Goal: Task Accomplishment & Management: Manage account settings

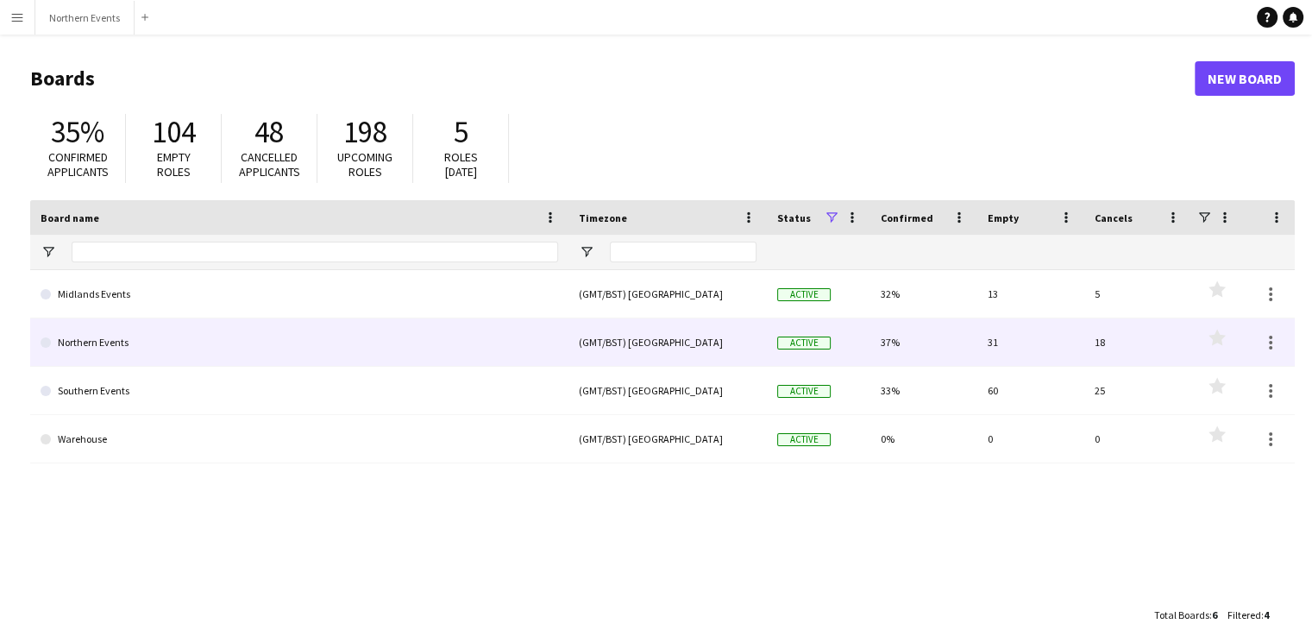
click at [128, 332] on link "Northern Events" at bounding box center [300, 342] width 518 height 48
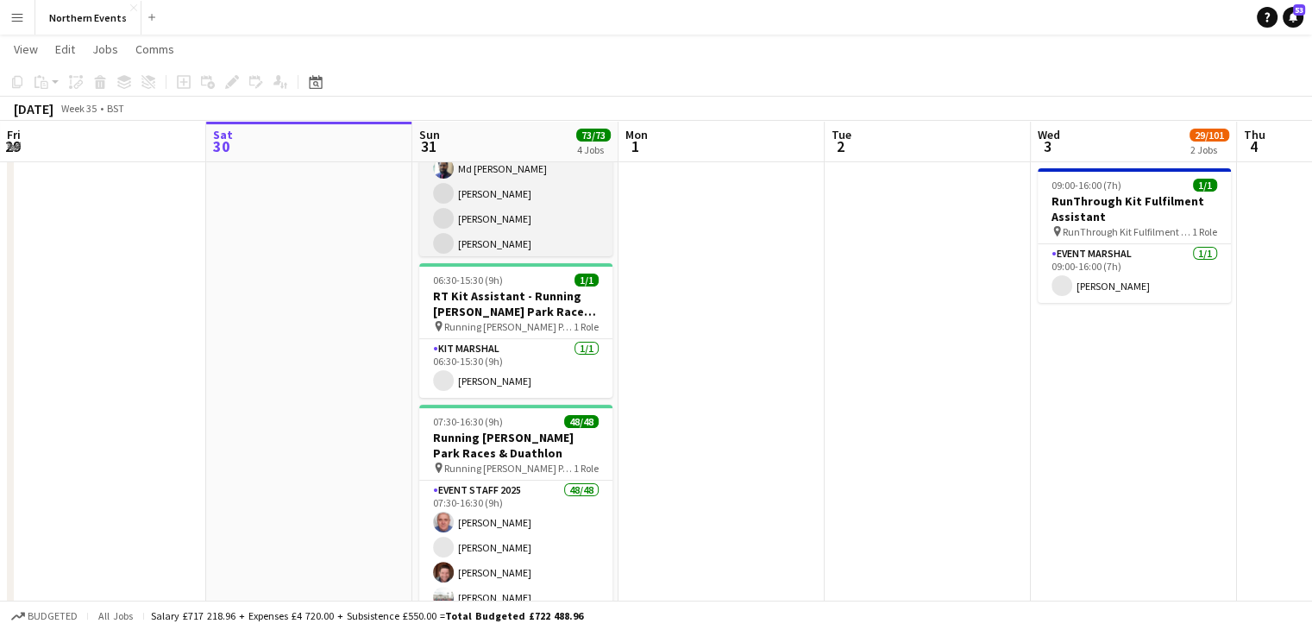
scroll to position [342, 0]
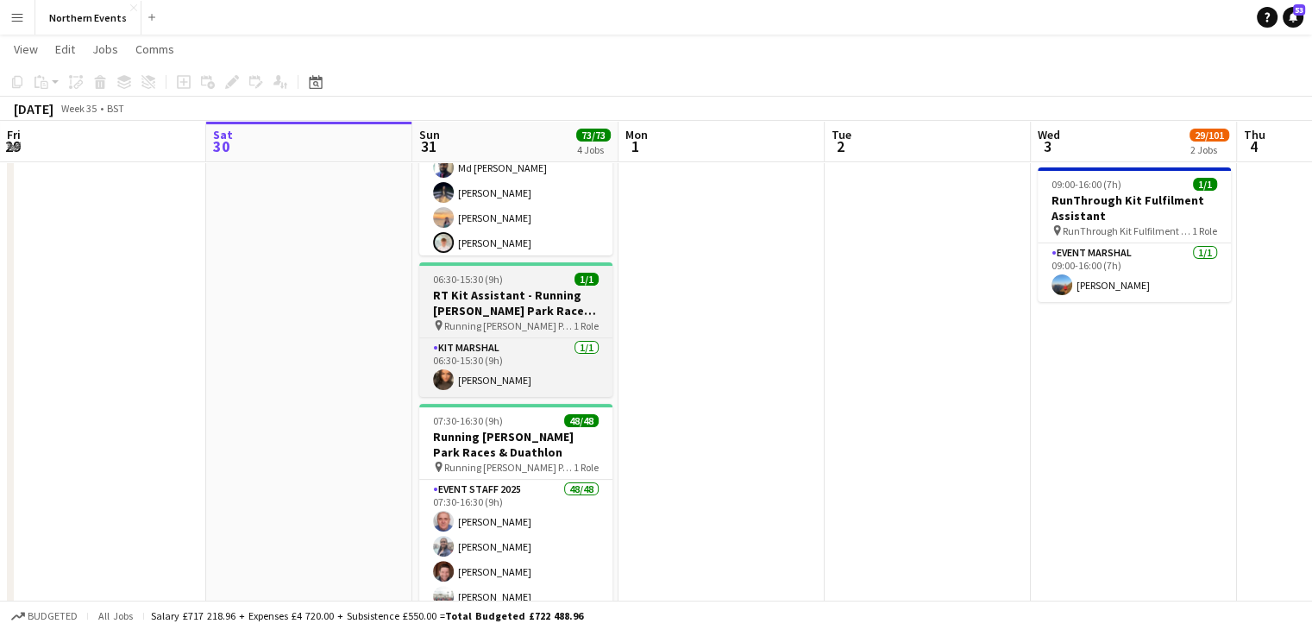
click at [535, 311] on h3 "RT Kit Assistant - Running [PERSON_NAME] Park Races & Duathlon" at bounding box center [515, 302] width 193 height 31
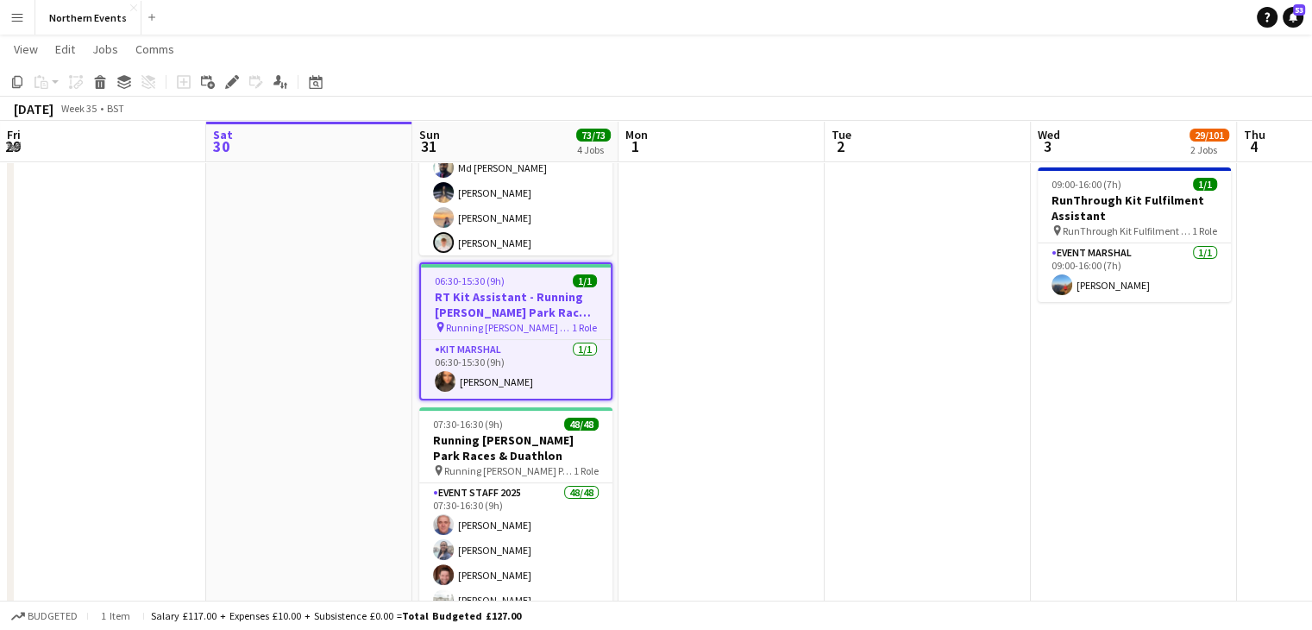
click at [542, 328] on span "Running [PERSON_NAME] Park Races & Duathlon" at bounding box center [509, 327] width 126 height 13
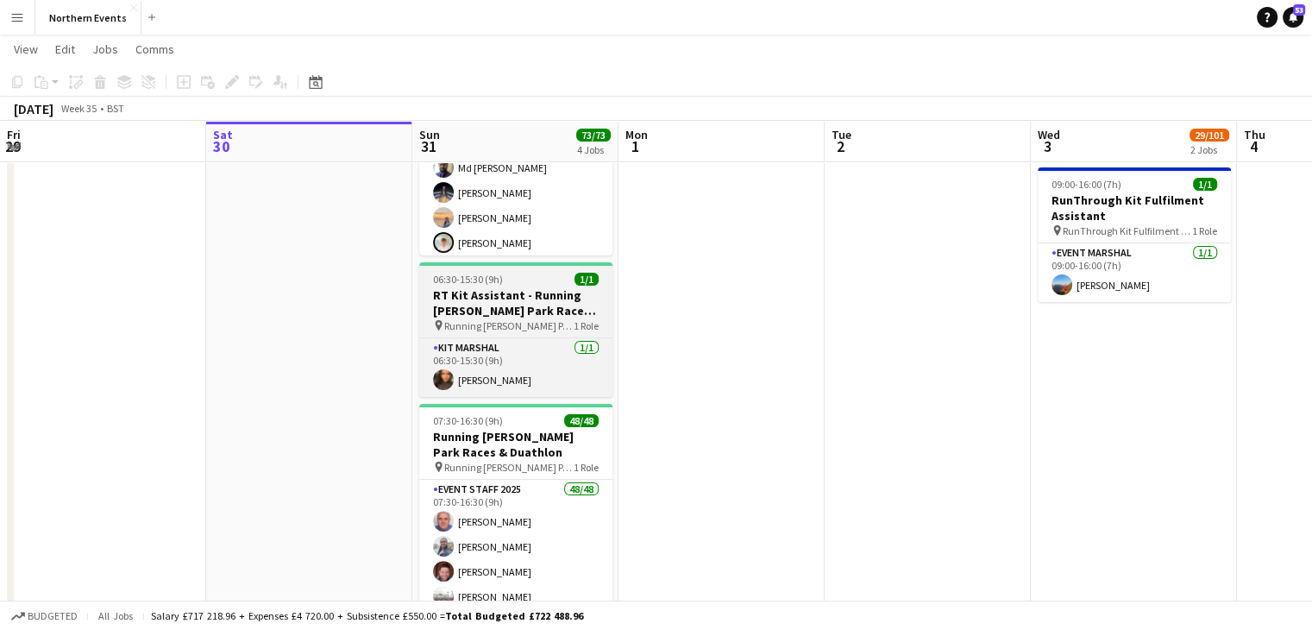
click at [542, 328] on span "Running [PERSON_NAME] Park Races & Duathlon" at bounding box center [508, 325] width 129 height 13
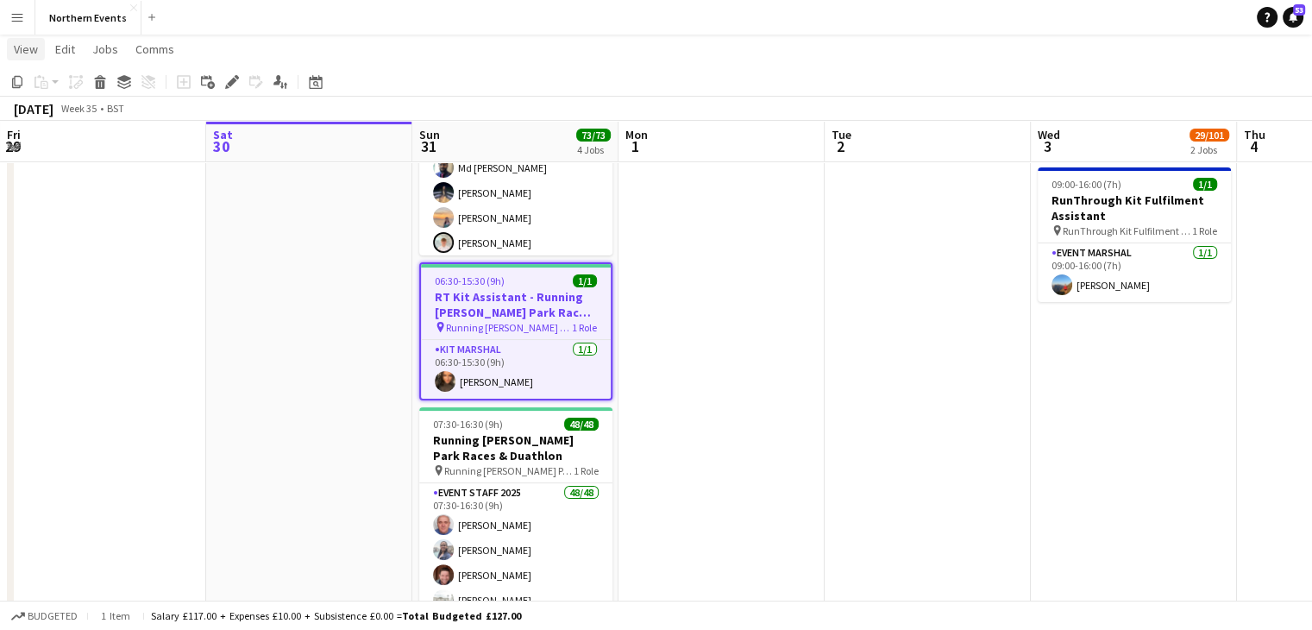
click at [36, 46] on span "View" at bounding box center [26, 49] width 24 height 16
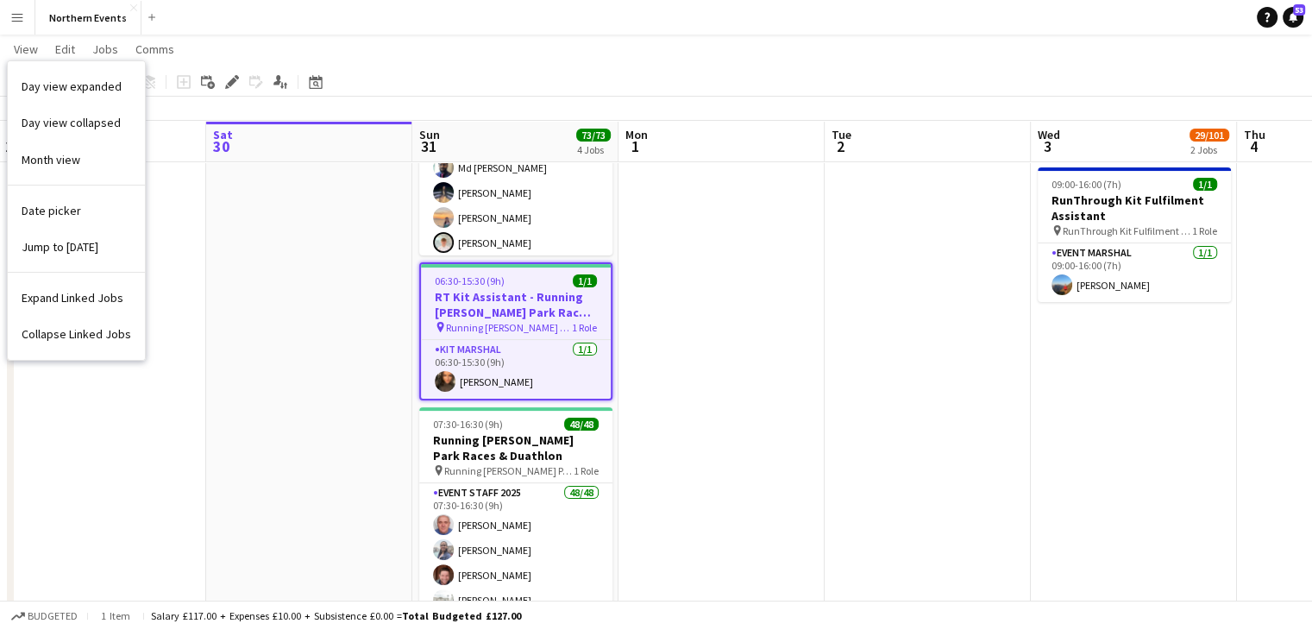
click at [235, 52] on app-page-menu "View Day view expanded Day view collapsed Month view Date picker Jump to [DATE]…" at bounding box center [656, 51] width 1312 height 33
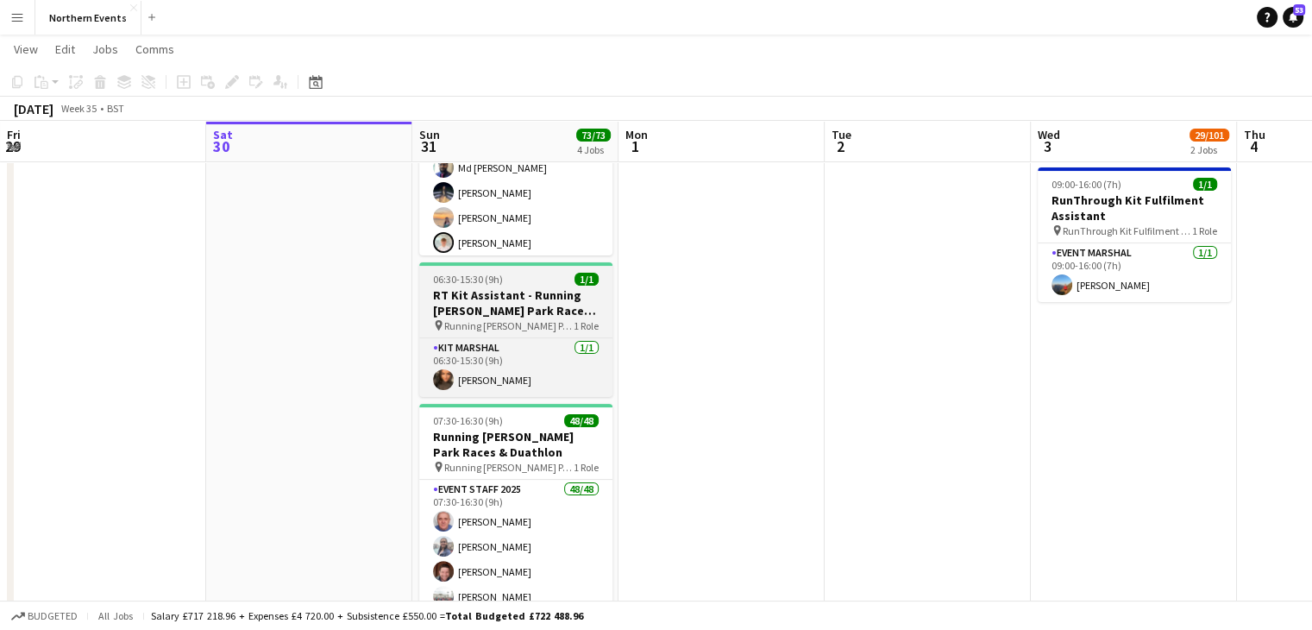
click at [506, 321] on span "Running [PERSON_NAME] Park Races & Duathlon" at bounding box center [508, 325] width 129 height 13
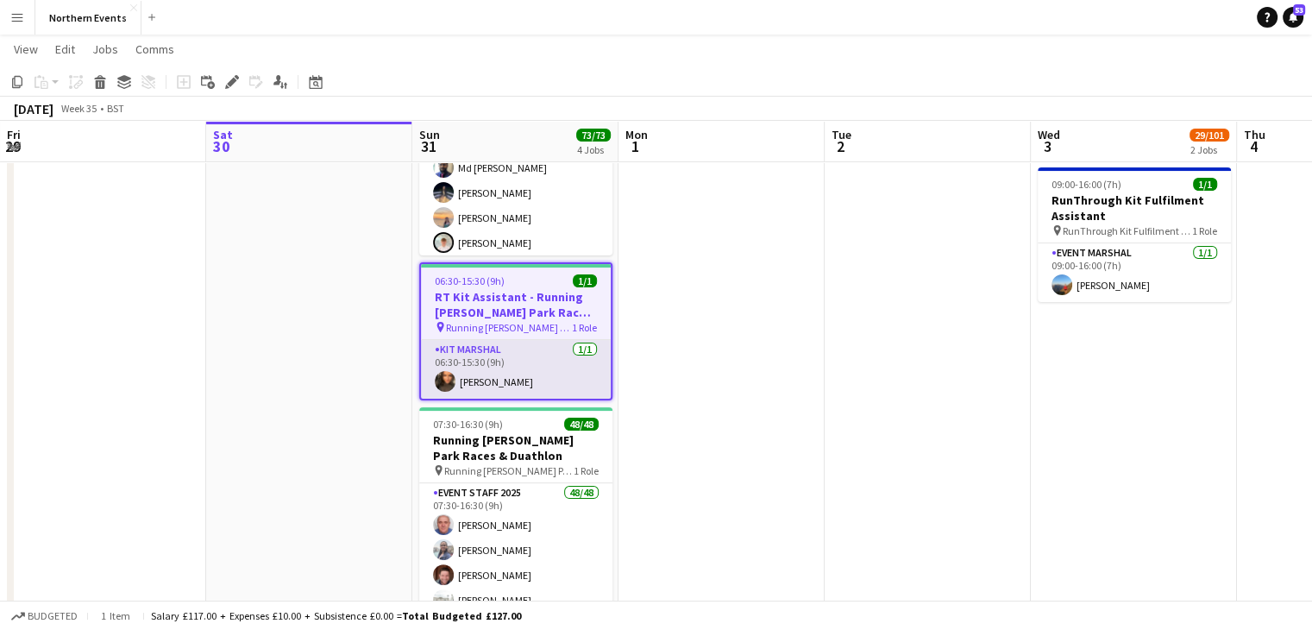
click at [583, 346] on app-card-role "Kit Marshal [DATE] 06:30-15:30 (9h) [PERSON_NAME]" at bounding box center [516, 369] width 190 height 59
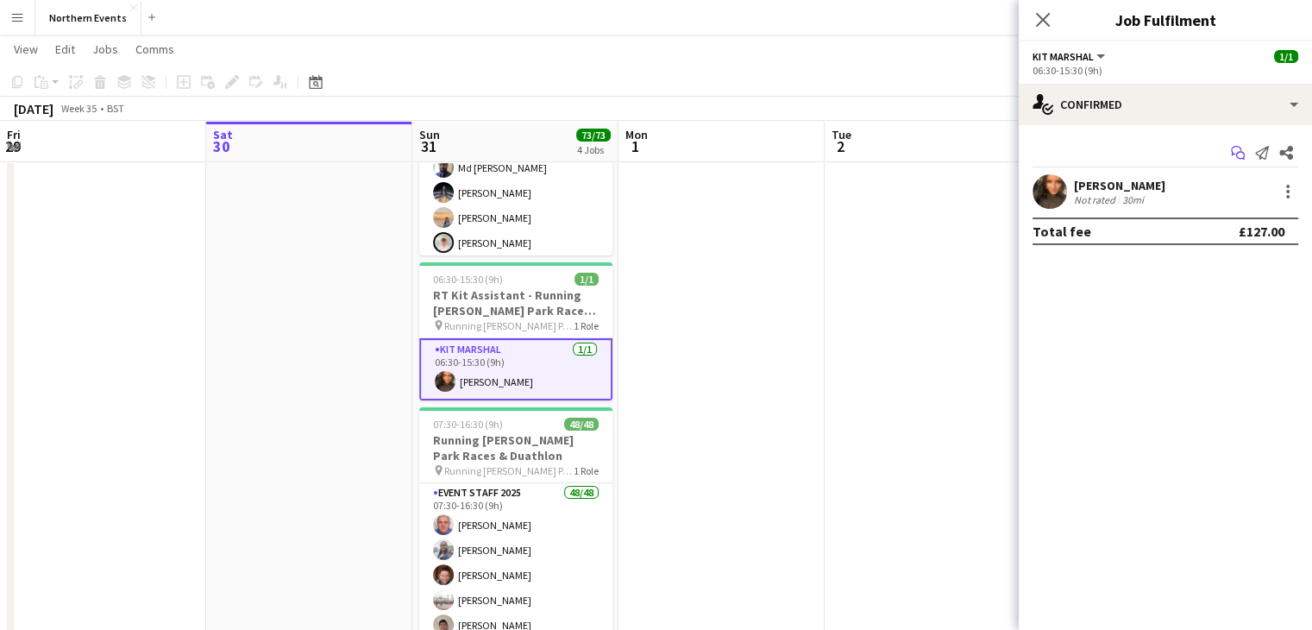
click at [1240, 154] on icon "Start chat" at bounding box center [1238, 153] width 14 height 14
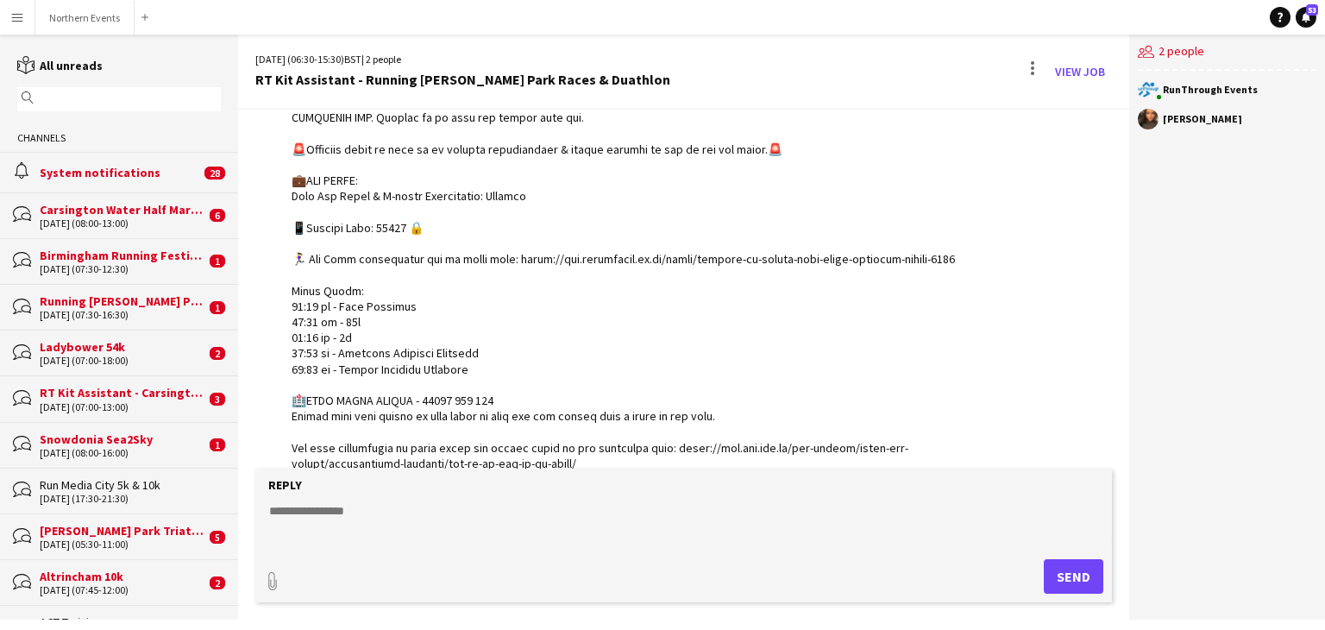
scroll to position [347, 0]
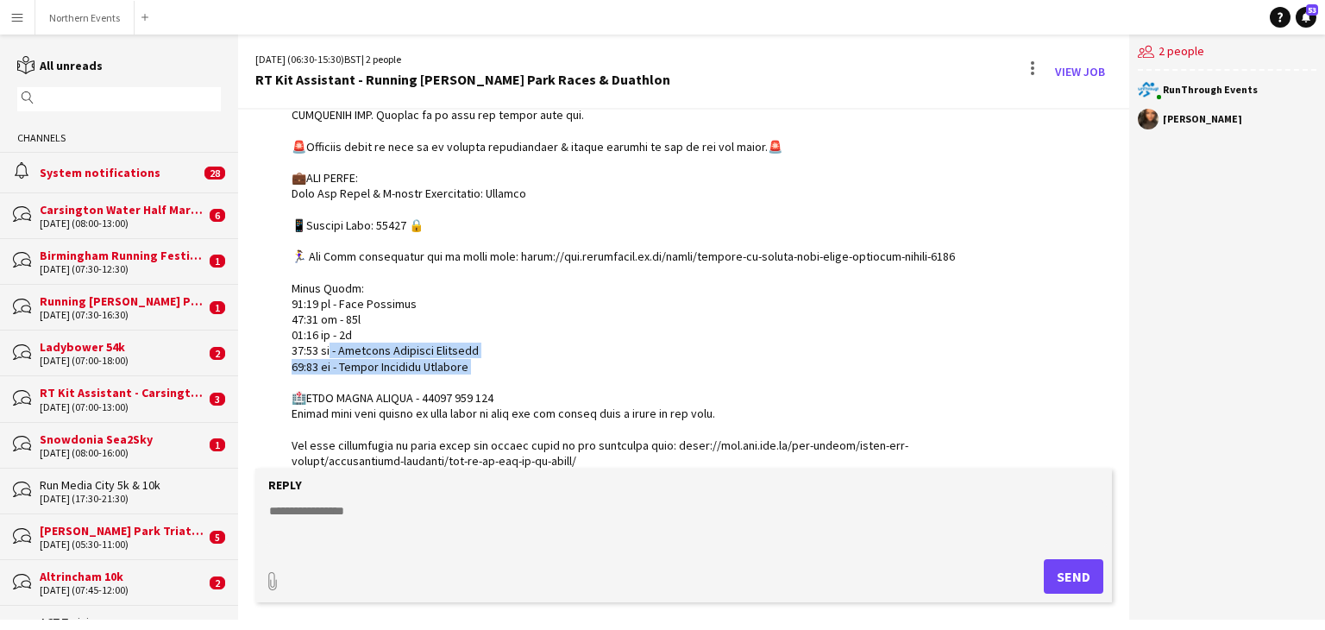
drag, startPoint x: 328, startPoint y: 370, endPoint x: 498, endPoint y: 375, distance: 170.1
click at [498, 375] on div at bounding box center [630, 272] width 676 height 833
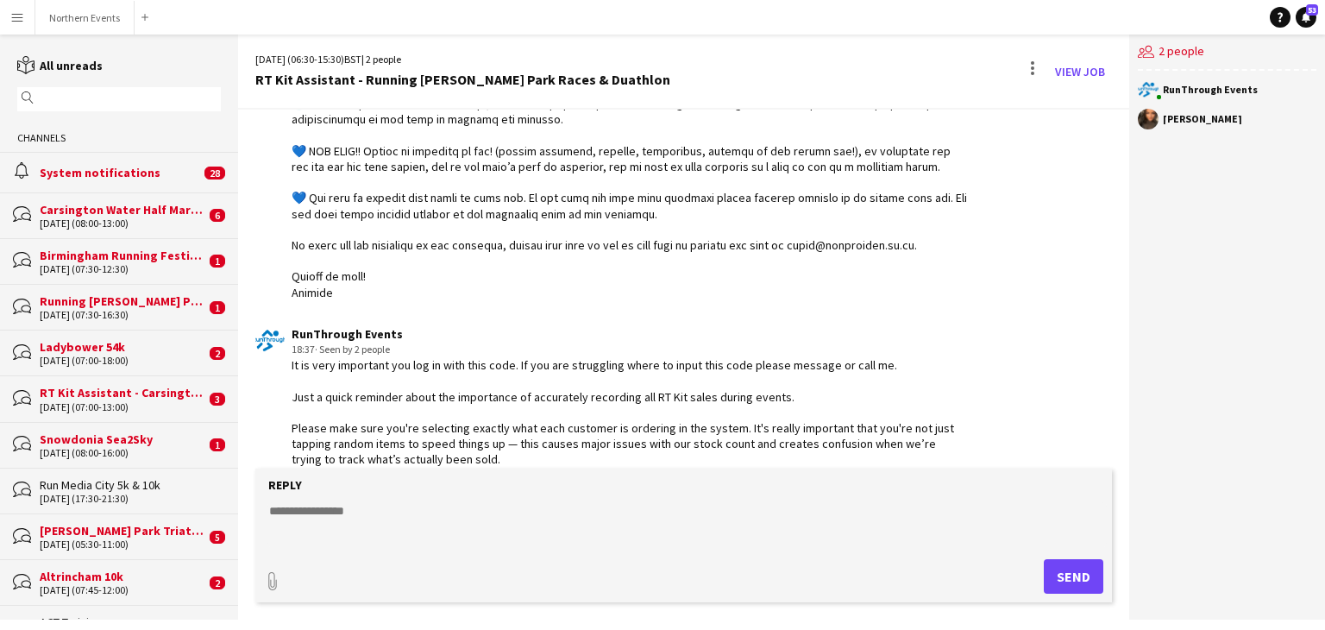
scroll to position [1158, 0]
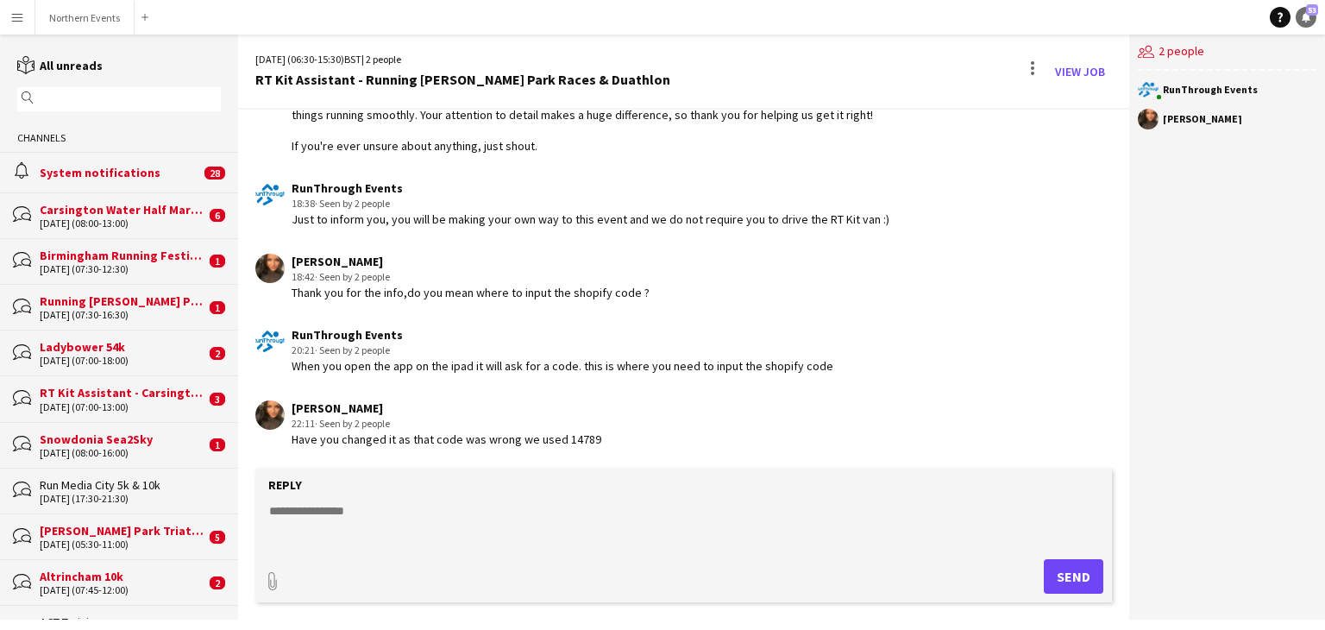
click at [1311, 11] on span "53" at bounding box center [1312, 9] width 12 height 11
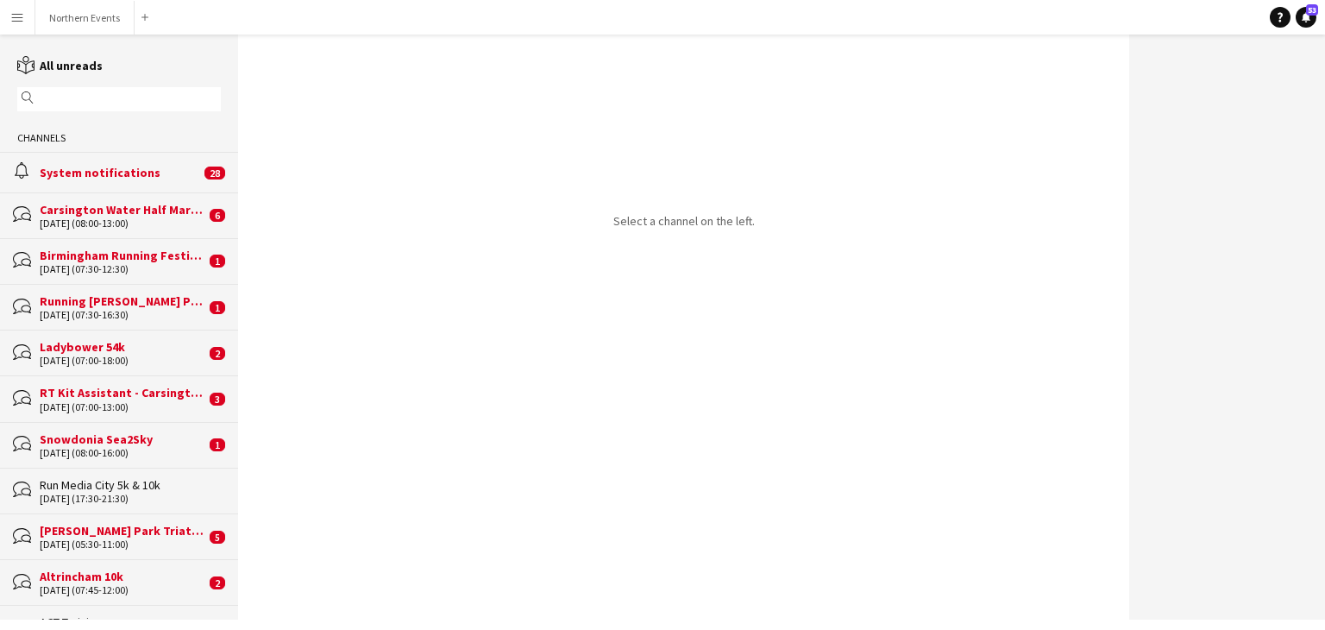
click at [96, 213] on div "Carsington Water Half Marathon & 10km" at bounding box center [123, 210] width 166 height 16
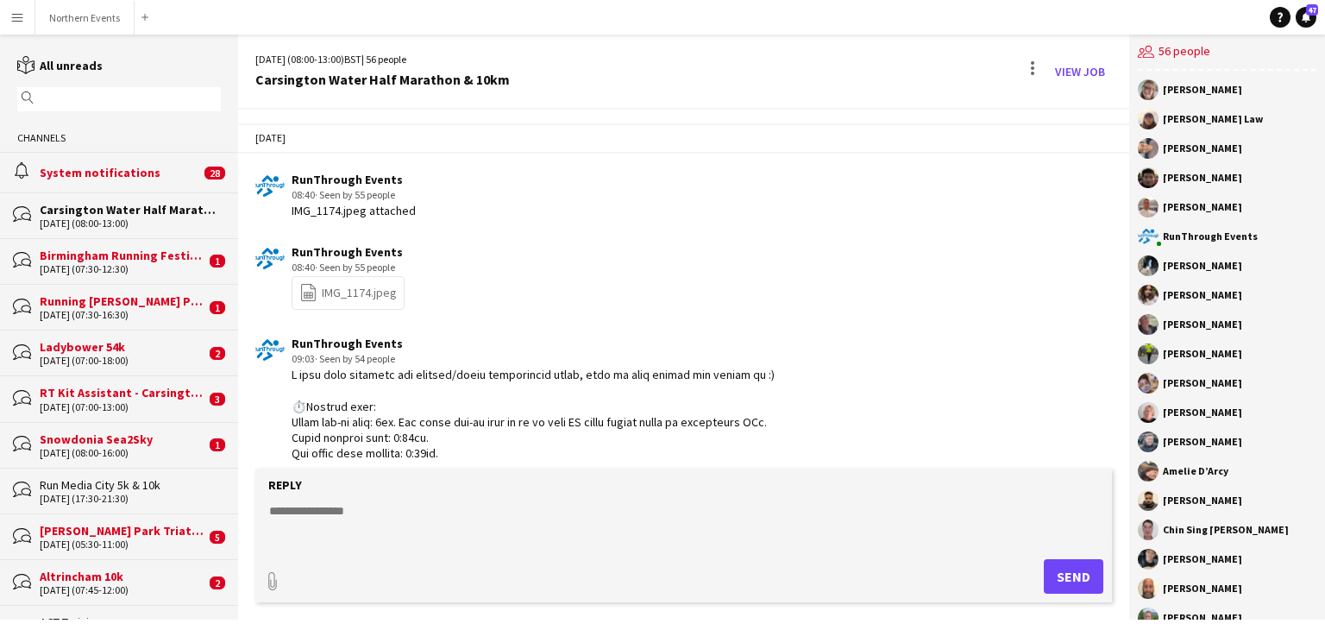
scroll to position [3004, 0]
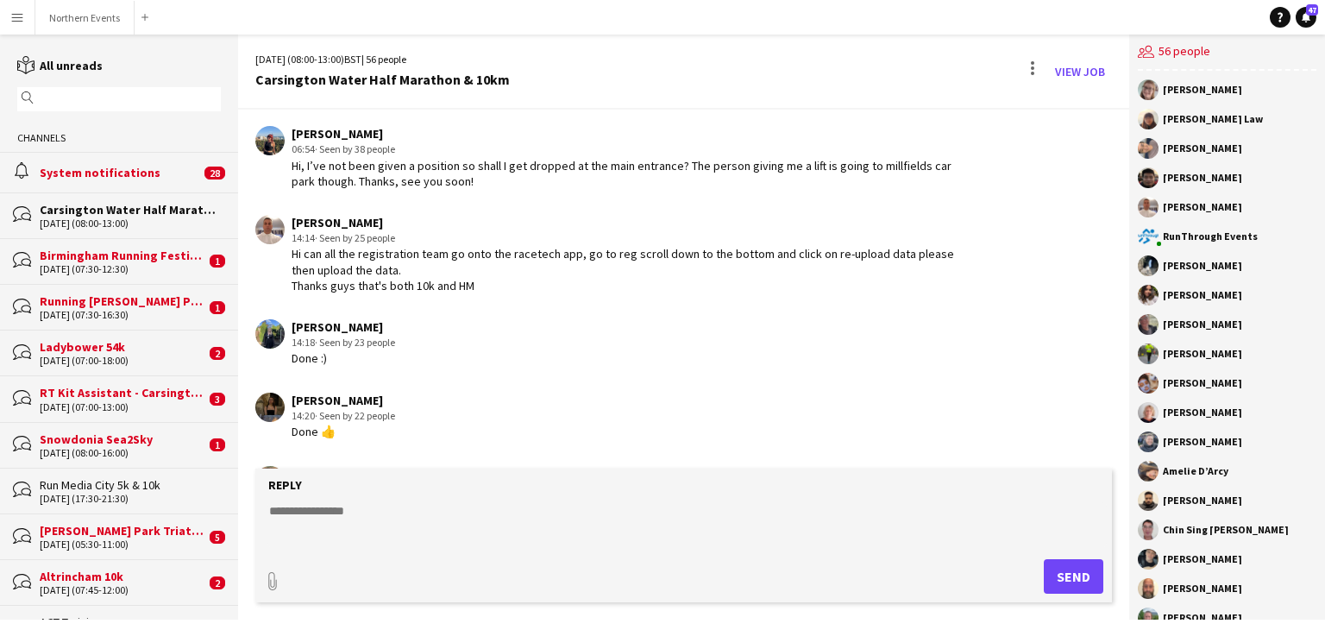
drag, startPoint x: 96, startPoint y: 213, endPoint x: 642, endPoint y: 321, distance: 556.7
click at [642, 321] on div "[PERSON_NAME] 14:18 · Seen by 23 people Done :)" at bounding box center [611, 342] width 713 height 47
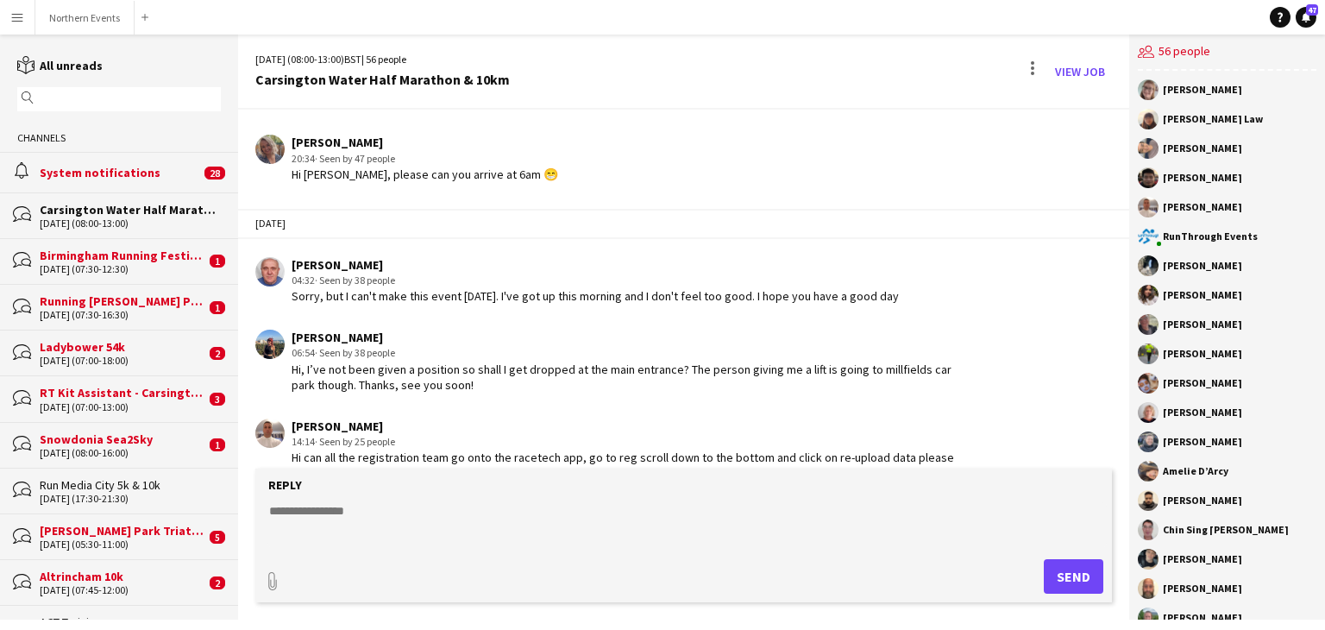
scroll to position [3035, 0]
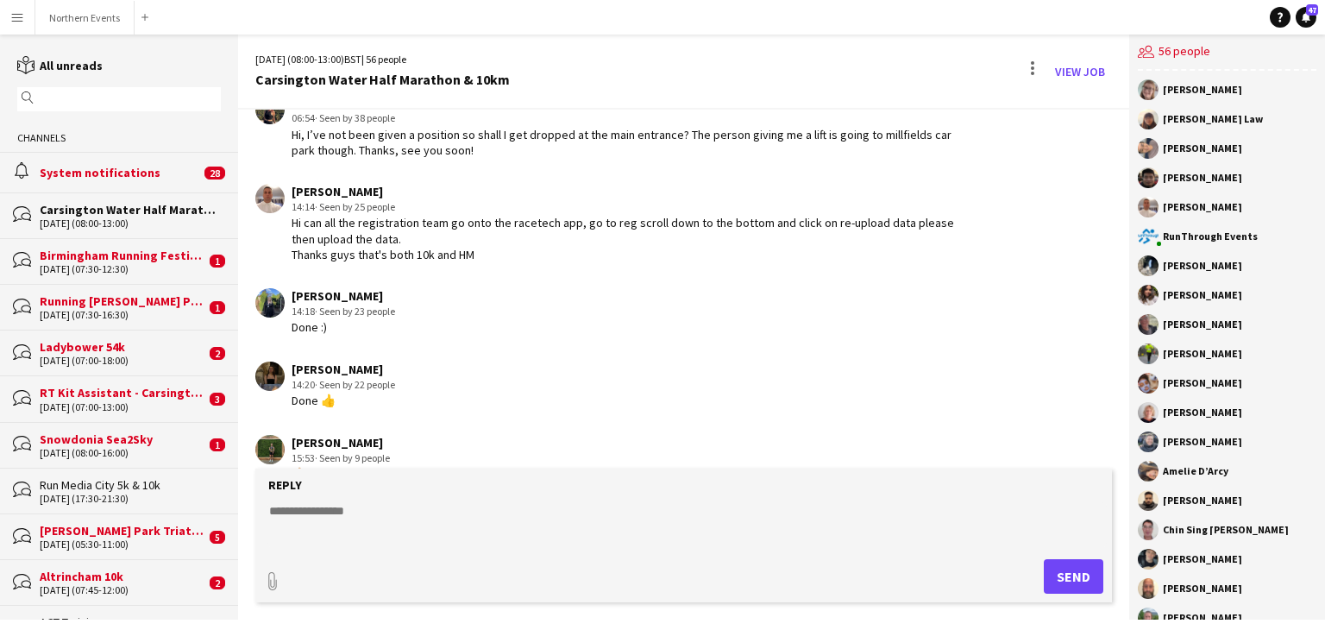
click at [17, 8] on button "Menu" at bounding box center [17, 17] width 35 height 35
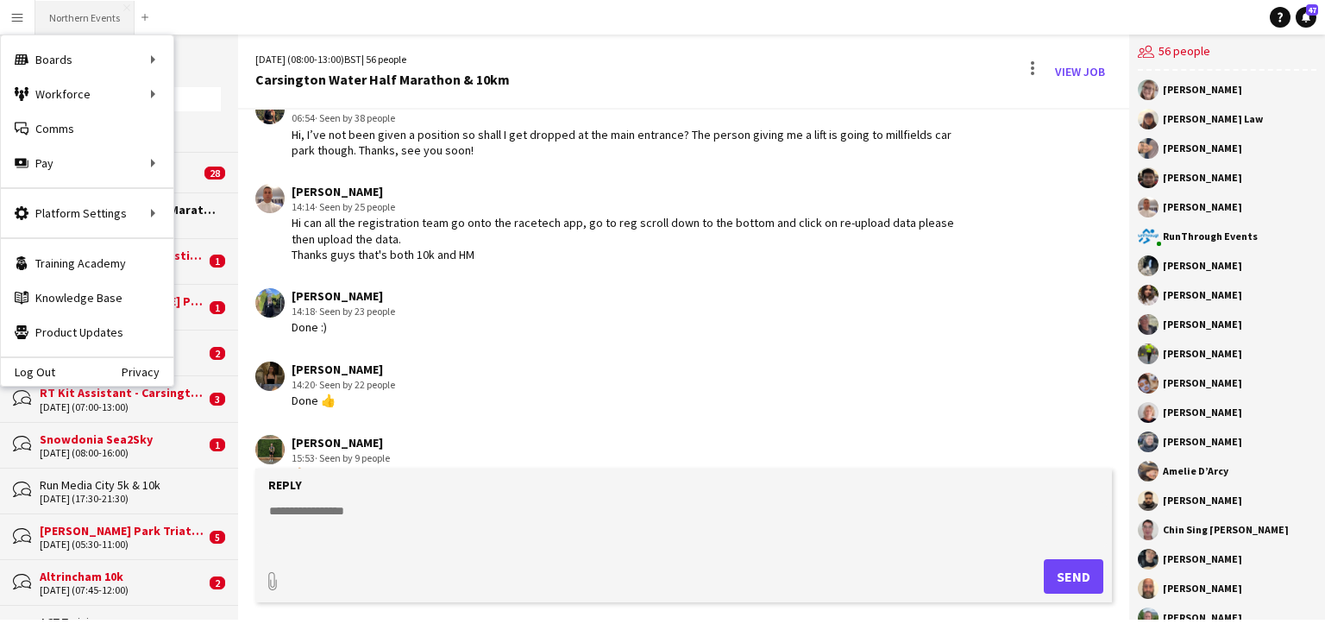
click at [72, 18] on button "Northern Events Close" at bounding box center [84, 18] width 99 height 34
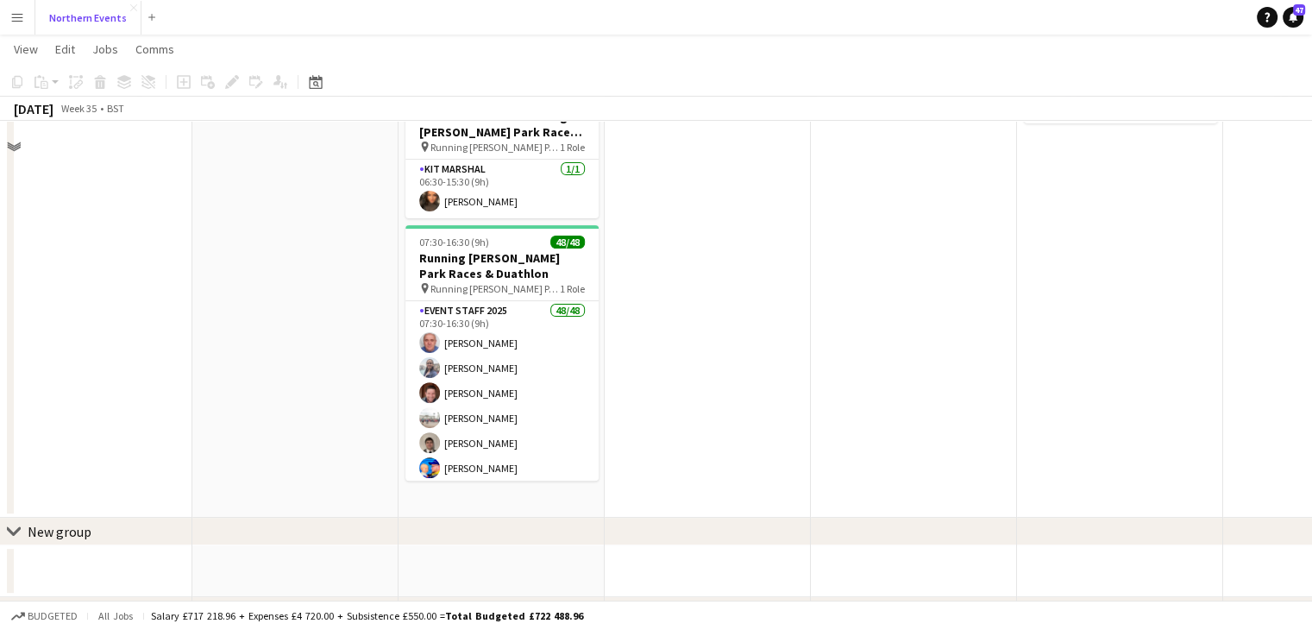
scroll to position [425, 0]
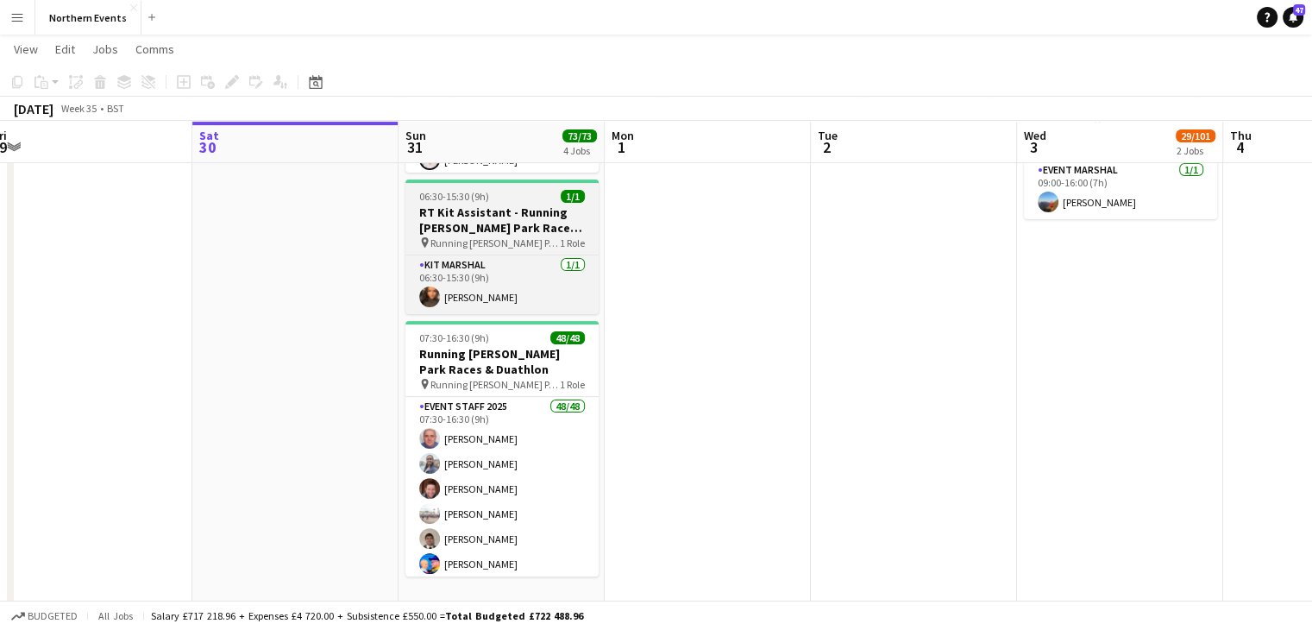
click at [493, 208] on h3 "RT Kit Assistant - Running [PERSON_NAME] Park Races & Duathlon" at bounding box center [502, 219] width 193 height 31
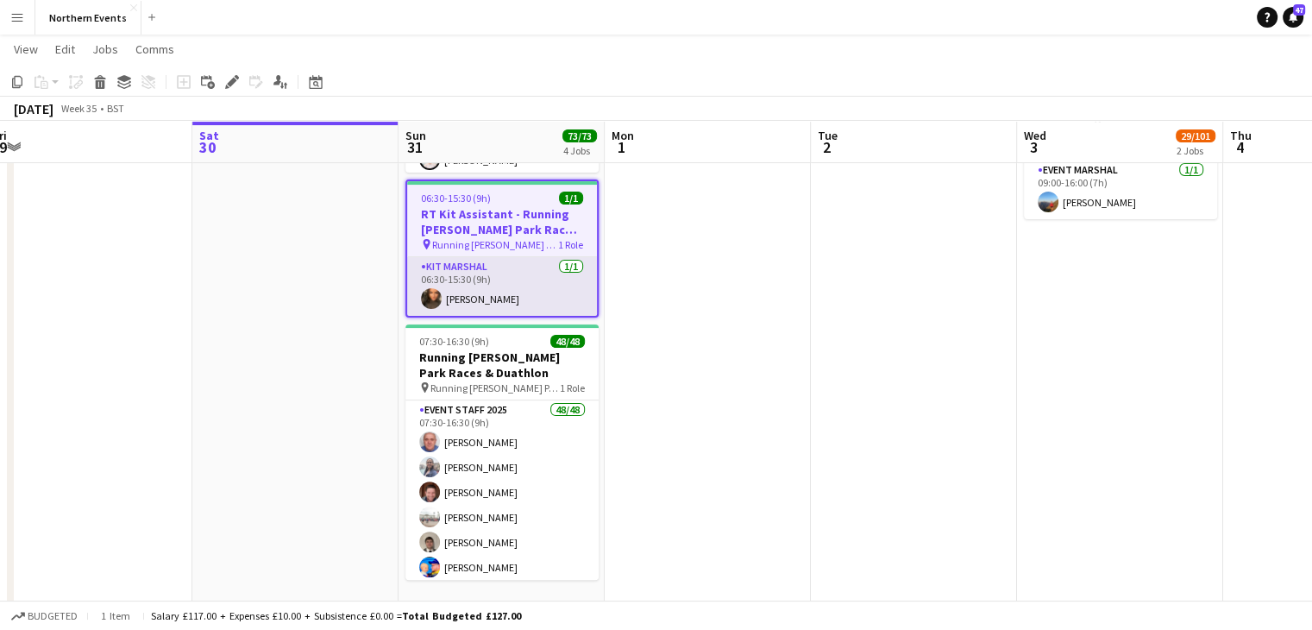
click at [414, 297] on app-card-role "Kit Marshal [DATE] 06:30-15:30 (9h) [PERSON_NAME]" at bounding box center [502, 286] width 190 height 59
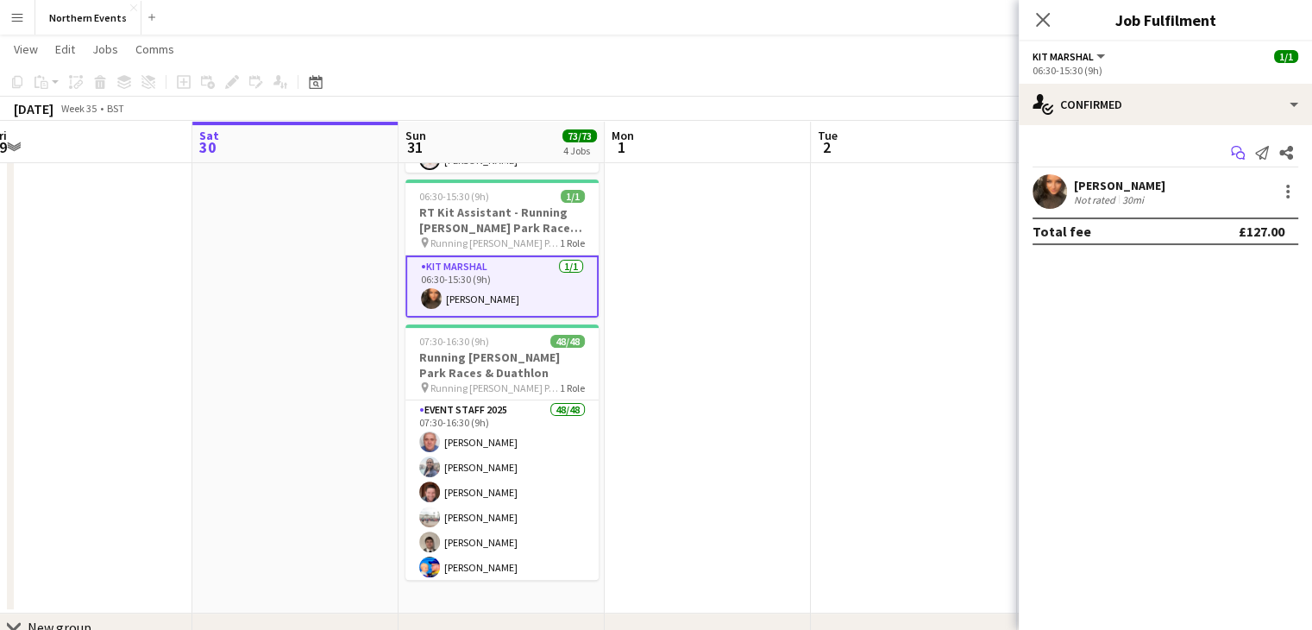
click at [1236, 151] on icon "Start chat" at bounding box center [1238, 153] width 14 height 14
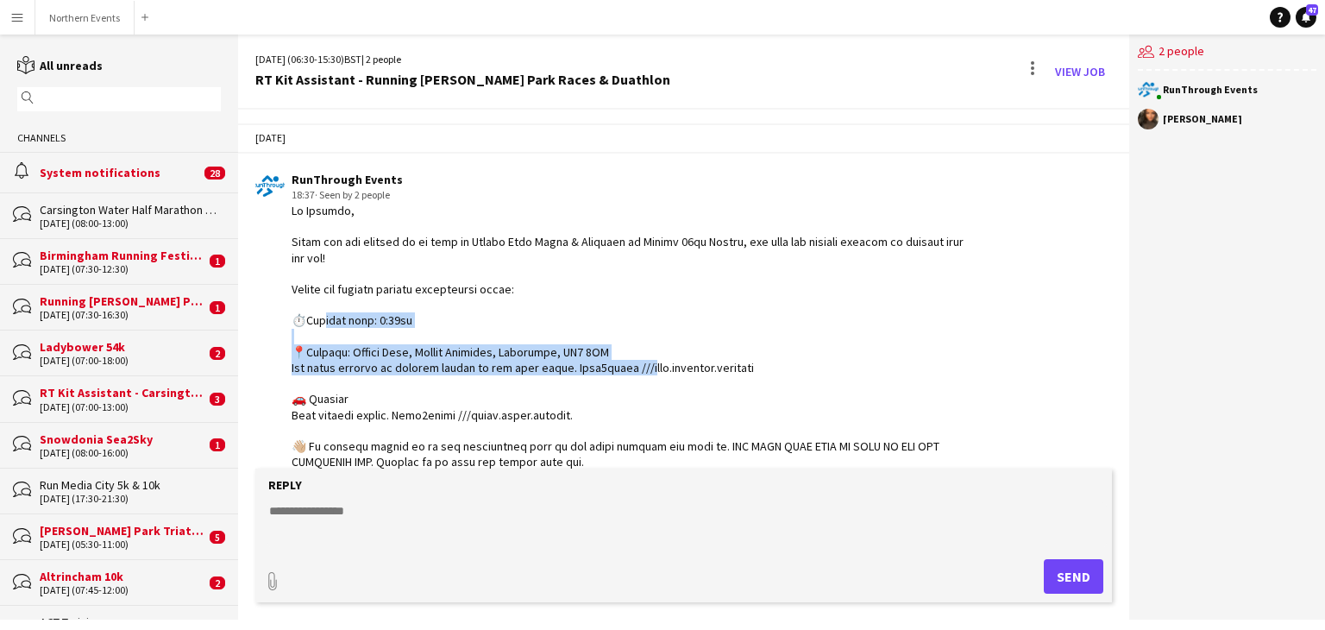
drag, startPoint x: 320, startPoint y: 313, endPoint x: 625, endPoint y: 360, distance: 308.1
click at [625, 360] on div at bounding box center [630, 619] width 676 height 833
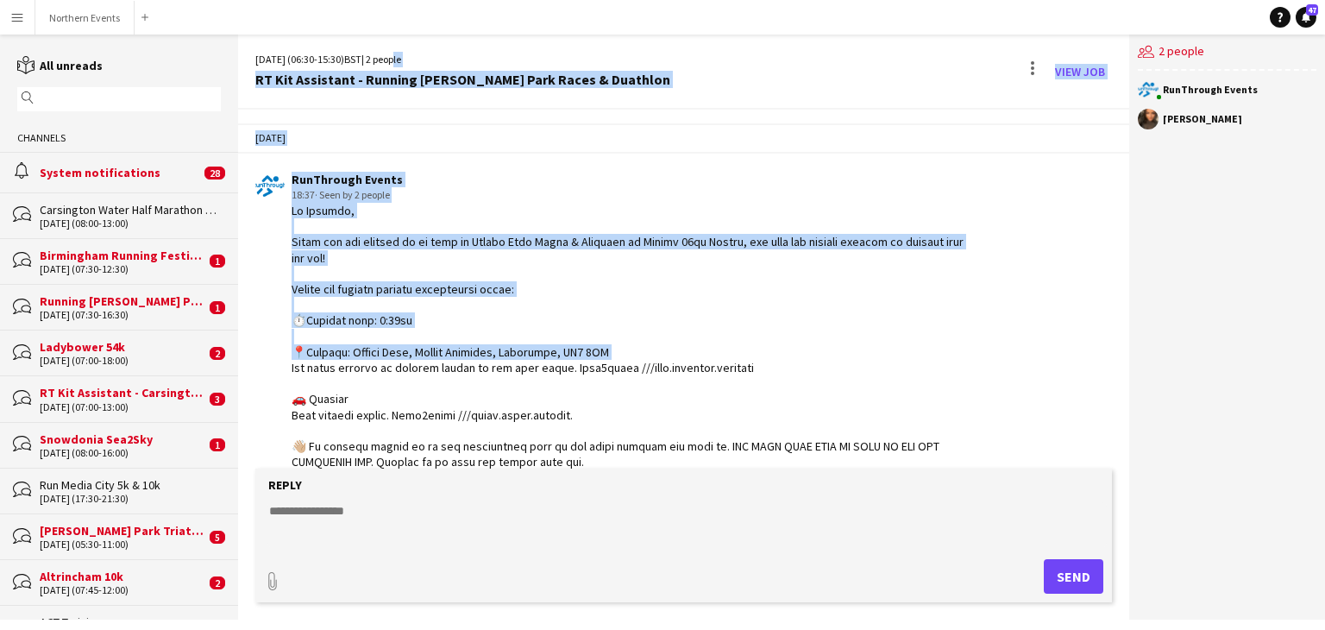
drag, startPoint x: 604, startPoint y: 355, endPoint x: 412, endPoint y: -75, distance: 470.8
click at [412, 0] on html "Menu Boards Boards Boards All jobs Status Workforce Workforce My Workforce Recr…" at bounding box center [662, 315] width 1325 height 630
click at [618, 187] on div "18:37 · Seen by 2 people" at bounding box center [630, 195] width 676 height 16
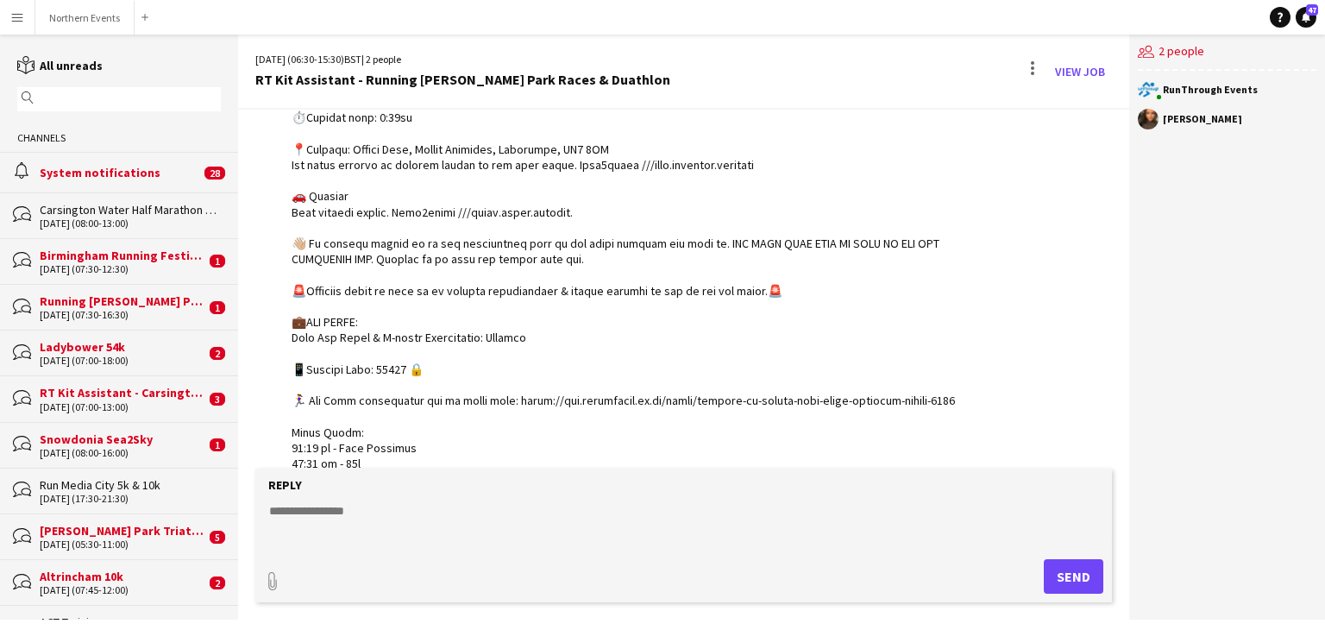
scroll to position [204, 0]
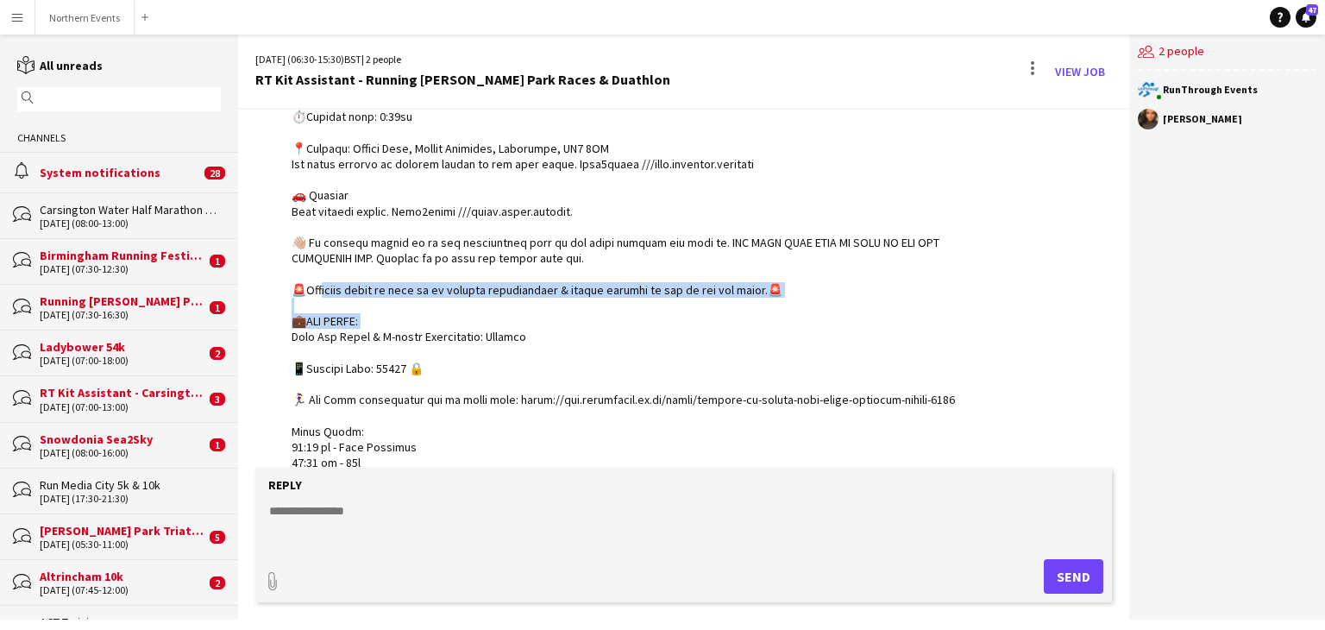
drag, startPoint x: 318, startPoint y: 287, endPoint x: 510, endPoint y: 319, distance: 194.2
click at [510, 319] on div at bounding box center [630, 415] width 676 height 833
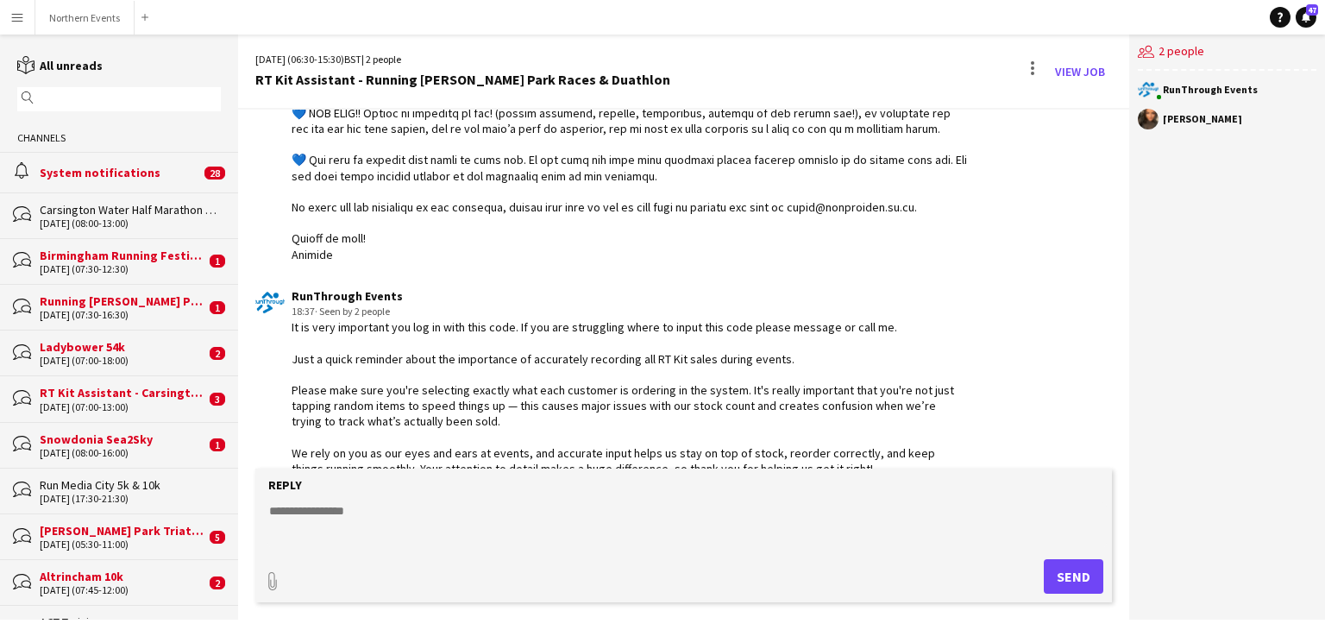
scroll to position [1158, 0]
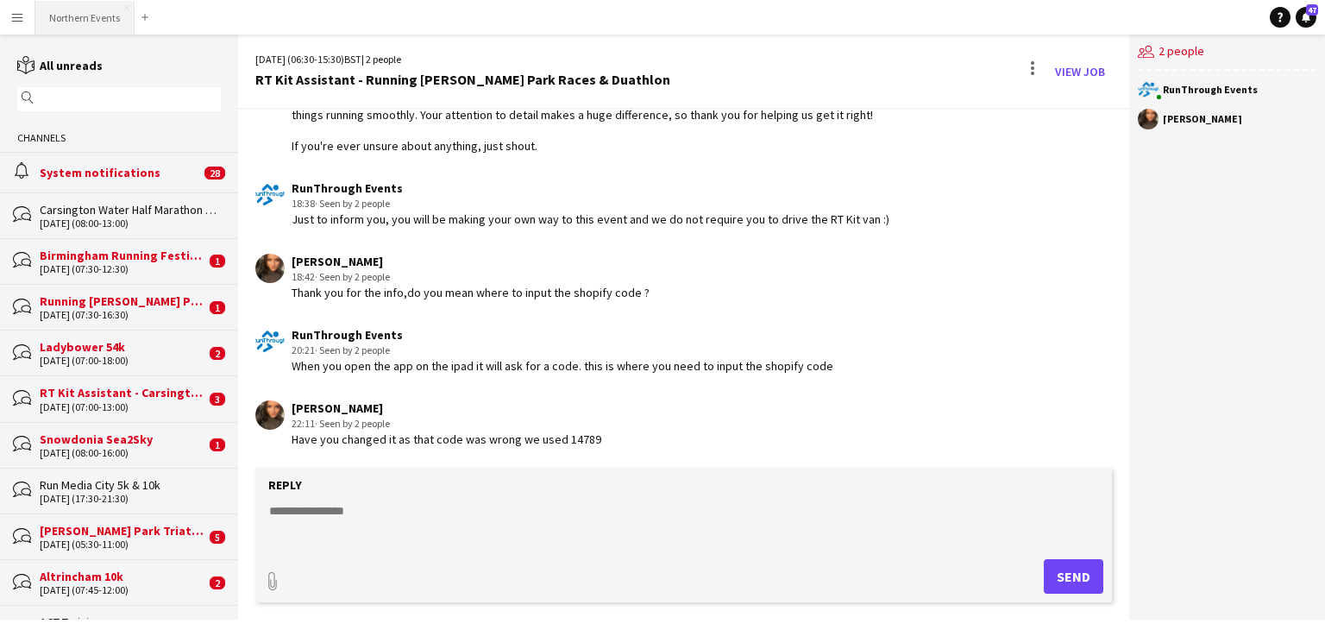
click at [67, 18] on button "Northern Events Close" at bounding box center [84, 18] width 99 height 34
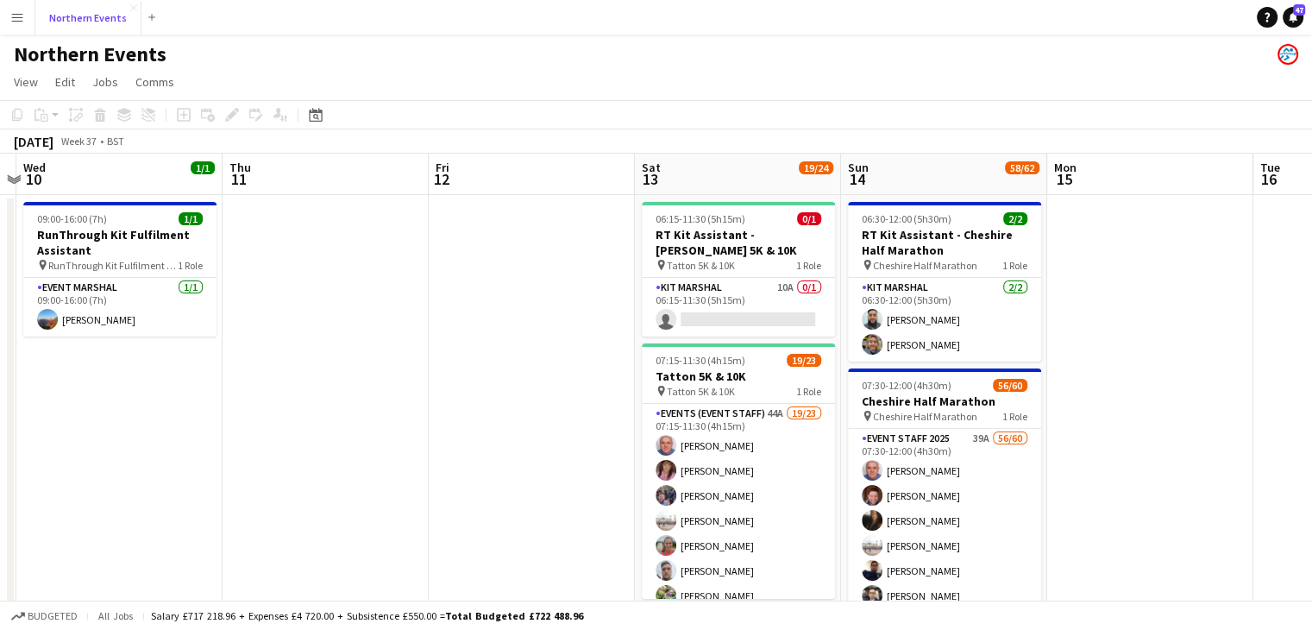
scroll to position [0, 809]
click at [1161, 329] on app-date-cell at bounding box center [1150, 617] width 206 height 845
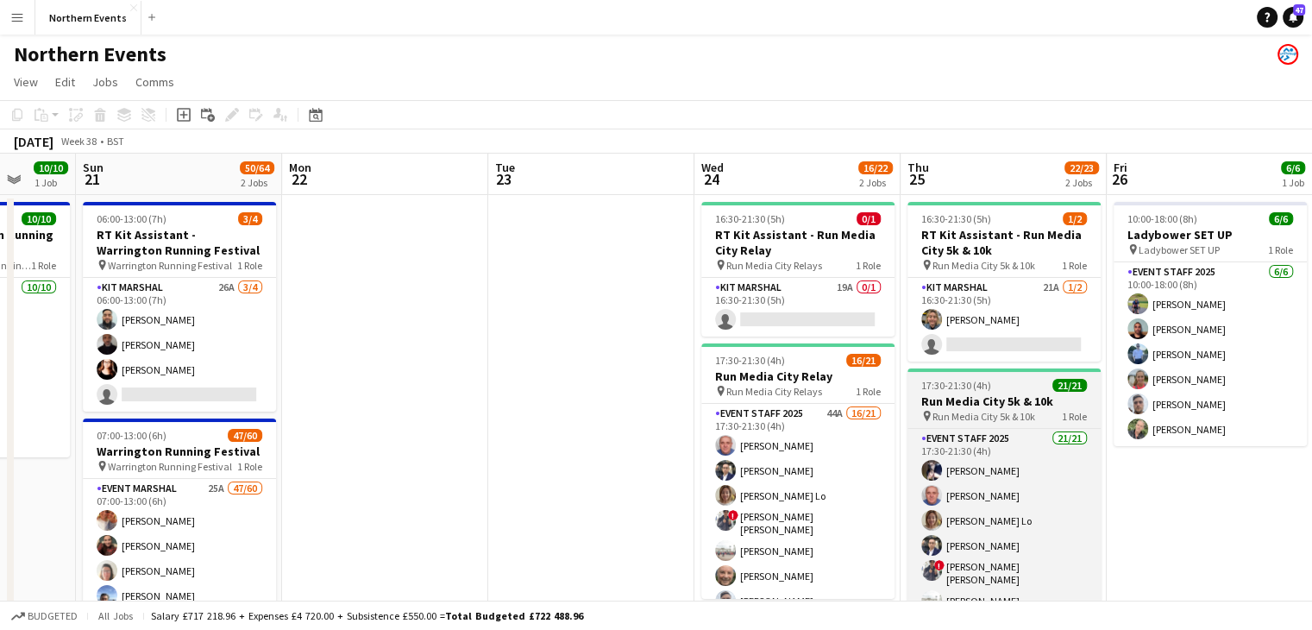
scroll to position [0, 751]
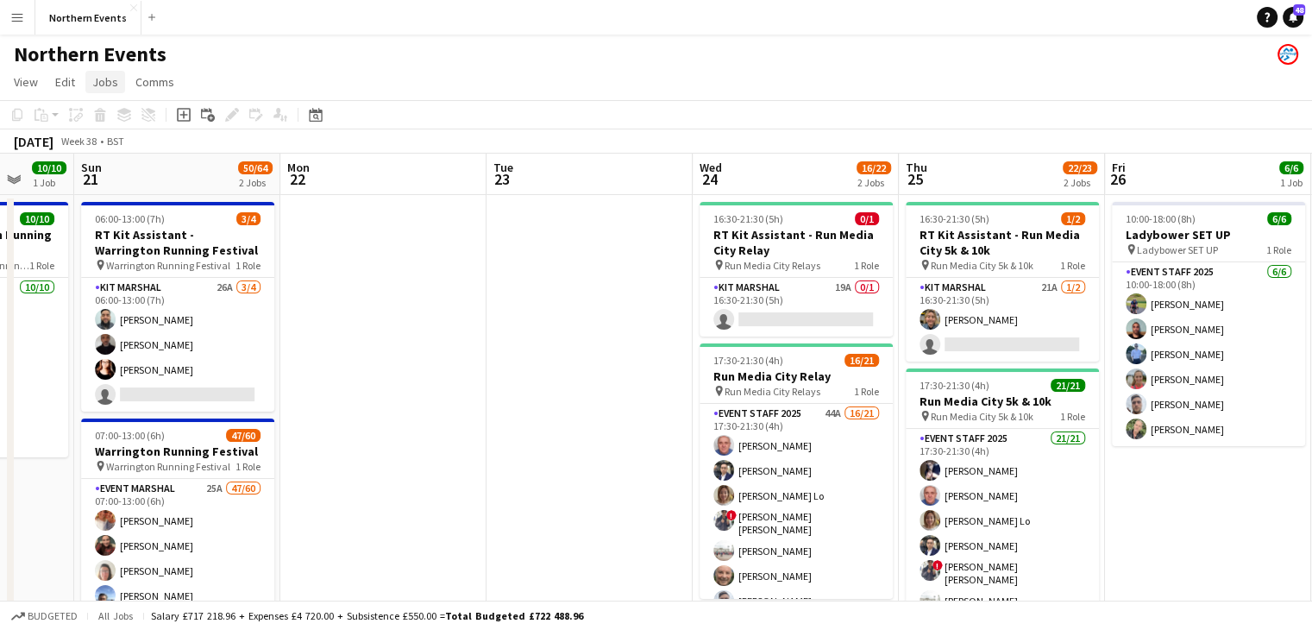
click at [97, 87] on span "Jobs" at bounding box center [105, 82] width 26 height 16
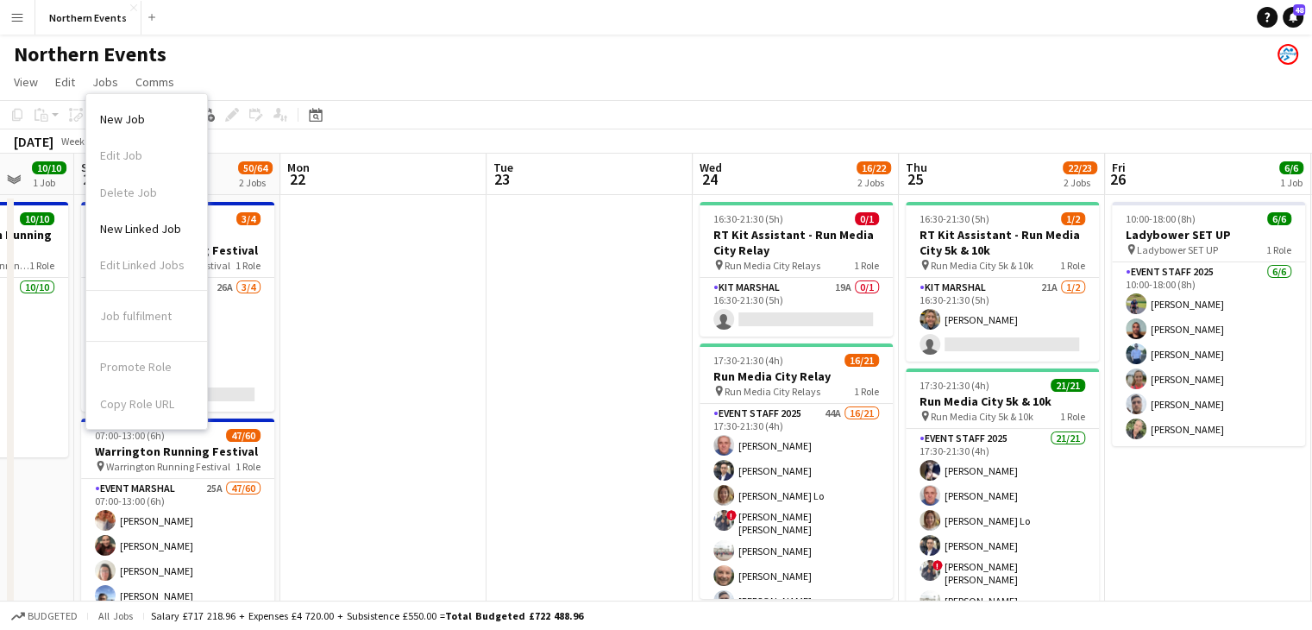
click at [148, 70] on app-page-menu "View Day view expanded Day view collapsed Month view Date picker Jump to [DATE]…" at bounding box center [656, 83] width 1312 height 33
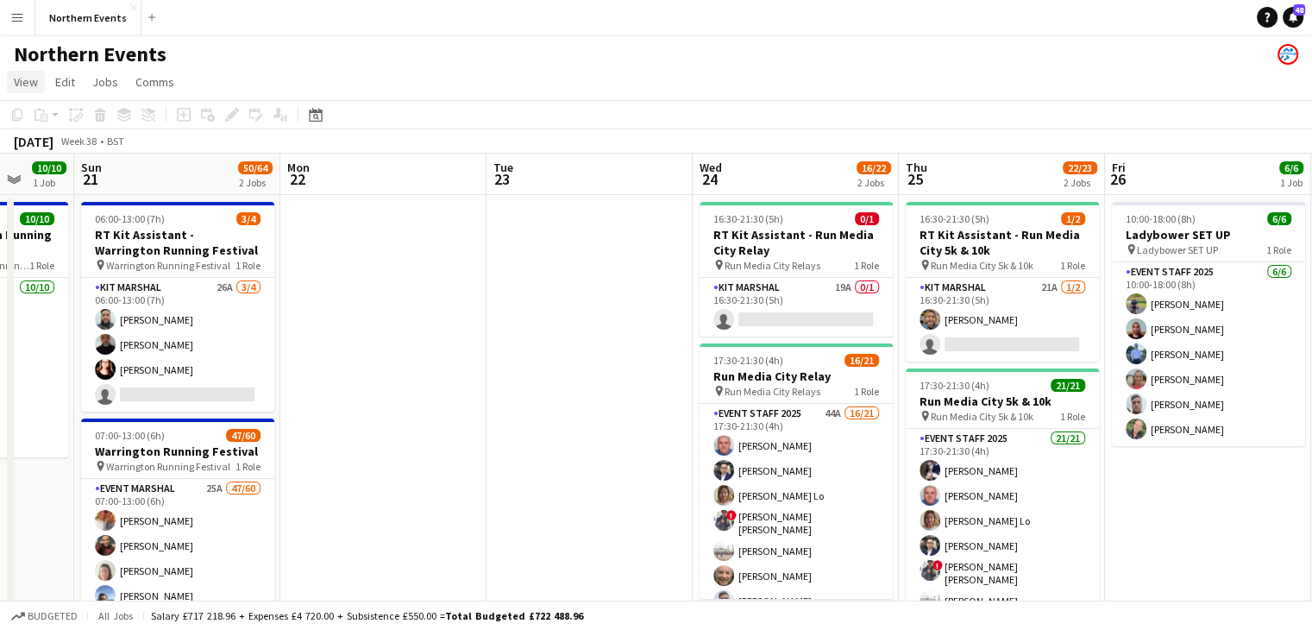
click at [37, 78] on span "View" at bounding box center [26, 82] width 24 height 16
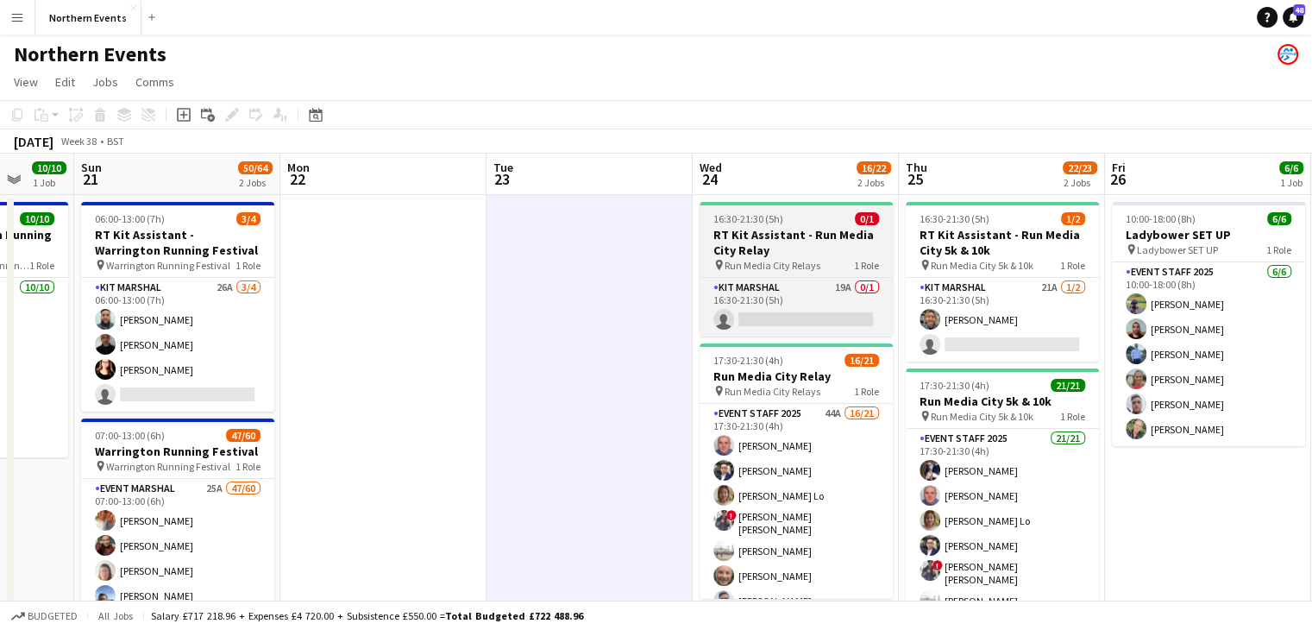
click at [810, 263] on span "Run Media City Relays" at bounding box center [773, 265] width 96 height 13
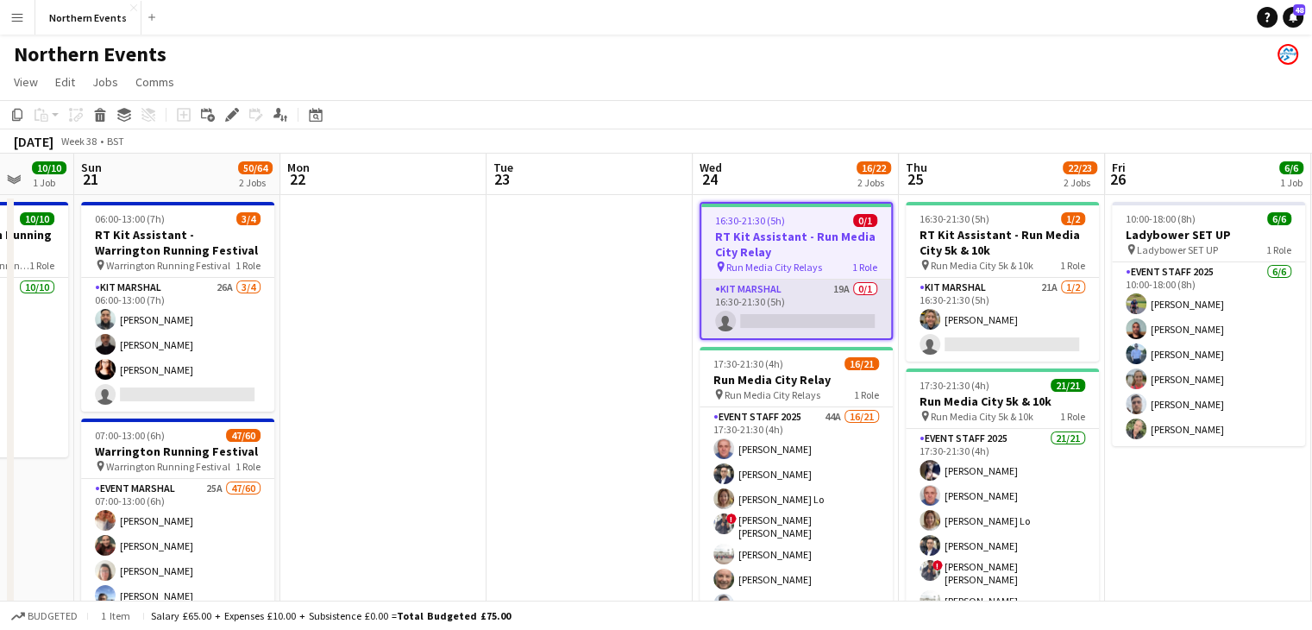
click at [807, 280] on app-card-role "Kit Marshal 19A 0/1 16:30-21:30 (5h) single-neutral-actions" at bounding box center [796, 309] width 190 height 59
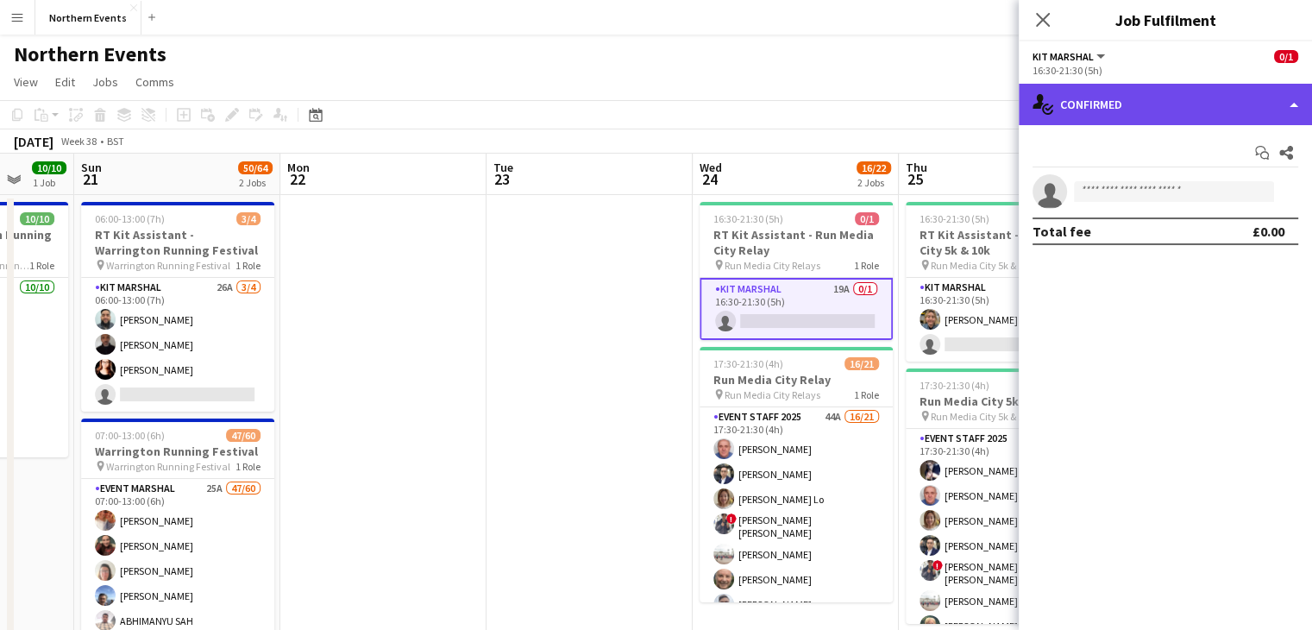
click at [1291, 108] on div "single-neutral-actions-check-2 Confirmed" at bounding box center [1165, 104] width 293 height 41
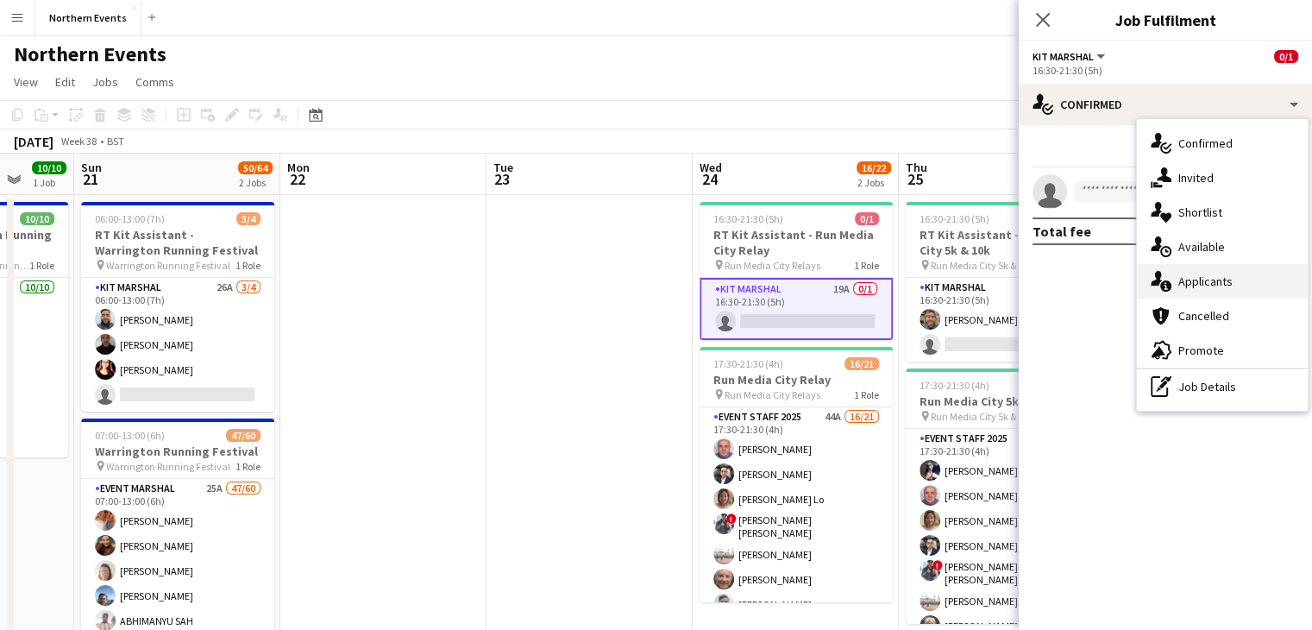
click at [1190, 274] on div "single-neutral-actions-information Applicants" at bounding box center [1222, 281] width 171 height 35
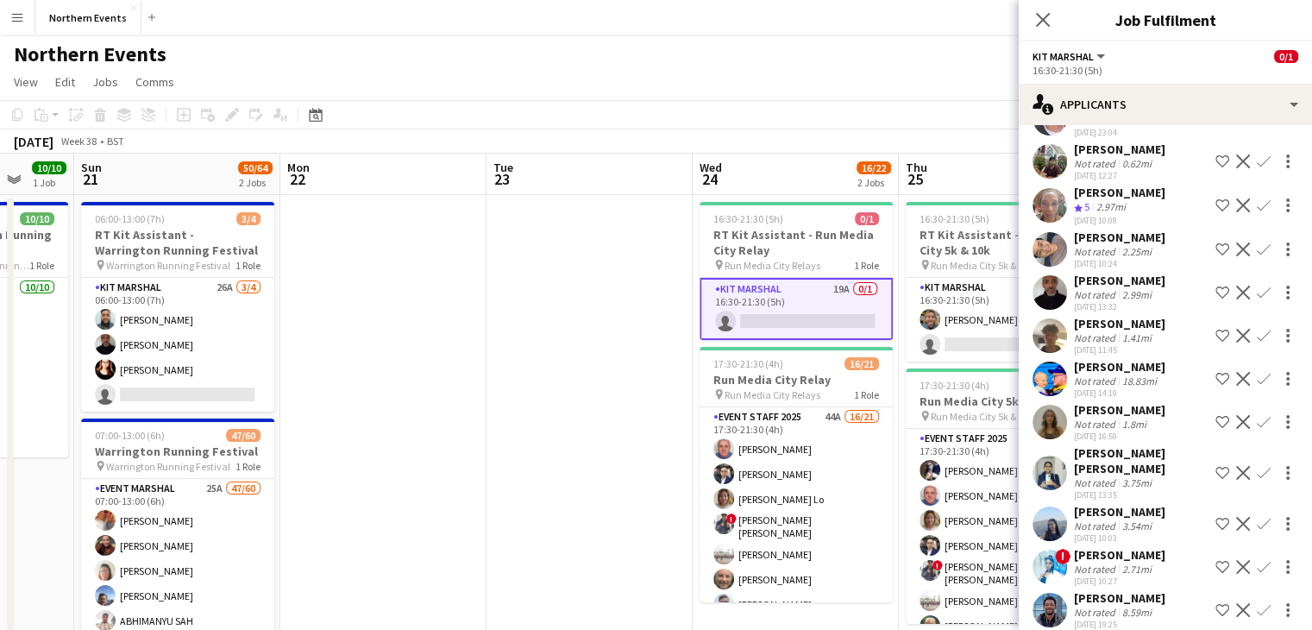
scroll to position [0, 0]
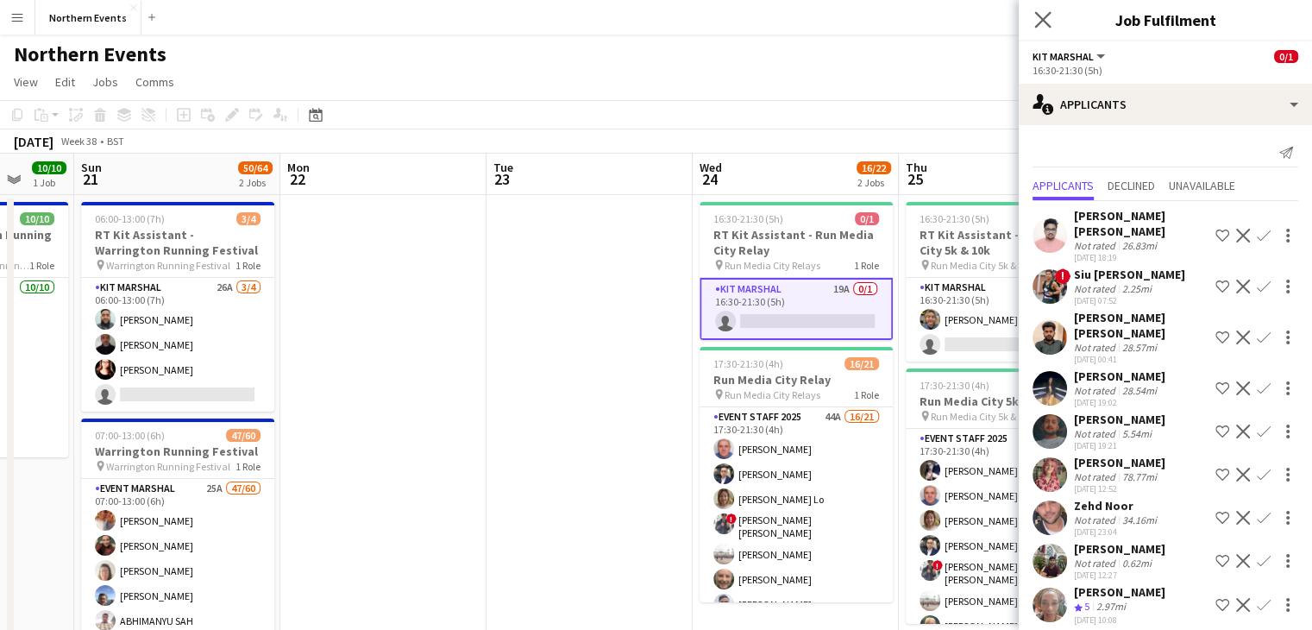
click at [1042, 31] on app-icon "Close pop-in" at bounding box center [1043, 20] width 25 height 25
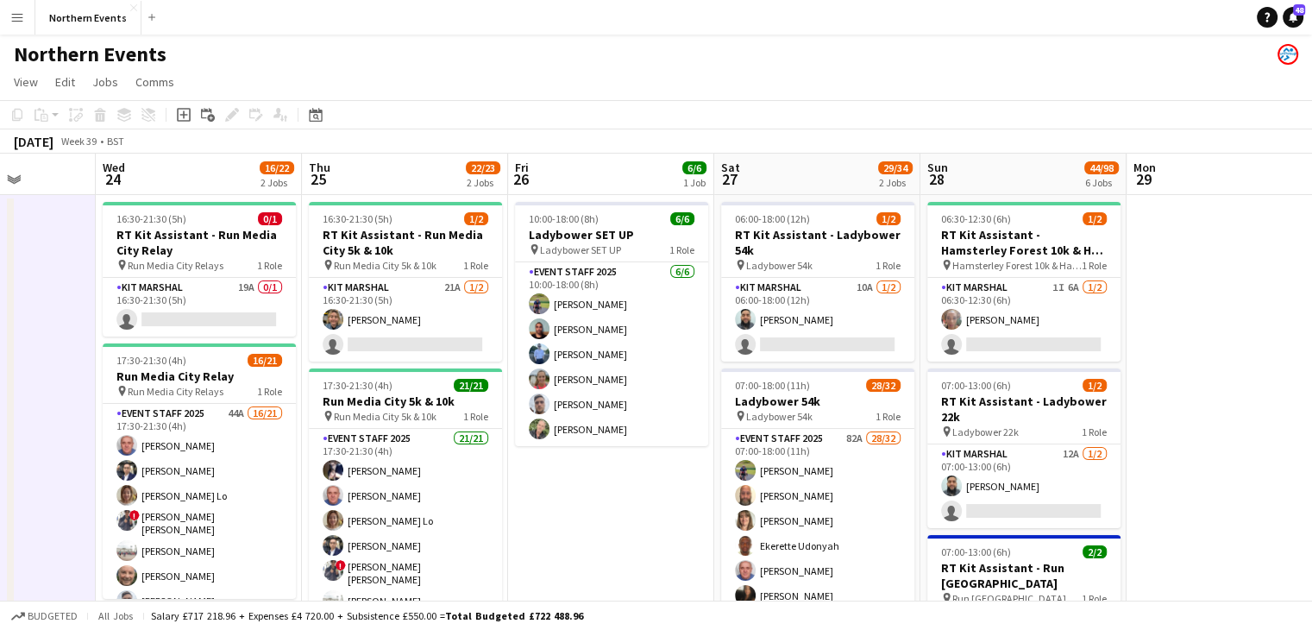
drag, startPoint x: 449, startPoint y: -10, endPoint x: 352, endPoint y: -68, distance: 112.6
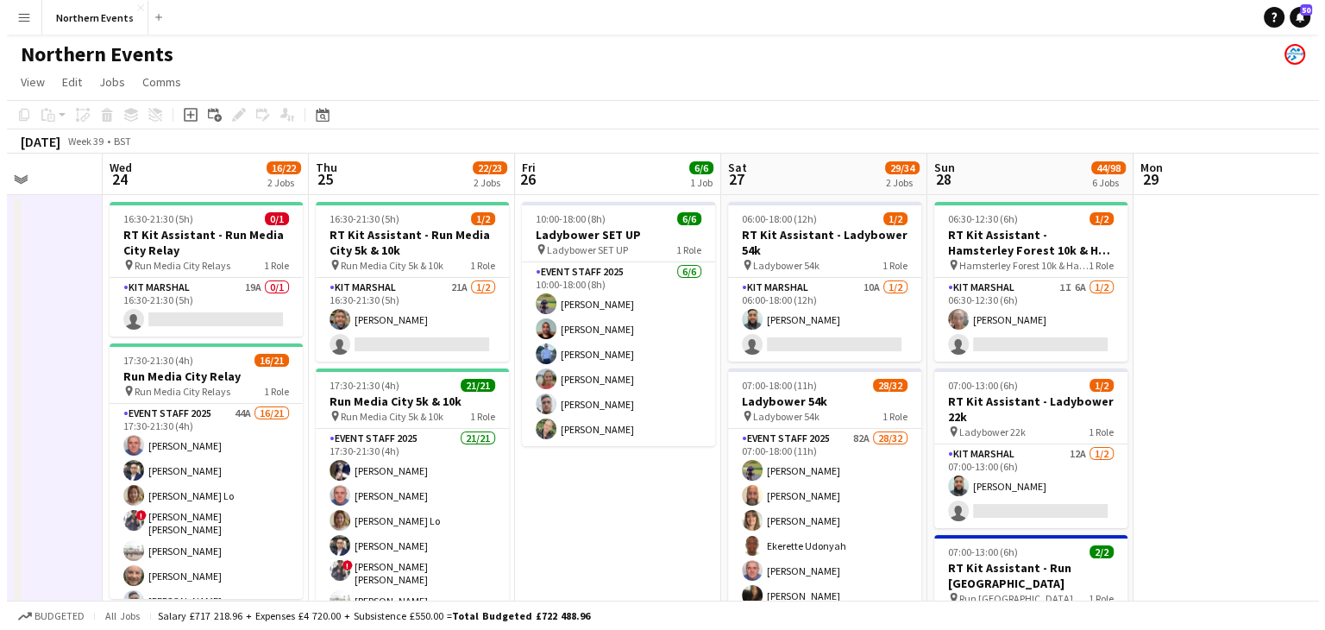
scroll to position [0, 676]
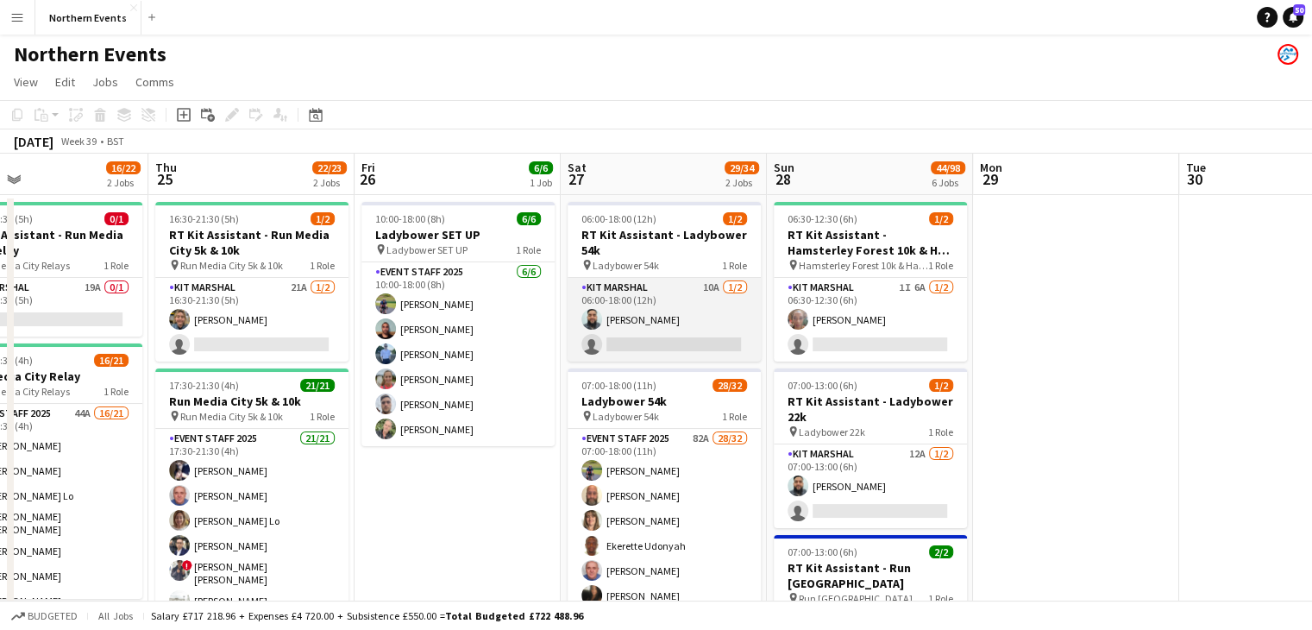
click at [699, 327] on app-card-role "Kit Marshal 10A [DATE] 06:00-18:00 (12h) [PERSON_NAME] single-neutral-actions" at bounding box center [664, 320] width 193 height 84
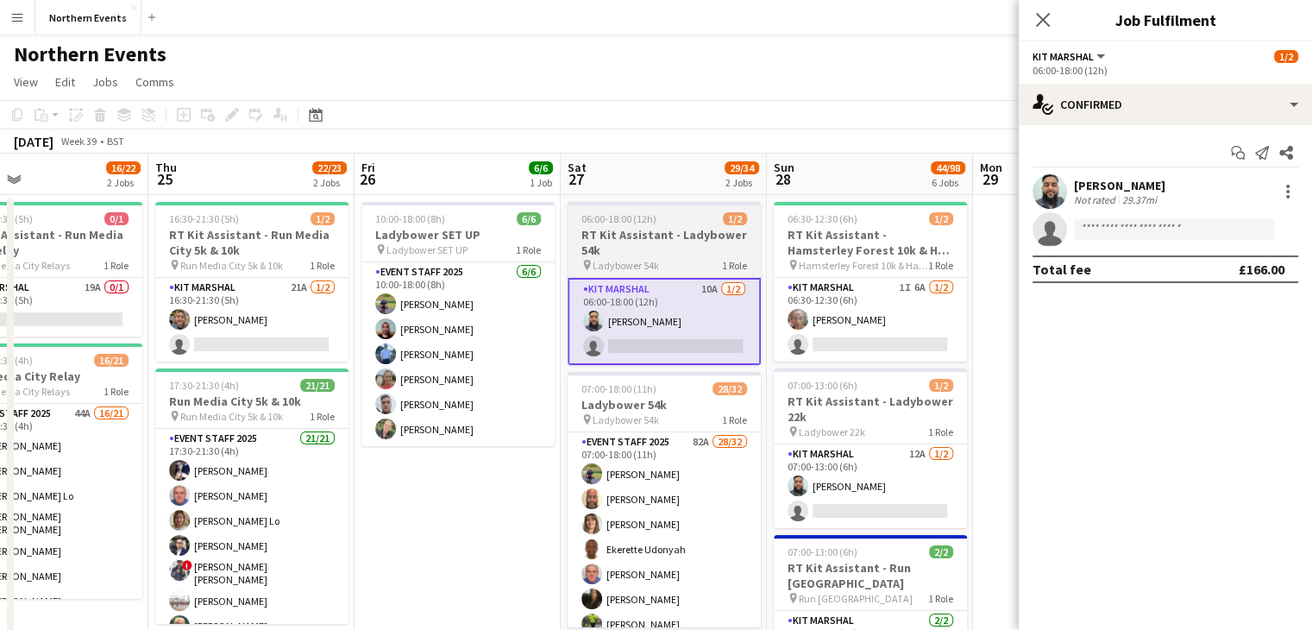
click at [659, 263] on div "pin Ladybower 54k 1 Role" at bounding box center [664, 265] width 193 height 14
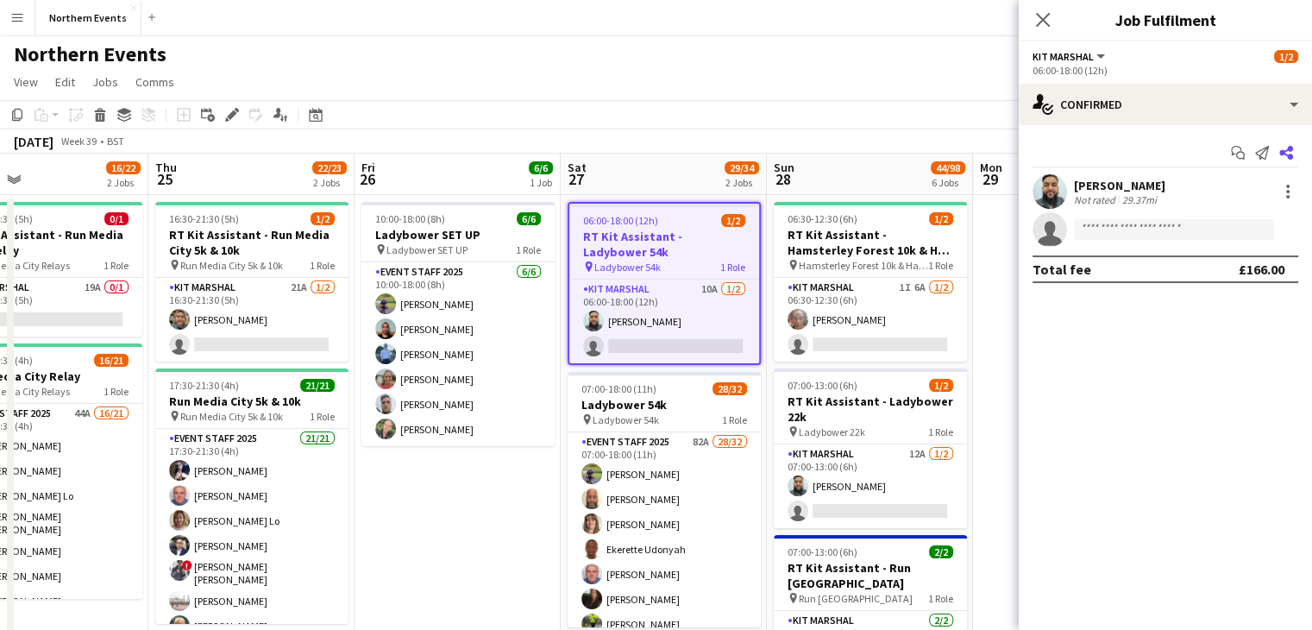
click at [1281, 156] on icon "Share" at bounding box center [1287, 153] width 14 height 14
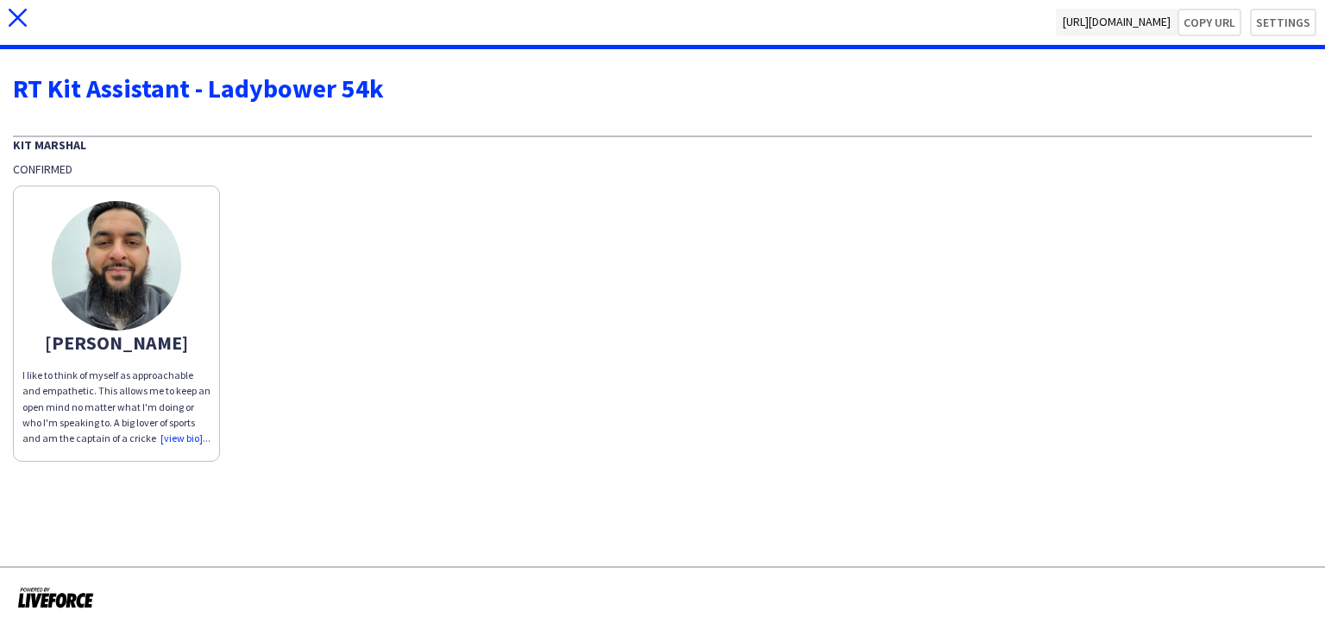
click at [11, 24] on icon at bounding box center [18, 18] width 18 height 18
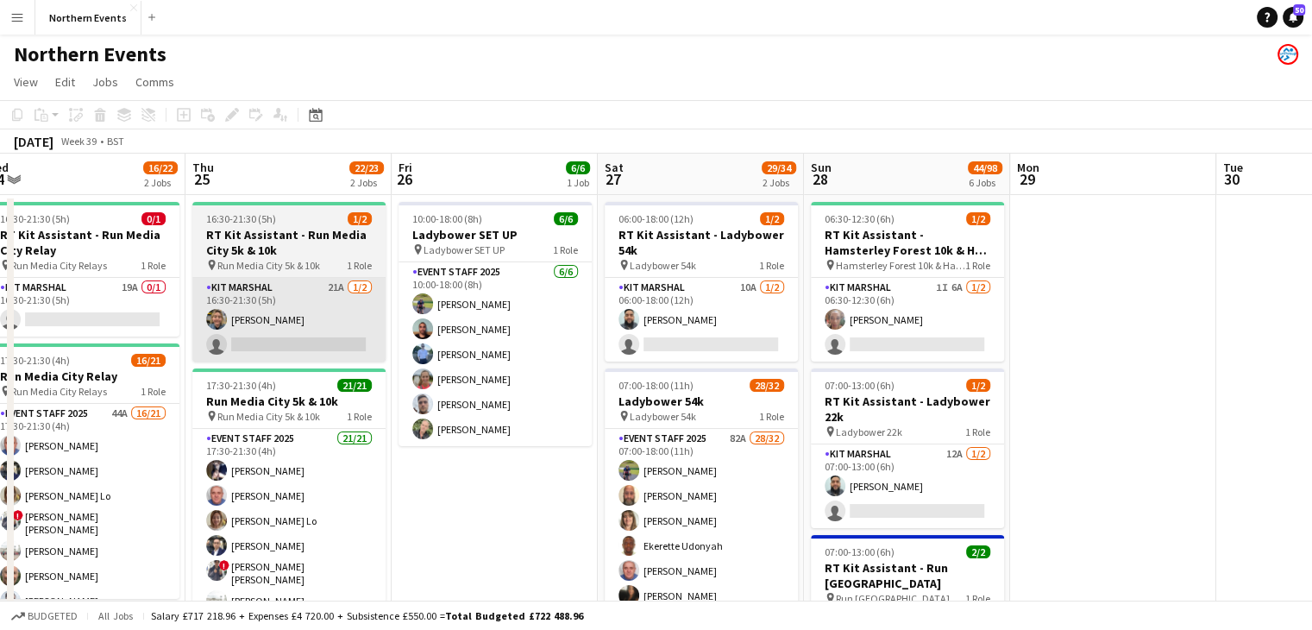
scroll to position [0, 724]
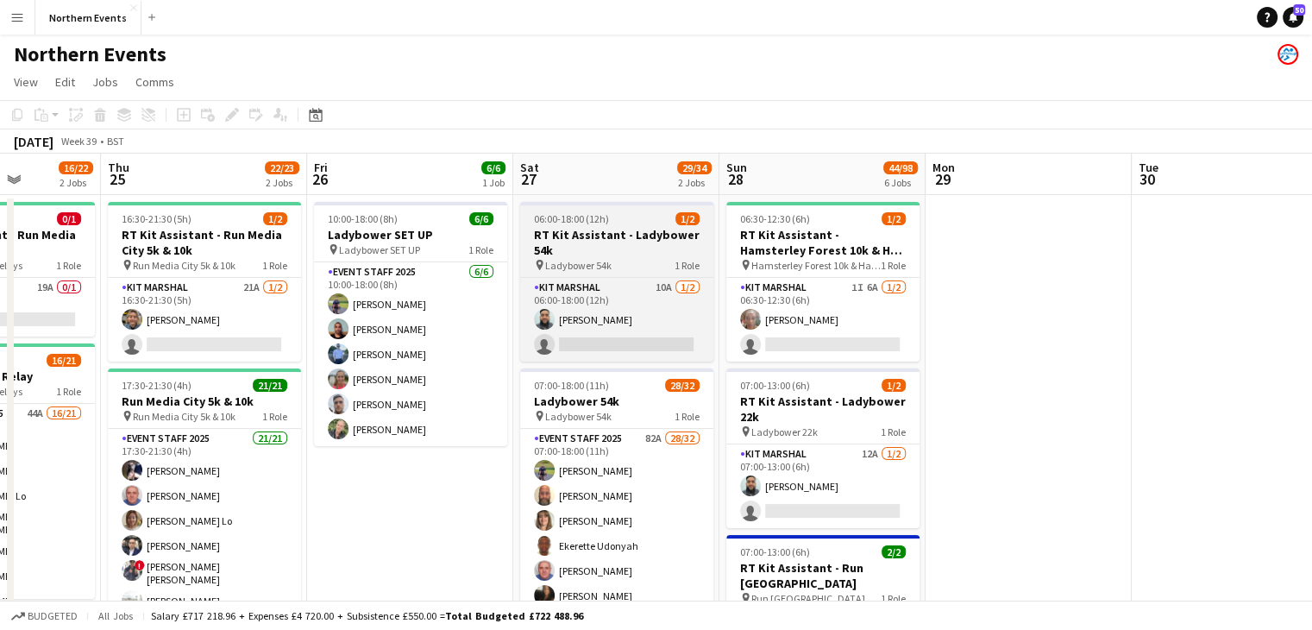
click at [628, 247] on h3 "RT Kit Assistant - Ladybower 54k" at bounding box center [616, 242] width 193 height 31
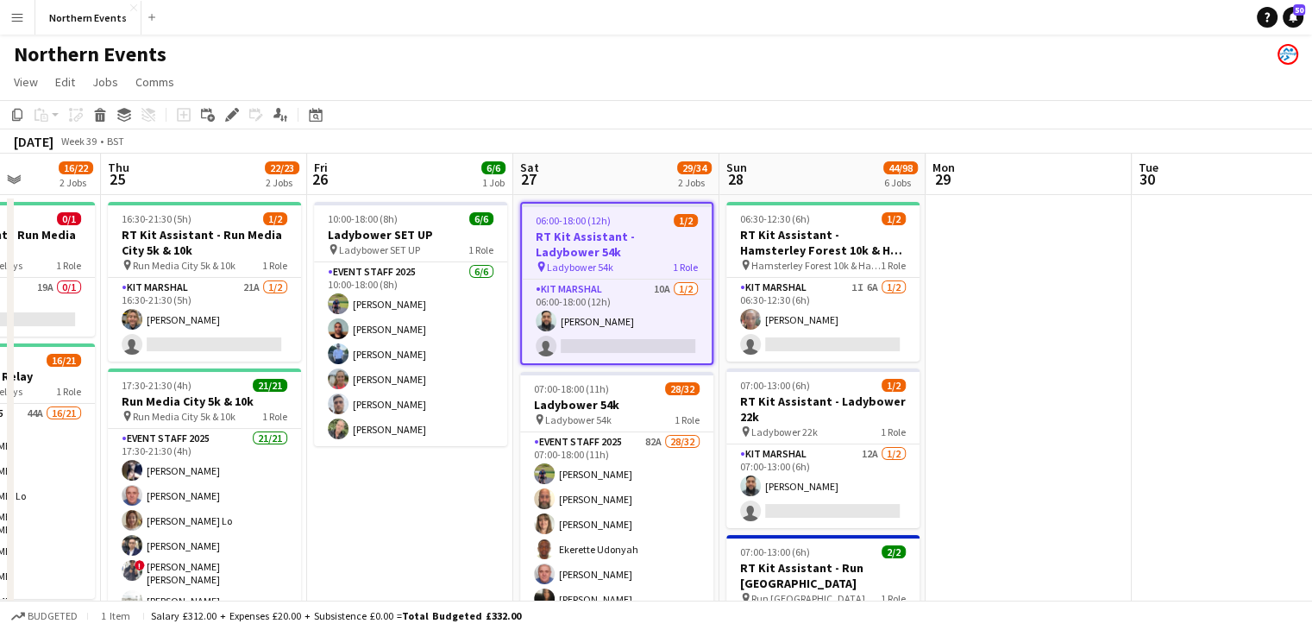
drag, startPoint x: 651, startPoint y: 242, endPoint x: 612, endPoint y: 249, distance: 40.3
click at [612, 249] on h3 "RT Kit Assistant - Ladybower 54k" at bounding box center [617, 244] width 190 height 31
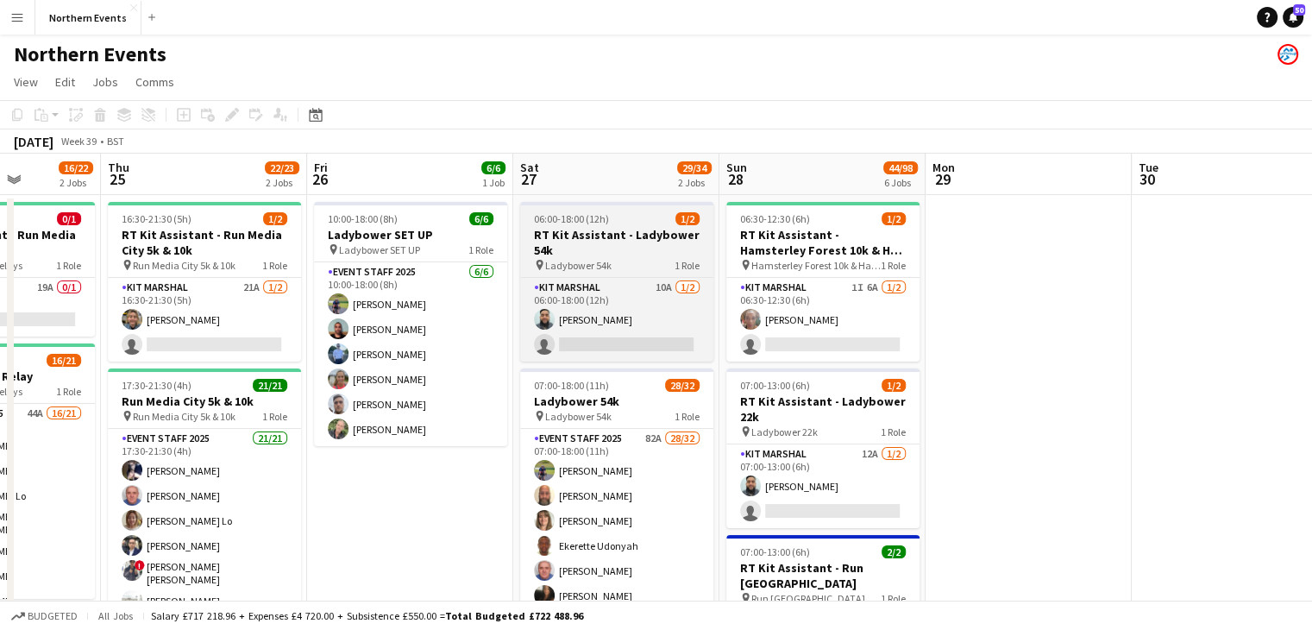
scroll to position [0, 723]
click at [612, 249] on h3 "RT Kit Assistant - Ladybower 54k" at bounding box center [617, 242] width 193 height 31
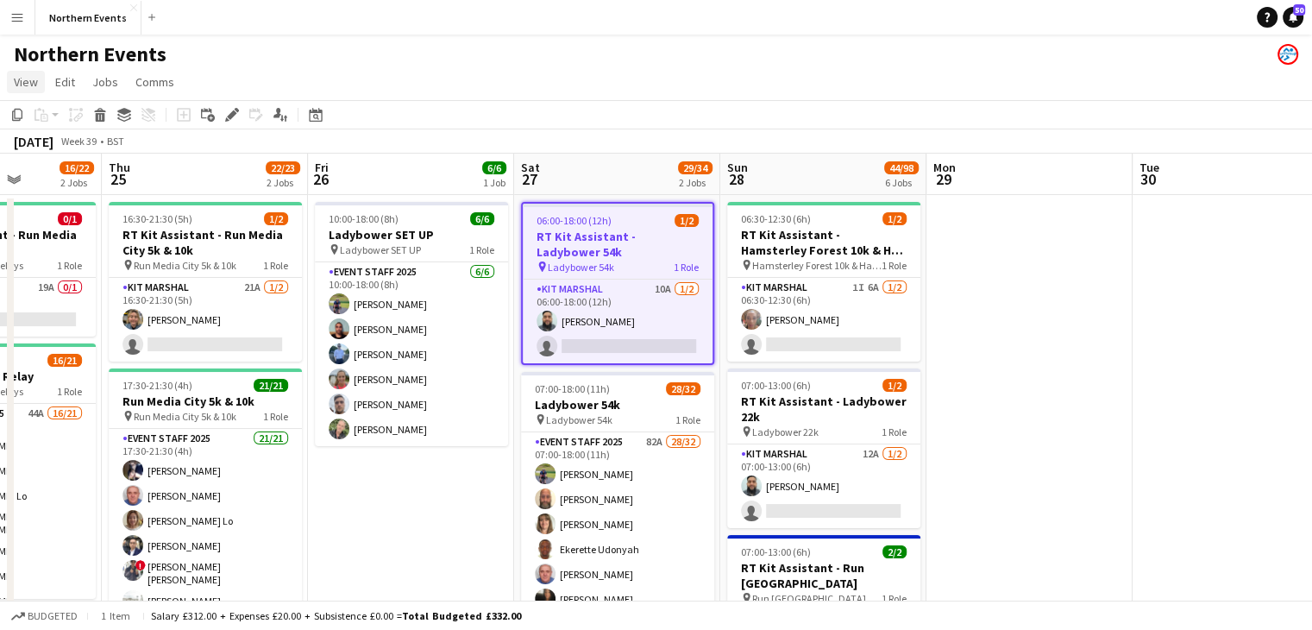
click at [20, 77] on span "View" at bounding box center [26, 82] width 24 height 16
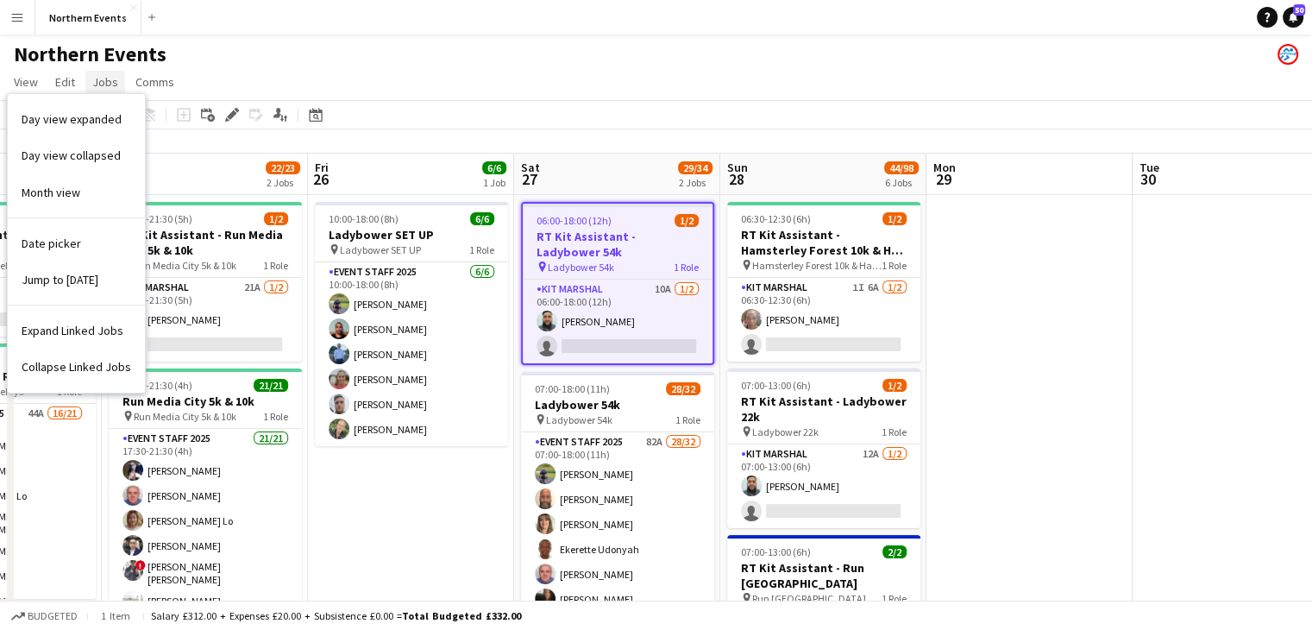
click at [116, 80] on span "Jobs" at bounding box center [105, 82] width 26 height 16
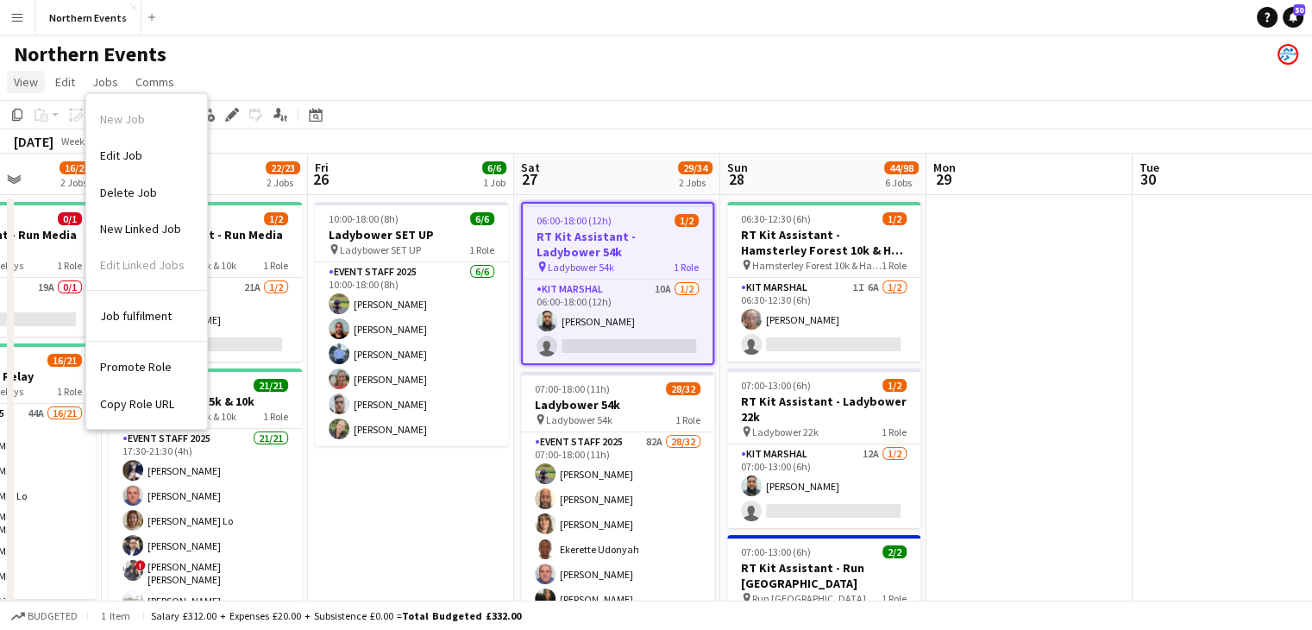
click at [28, 71] on link "View" at bounding box center [26, 82] width 38 height 22
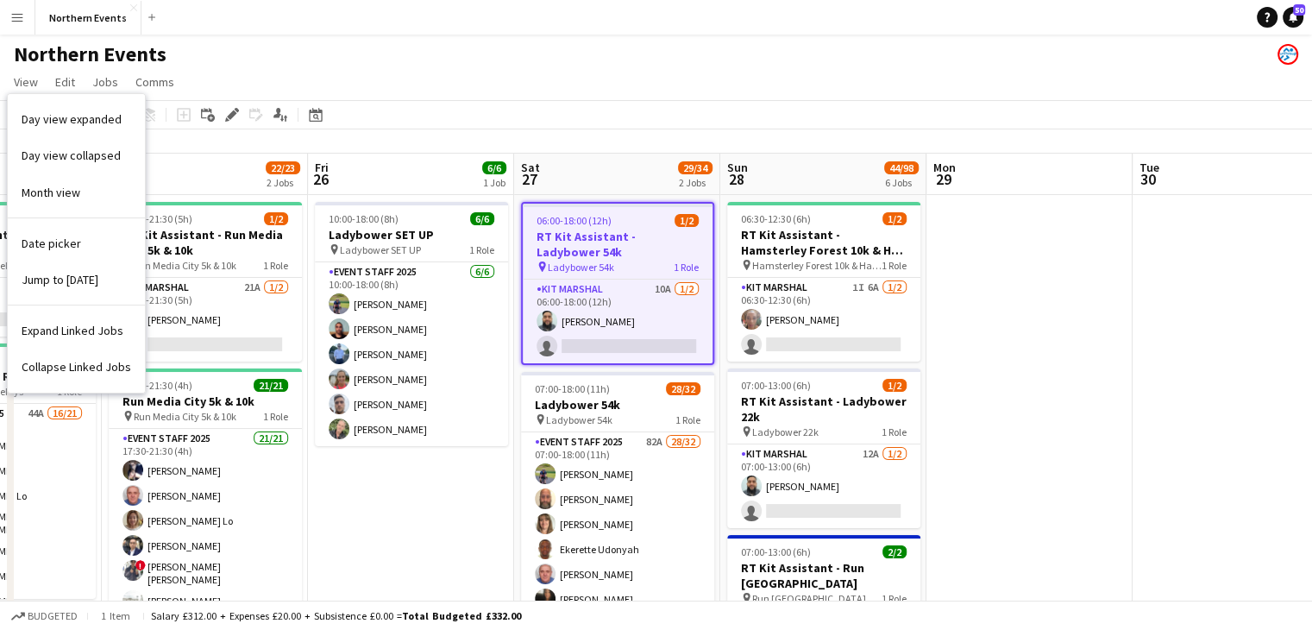
click at [328, 80] on app-page-menu "View Day view expanded Day view collapsed Month view Date picker Jump to [DATE]…" at bounding box center [656, 83] width 1312 height 33
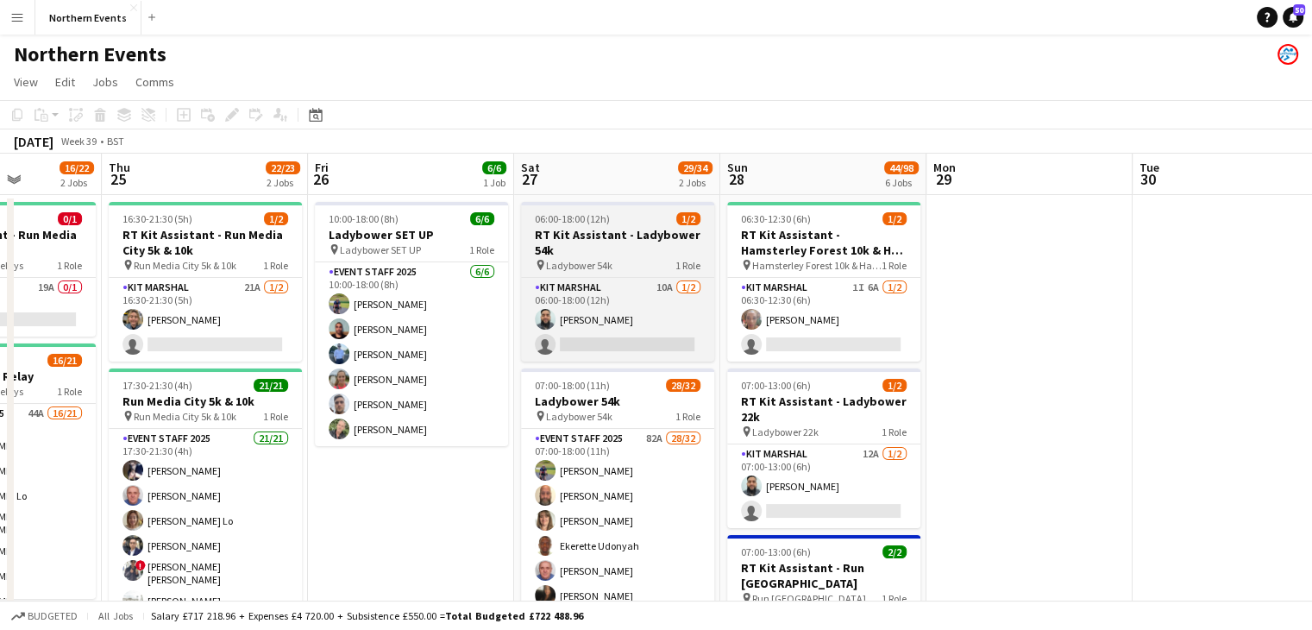
click at [612, 266] on div "pin Ladybower 54k 1 Role" at bounding box center [617, 265] width 193 height 14
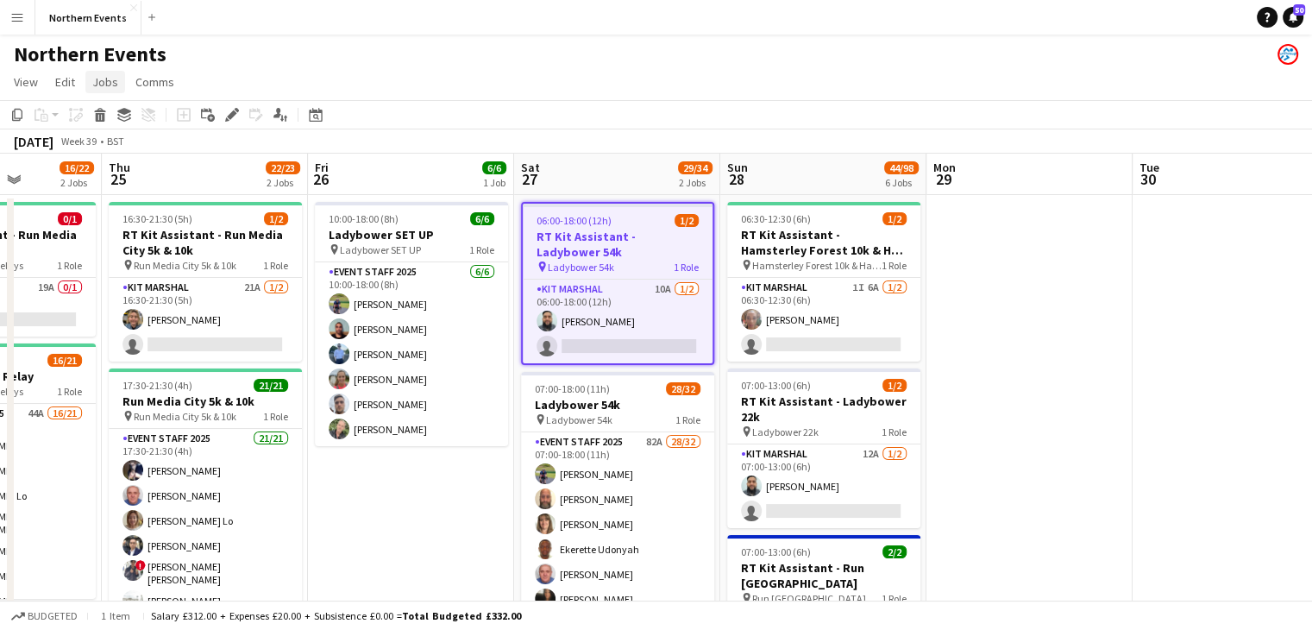
click at [100, 84] on span "Jobs" at bounding box center [105, 82] width 26 height 16
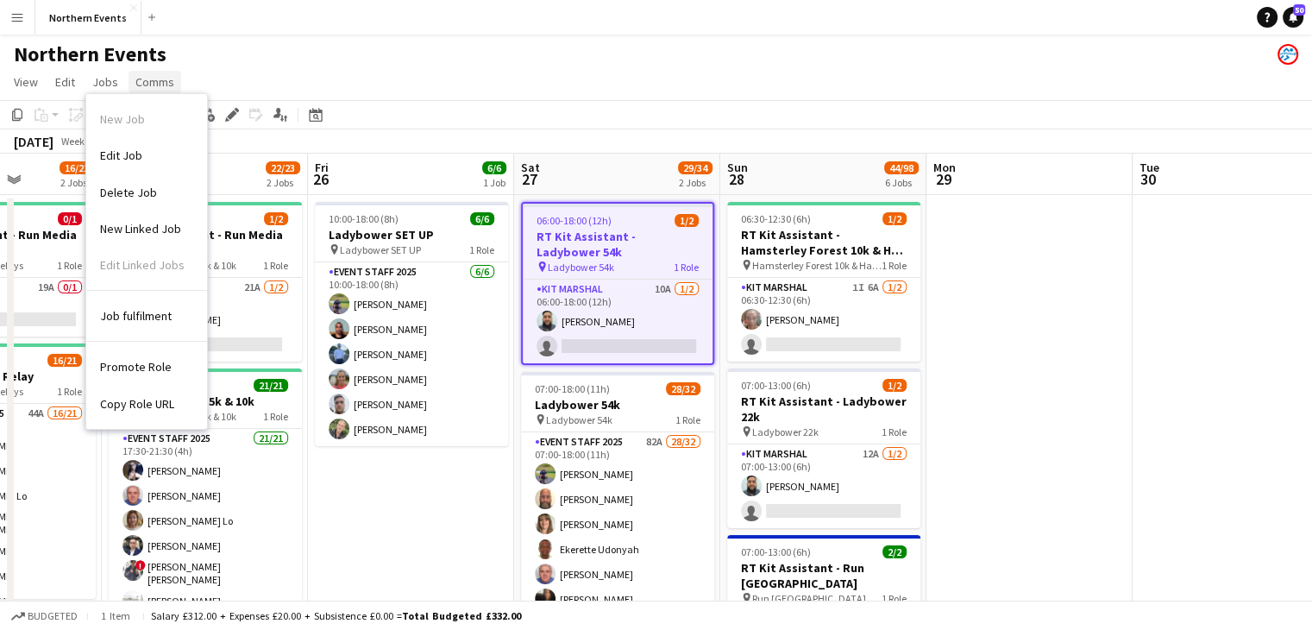
click at [160, 87] on span "Comms" at bounding box center [154, 82] width 39 height 16
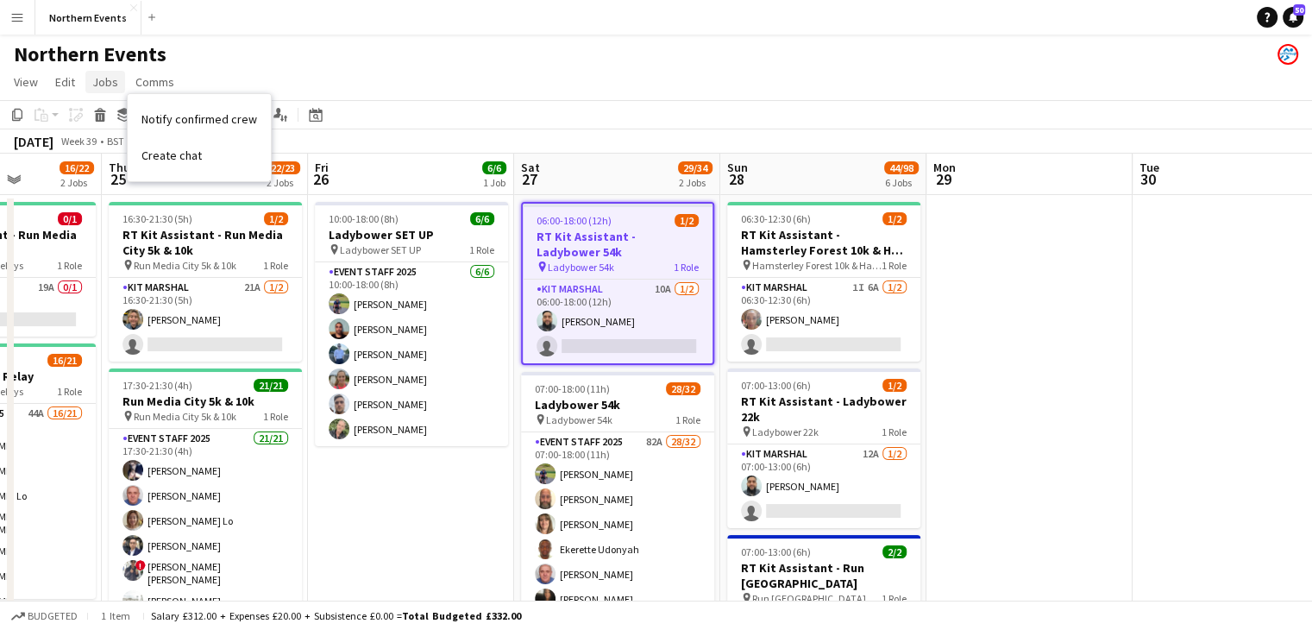
click at [109, 75] on span "Jobs" at bounding box center [105, 82] width 26 height 16
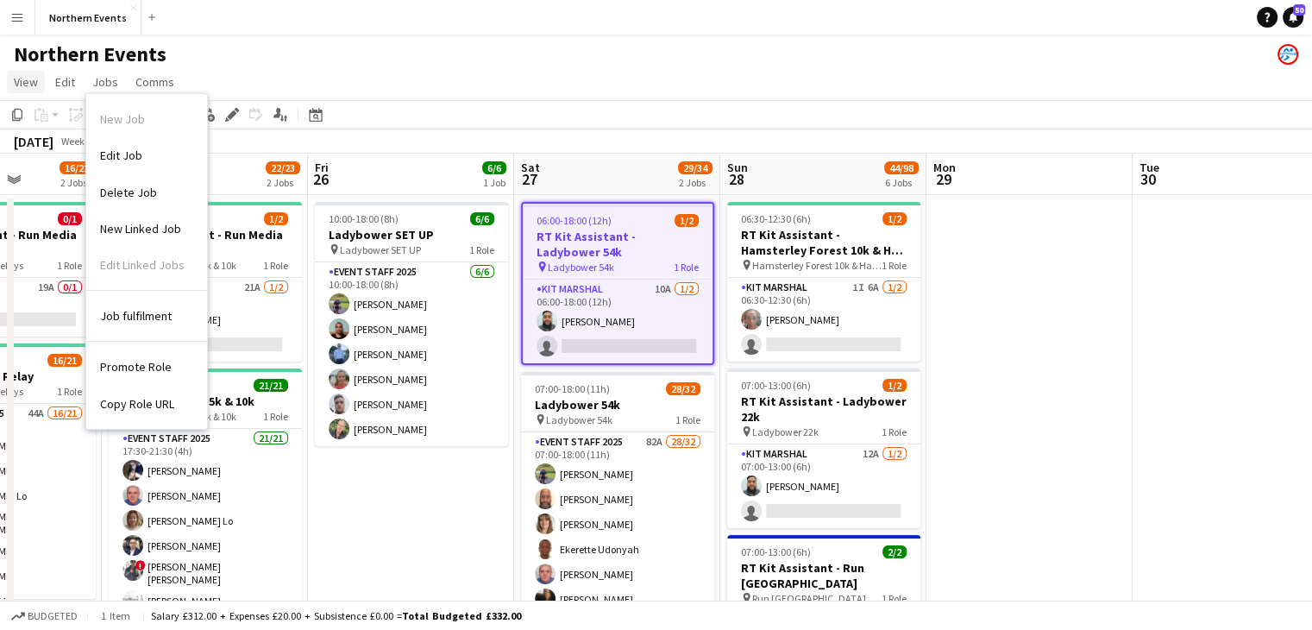
click at [18, 85] on span "View" at bounding box center [26, 82] width 24 height 16
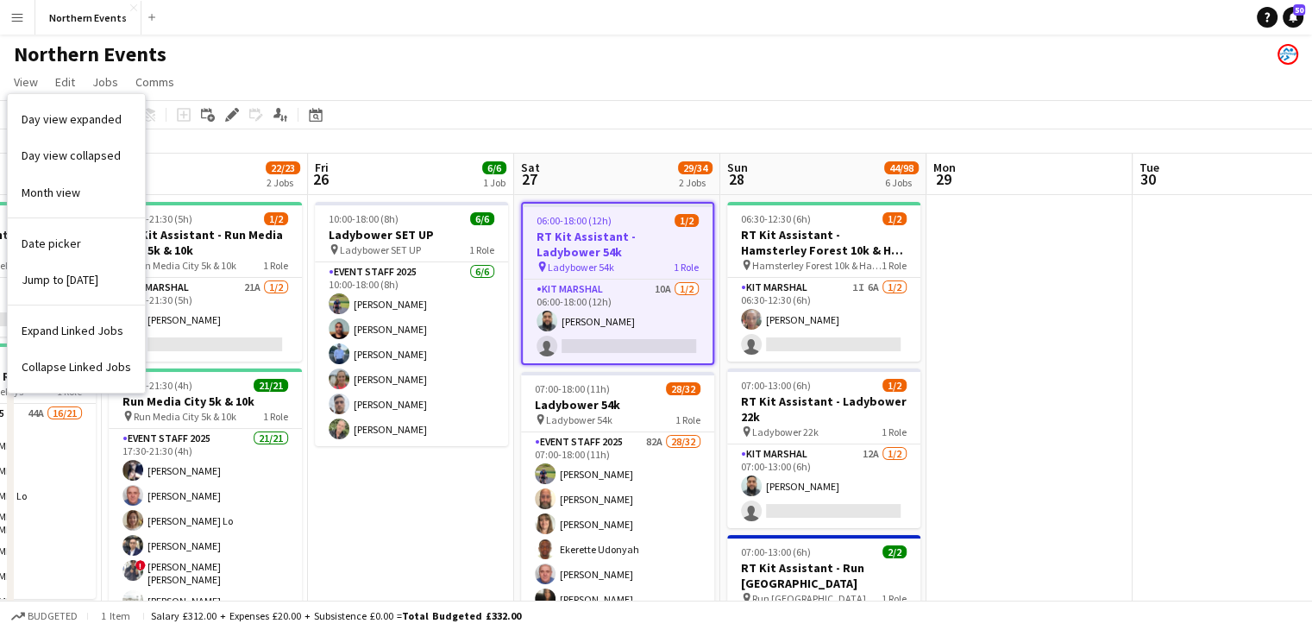
click at [620, 267] on div "pin Ladybower 54k 1 Role" at bounding box center [618, 267] width 190 height 14
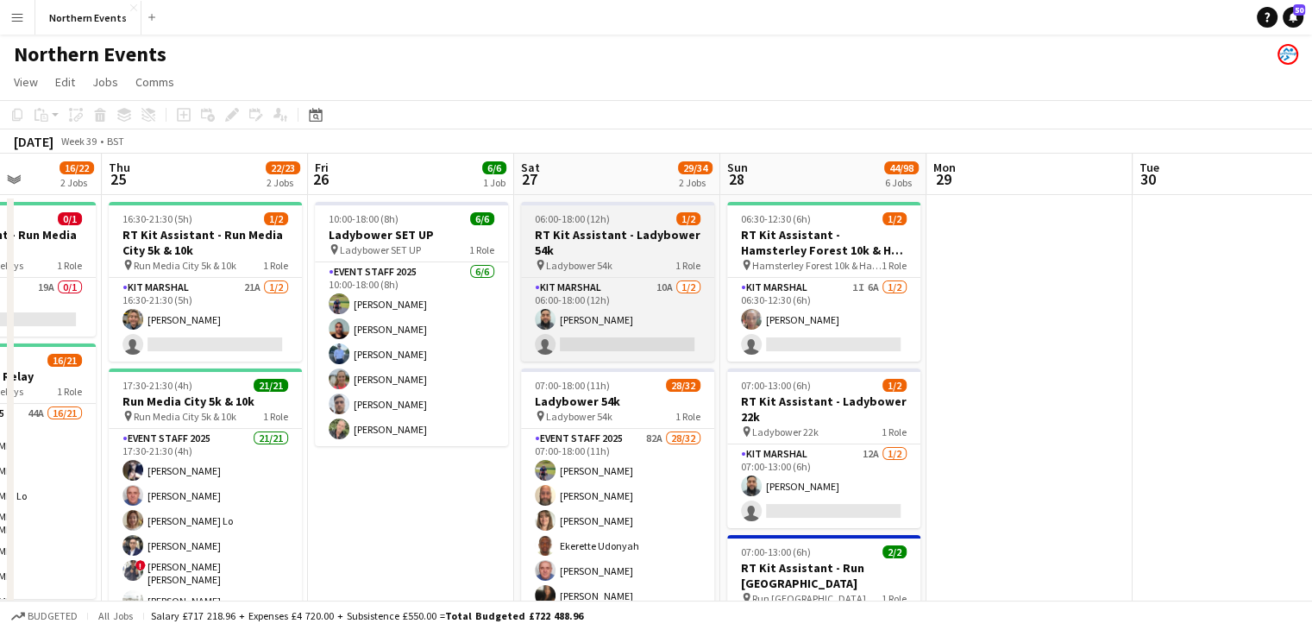
click at [620, 267] on div "pin Ladybower 54k 1 Role" at bounding box center [617, 265] width 193 height 14
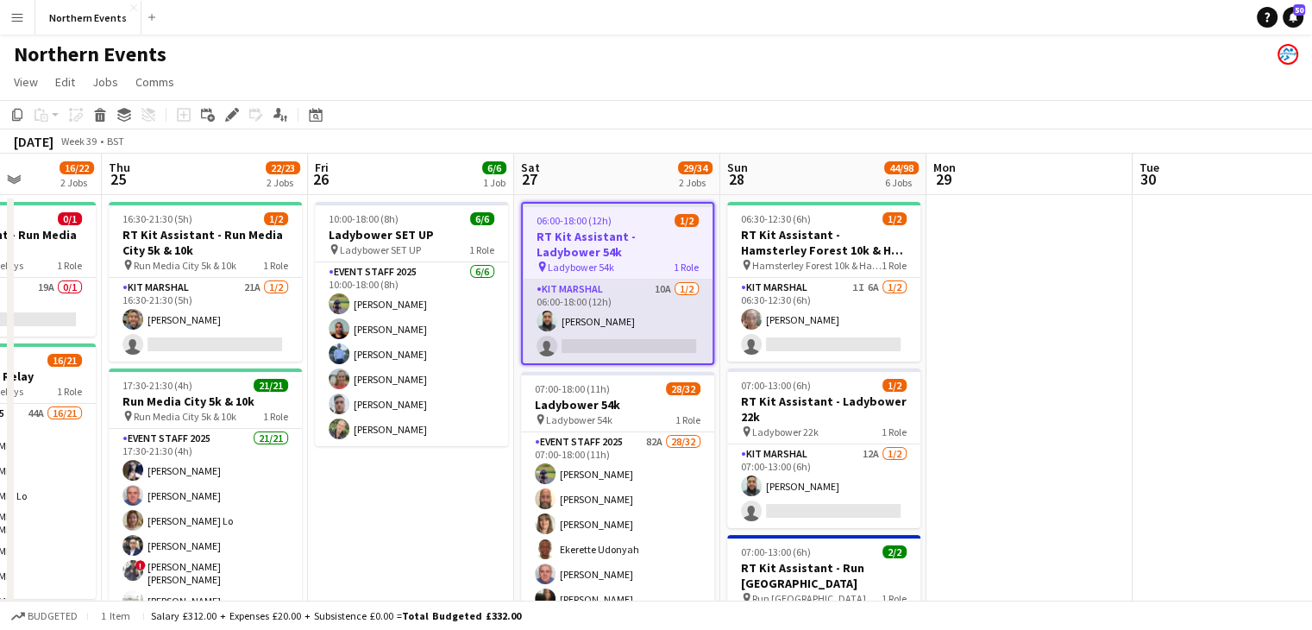
click at [673, 310] on app-card-role "Kit Marshal 10A [DATE] 06:00-18:00 (12h) [PERSON_NAME] single-neutral-actions" at bounding box center [618, 322] width 190 height 84
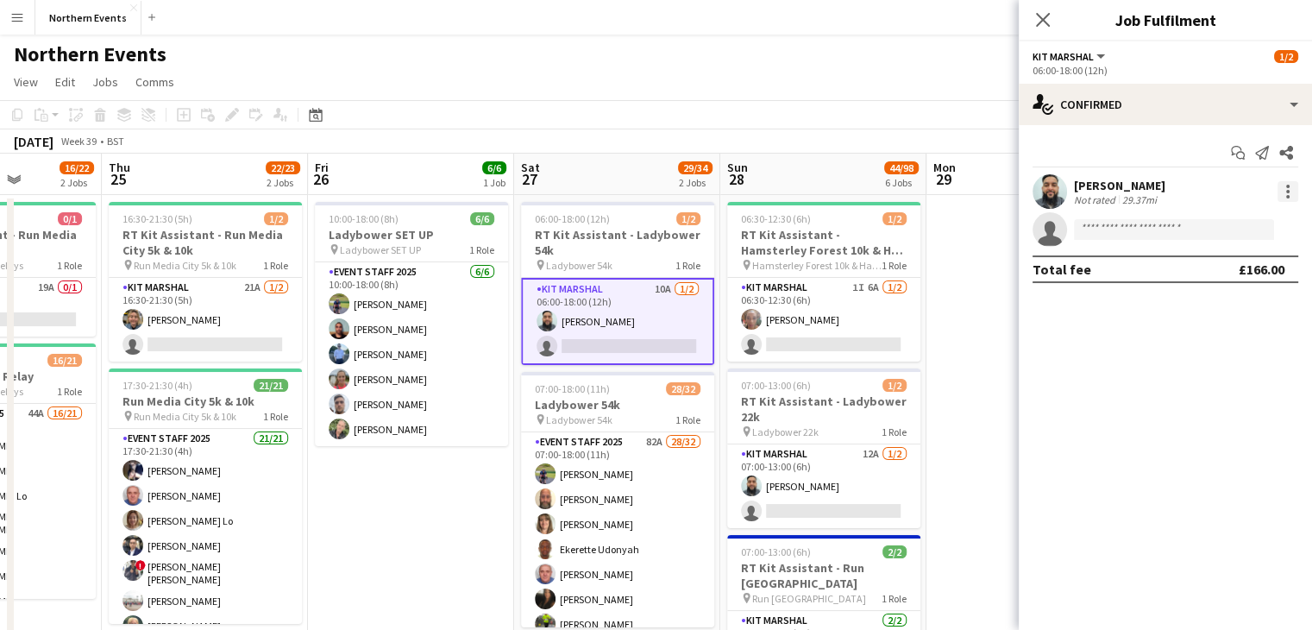
click at [1285, 192] on div at bounding box center [1288, 191] width 21 height 21
click at [1285, 192] on div at bounding box center [656, 315] width 1312 height 630
click at [1100, 56] on button "Kit Marshal" at bounding box center [1070, 56] width 75 height 13
click at [1188, 410] on mat-expansion-panel "check Confirmed Start chat Send notification Share [PERSON_NAME] Not rated 29.3…" at bounding box center [1165, 377] width 293 height 505
click at [1135, 229] on input at bounding box center [1174, 229] width 200 height 21
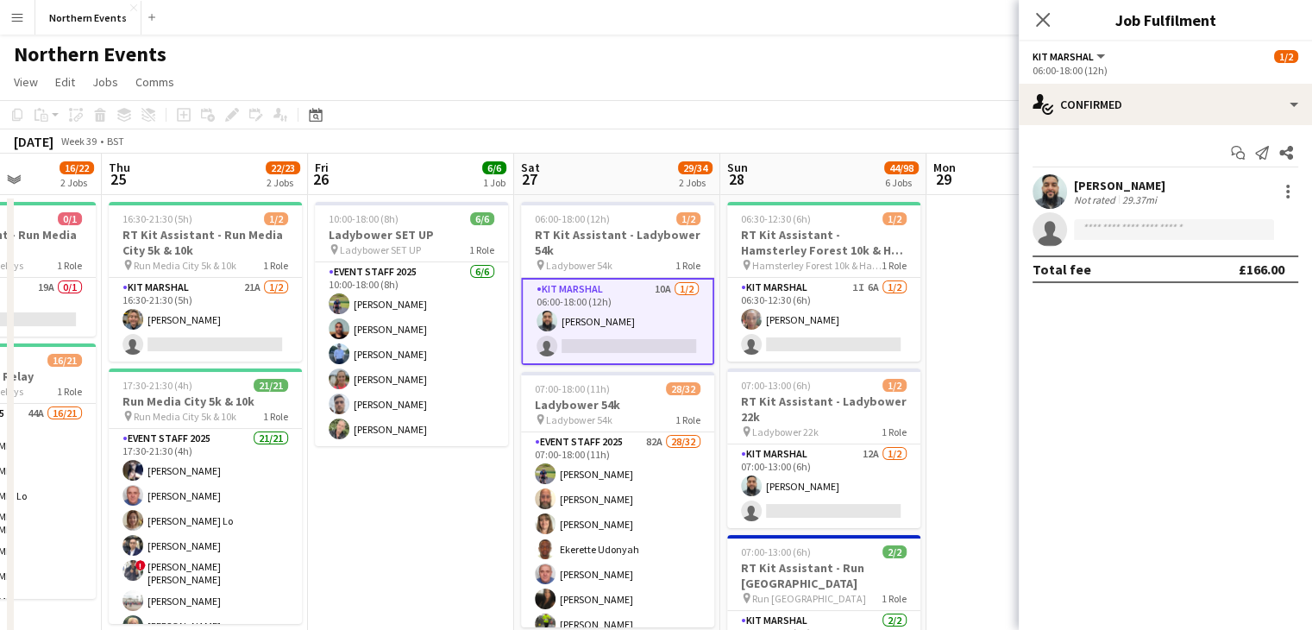
click at [1211, 349] on mat-expansion-panel "check Confirmed Start chat Send notification Share [PERSON_NAME] Not rated 29.3…" at bounding box center [1165, 377] width 293 height 505
click at [1298, 187] on div "[PERSON_NAME] Not rated 29.37mi" at bounding box center [1165, 191] width 293 height 35
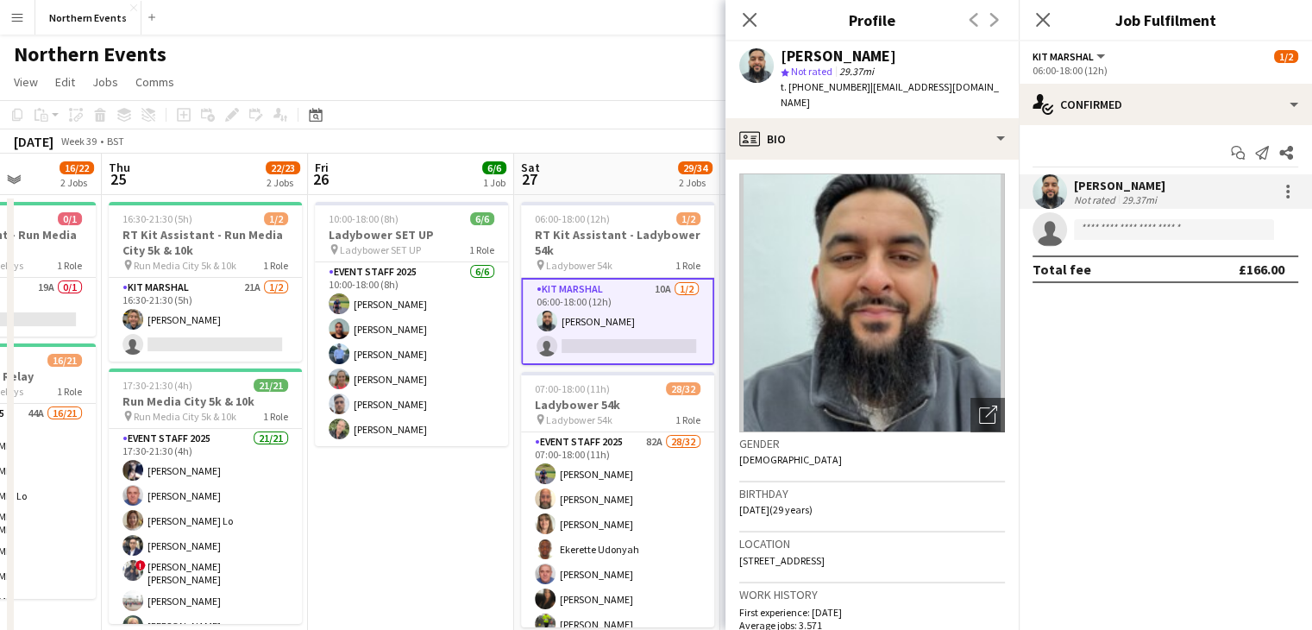
click at [1094, 318] on mat-expansion-panel "check Confirmed Start chat Send notification Share [PERSON_NAME] Not rated 29.3…" at bounding box center [1165, 377] width 293 height 505
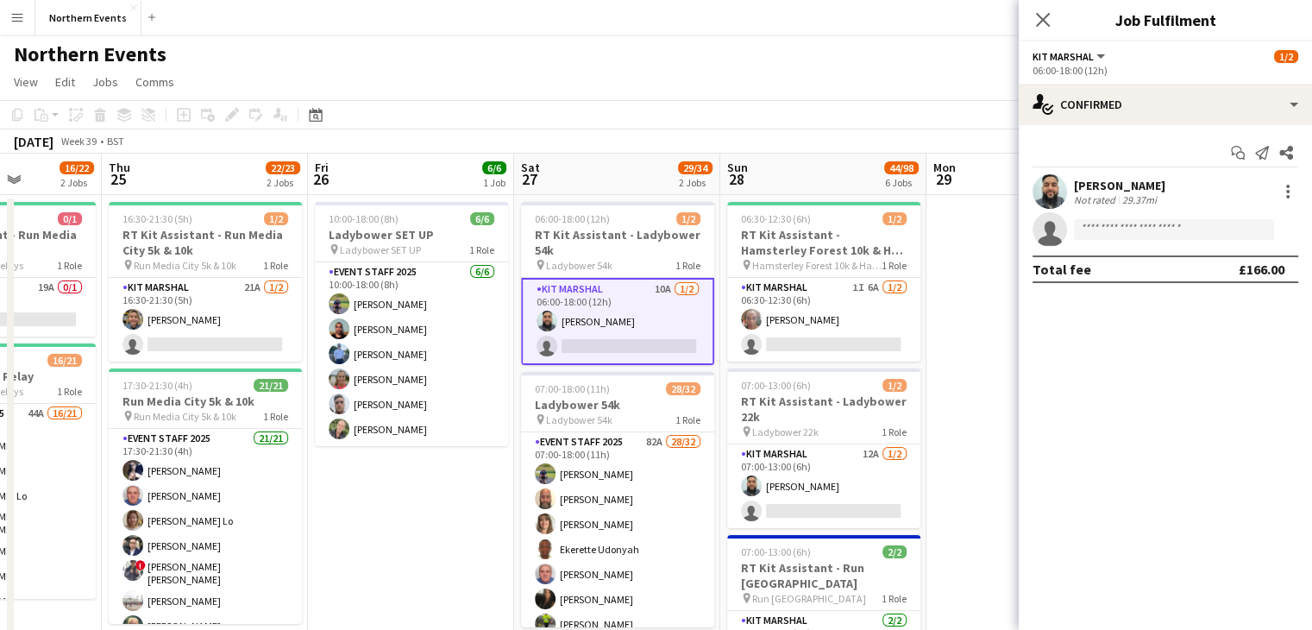
click at [1098, 58] on button "Kit Marshal" at bounding box center [1070, 56] width 75 height 13
click at [1125, 311] on mat-expansion-panel "check Confirmed Start chat Send notification Share [PERSON_NAME] Not rated 29.3…" at bounding box center [1165, 377] width 293 height 505
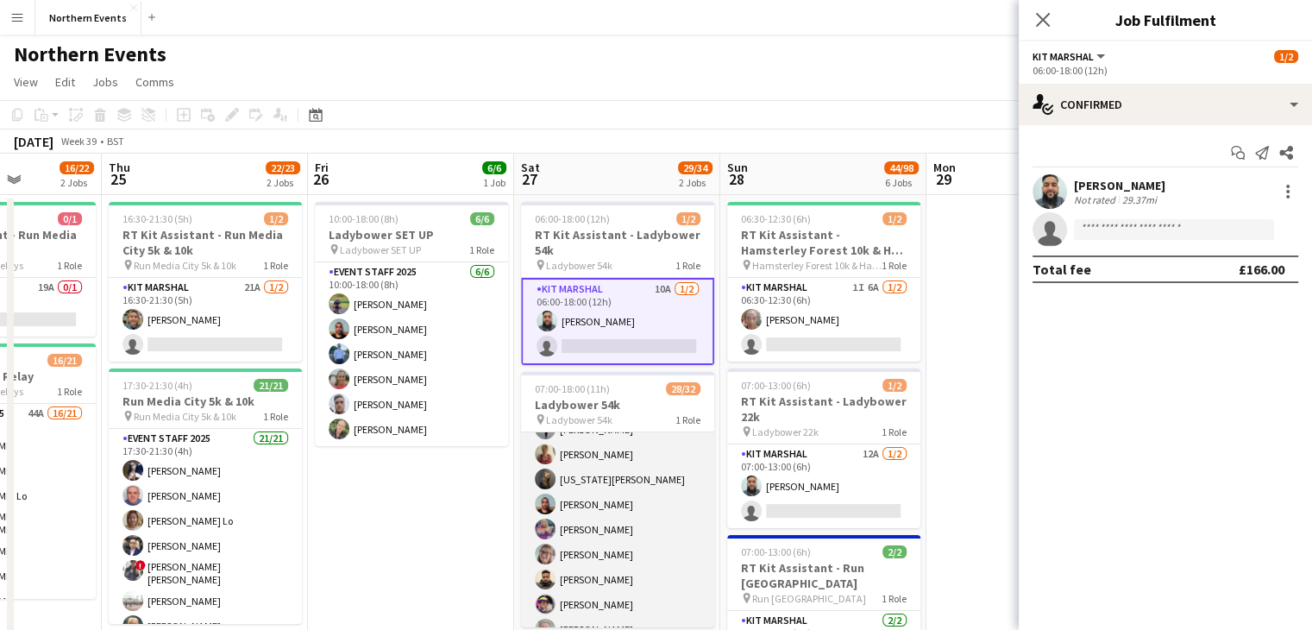
scroll to position [196, 0]
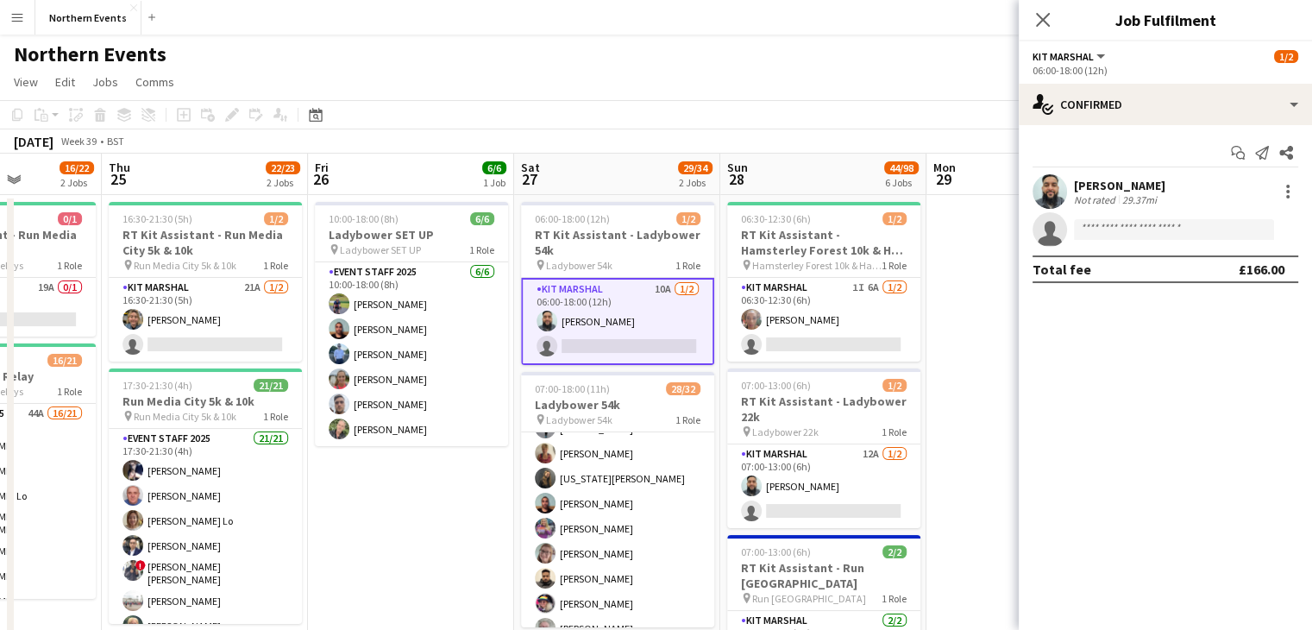
click at [614, 349] on app-card-role "Kit Marshal 10A [DATE] 06:00-18:00 (12h) [PERSON_NAME] single-neutral-actions" at bounding box center [617, 321] width 193 height 87
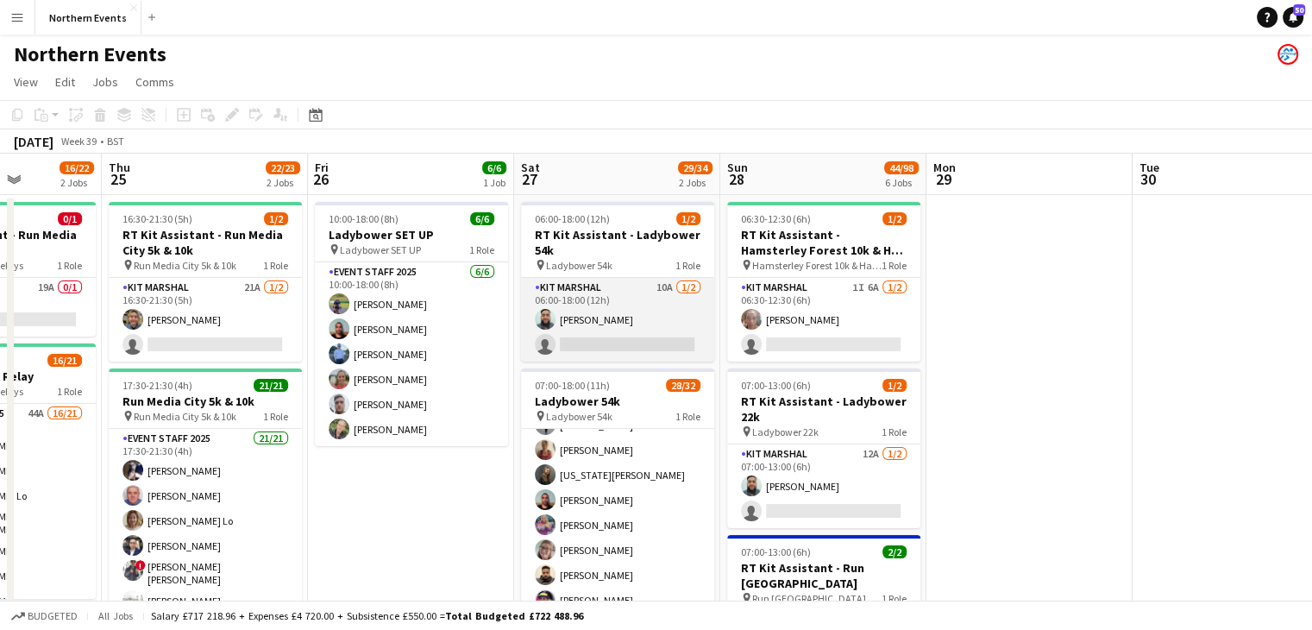
click at [614, 349] on app-card-role "Kit Marshal 10A [DATE] 06:00-18:00 (12h) [PERSON_NAME] single-neutral-actions" at bounding box center [617, 320] width 193 height 84
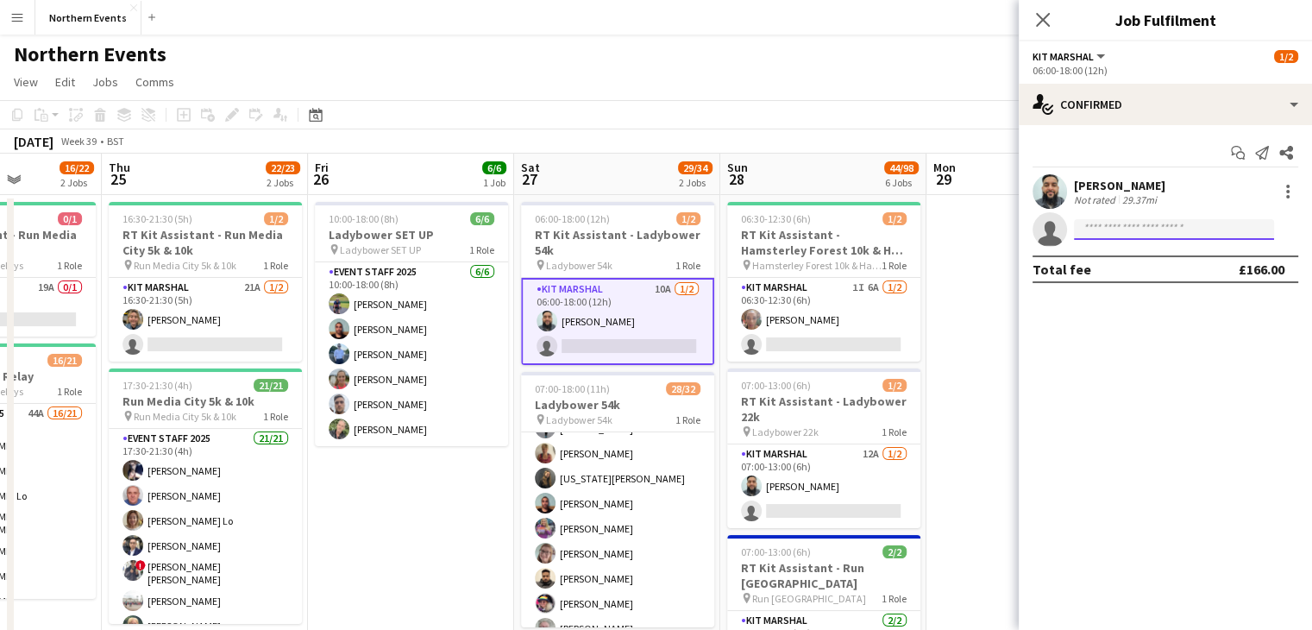
click at [1205, 226] on input at bounding box center [1174, 229] width 200 height 21
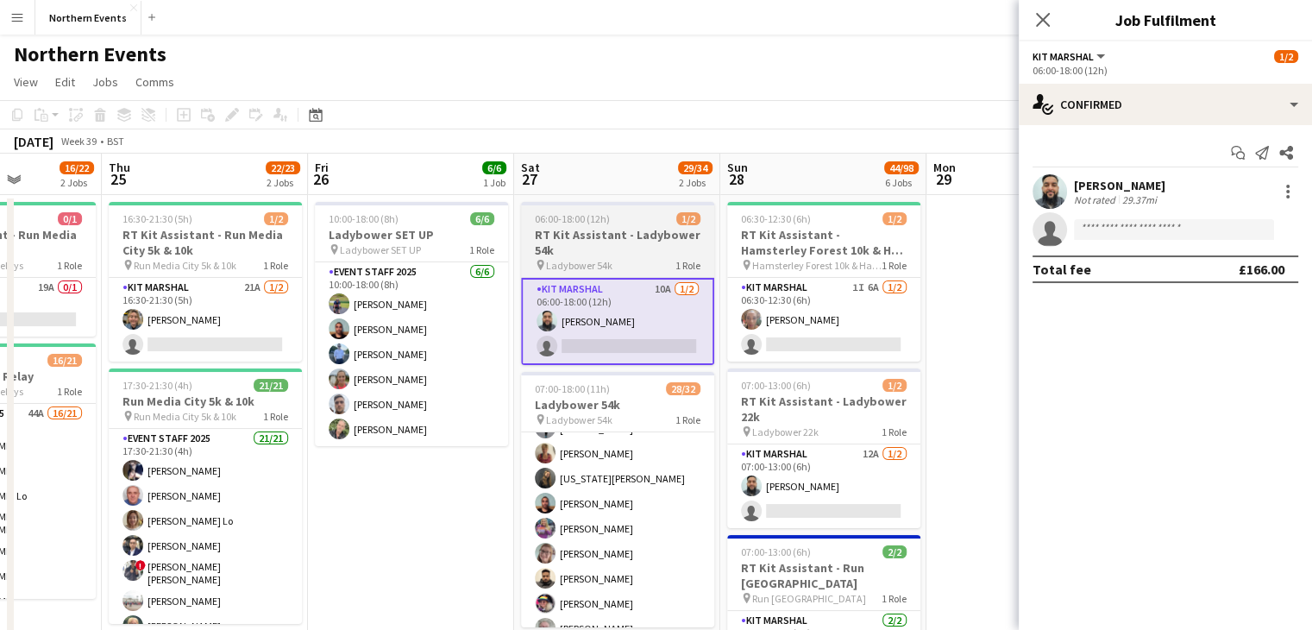
click at [607, 251] on h3 "RT Kit Assistant - Ladybower 54k" at bounding box center [617, 242] width 193 height 31
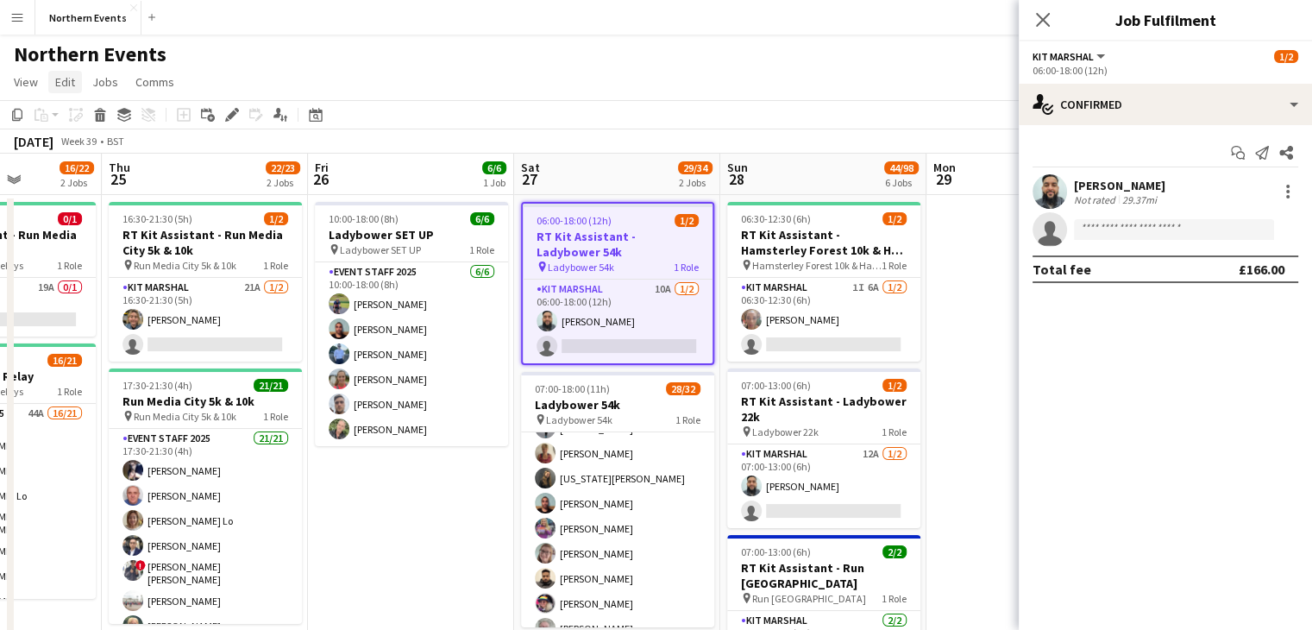
click at [72, 80] on span "Edit" at bounding box center [65, 82] width 20 height 16
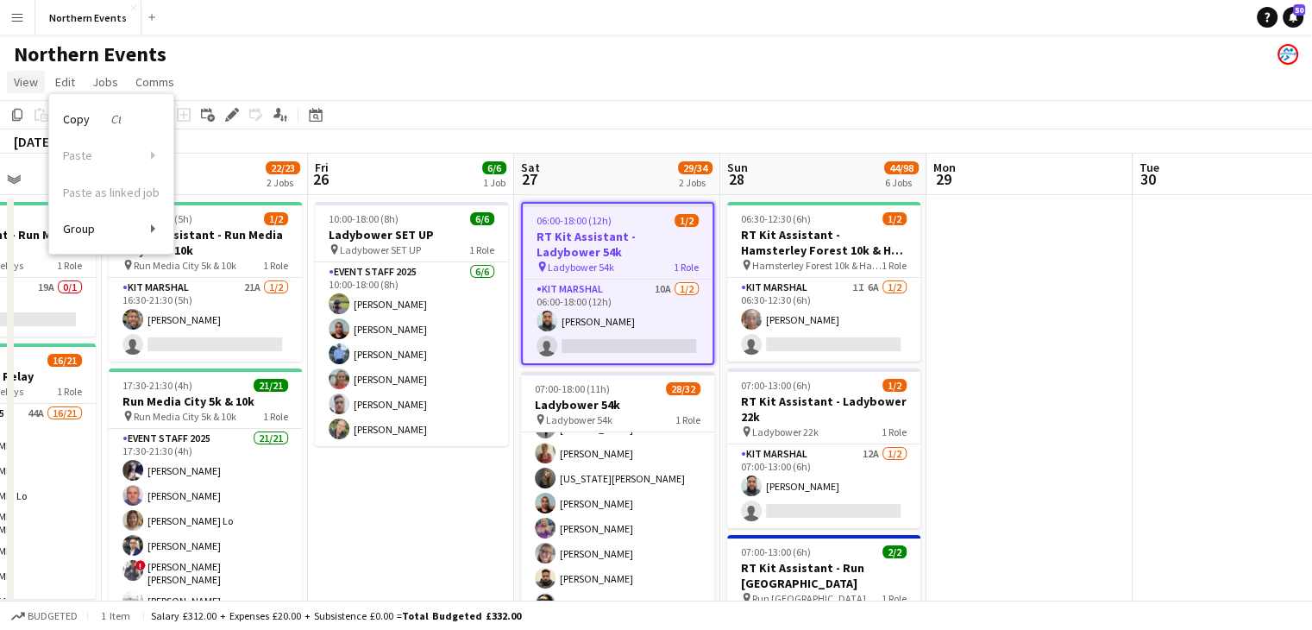
click at [26, 79] on span "View" at bounding box center [26, 82] width 24 height 16
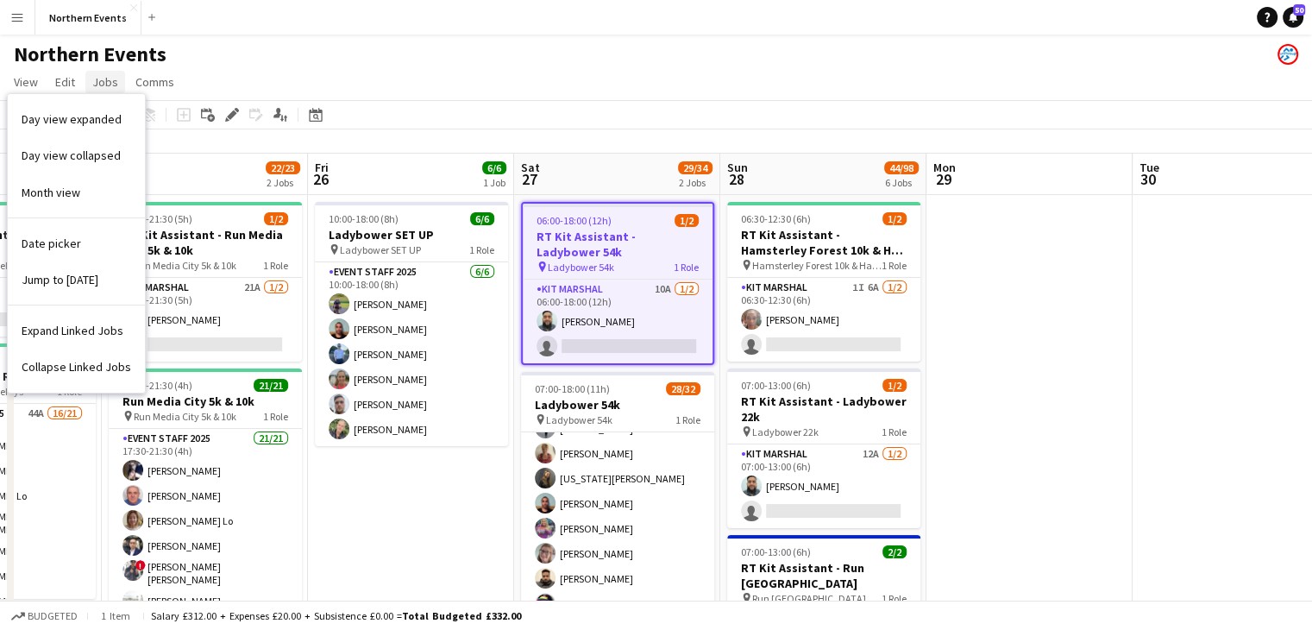
click at [95, 72] on link "Jobs" at bounding box center [105, 82] width 40 height 22
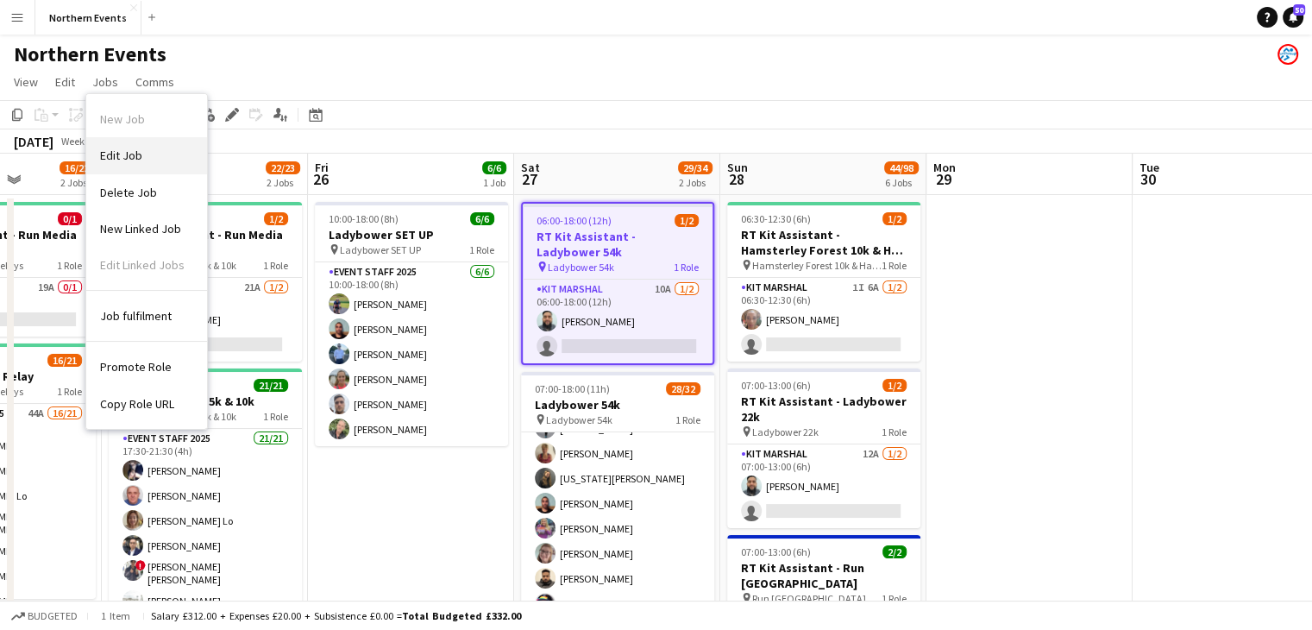
click at [124, 150] on span "Edit Job" at bounding box center [121, 156] width 42 height 16
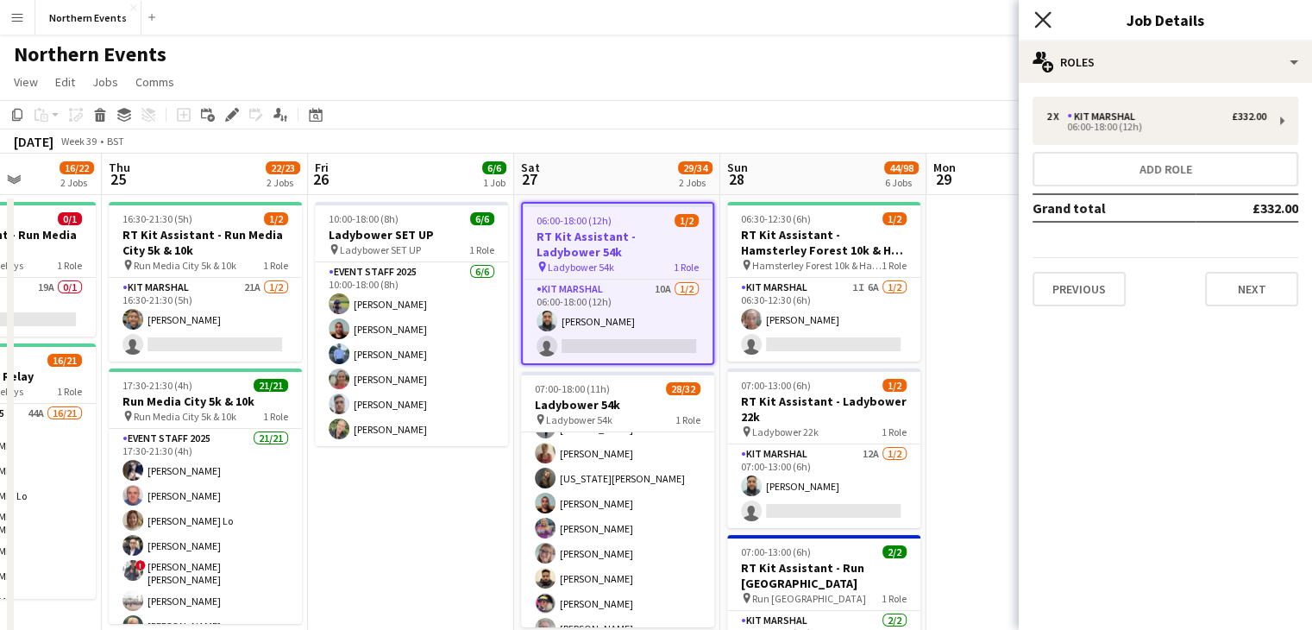
click at [1039, 18] on icon "Close pop-in" at bounding box center [1043, 19] width 16 height 16
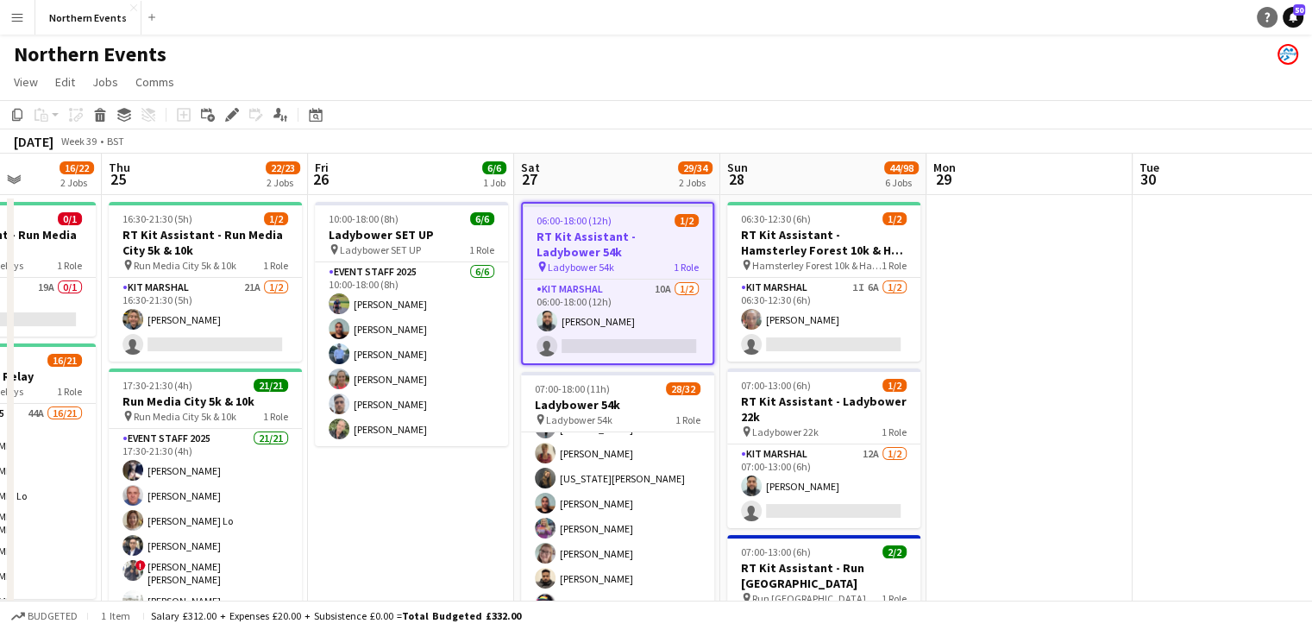
click at [1270, 22] on link "Help" at bounding box center [1267, 17] width 21 height 21
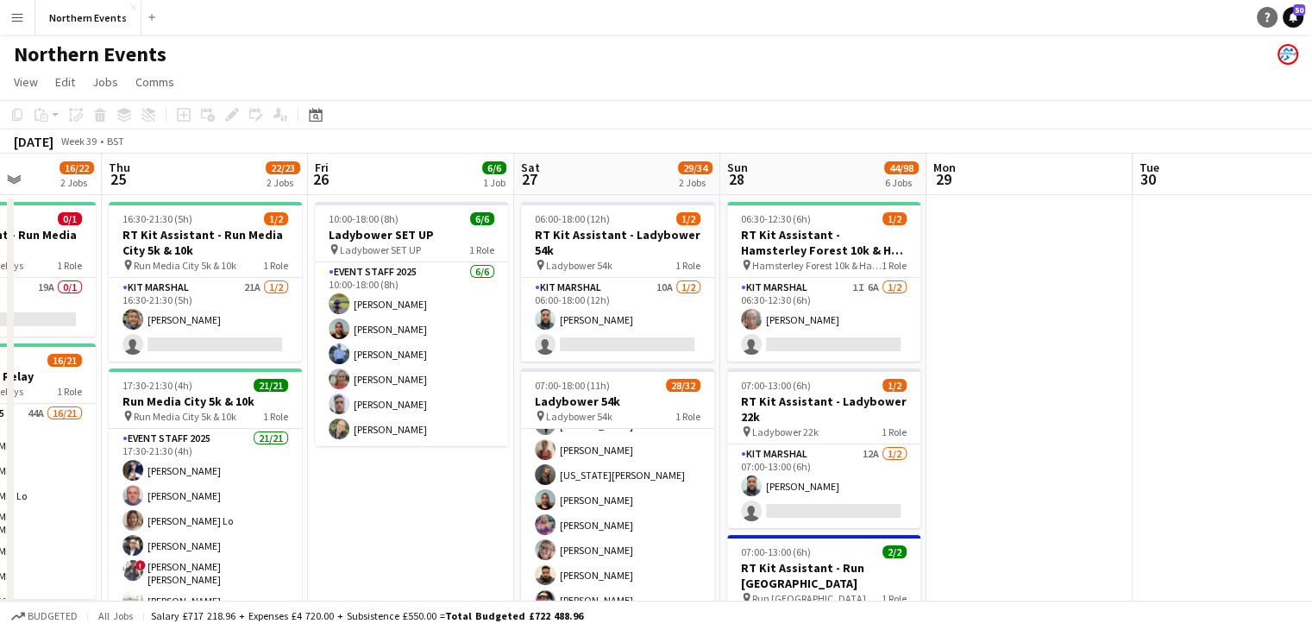
click at [1269, 19] on icon "Help" at bounding box center [1267, 17] width 10 height 10
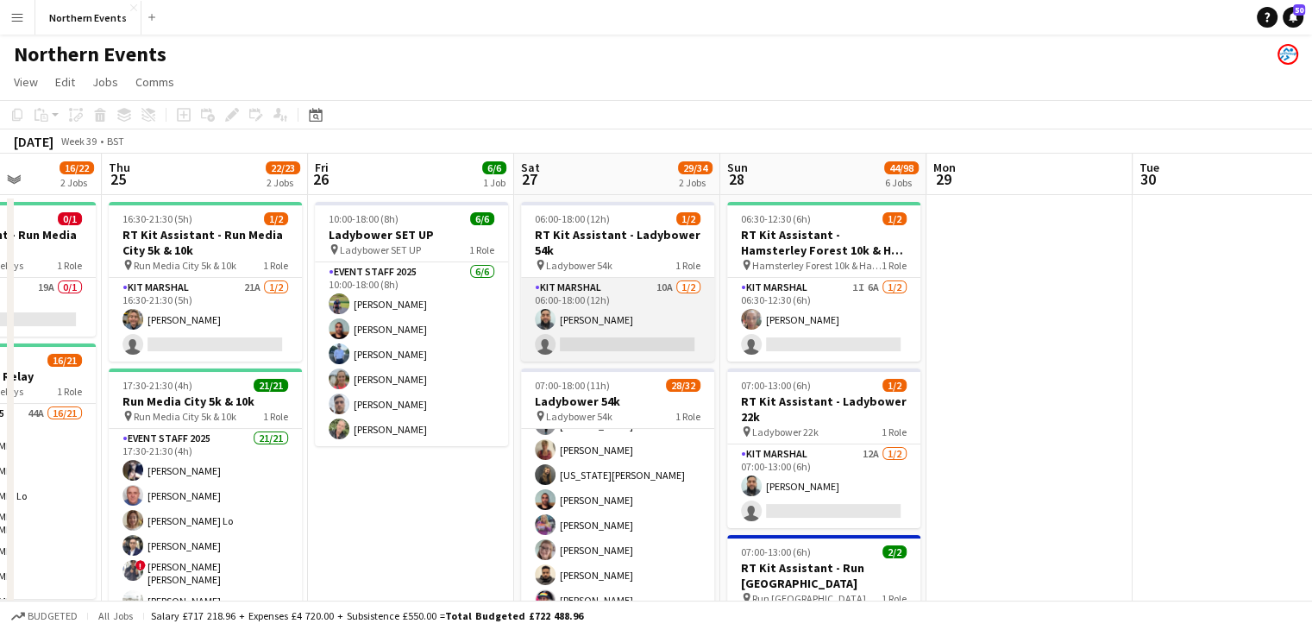
click at [641, 281] on app-card-role "Kit Marshal 10A [DATE] 06:00-18:00 (12h) [PERSON_NAME] single-neutral-actions" at bounding box center [617, 320] width 193 height 84
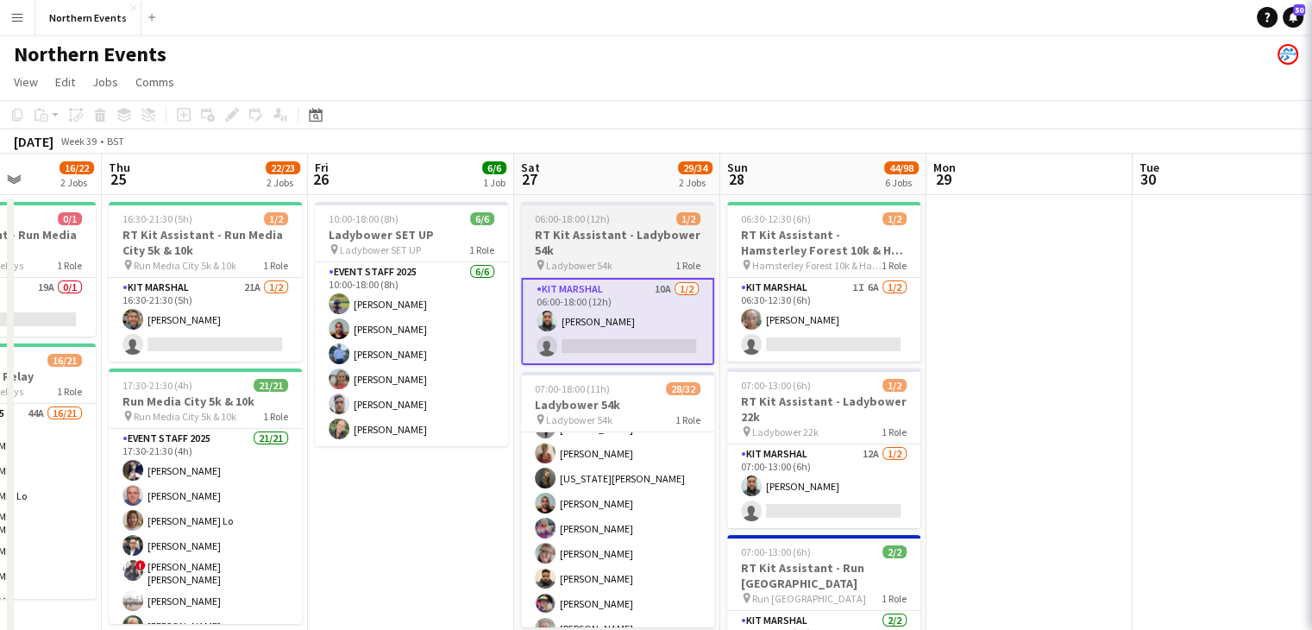
click at [644, 242] on h3 "RT Kit Assistant - Ladybower 54k" at bounding box center [617, 242] width 193 height 31
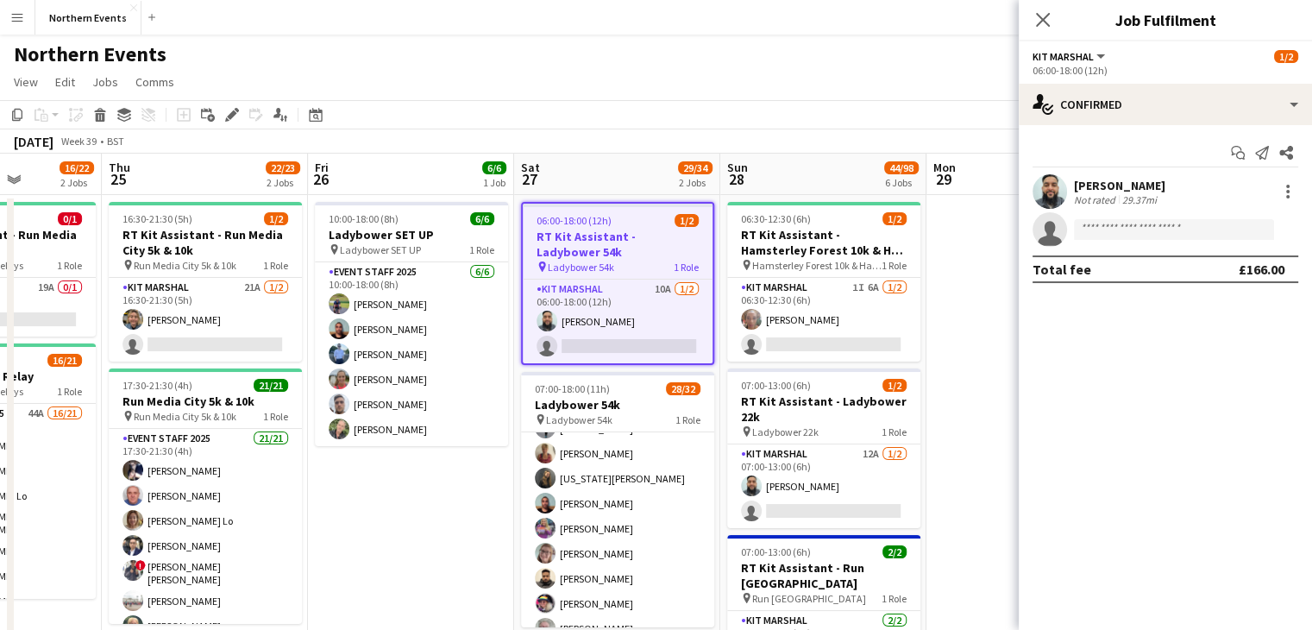
drag, startPoint x: 657, startPoint y: 236, endPoint x: 611, endPoint y: 262, distance: 52.5
click at [611, 262] on span "Ladybower 54k" at bounding box center [581, 267] width 66 height 13
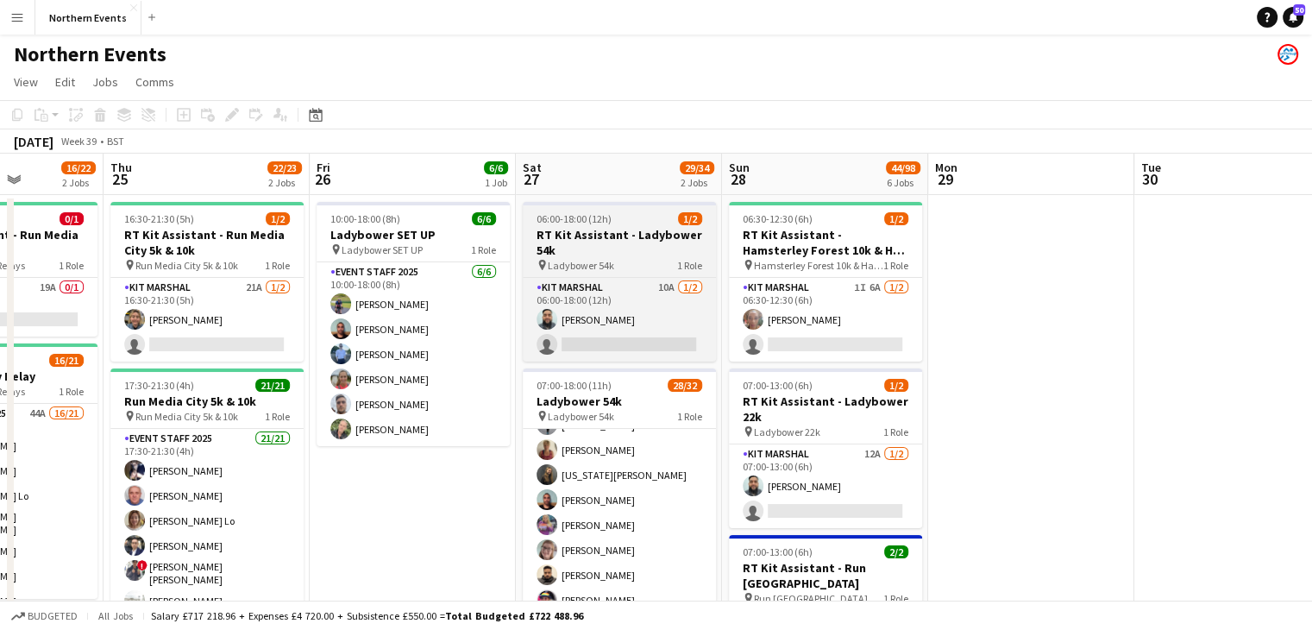
click at [611, 262] on span "Ladybower 54k" at bounding box center [581, 265] width 66 height 13
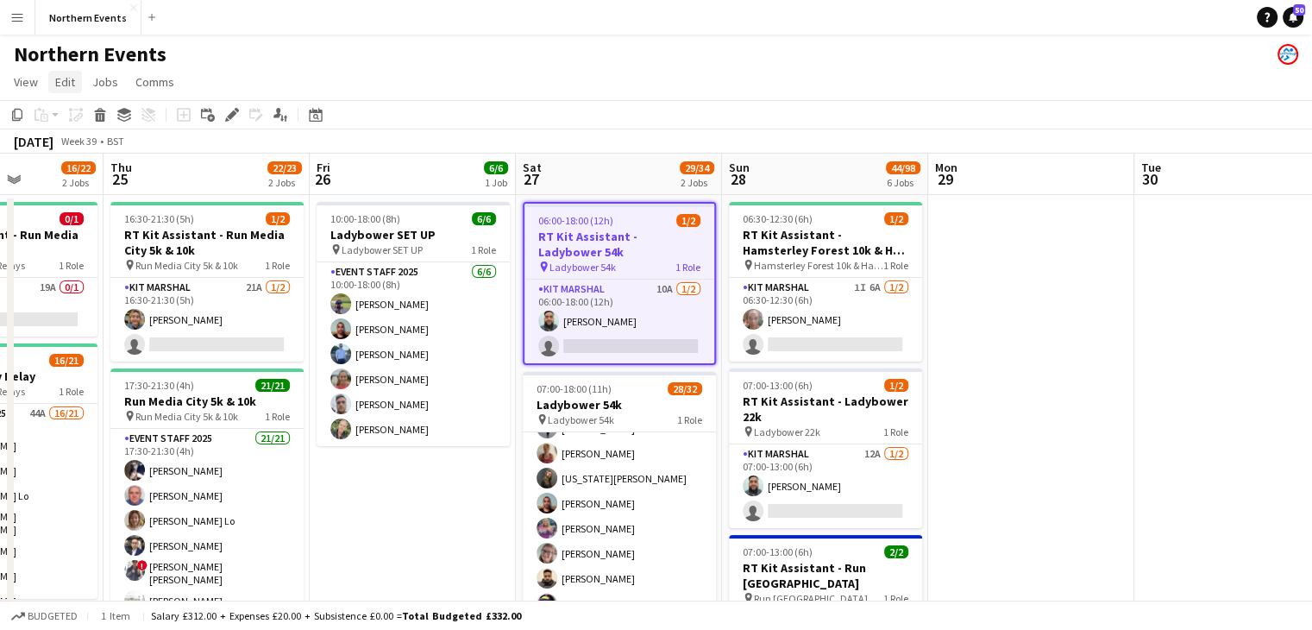
click at [66, 74] on span "Edit" at bounding box center [65, 82] width 20 height 16
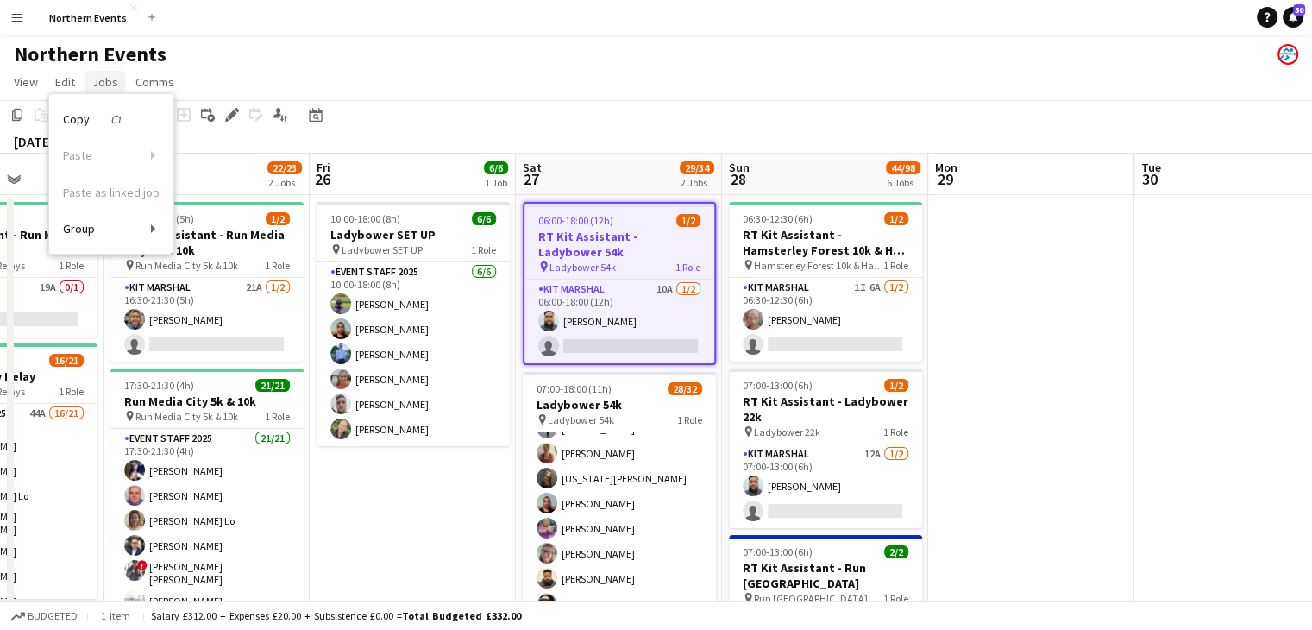
click at [102, 83] on span "Jobs" at bounding box center [105, 82] width 26 height 16
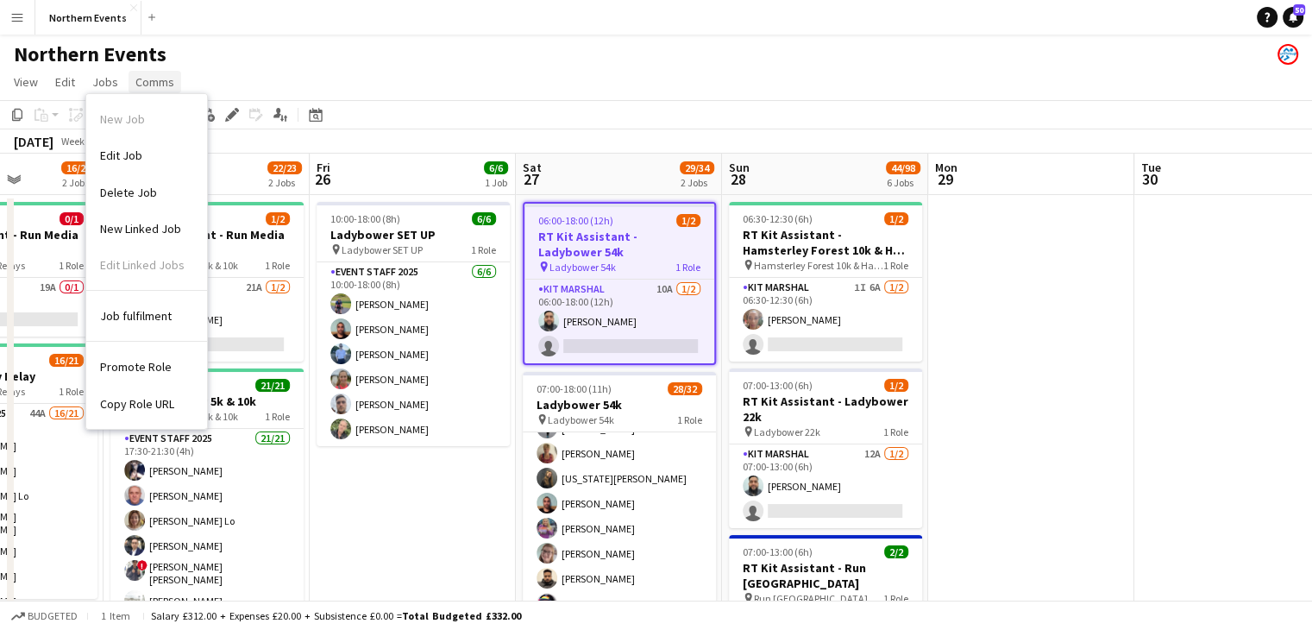
click at [159, 88] on span "Comms" at bounding box center [154, 82] width 39 height 16
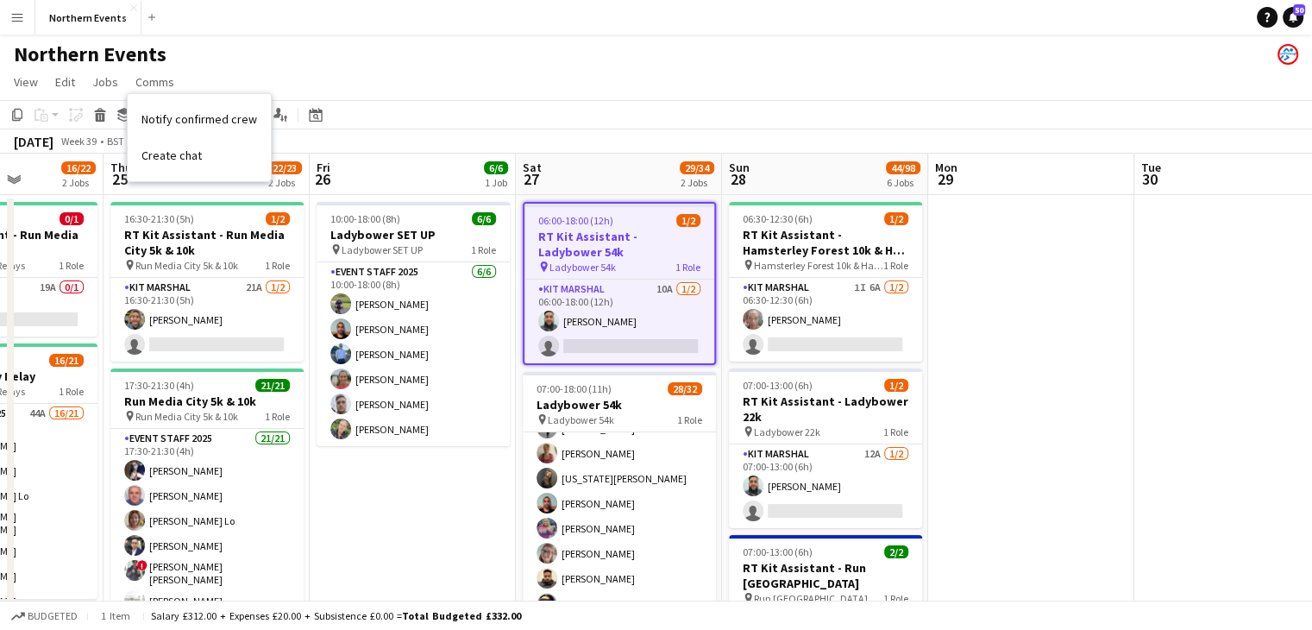
click at [23, 15] on app-icon "Menu" at bounding box center [17, 17] width 14 height 14
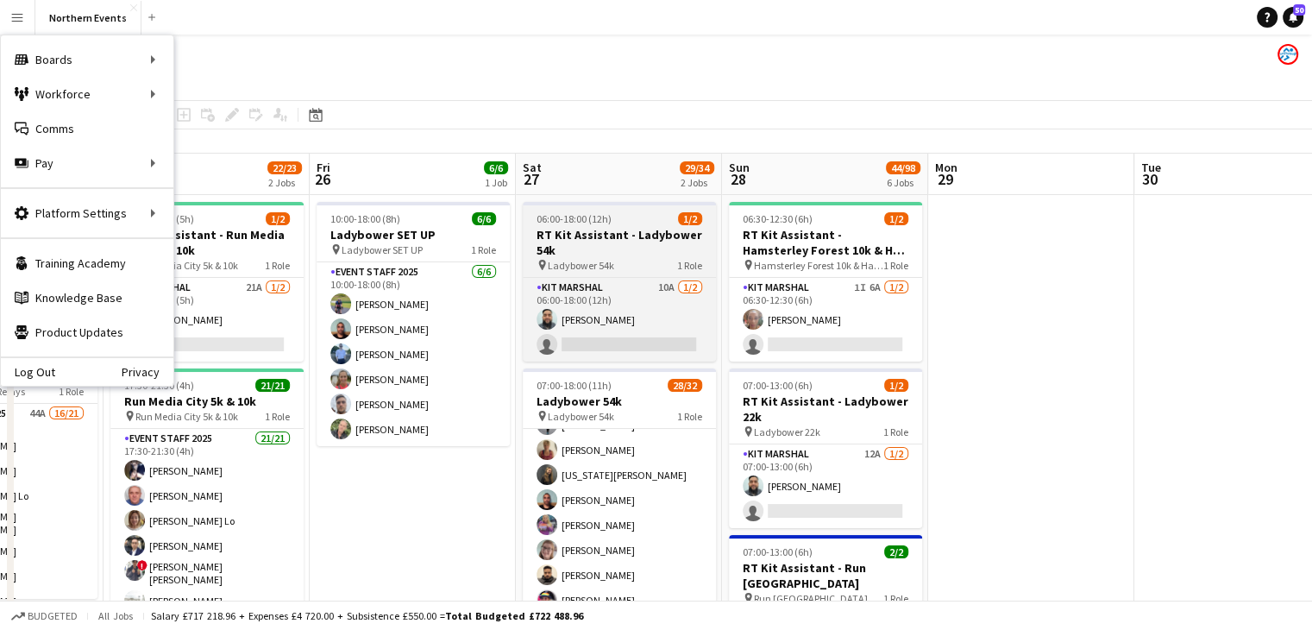
click at [608, 242] on h3 "RT Kit Assistant - Ladybower 54k" at bounding box center [619, 242] width 193 height 31
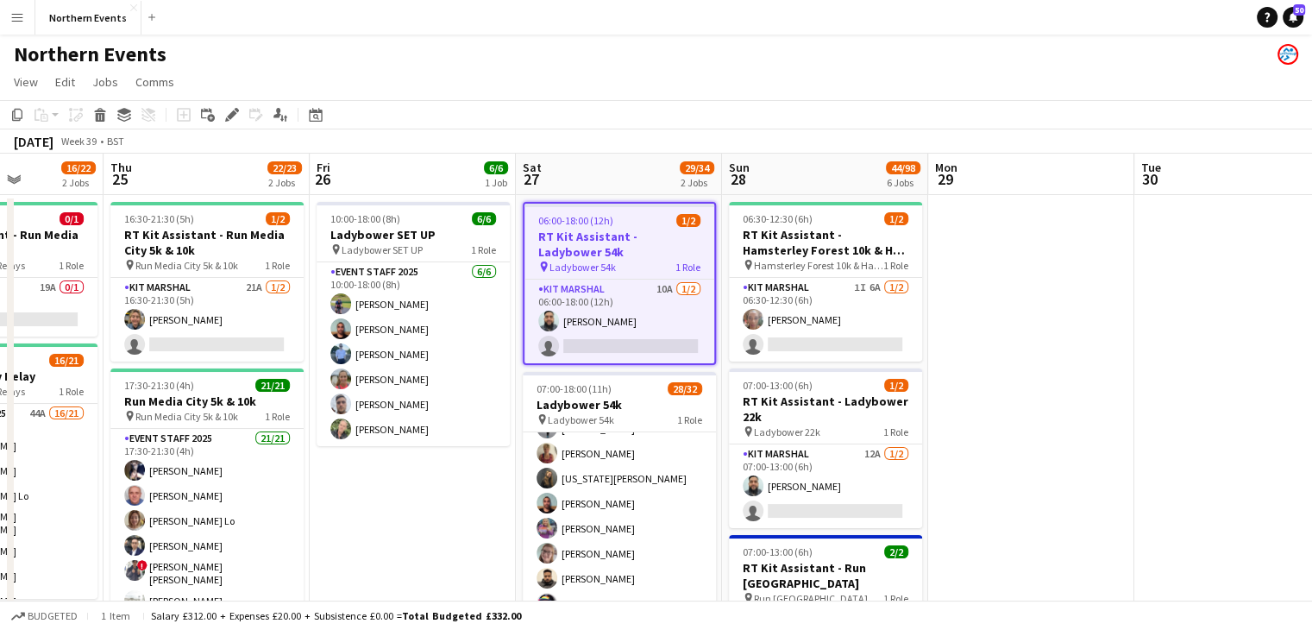
click at [23, 22] on app-icon "Menu" at bounding box center [17, 17] width 14 height 14
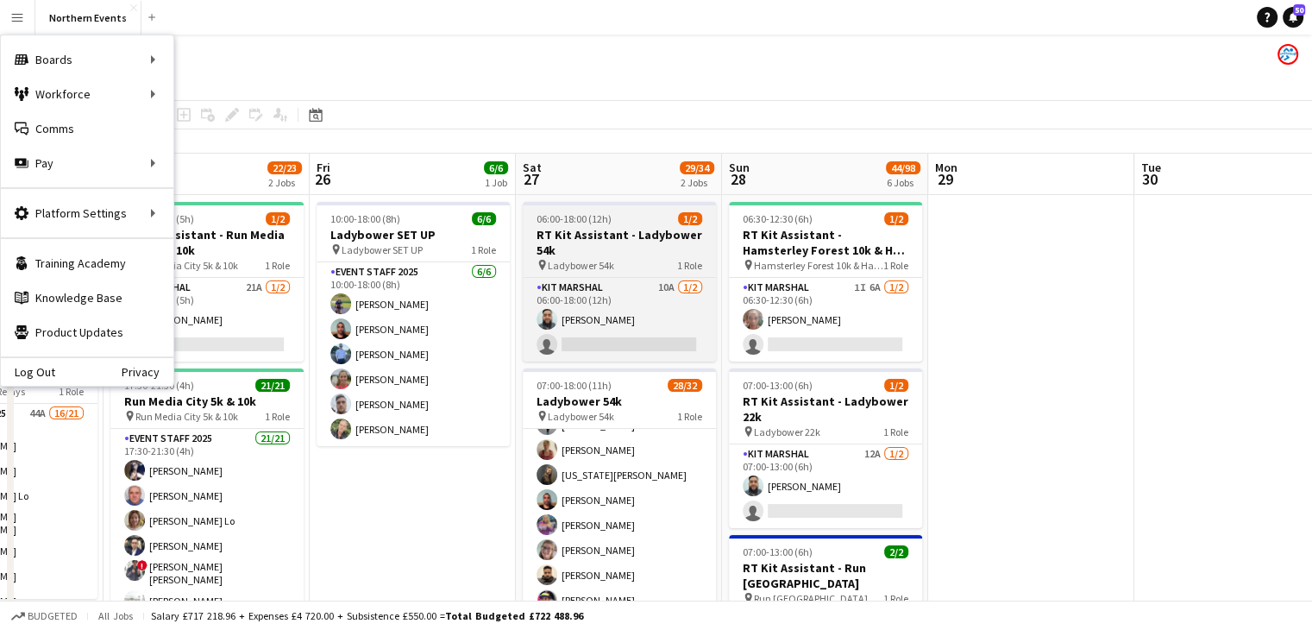
click at [644, 260] on div "pin Ladybower 54k 1 Role" at bounding box center [619, 265] width 193 height 14
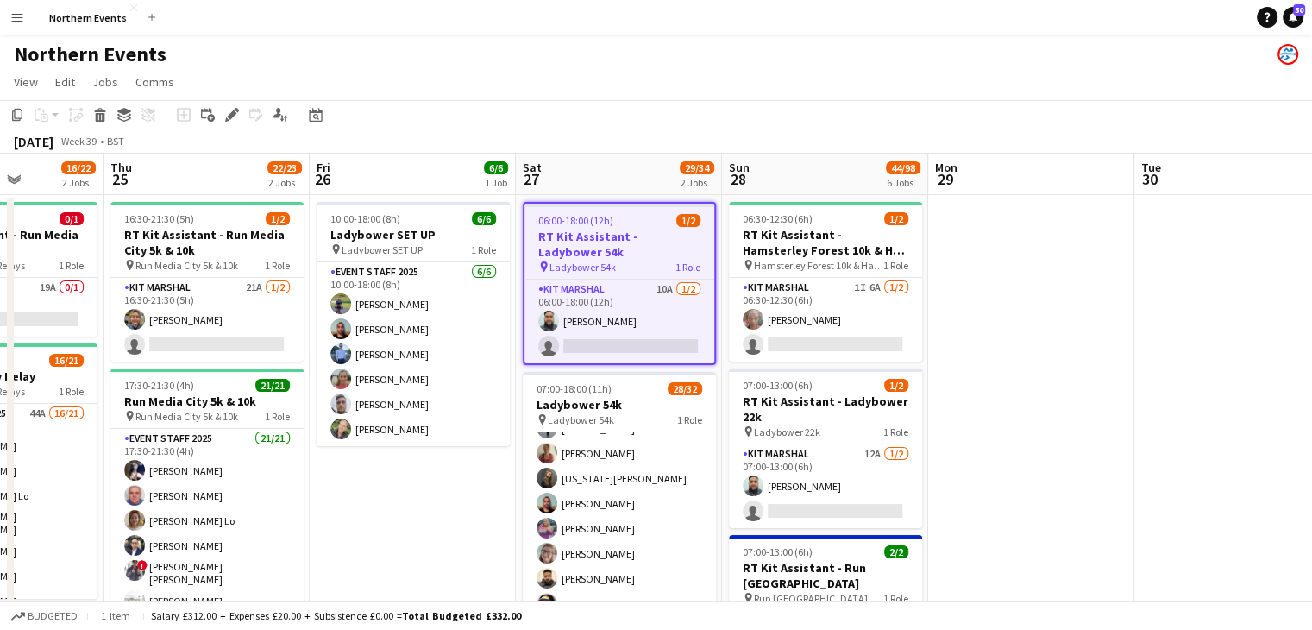
click at [621, 274] on app-job-card "06:00-18:00 (12h) 1/2 RT Kit Assistant - Ladybower 54k pin Ladybower 54k 1 Role…" at bounding box center [619, 283] width 193 height 163
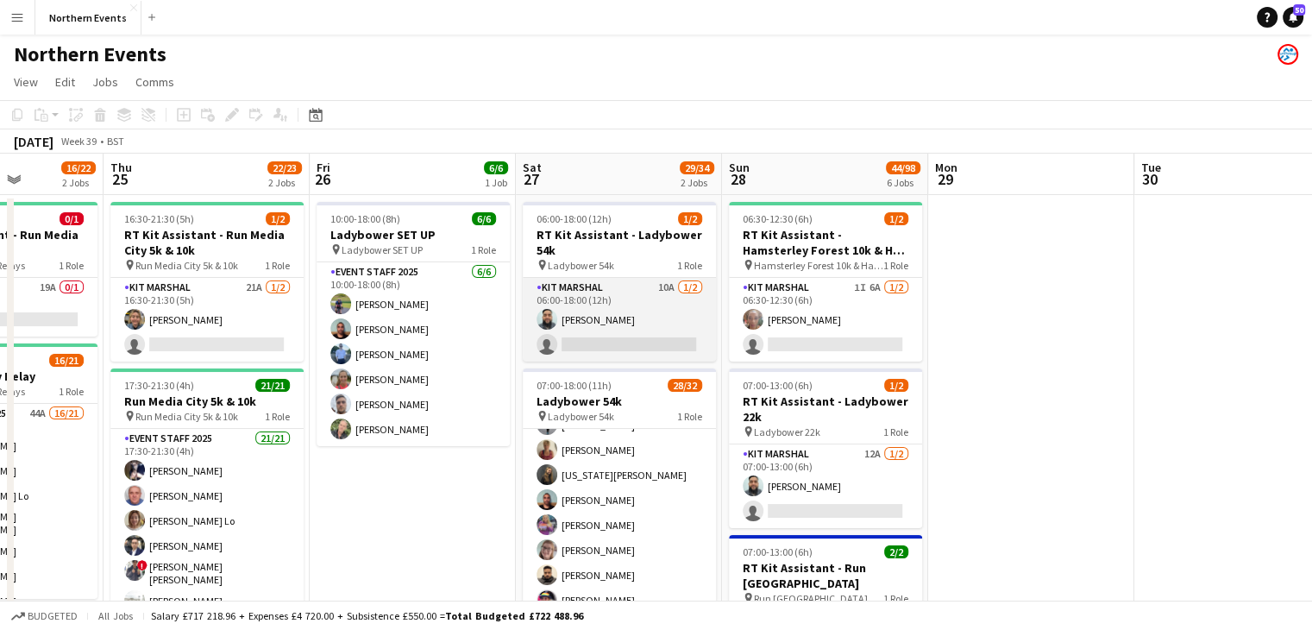
click at [641, 311] on app-card-role "Kit Marshal 10A [DATE] 06:00-18:00 (12h) [PERSON_NAME] single-neutral-actions" at bounding box center [619, 320] width 193 height 84
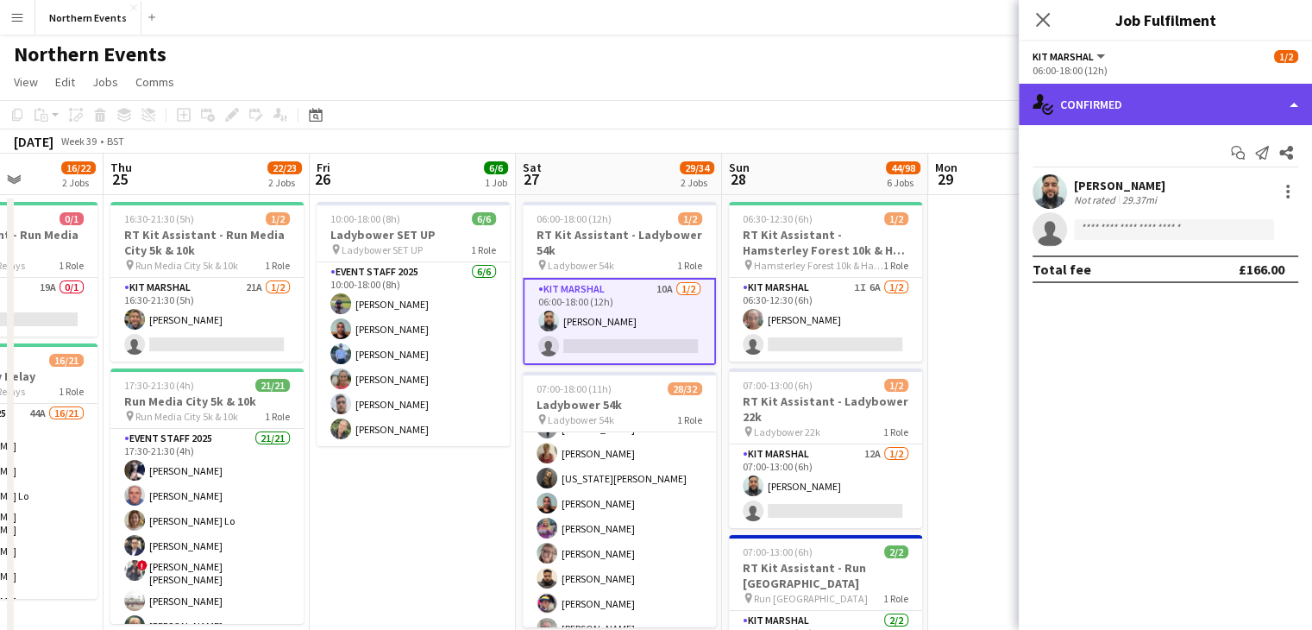
click at [1094, 97] on div "single-neutral-actions-check-2 Confirmed" at bounding box center [1165, 104] width 293 height 41
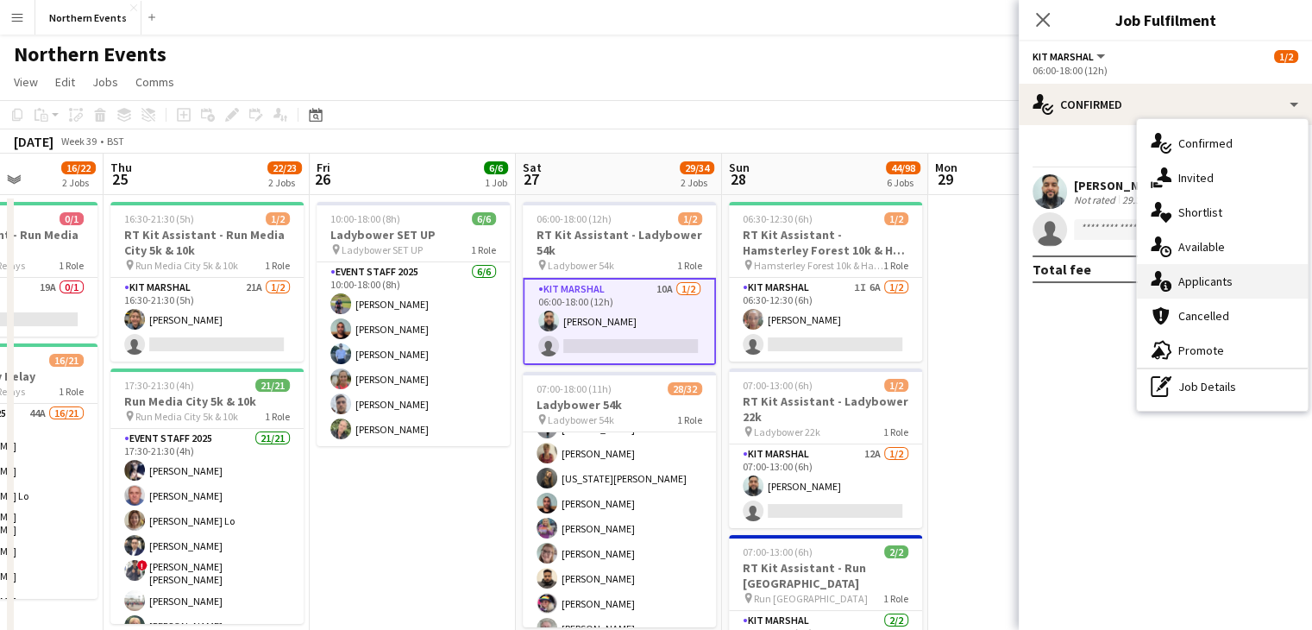
click at [1217, 278] on div "single-neutral-actions-information Applicants" at bounding box center [1222, 281] width 171 height 35
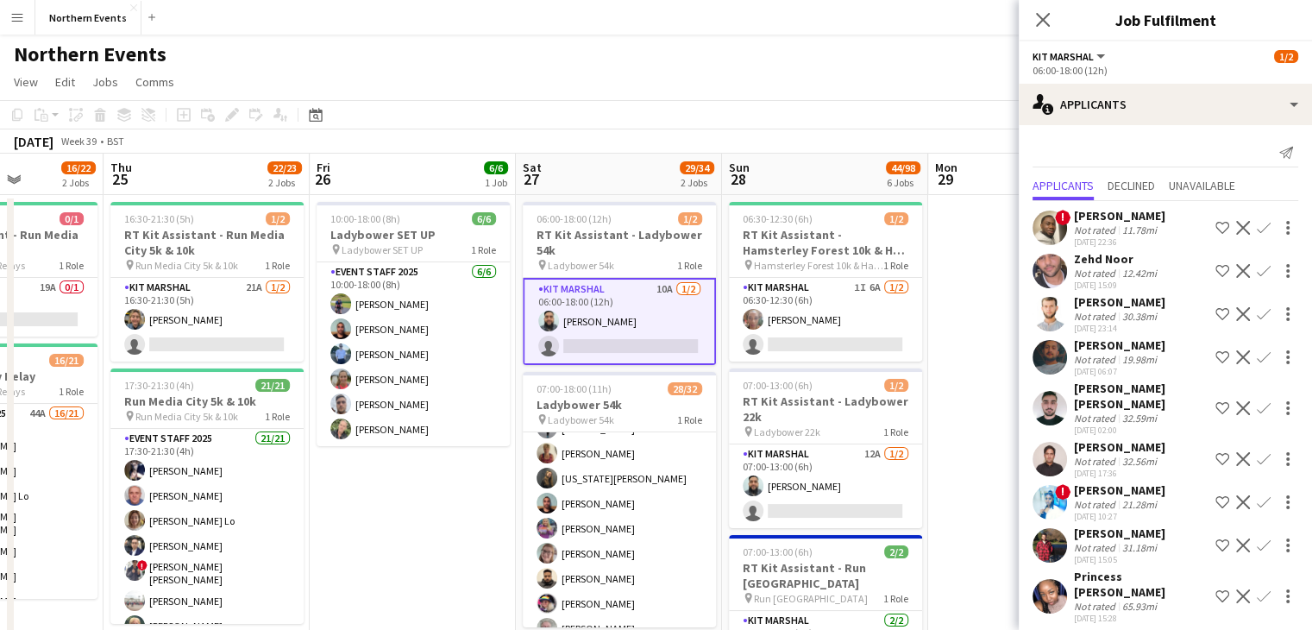
drag, startPoint x: 1181, startPoint y: 325, endPoint x: 1115, endPoint y: 273, distance: 84.8
click at [1115, 273] on div "! [PERSON_NAME] Not rated 11.78mi [DATE] 22:36 Shortlist crew Decline Confirm Z…" at bounding box center [1165, 435] width 293 height 469
click at [1115, 273] on div "Not rated" at bounding box center [1096, 273] width 45 height 13
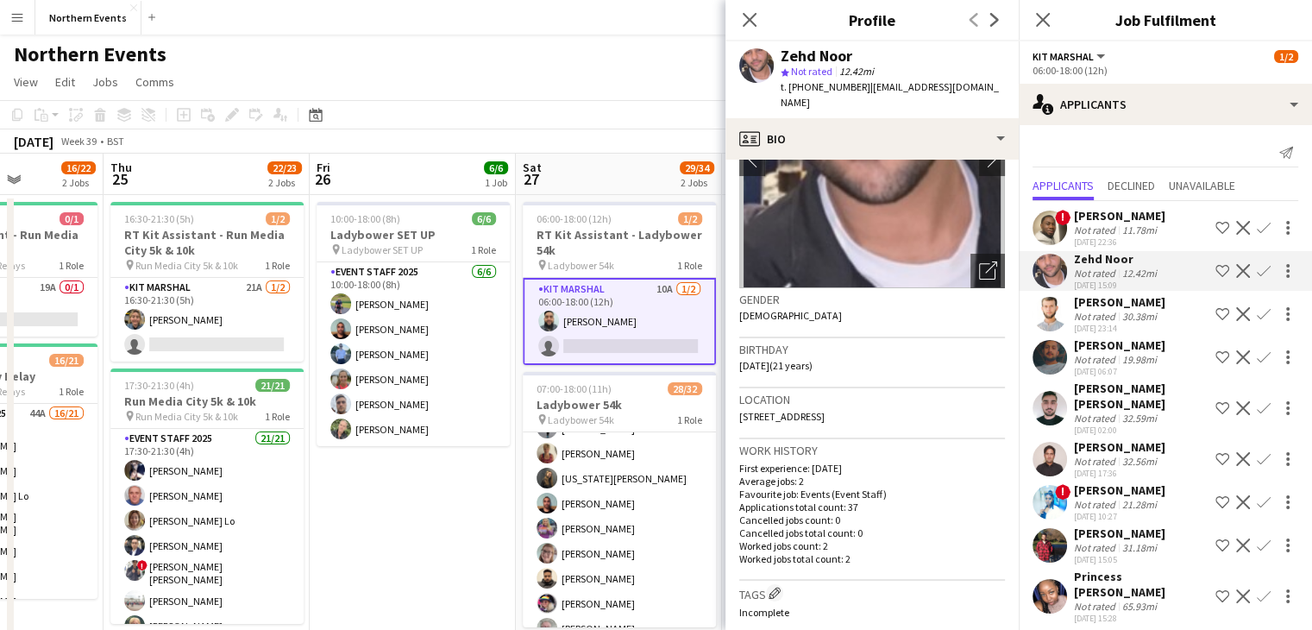
scroll to position [145, 0]
click at [747, 22] on icon at bounding box center [749, 19] width 16 height 16
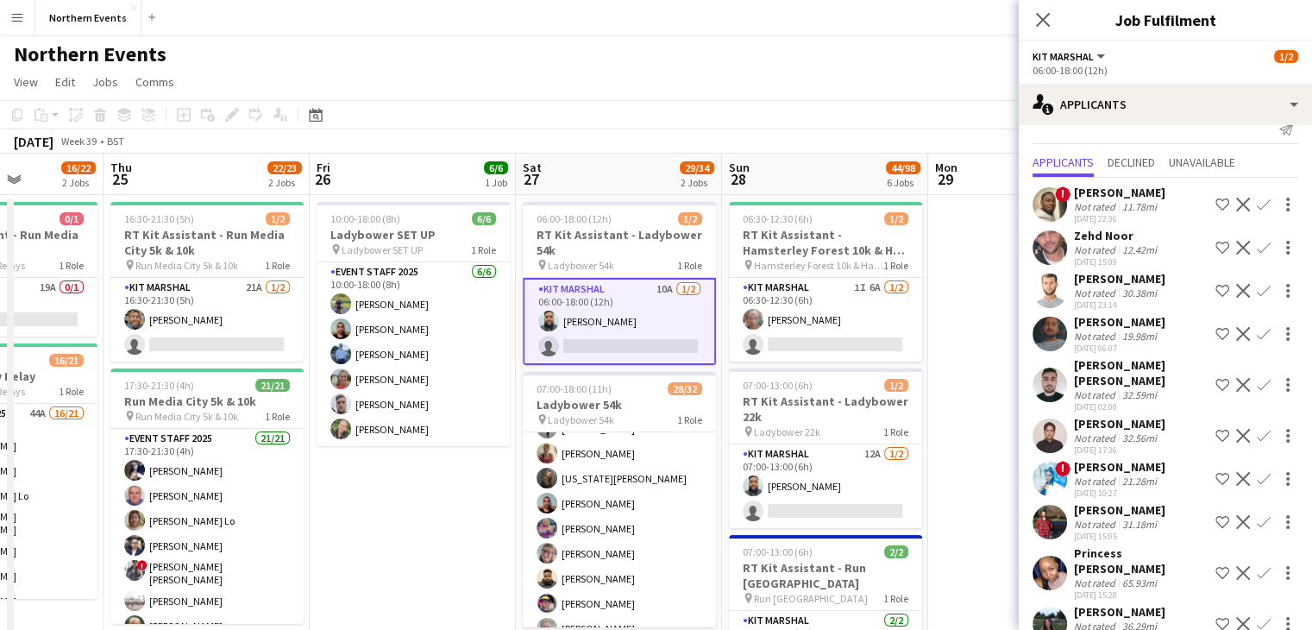
scroll to position [0, 0]
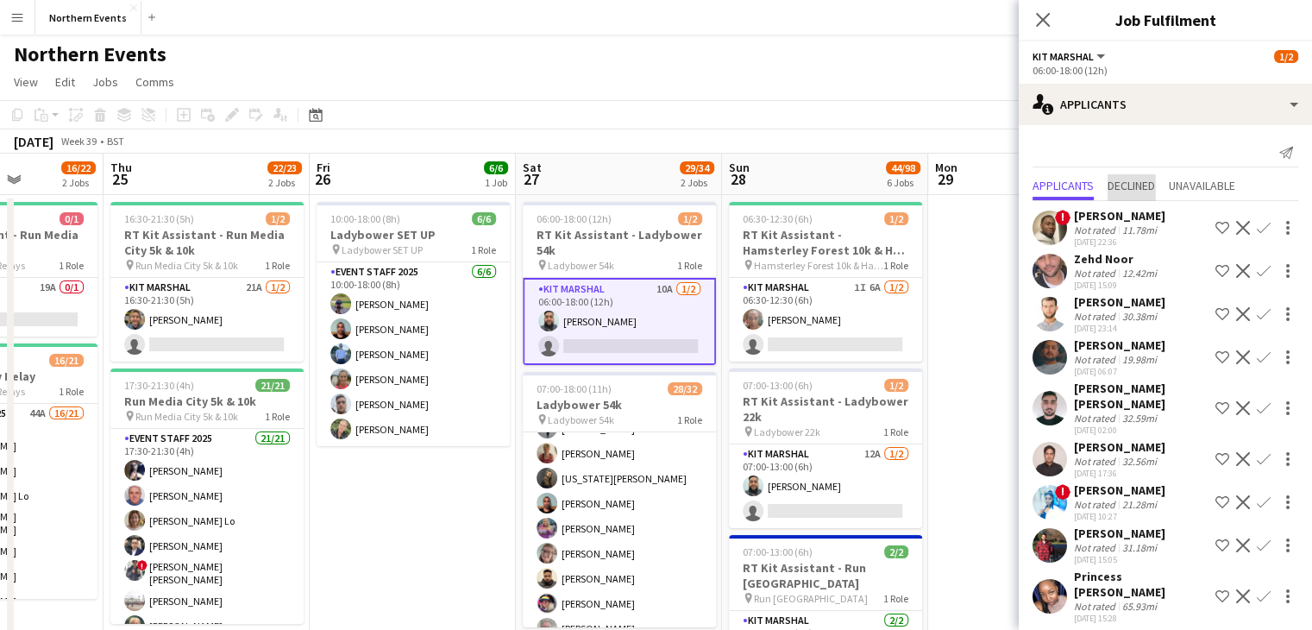
click at [1129, 192] on span "Declined" at bounding box center [1131, 185] width 47 height 12
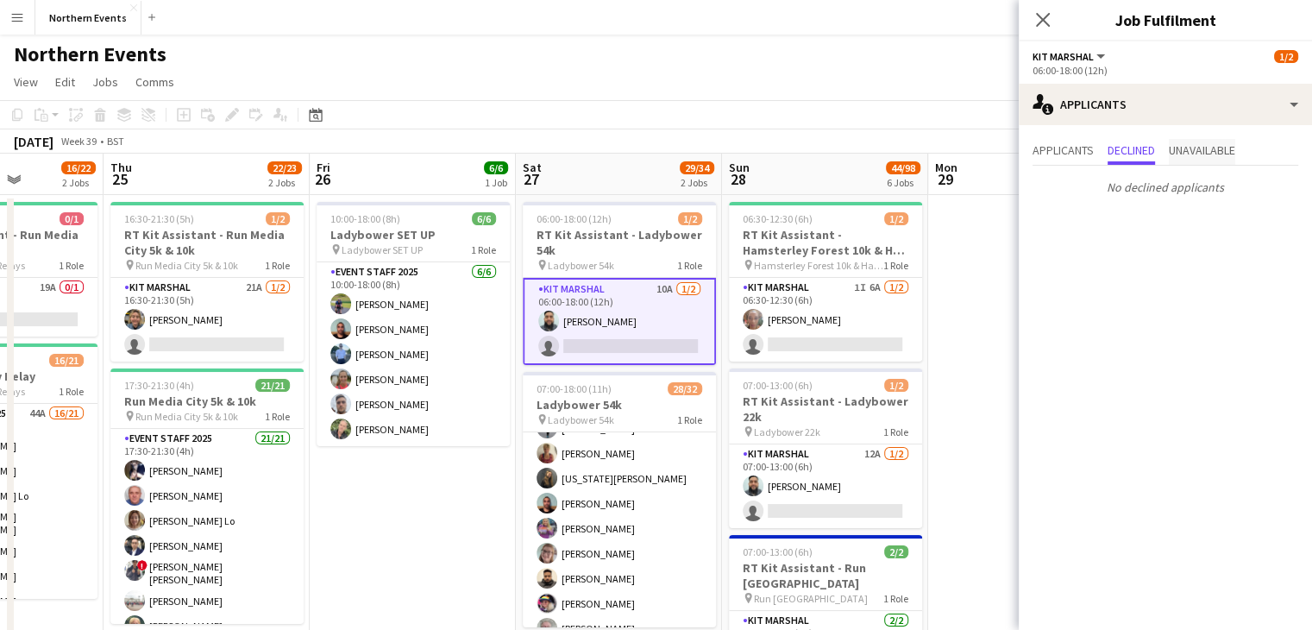
click at [1210, 150] on span "Unavailable" at bounding box center [1202, 150] width 66 height 12
click at [1080, 139] on span "Applicants" at bounding box center [1063, 152] width 61 height 26
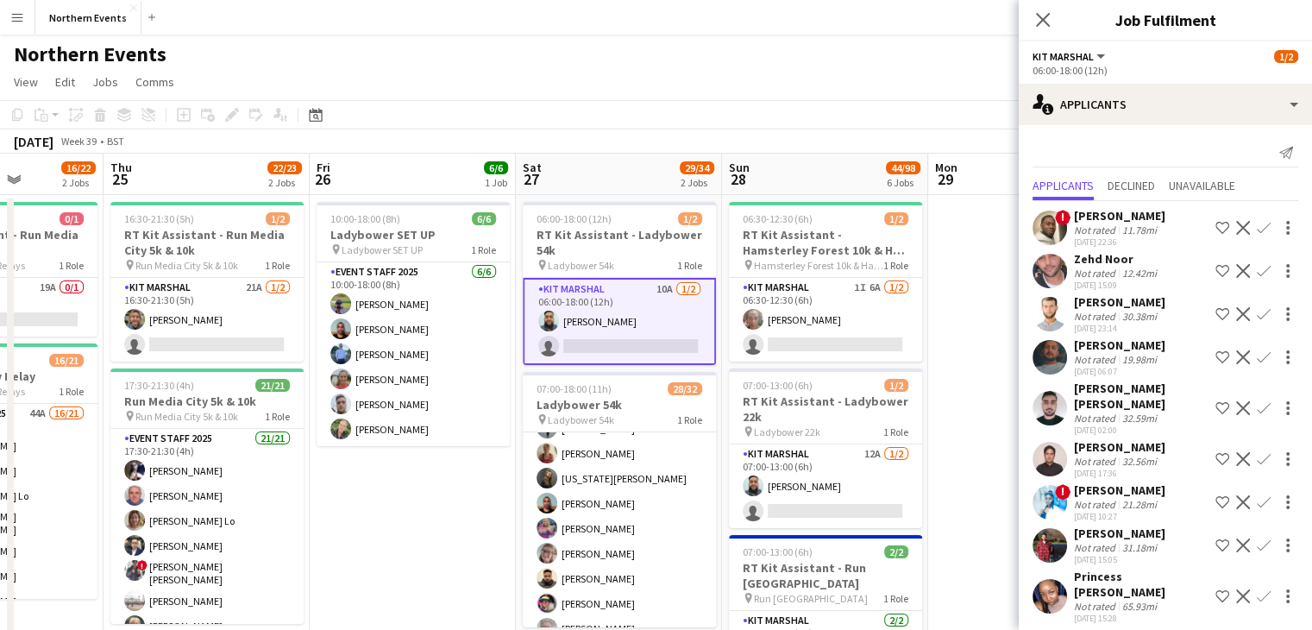
click at [1062, 221] on span "!" at bounding box center [1063, 218] width 16 height 16
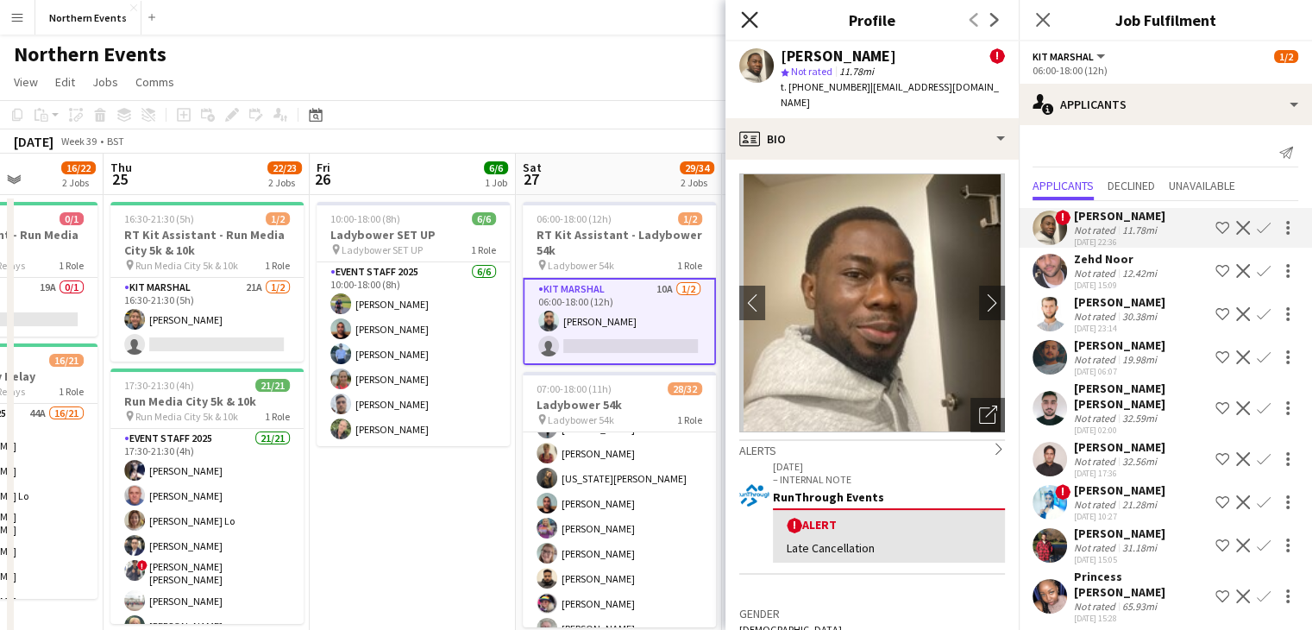
click at [750, 25] on icon "Close pop-in" at bounding box center [749, 19] width 16 height 16
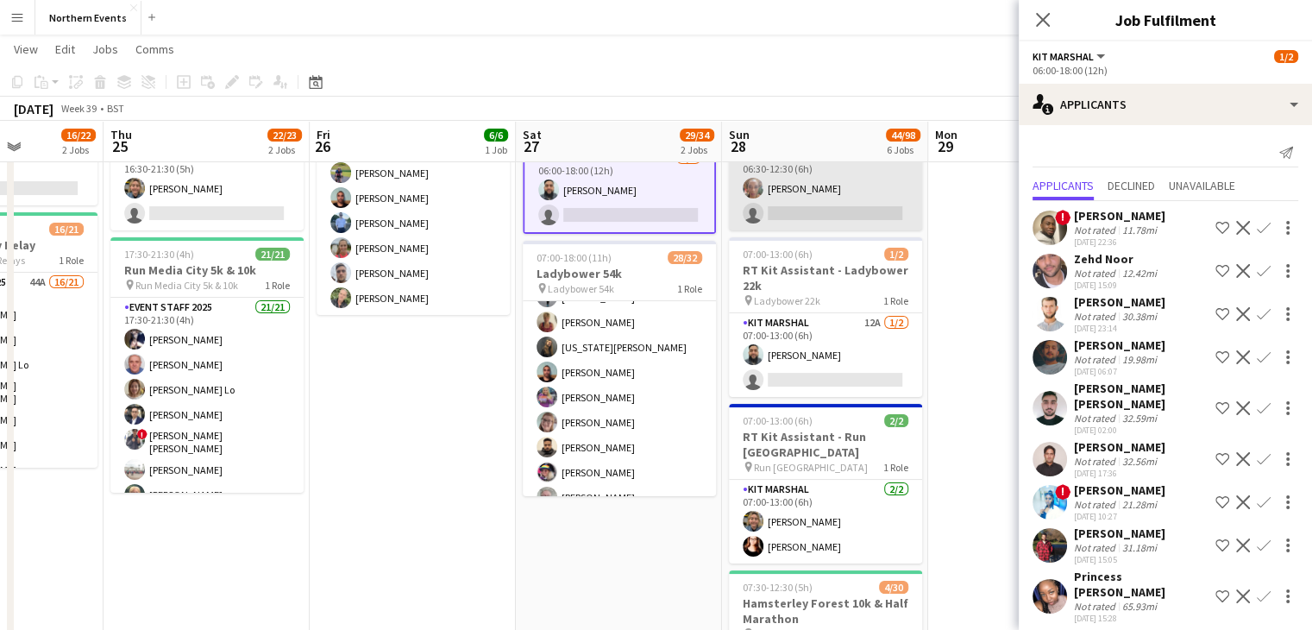
scroll to position [181, 0]
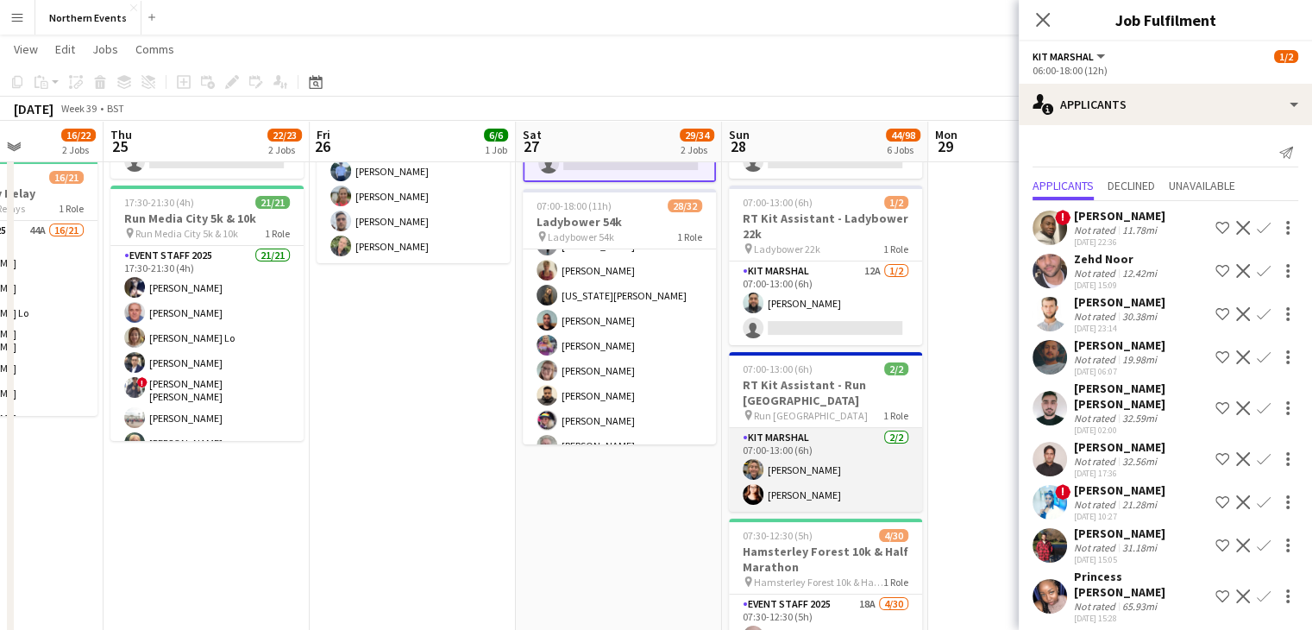
click at [866, 443] on app-card-role "Kit Marshal [DATE] 07:00-13:00 (6h) [PERSON_NAME] [PERSON_NAME]" at bounding box center [825, 470] width 193 height 84
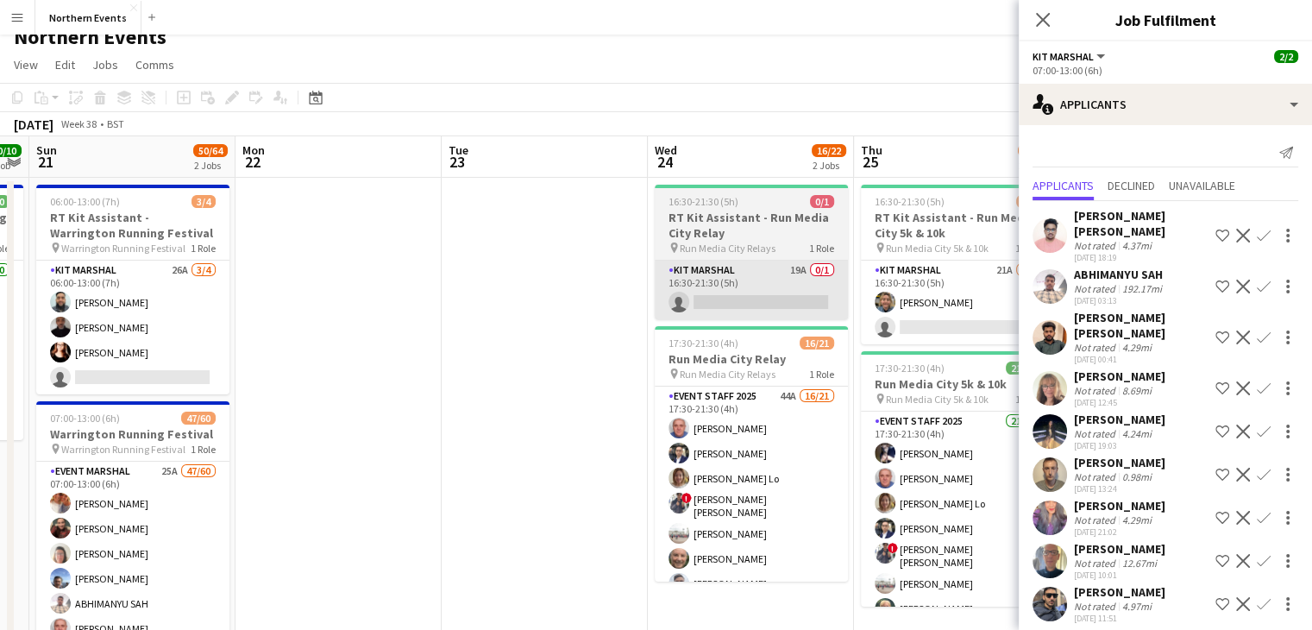
scroll to position [0, 369]
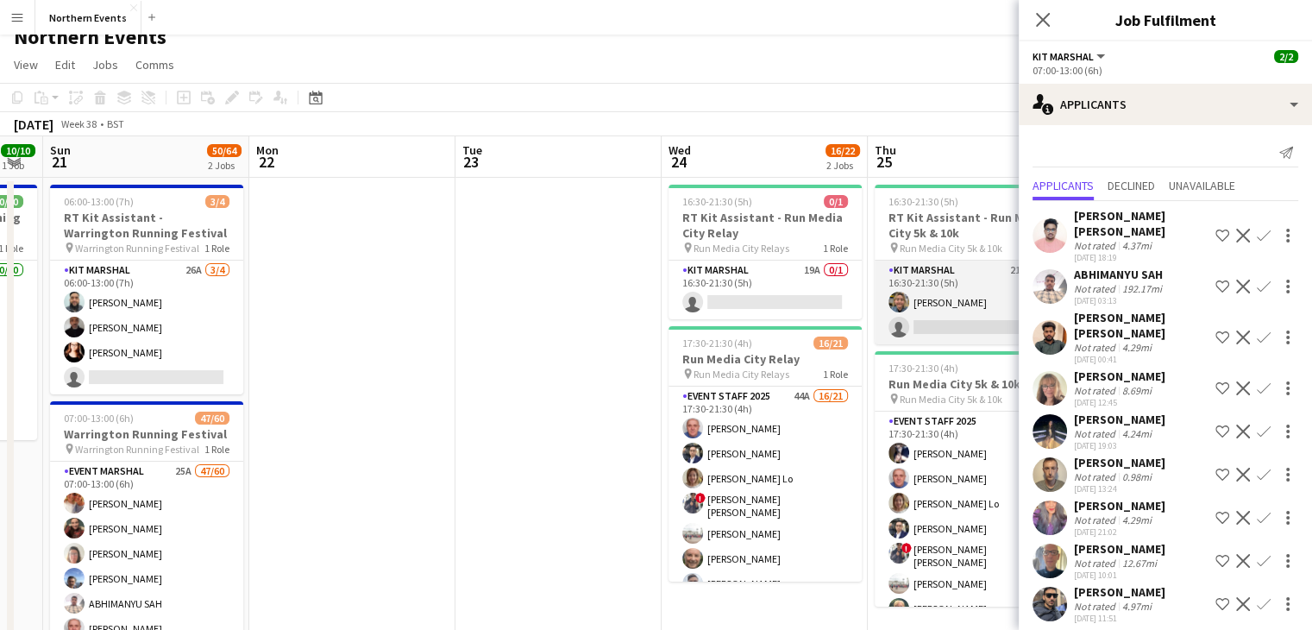
click at [975, 292] on app-card-role "Kit Marshal 21A [DATE] 16:30-21:30 (5h) [PERSON_NAME] single-neutral-actions" at bounding box center [971, 303] width 193 height 84
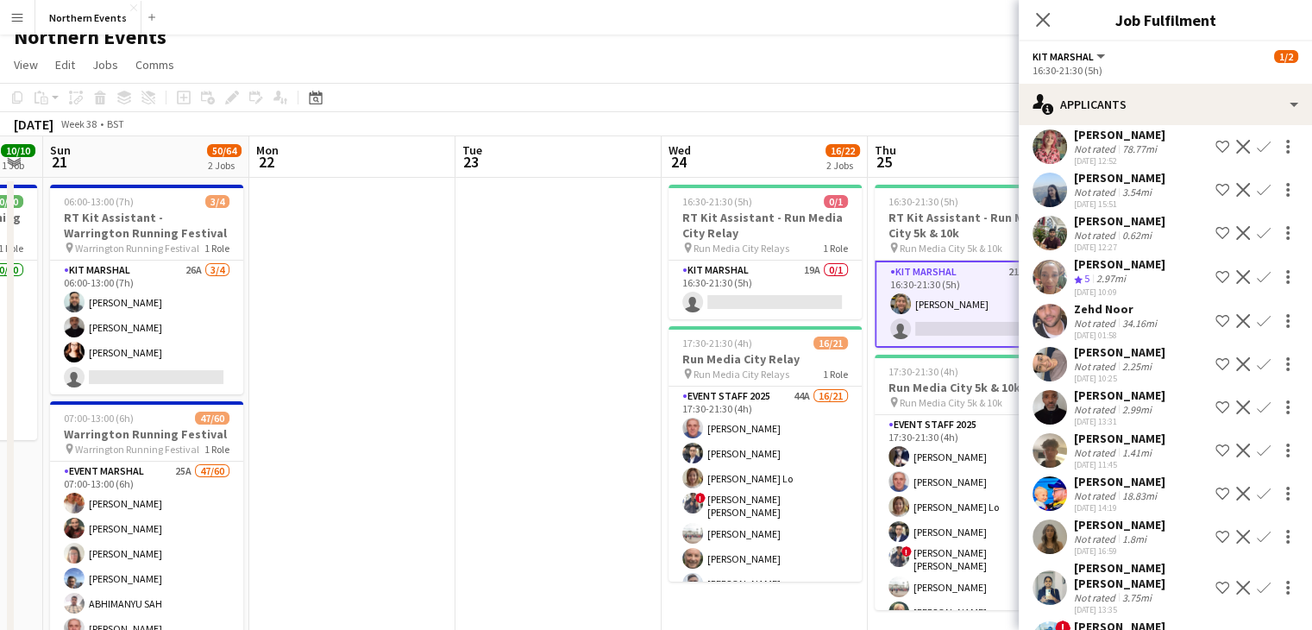
scroll to position [0, 0]
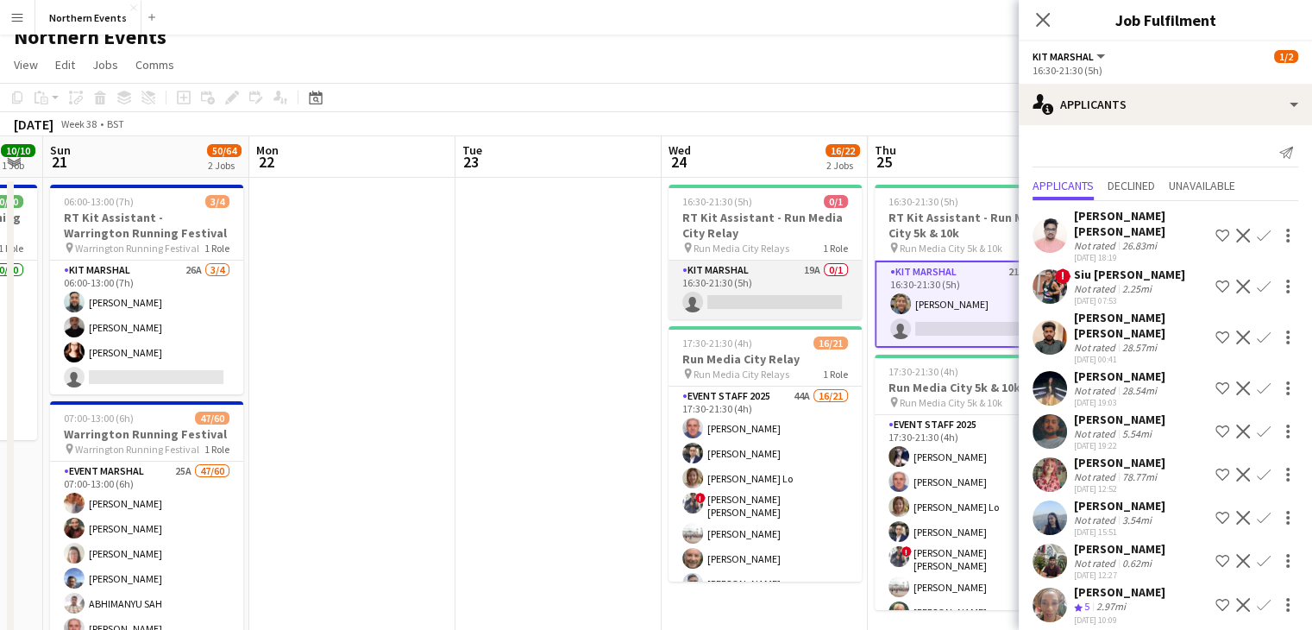
click at [772, 291] on app-card-role "Kit Marshal 19A 0/1 16:30-21:30 (5h) single-neutral-actions" at bounding box center [765, 290] width 193 height 59
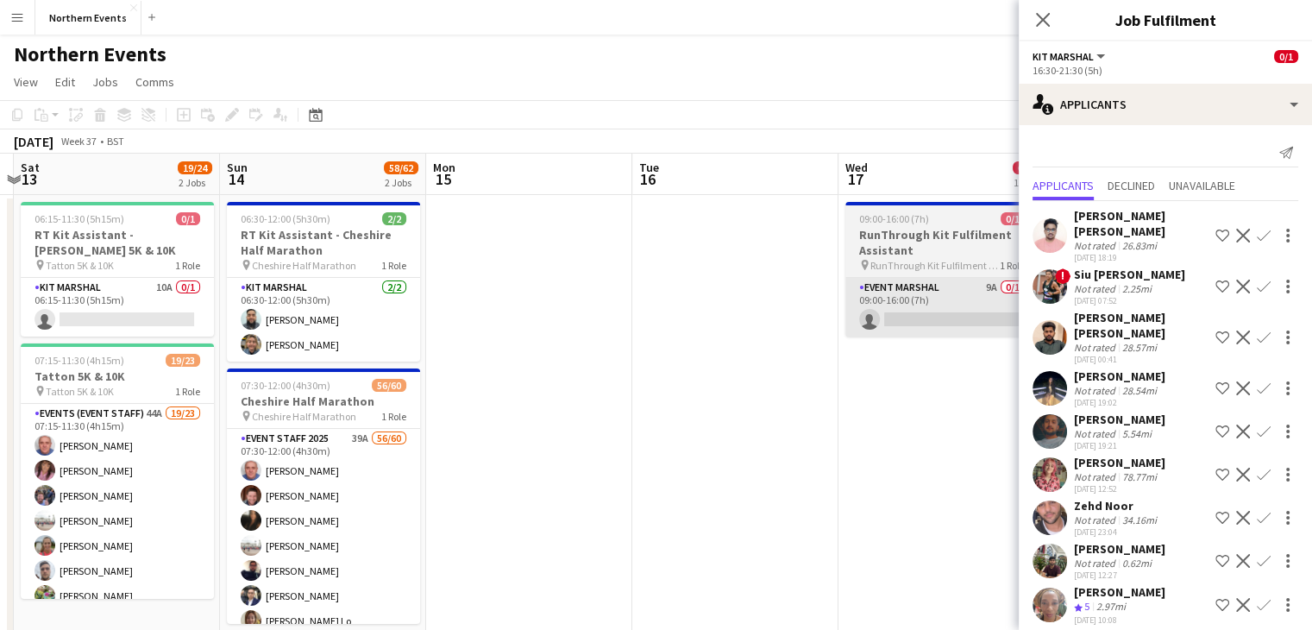
scroll to position [0, 682]
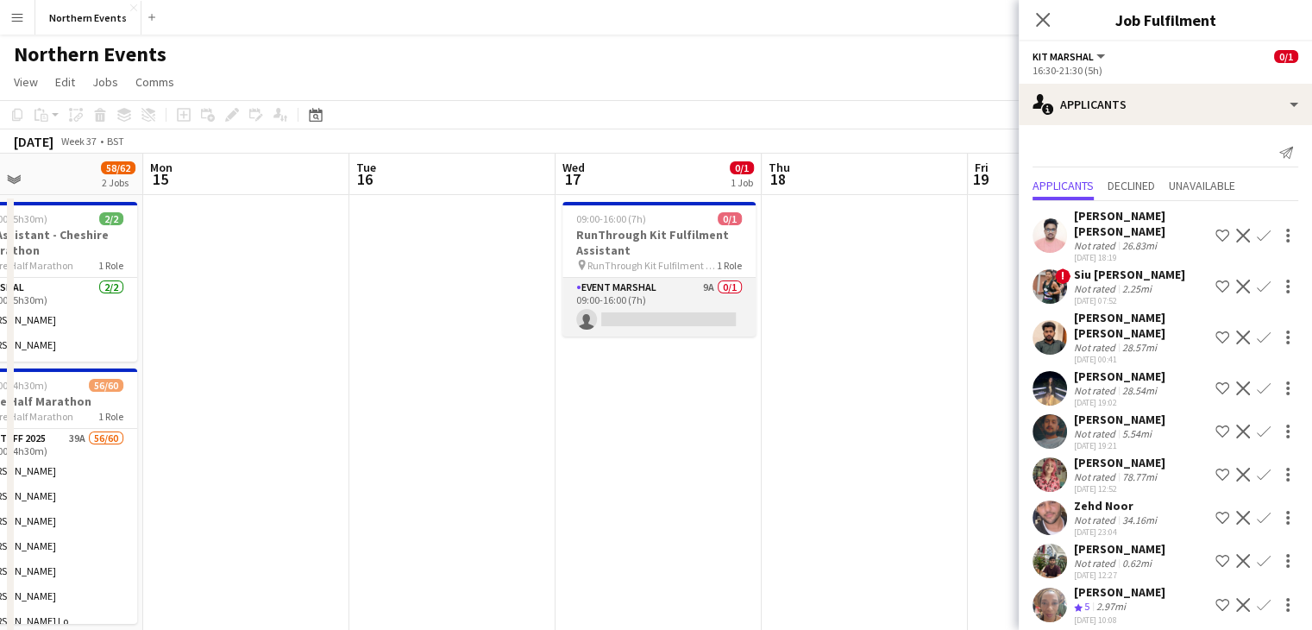
click at [664, 299] on app-card-role "Event Marshal 9A 0/1 09:00-16:00 (7h) single-neutral-actions" at bounding box center [659, 307] width 193 height 59
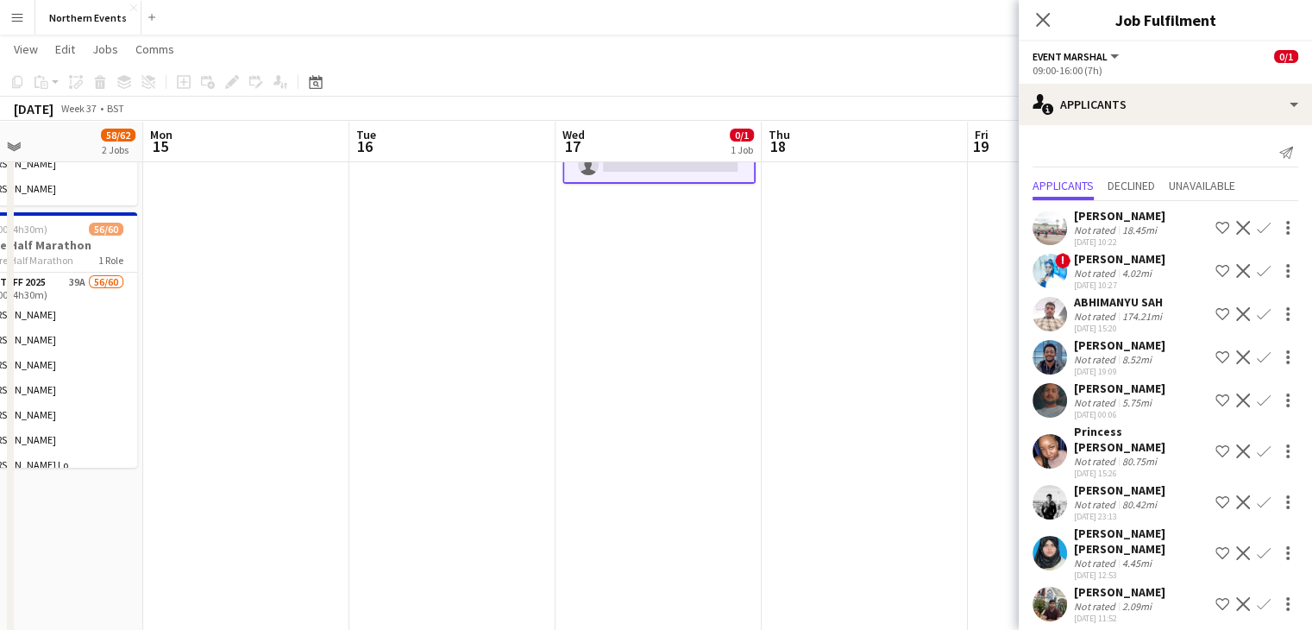
scroll to position [0, 0]
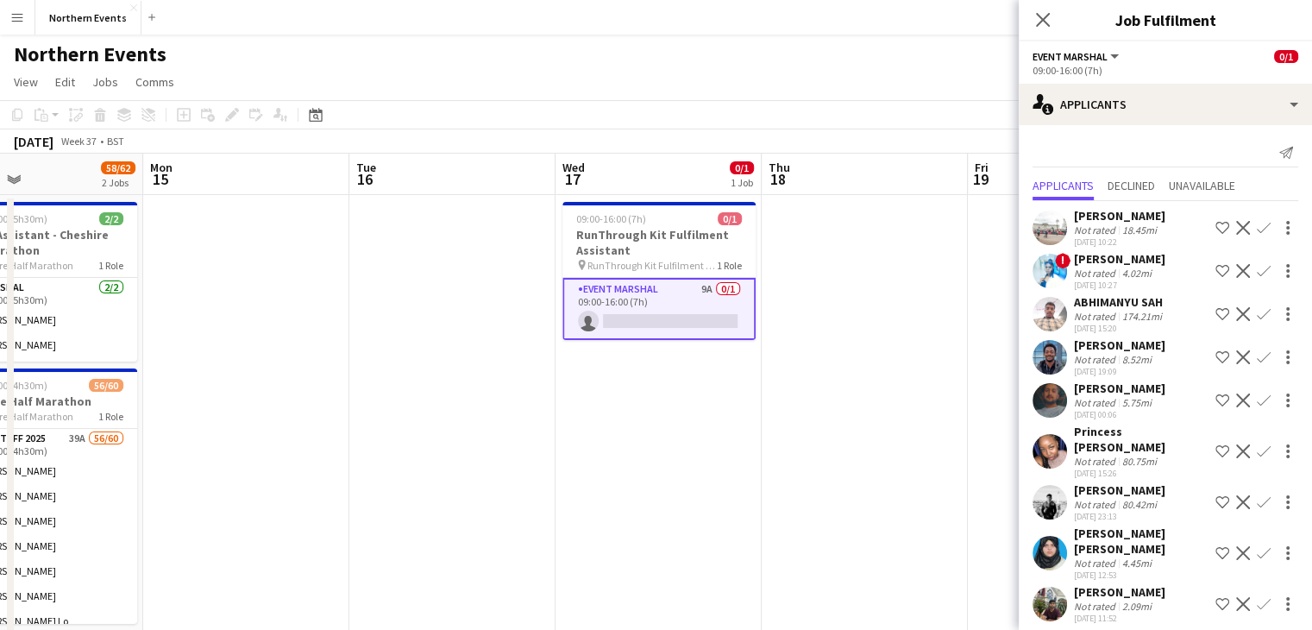
click at [1237, 315] on app-icon "Decline" at bounding box center [1243, 314] width 14 height 14
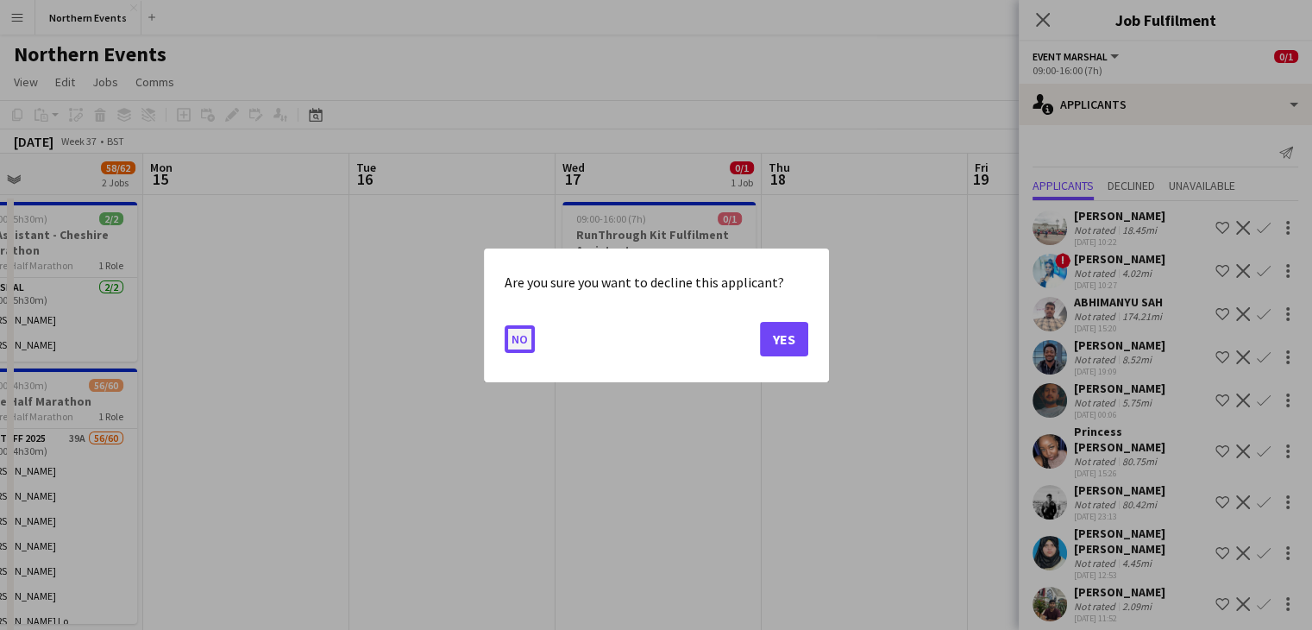
click at [527, 344] on button "No" at bounding box center [520, 338] width 30 height 28
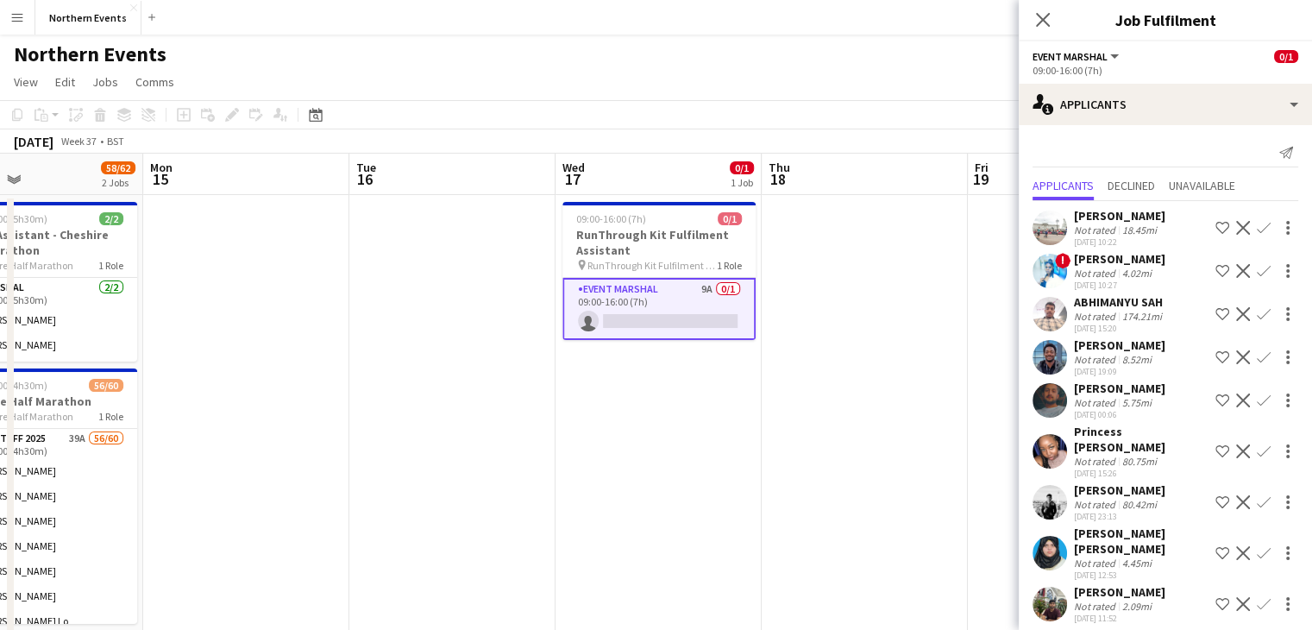
click at [1098, 534] on div "[PERSON_NAME] [PERSON_NAME]" at bounding box center [1141, 540] width 135 height 31
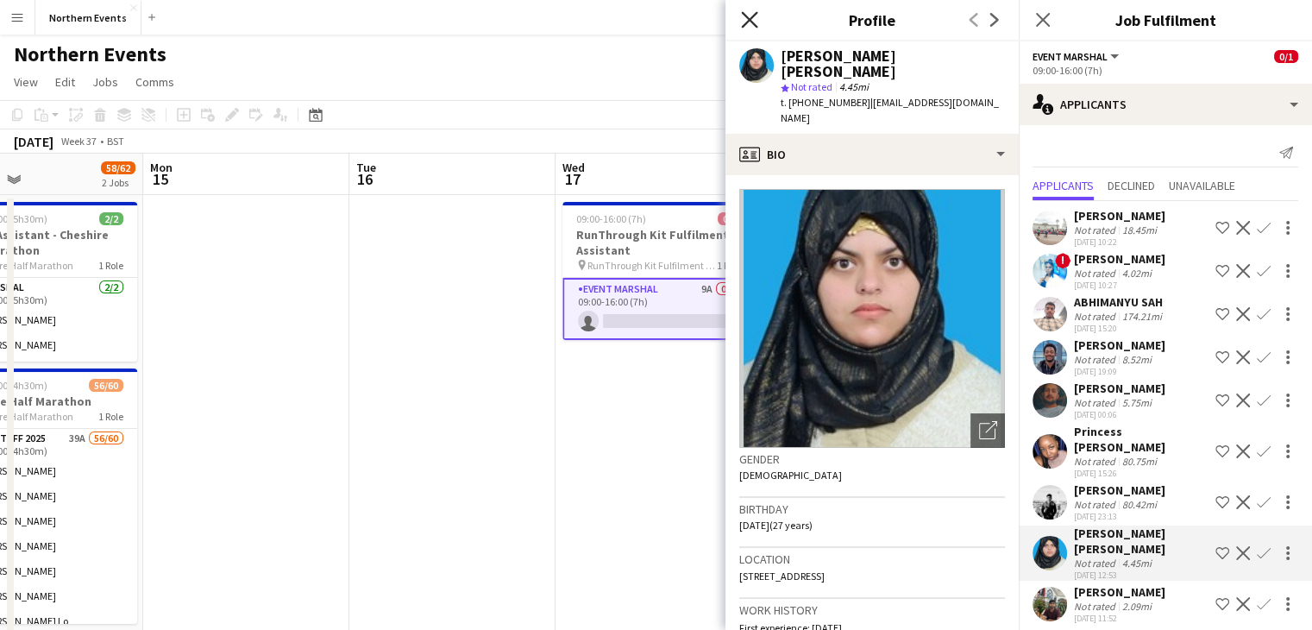
click at [744, 22] on icon "Close pop-in" at bounding box center [749, 19] width 16 height 16
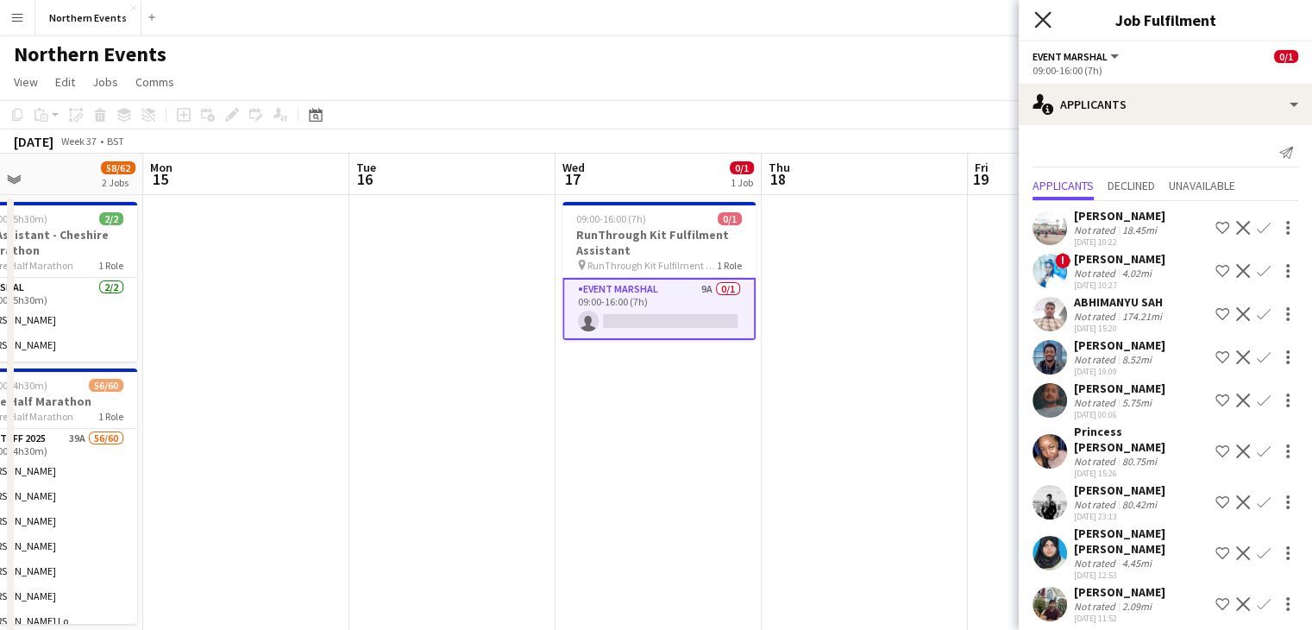
click at [1038, 11] on icon "Close pop-in" at bounding box center [1043, 19] width 16 height 16
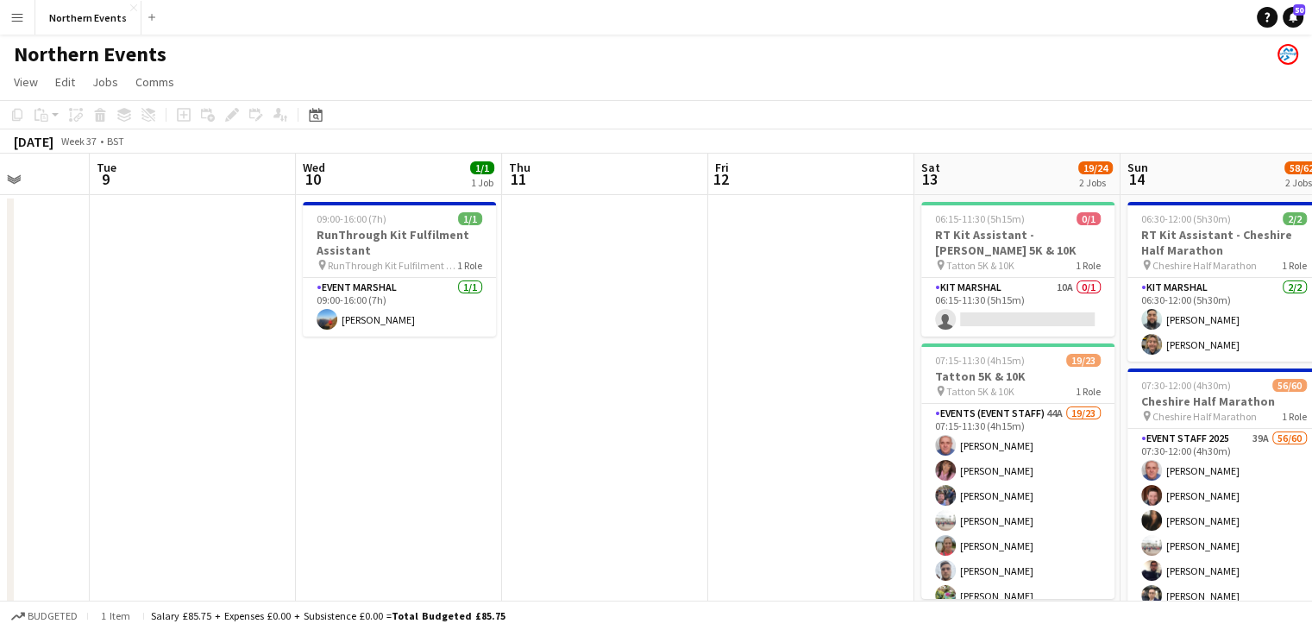
scroll to position [0, 530]
click at [1035, 296] on app-card-role "Kit Marshal 10A 0/1 06:15-11:30 (5h15m) single-neutral-actions" at bounding box center [1017, 307] width 193 height 59
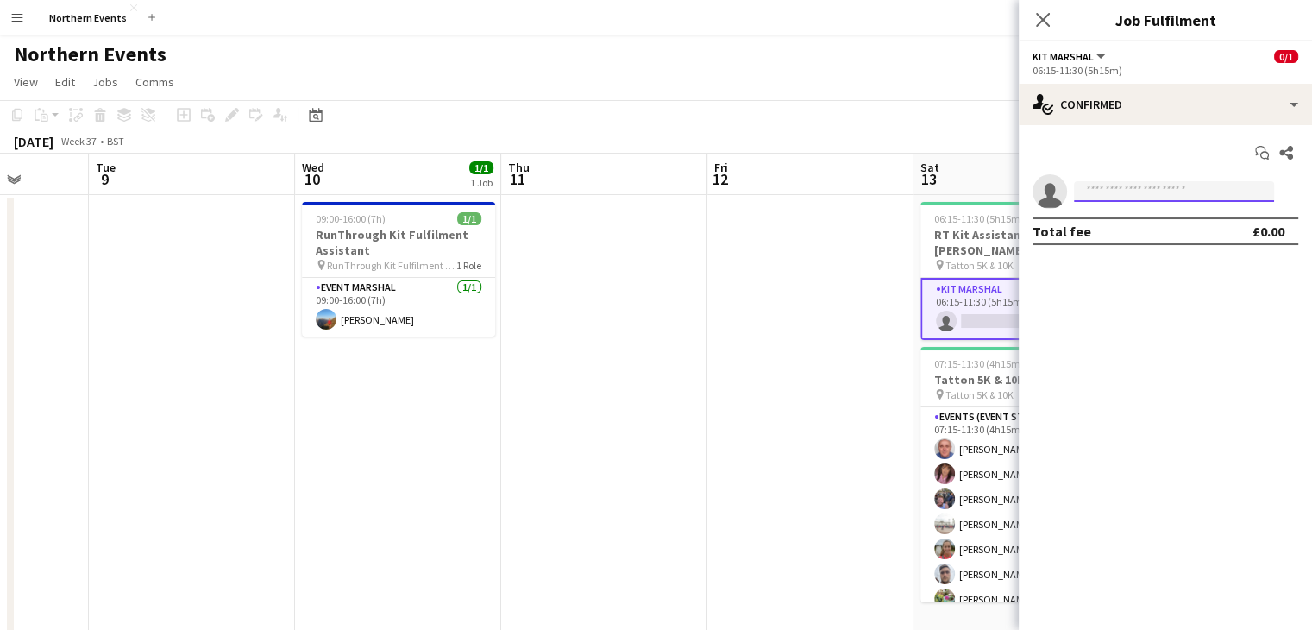
click at [1137, 190] on input at bounding box center [1174, 191] width 200 height 21
click at [1132, 21] on h3 "Job Fulfilment" at bounding box center [1165, 20] width 293 height 22
click at [1094, 58] on button "Kit Marshal" at bounding box center [1070, 56] width 75 height 13
click at [1094, 85] on li "All roles" at bounding box center [1090, 86] width 86 height 16
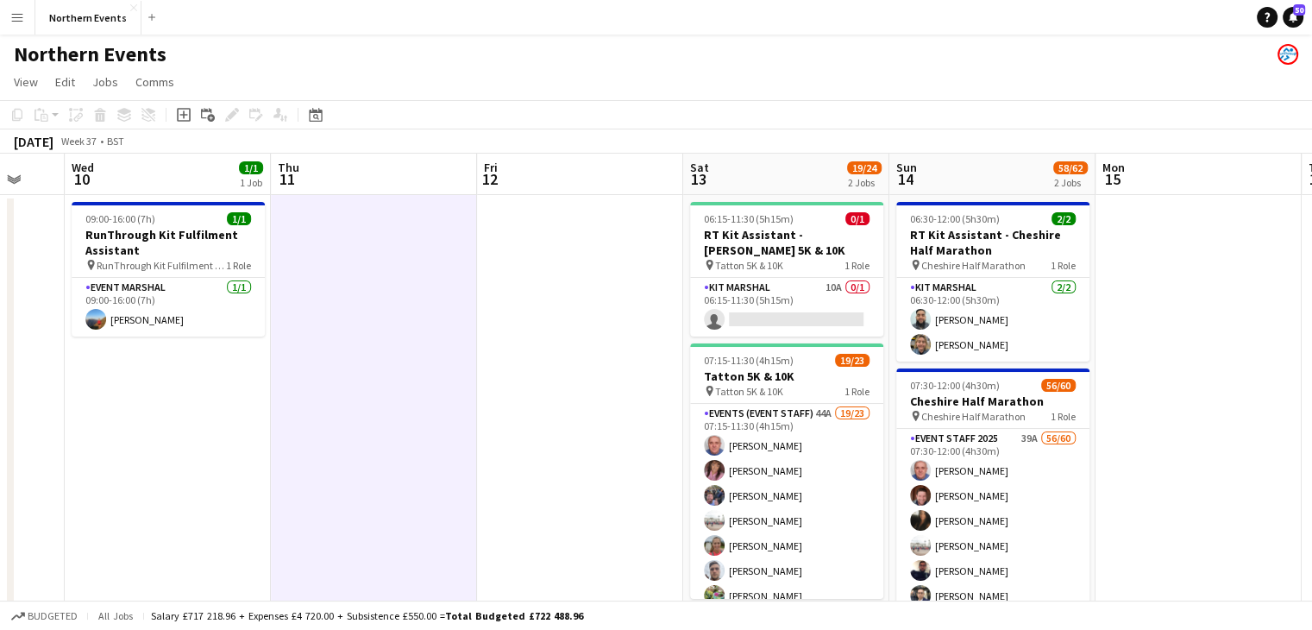
scroll to position [0, 764]
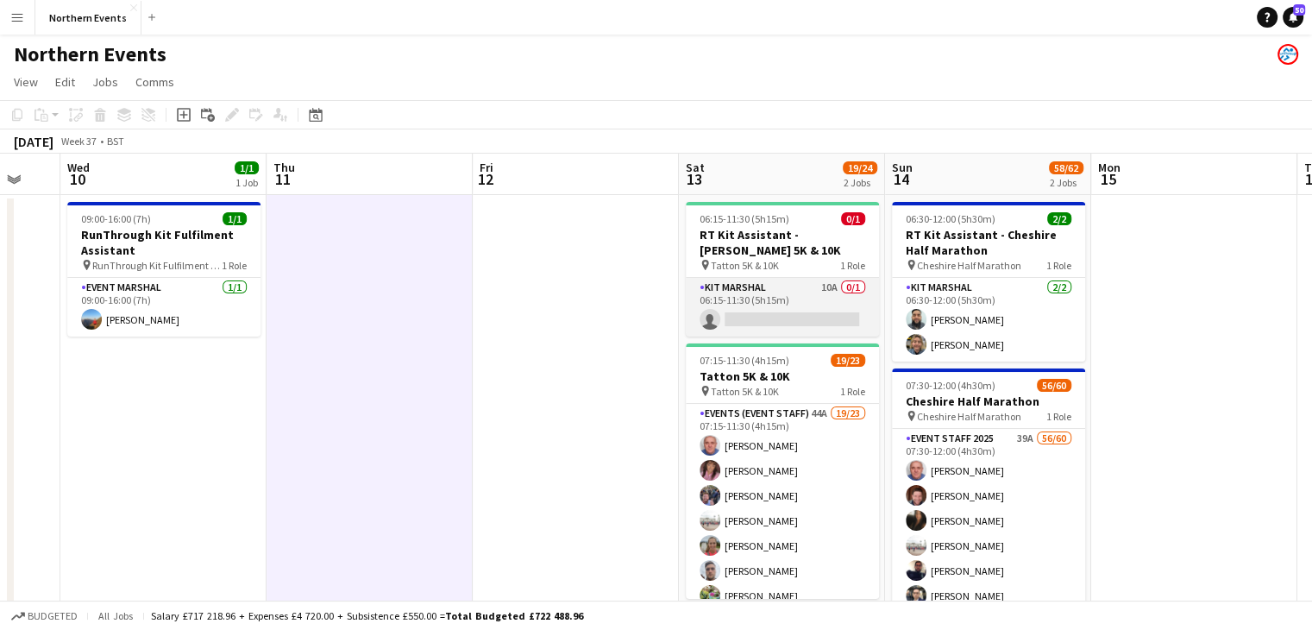
click at [796, 313] on app-card-role "Kit Marshal 10A 0/1 06:15-11:30 (5h15m) single-neutral-actions" at bounding box center [782, 307] width 193 height 59
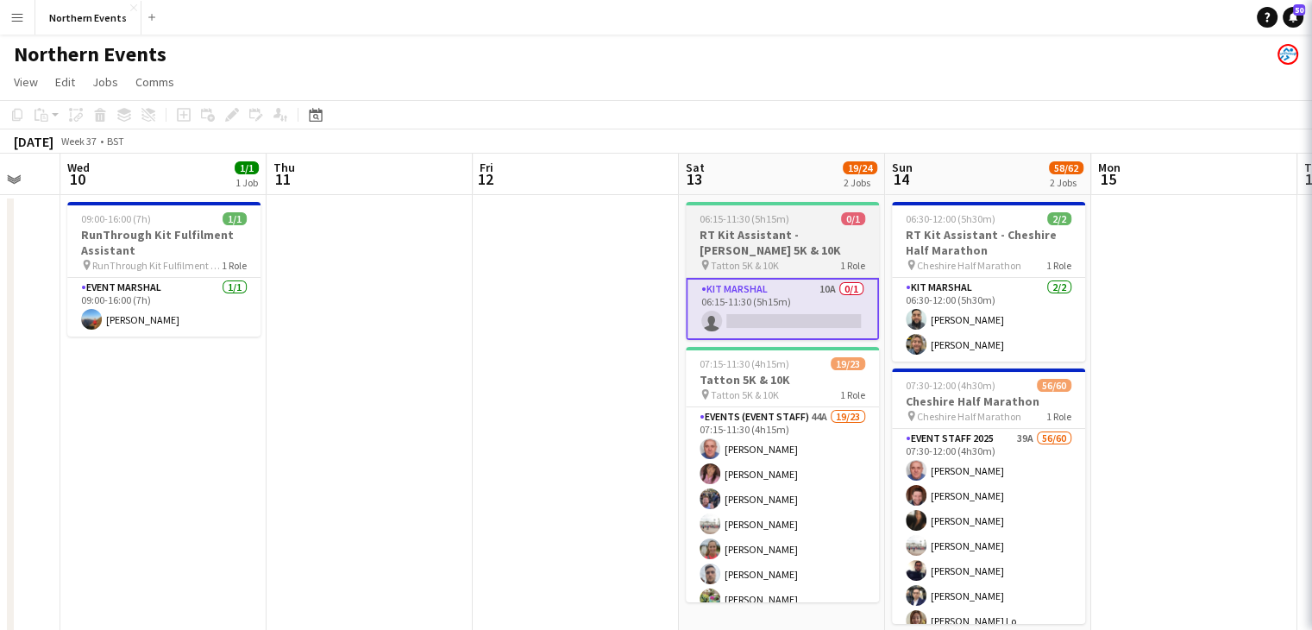
click at [804, 236] on h3 "RT Kit Assistant - [PERSON_NAME] 5K & 10K" at bounding box center [782, 242] width 193 height 31
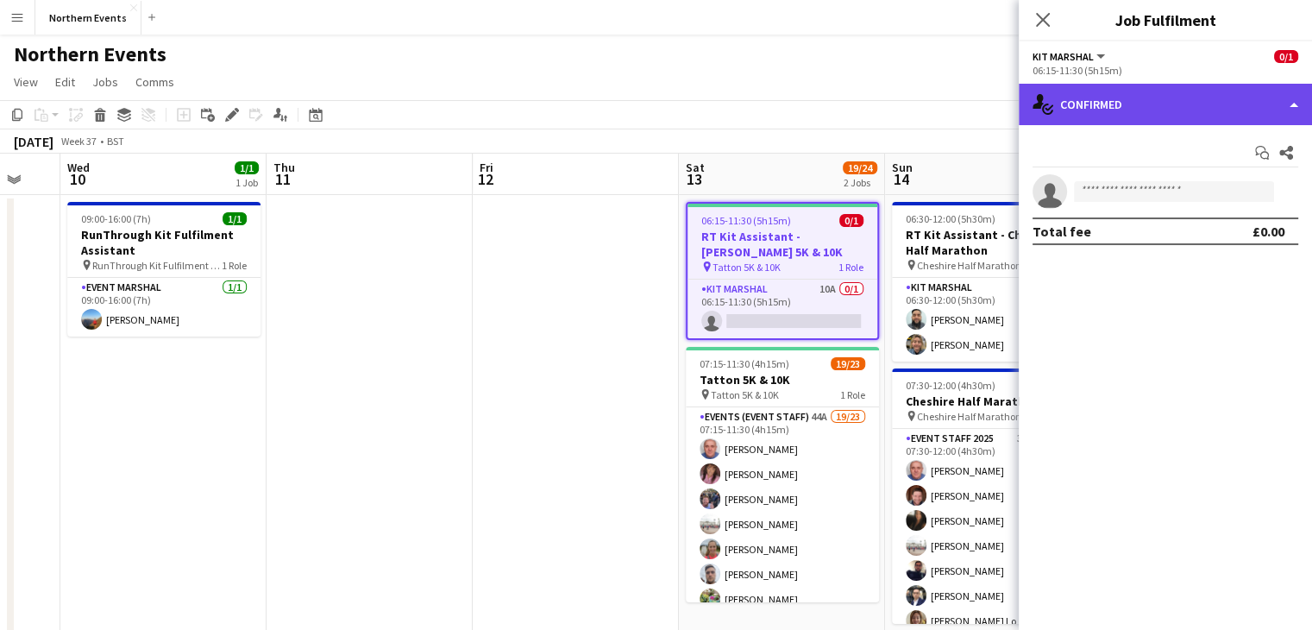
click at [1299, 99] on div "single-neutral-actions-check-2 Confirmed" at bounding box center [1165, 104] width 293 height 41
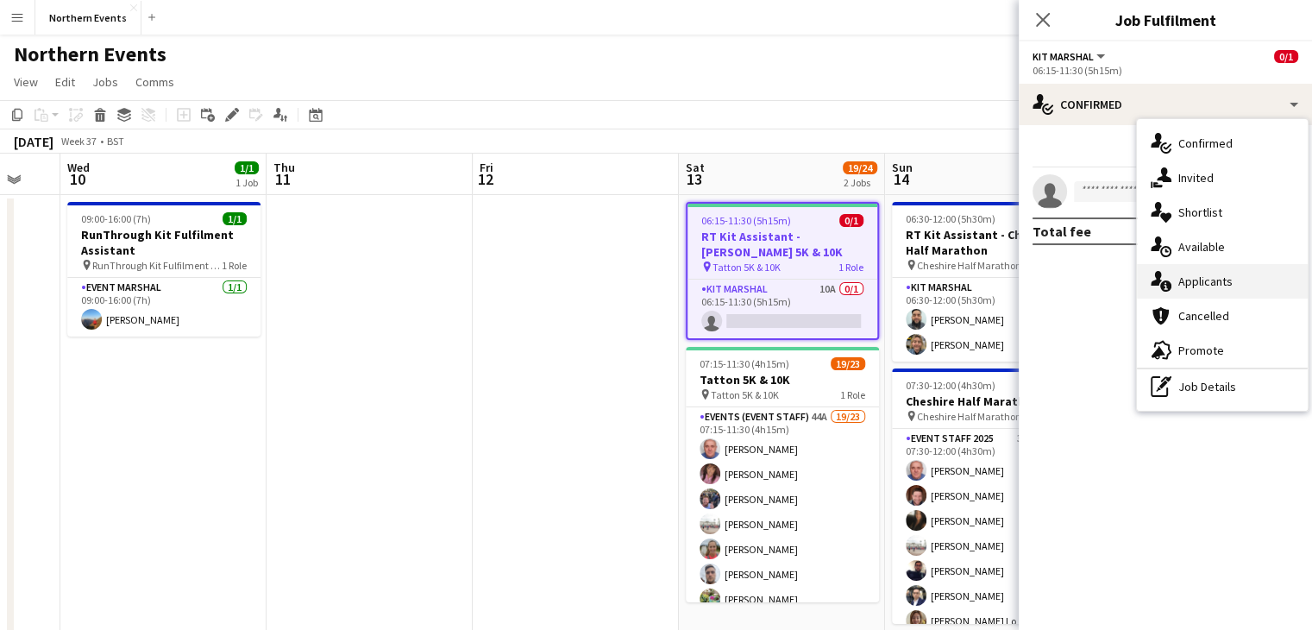
click at [1222, 270] on div "single-neutral-actions-information Applicants" at bounding box center [1222, 281] width 171 height 35
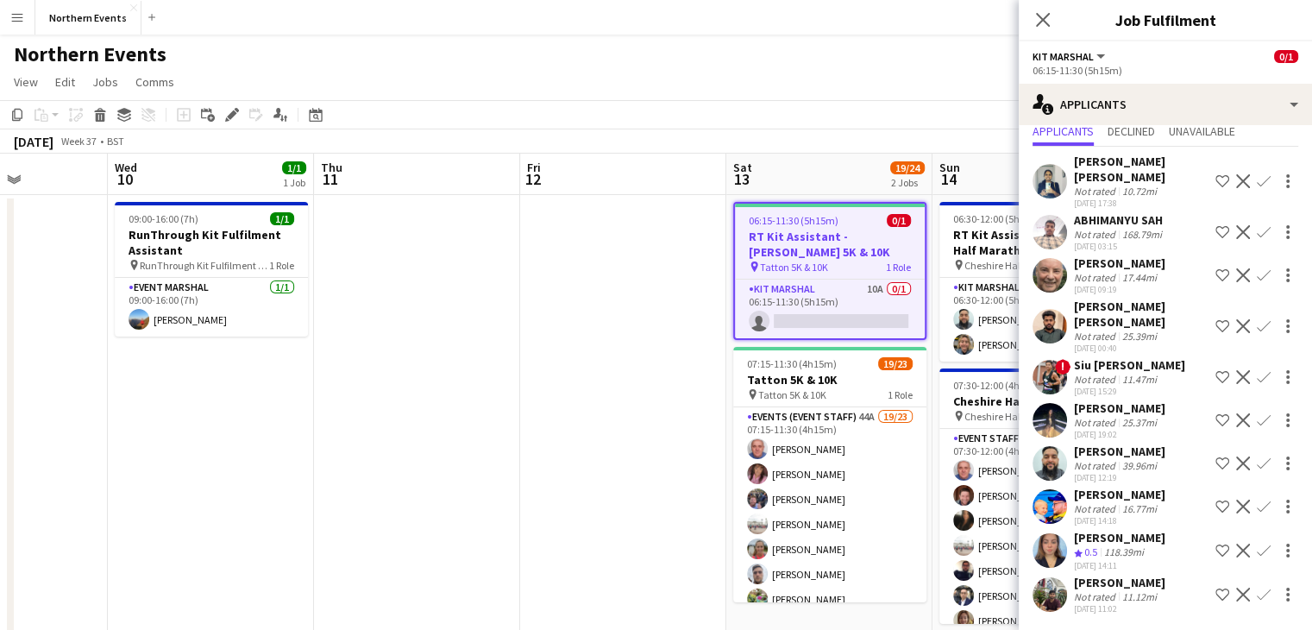
scroll to position [0, 421]
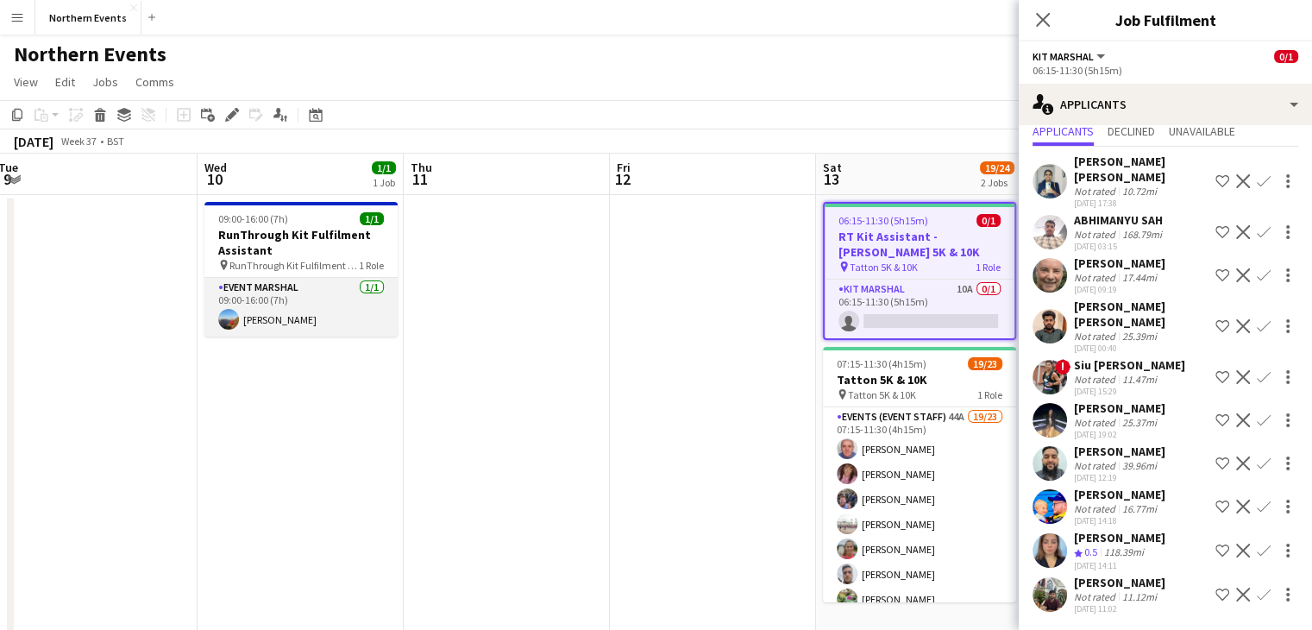
click at [335, 292] on app-card-role "Event Marshal [DATE] 09:00-16:00 (7h) [PERSON_NAME]" at bounding box center [300, 307] width 193 height 59
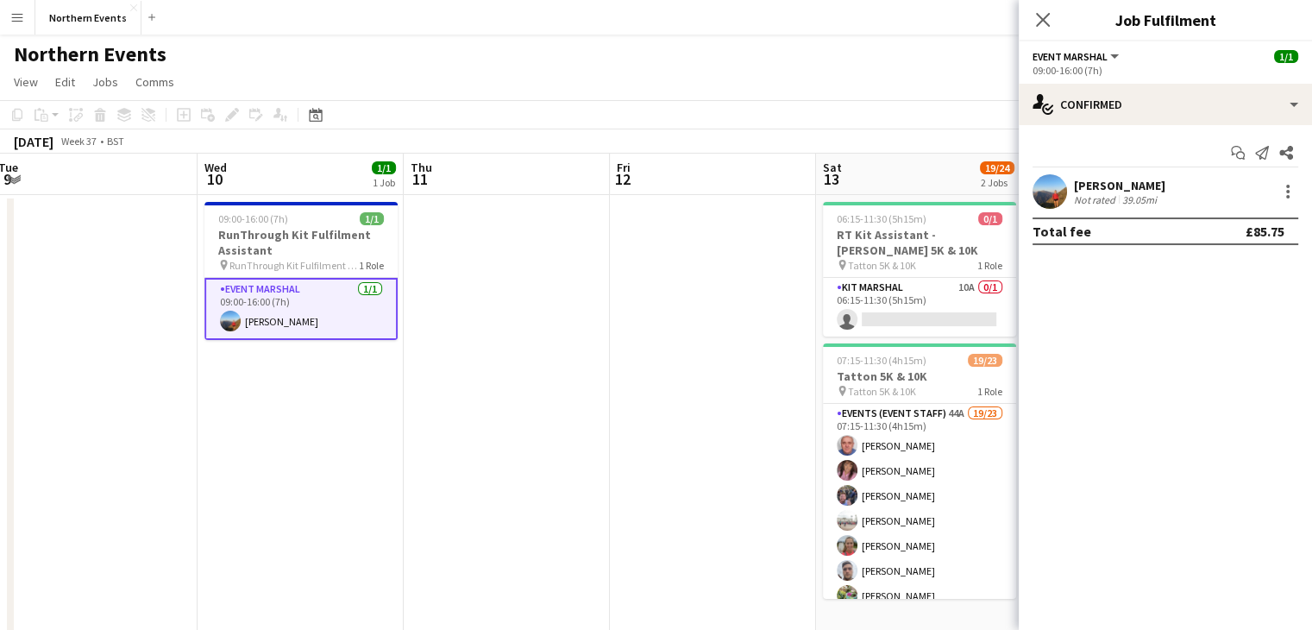
click at [1141, 179] on div "[PERSON_NAME]" at bounding box center [1119, 186] width 91 height 16
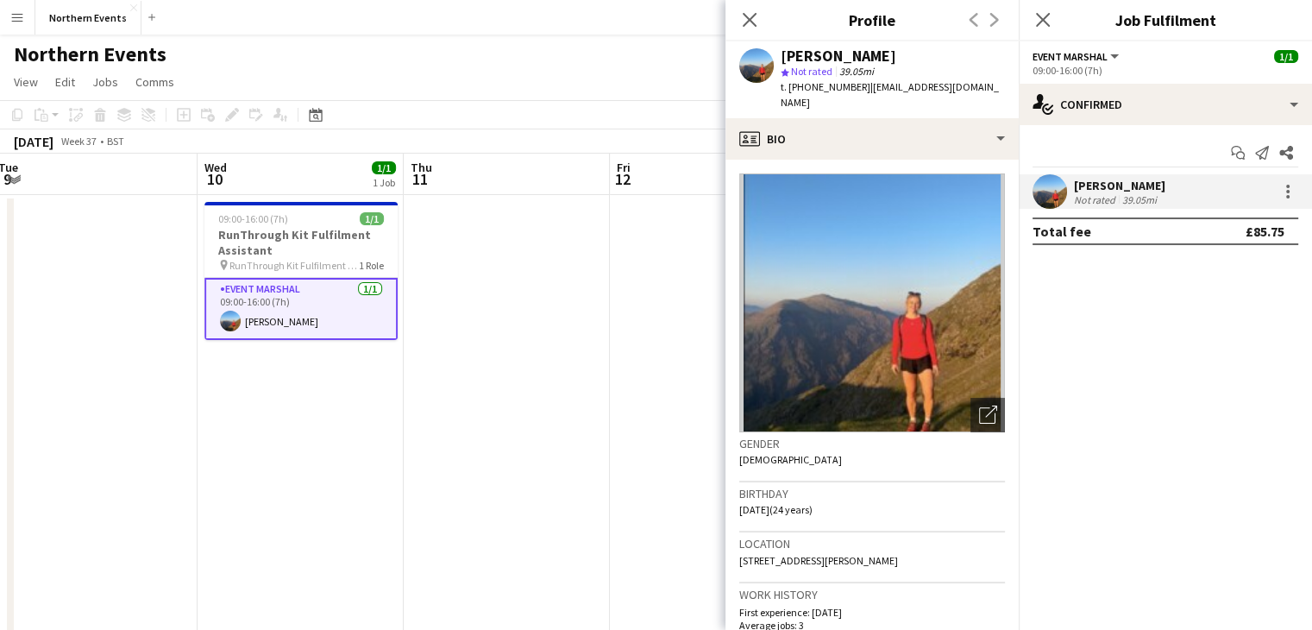
click at [888, 346] on img at bounding box center [872, 302] width 266 height 259
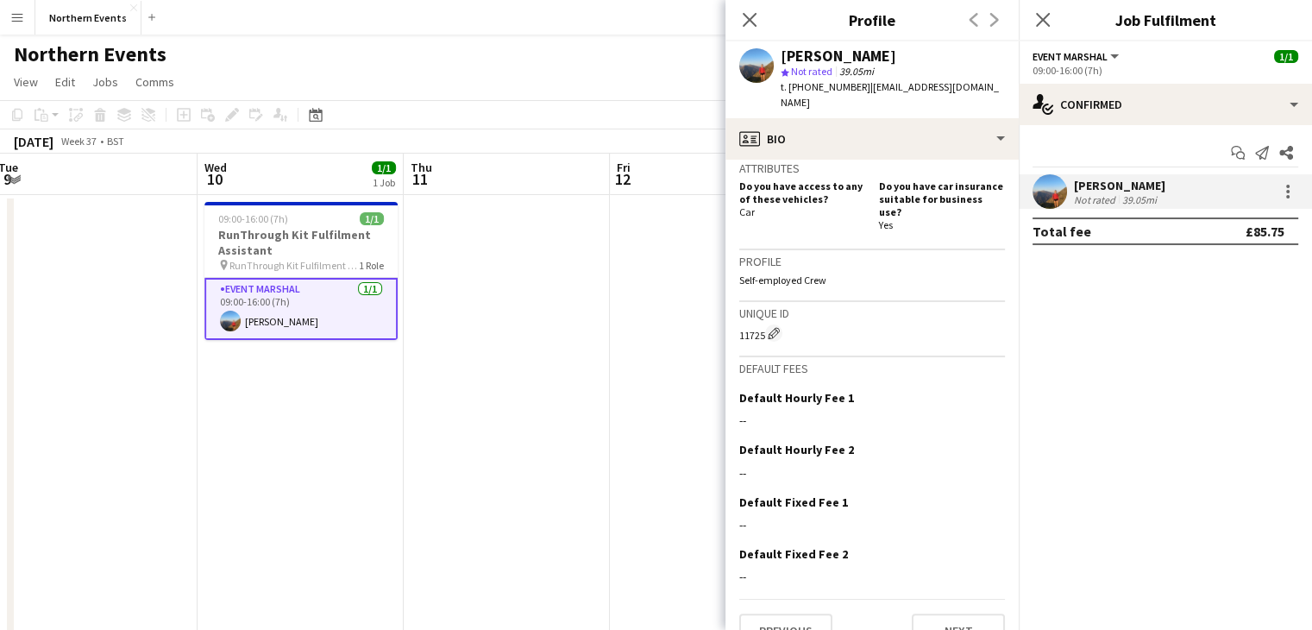
scroll to position [0, 0]
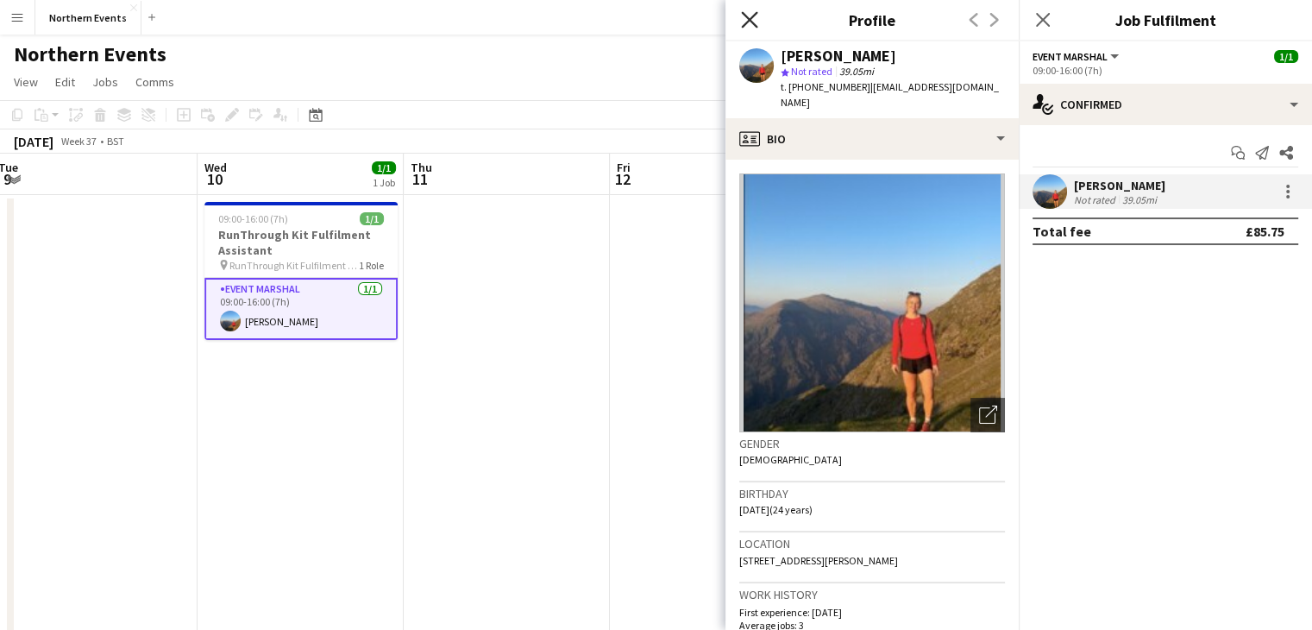
click at [747, 22] on icon at bounding box center [749, 19] width 16 height 16
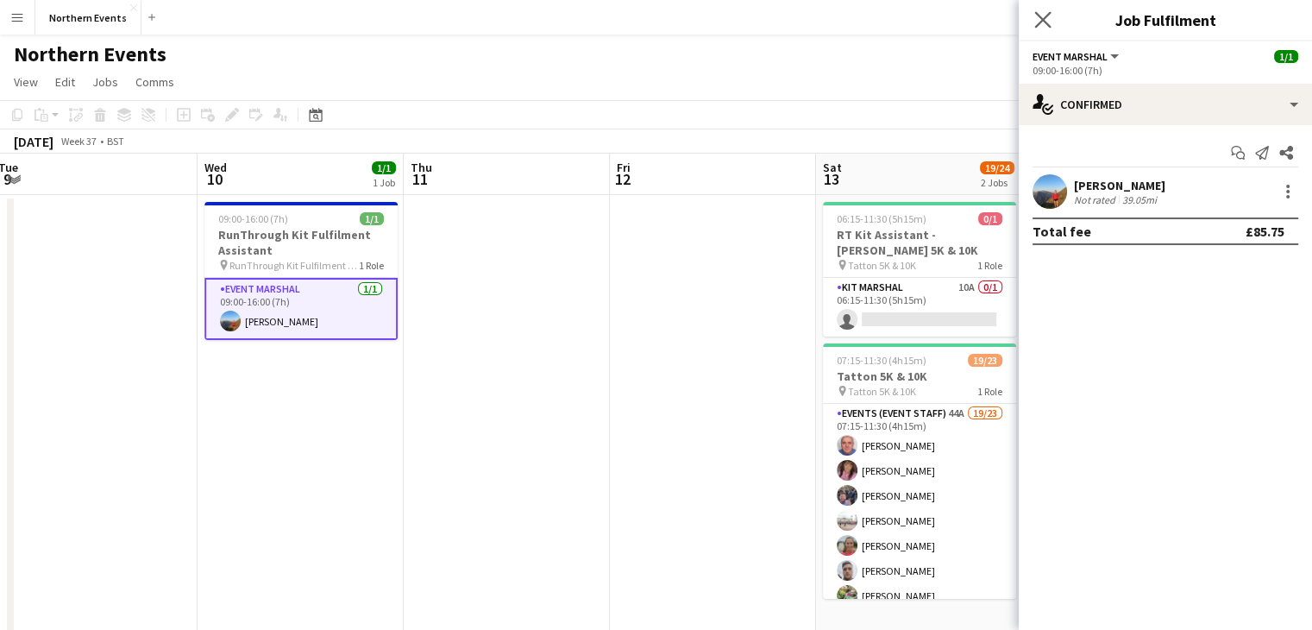
click at [1050, 29] on app-icon "Close pop-in" at bounding box center [1043, 20] width 25 height 25
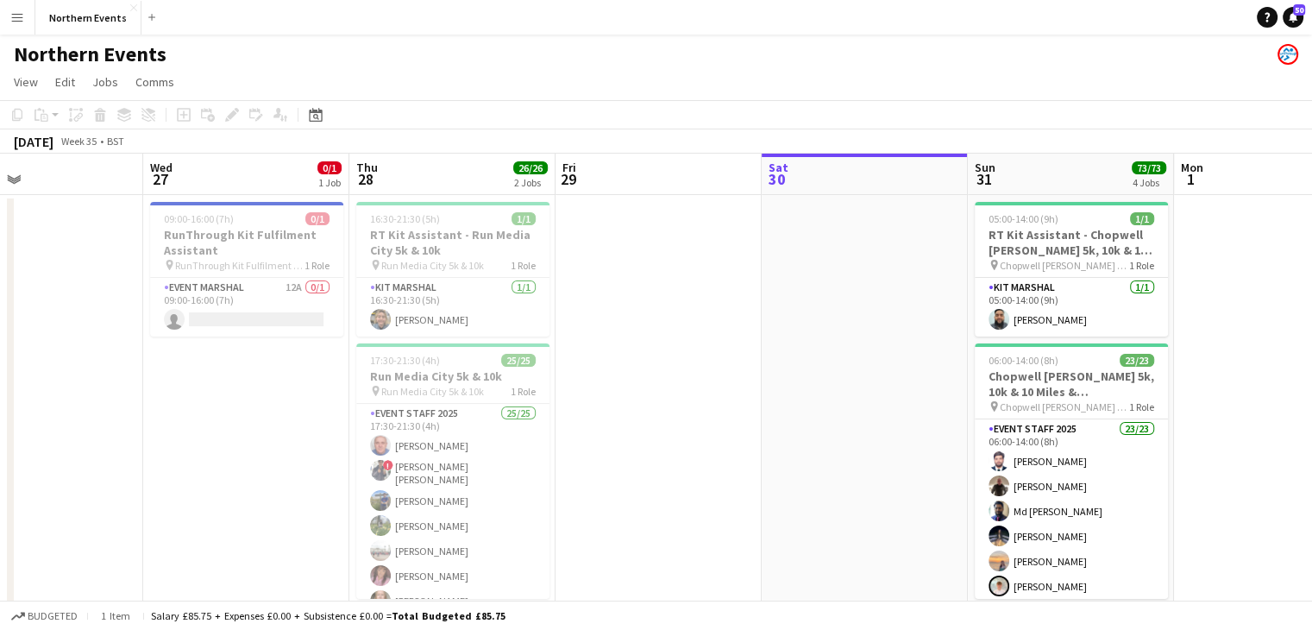
scroll to position [0, 399]
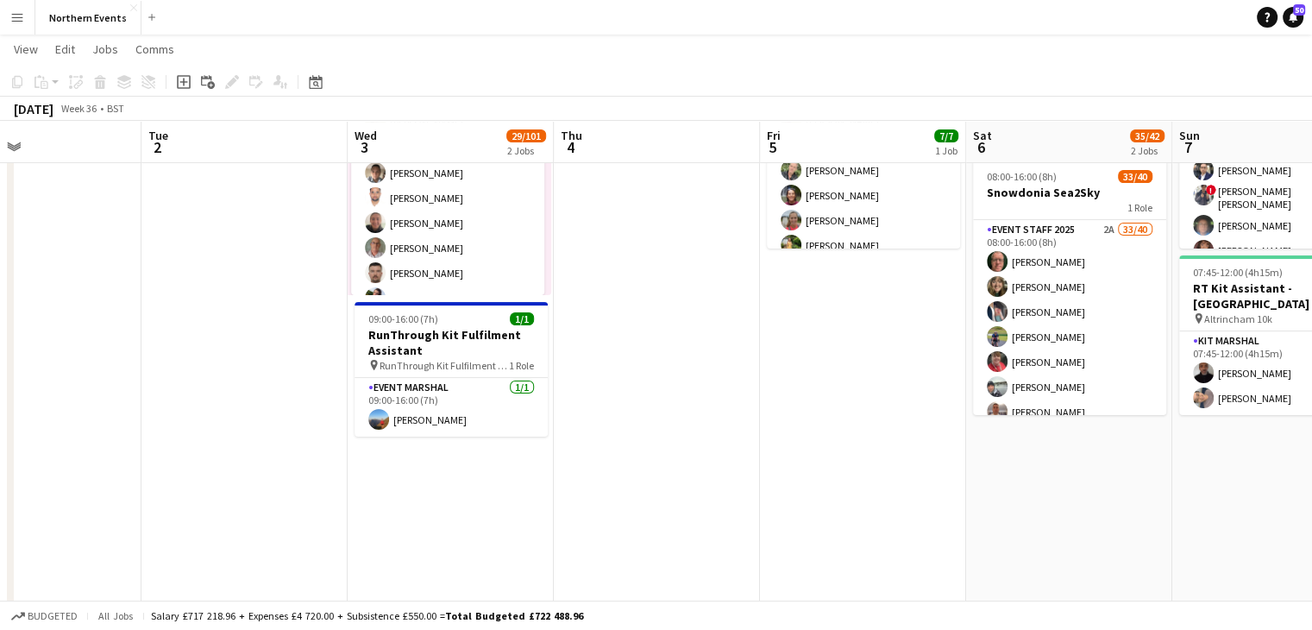
scroll to position [209, 0]
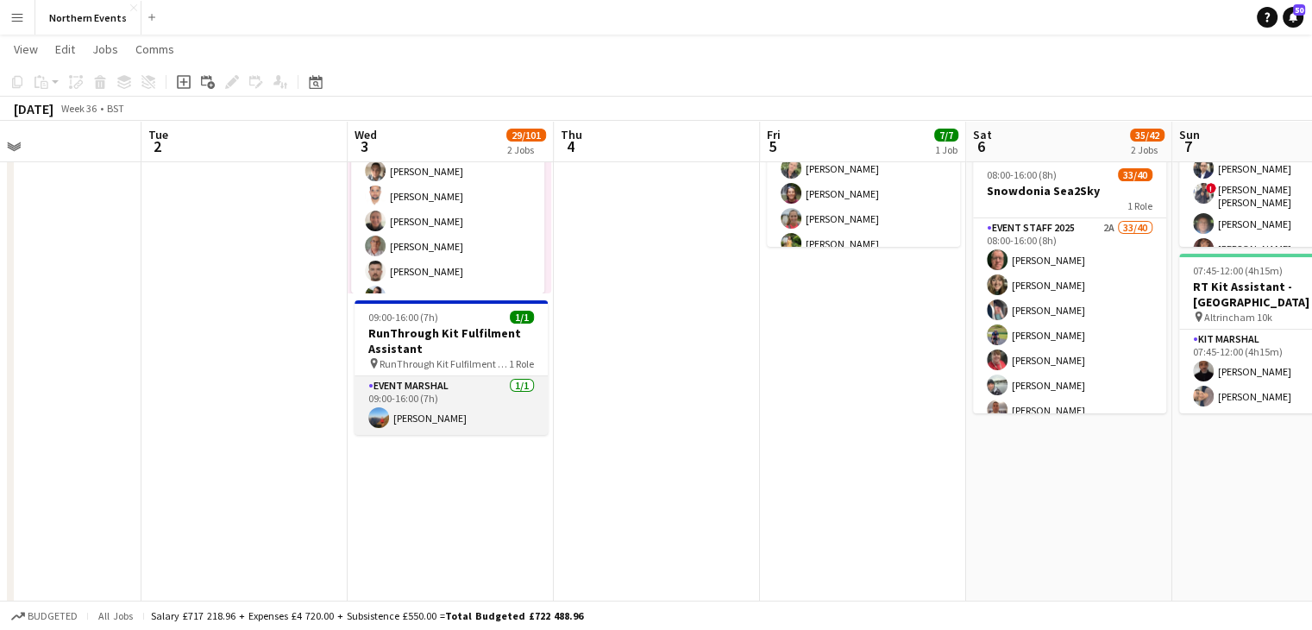
click at [444, 410] on app-card-role "Event Marshal [DATE] 09:00-16:00 (7h) [PERSON_NAME]" at bounding box center [451, 405] width 193 height 59
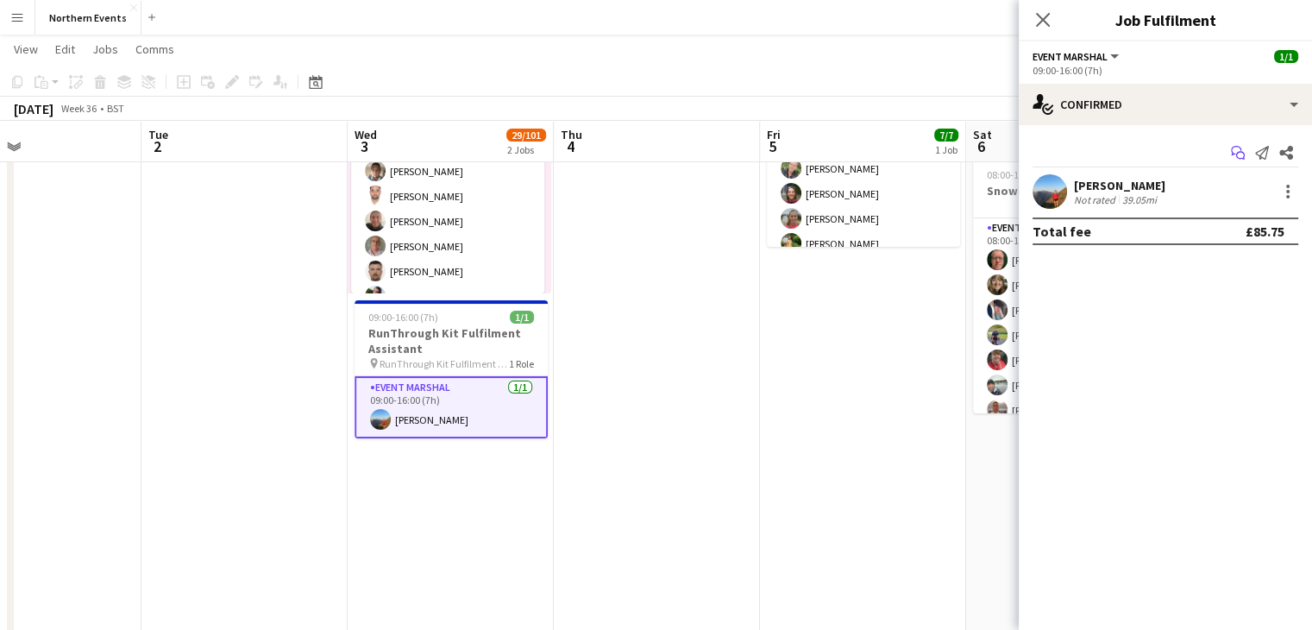
click at [1235, 154] on icon "Start chat" at bounding box center [1238, 153] width 14 height 14
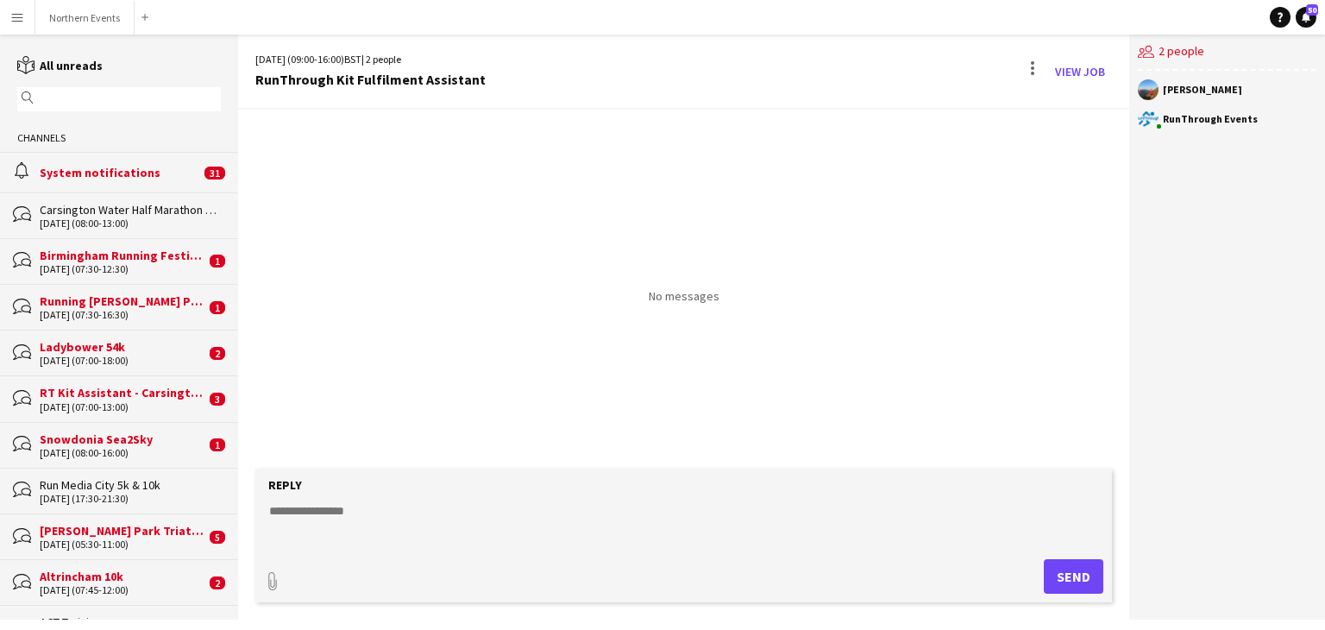
click at [294, 510] on textarea at bounding box center [687, 524] width 840 height 45
click at [70, 67] on link "reading All unreads" at bounding box center [59, 66] width 85 height 16
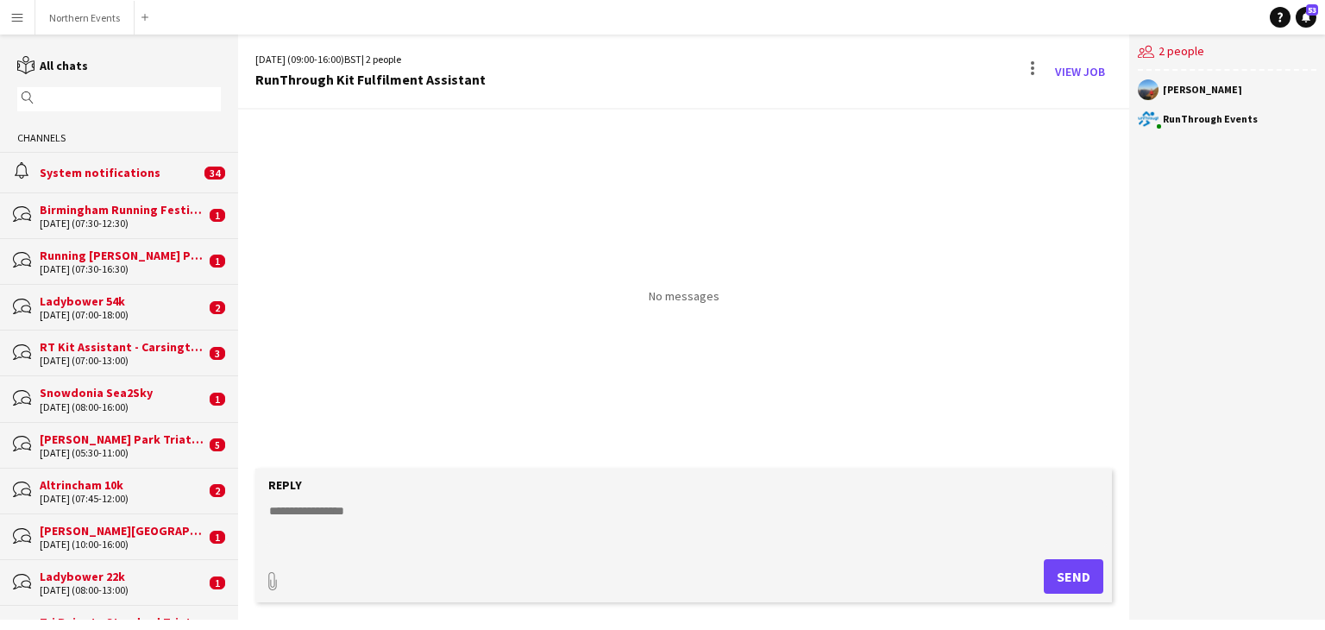
click at [311, 519] on textarea at bounding box center [687, 524] width 840 height 45
paste textarea "**********"
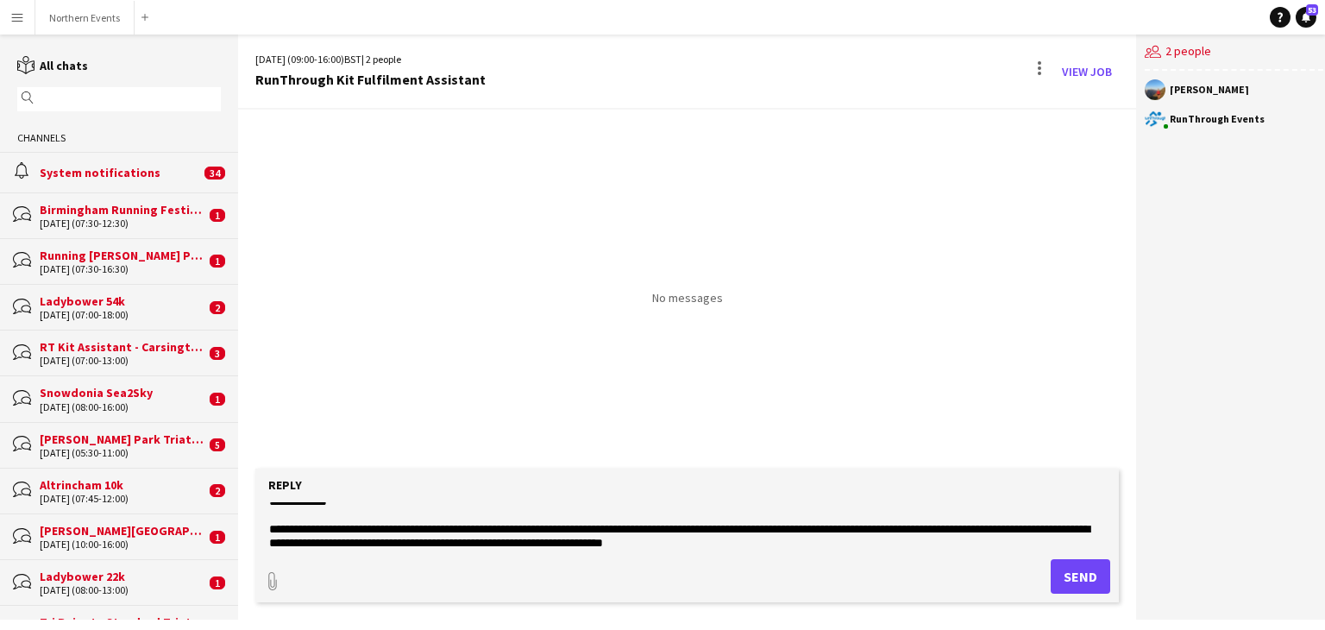
scroll to position [216, 0]
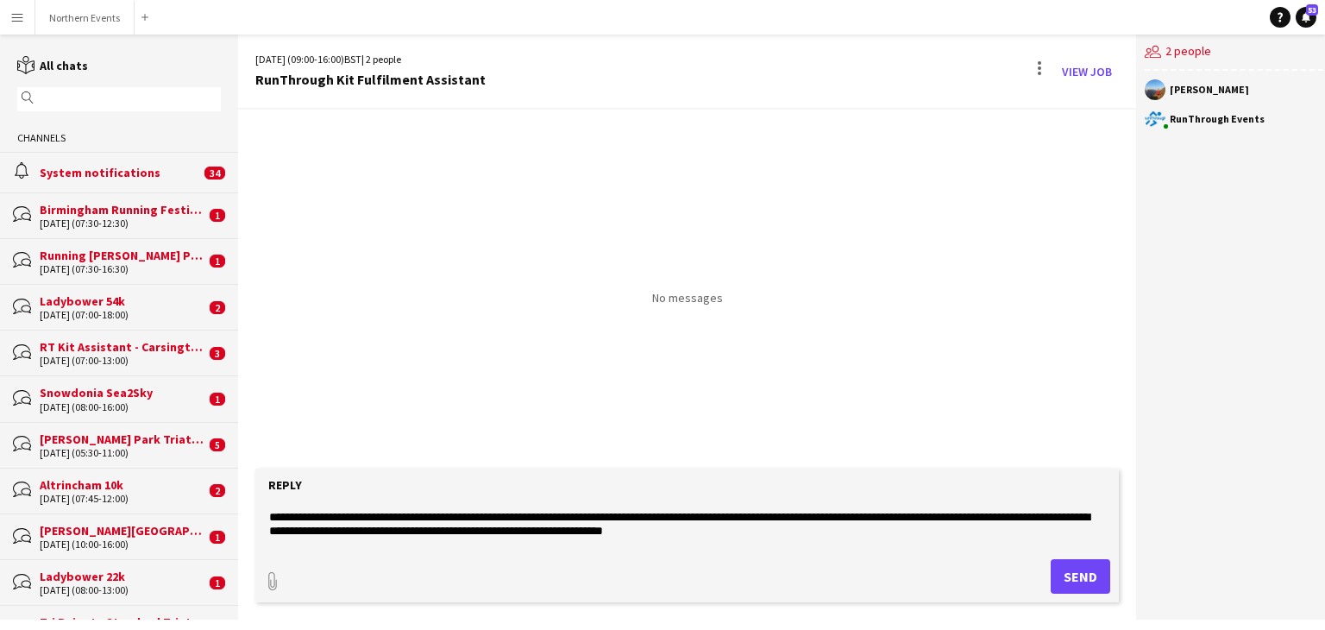
drag, startPoint x: 635, startPoint y: 525, endPoint x: 669, endPoint y: 524, distance: 33.7
click at [669, 524] on textarea at bounding box center [687, 524] width 840 height 45
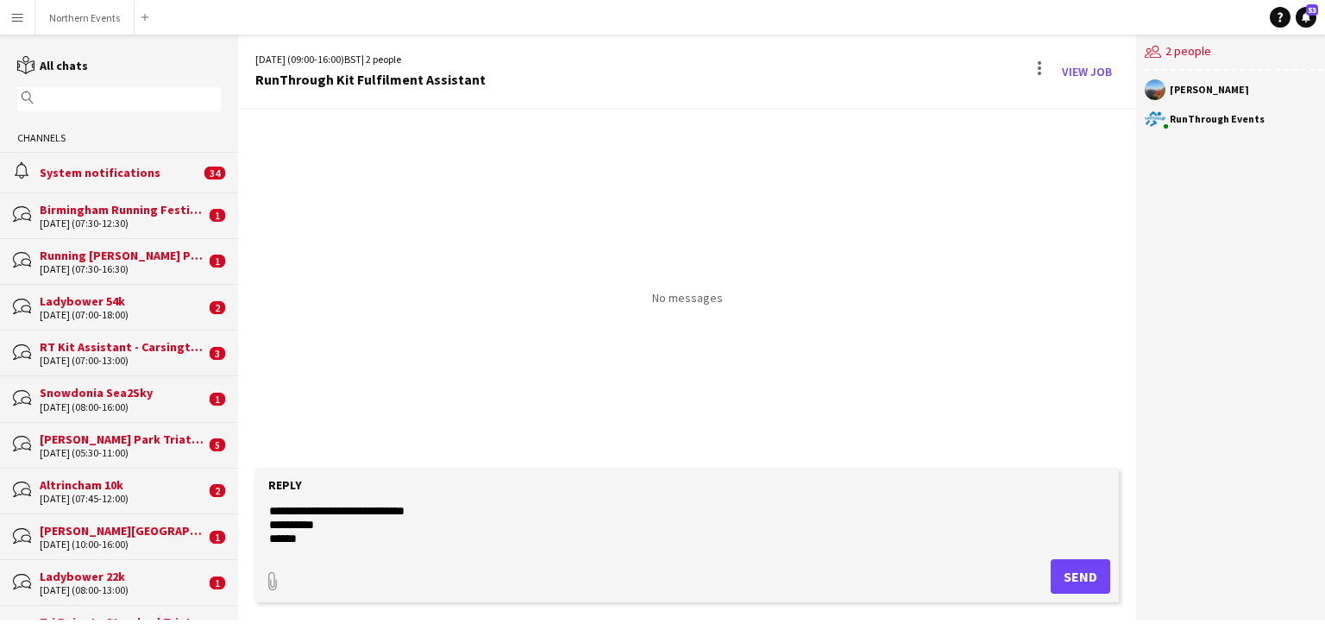
scroll to position [328, 0]
type textarea "**********"
click at [1067, 572] on button "Send" at bounding box center [1081, 576] width 60 height 35
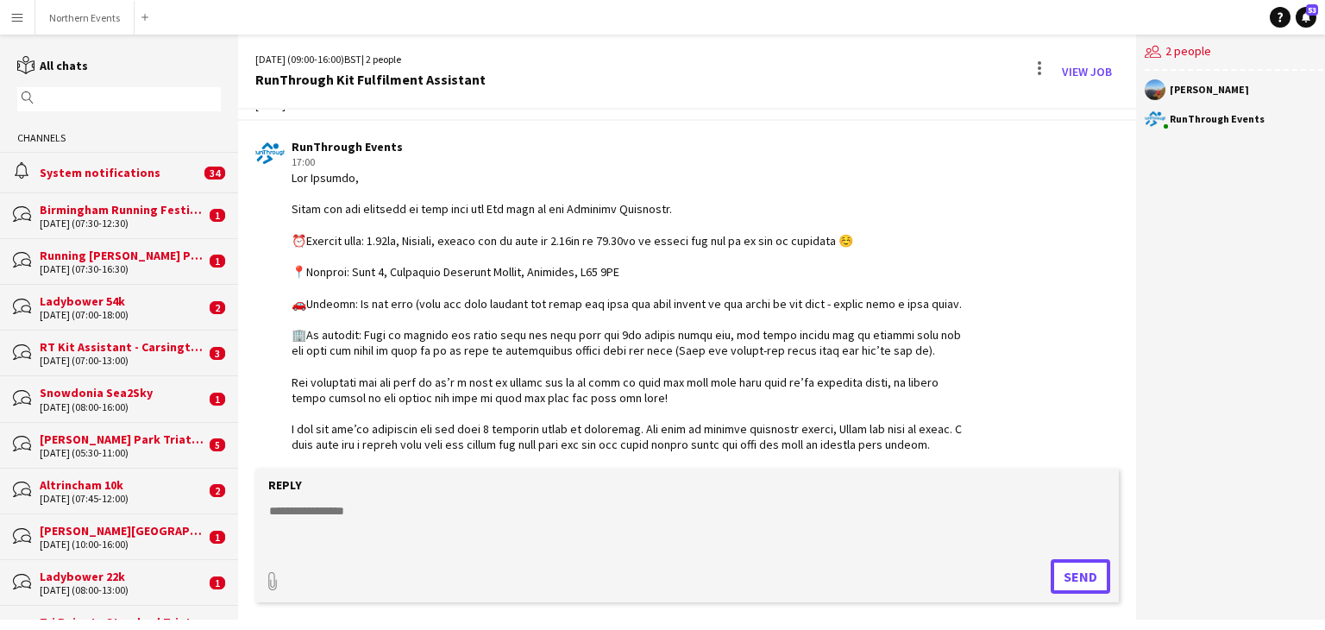
scroll to position [31, 0]
click at [1022, 173] on app-chat-message "RunThrough Events 17:00" at bounding box center [687, 360] width 898 height 457
click at [1037, 55] on div "[DATE] (09:00-16:00) BST | 2 people RunThrough Kit Fulfilment Assistant View Job" at bounding box center [687, 72] width 898 height 75
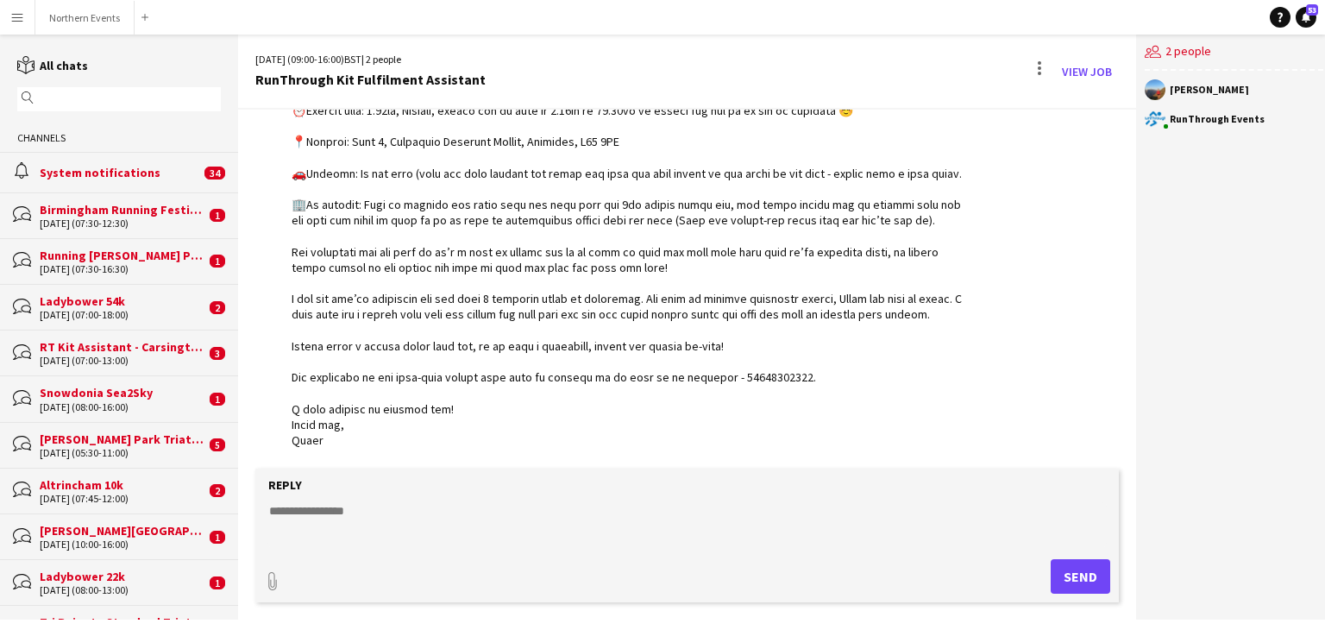
scroll to position [0, 0]
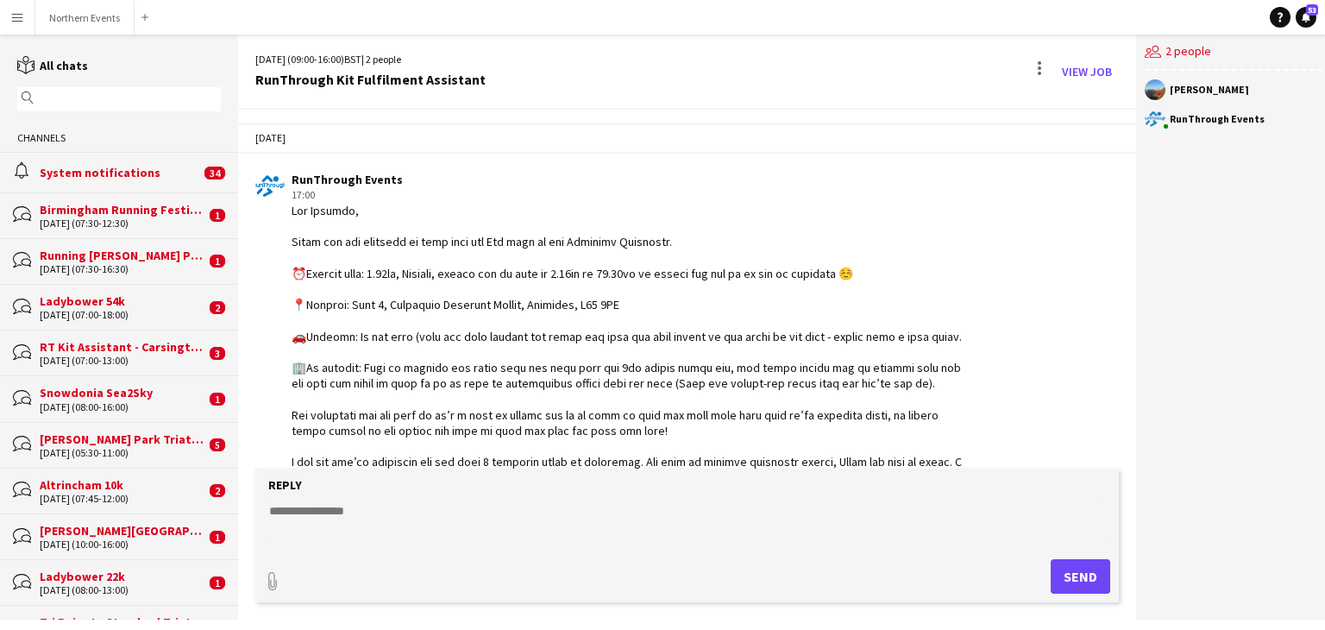
click at [25, 22] on button "Menu" at bounding box center [17, 17] width 35 height 35
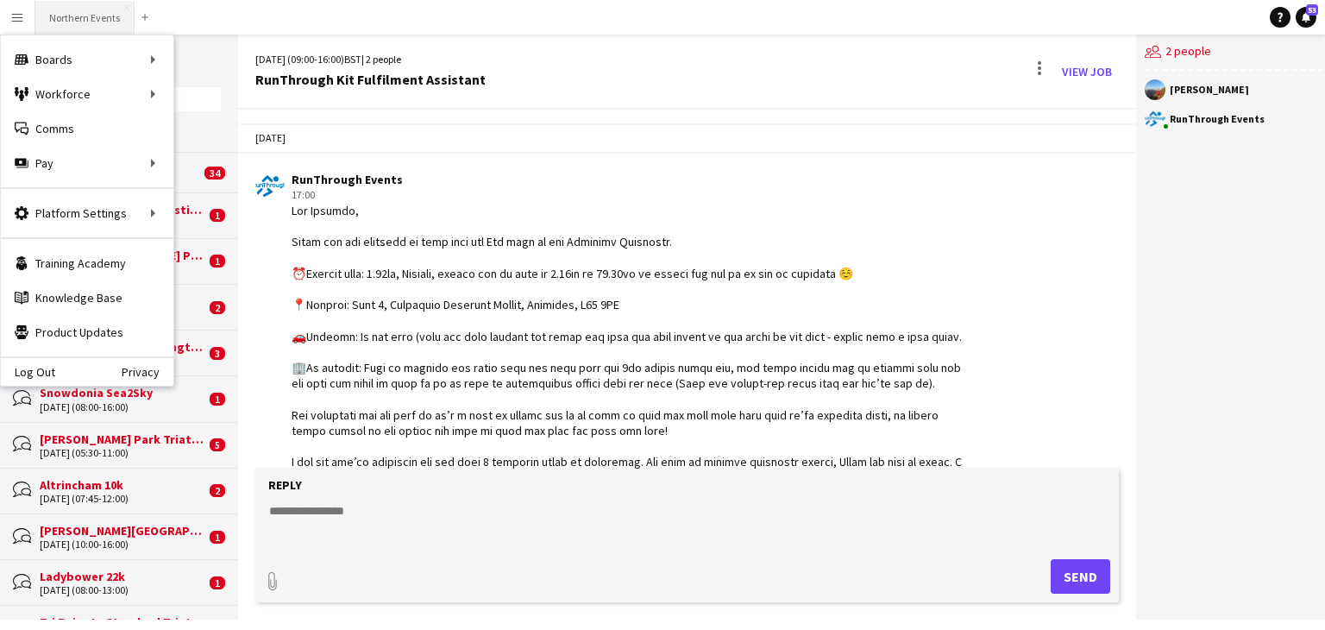
click at [83, 4] on button "Northern Events Close" at bounding box center [84, 18] width 99 height 34
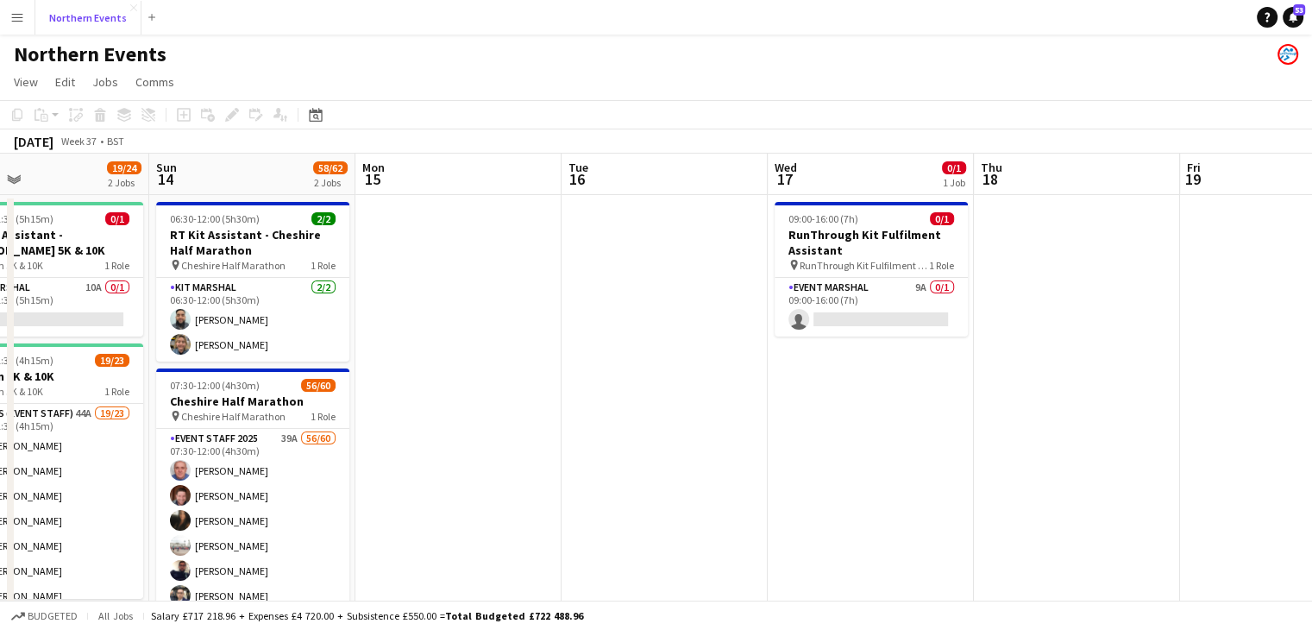
scroll to position [0, 469]
click at [865, 317] on app-card-role "Event Marshal 9A 0/1 09:00-16:00 (7h) single-neutral-actions" at bounding box center [871, 307] width 193 height 59
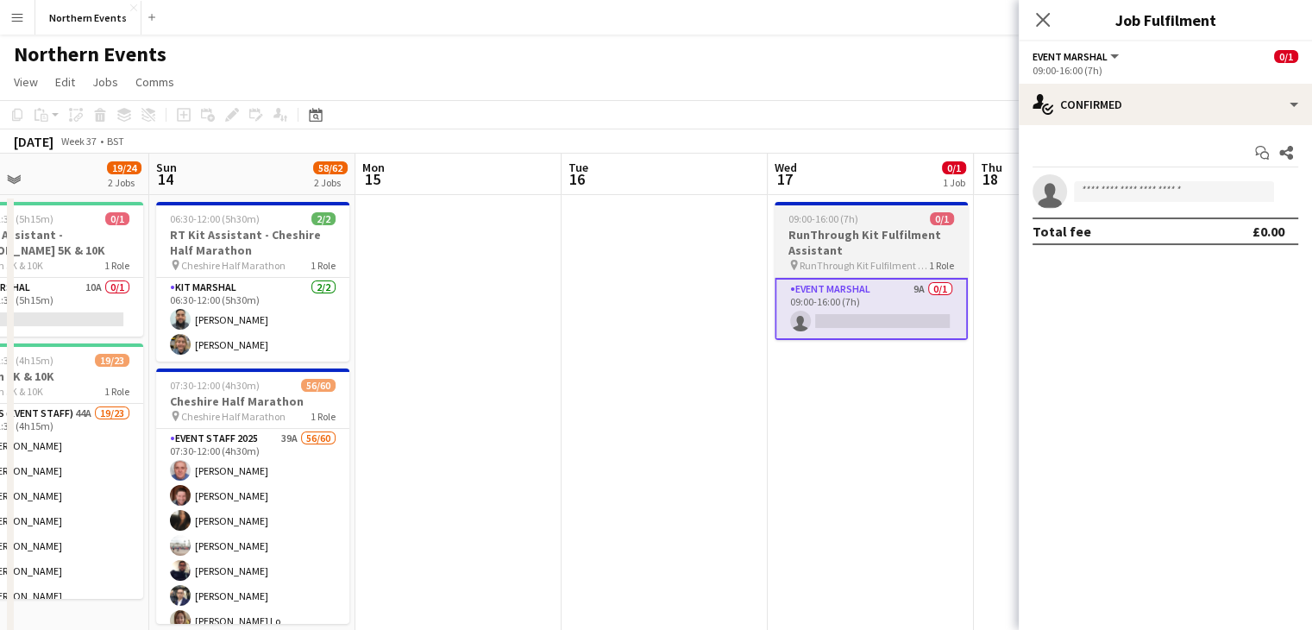
click at [868, 251] on h3 "RunThrough Kit Fulfilment Assistant" at bounding box center [871, 242] width 193 height 31
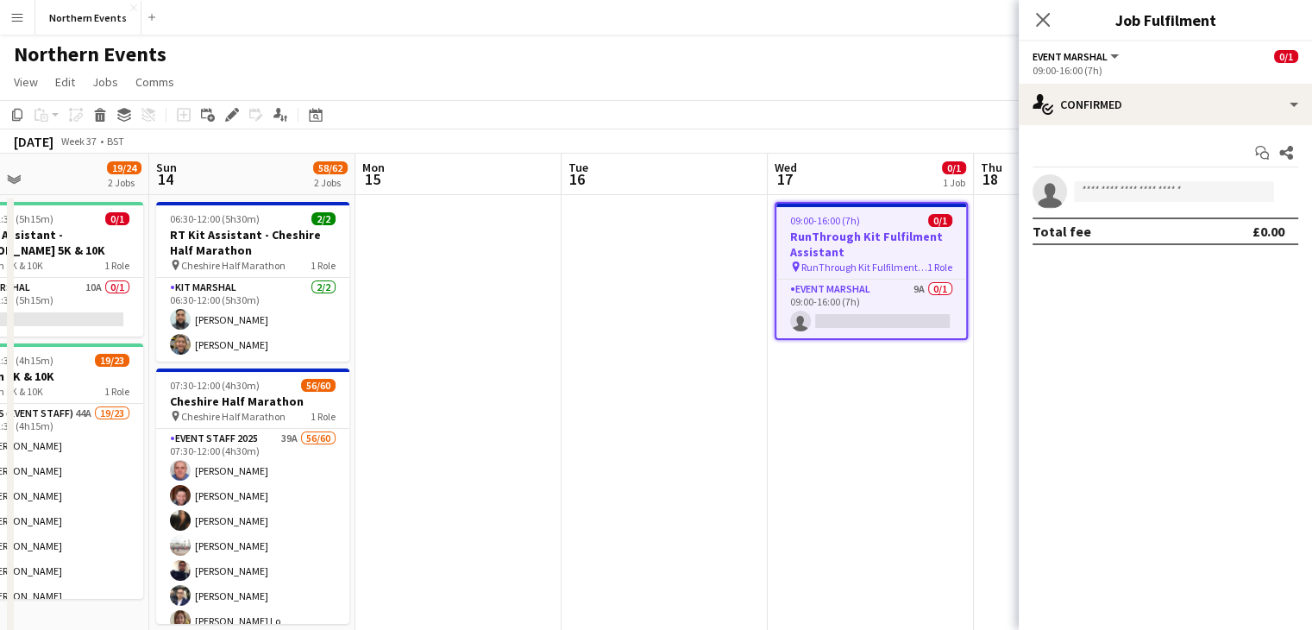
click at [1077, 59] on span "Event Marshal" at bounding box center [1070, 56] width 75 height 13
click at [1173, 28] on h3 "Job Fulfilment" at bounding box center [1165, 20] width 293 height 22
click at [1168, 18] on h3 "Job Fulfilment" at bounding box center [1165, 20] width 293 height 22
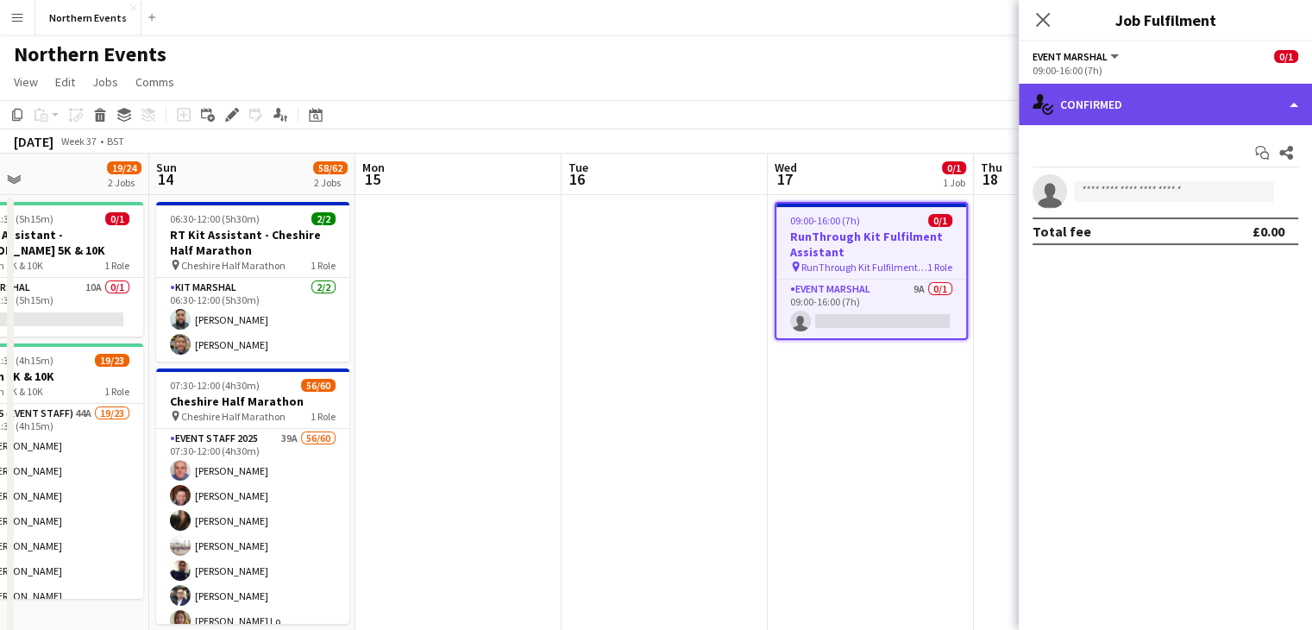
click at [1209, 116] on div "single-neutral-actions-check-2 Confirmed" at bounding box center [1165, 104] width 293 height 41
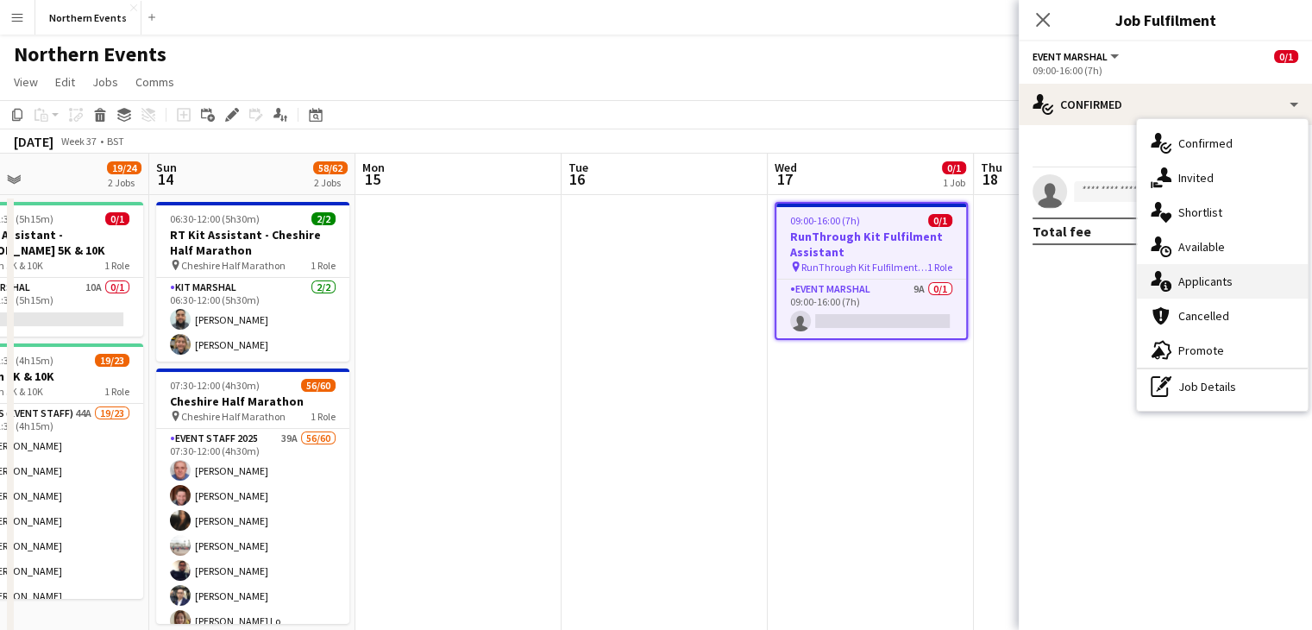
click at [1210, 280] on div "single-neutral-actions-information Applicants" at bounding box center [1222, 281] width 171 height 35
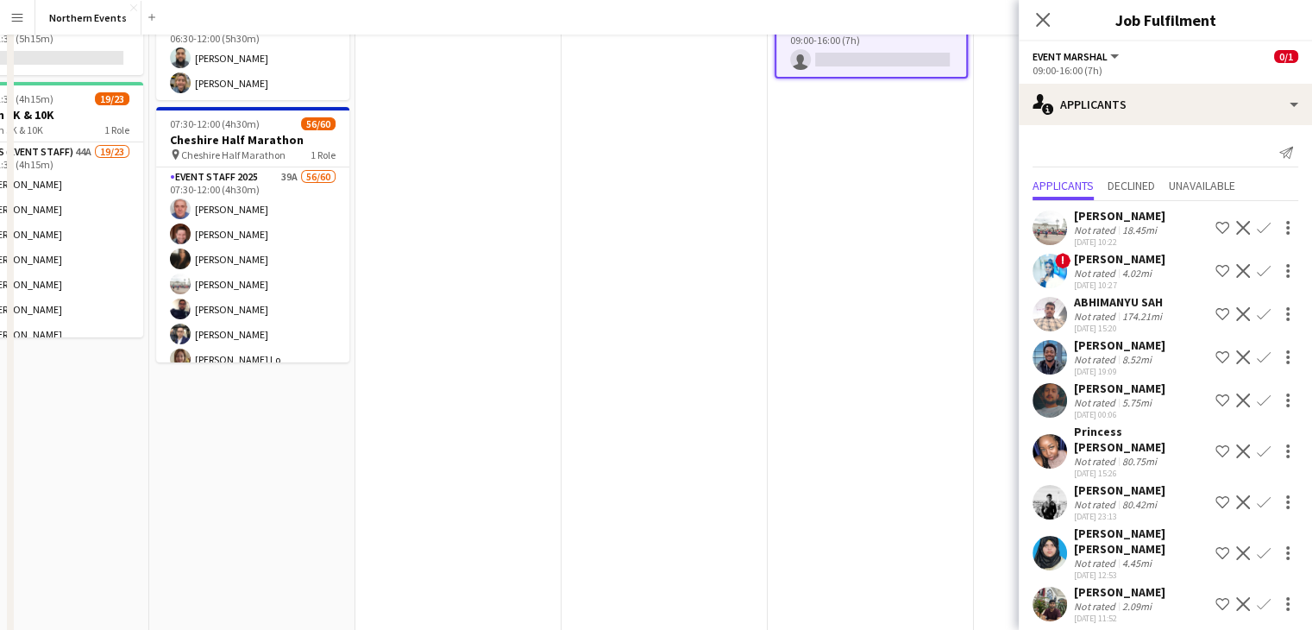
scroll to position [0, 0]
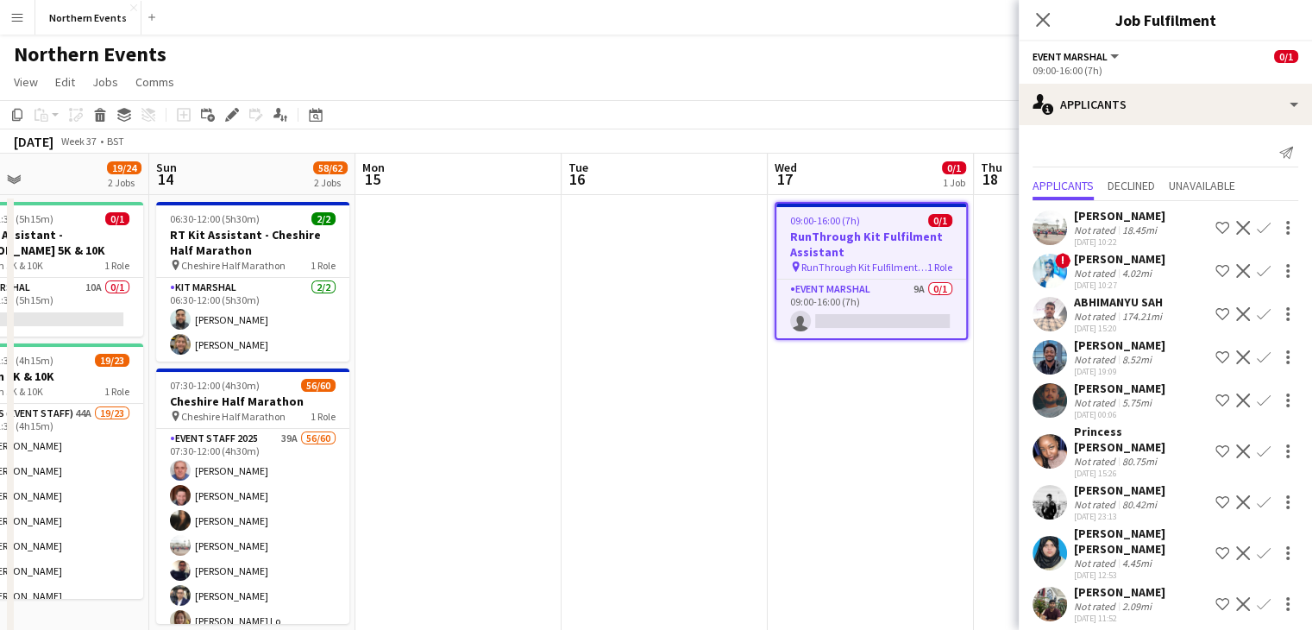
click at [1049, 588] on app-user-avatar at bounding box center [1050, 604] width 35 height 35
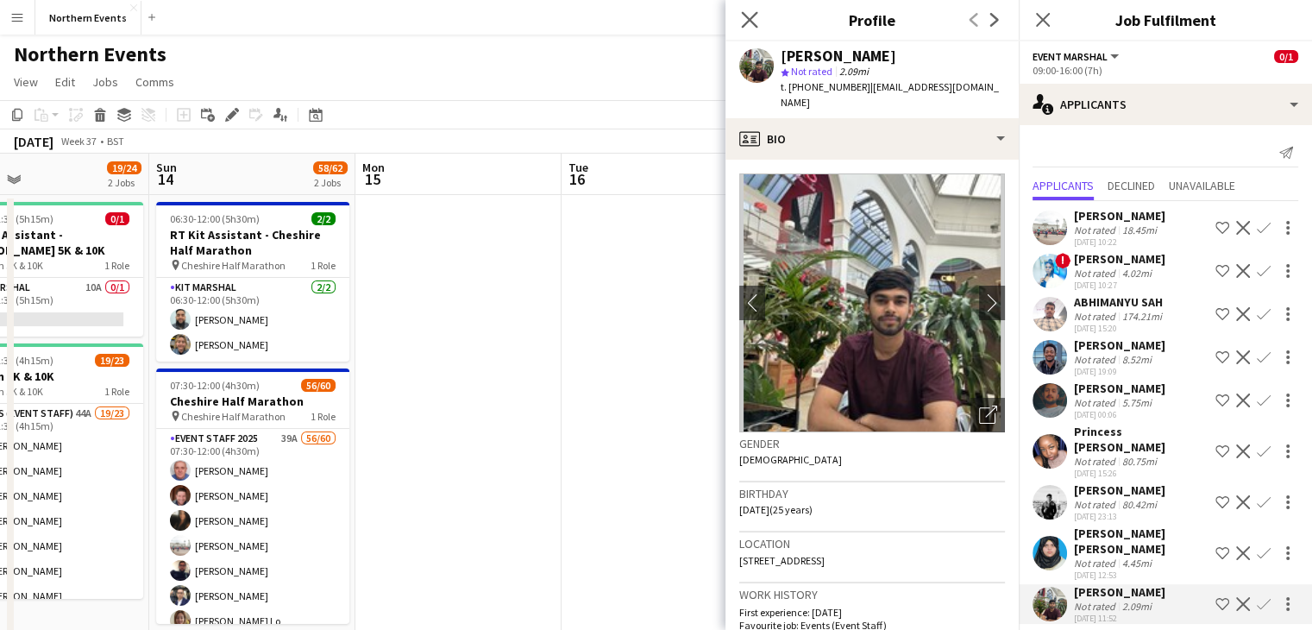
click at [758, 17] on app-icon "Close pop-in" at bounding box center [750, 20] width 25 height 25
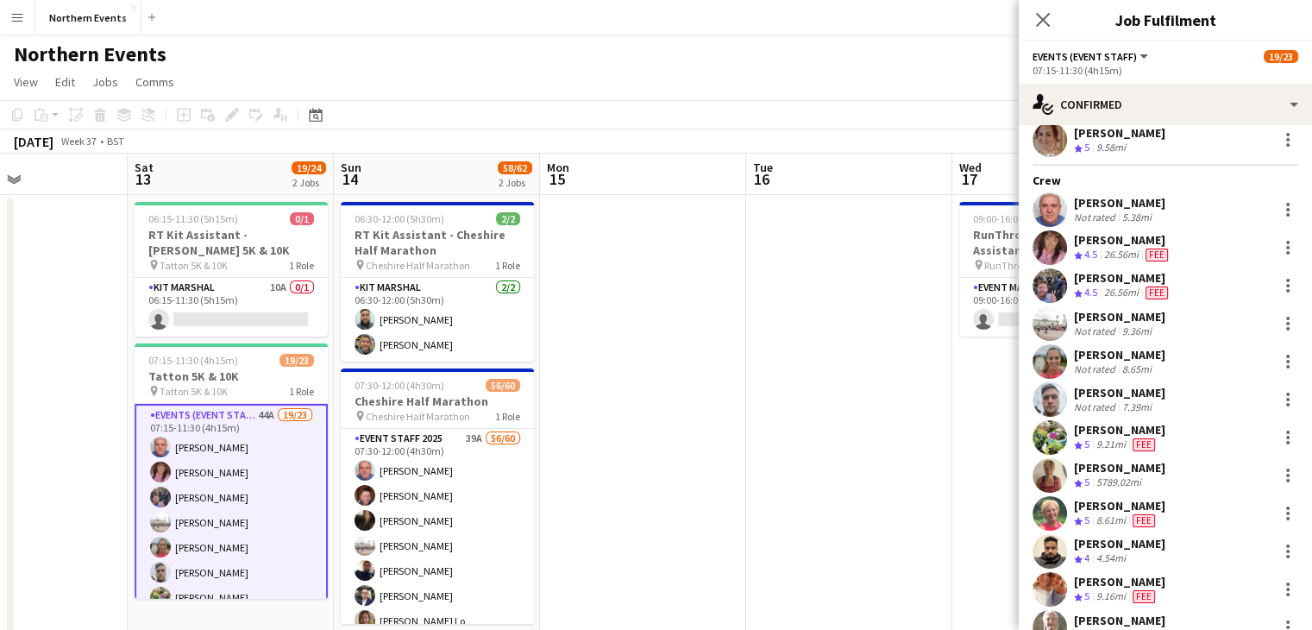
scroll to position [72, 0]
click at [1091, 239] on div "[PERSON_NAME]" at bounding box center [1122, 239] width 97 height 16
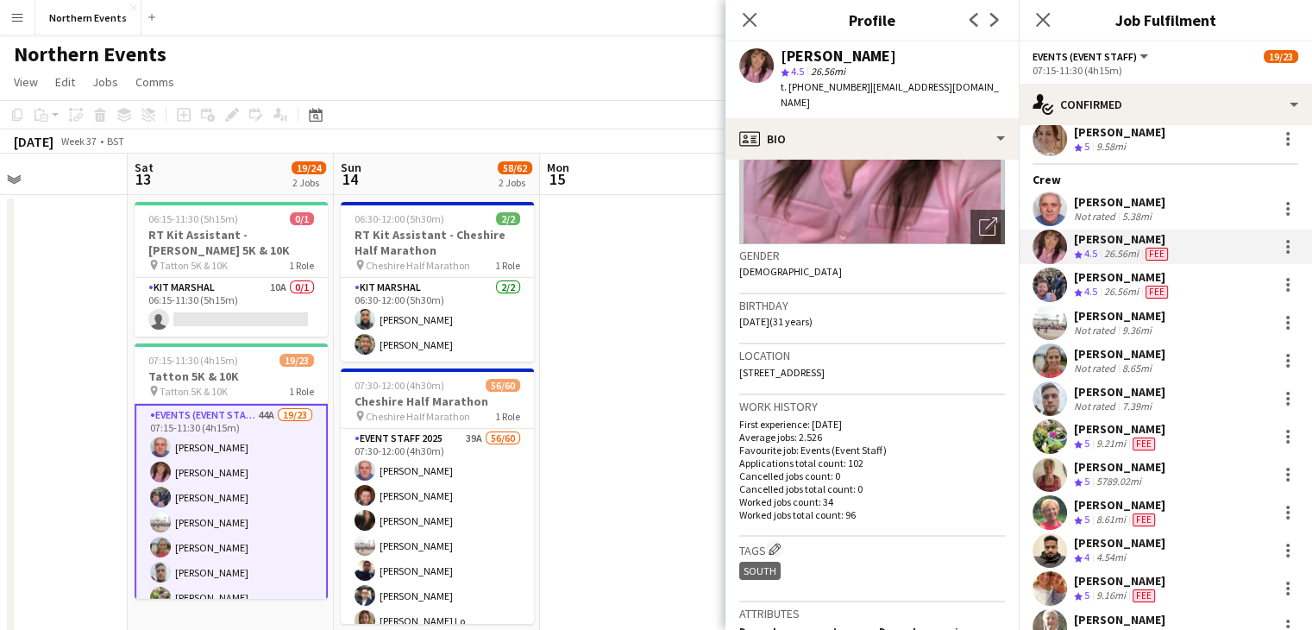
scroll to position [186, 0]
click at [841, 497] on p "Worked jobs count: 34" at bounding box center [872, 503] width 266 height 13
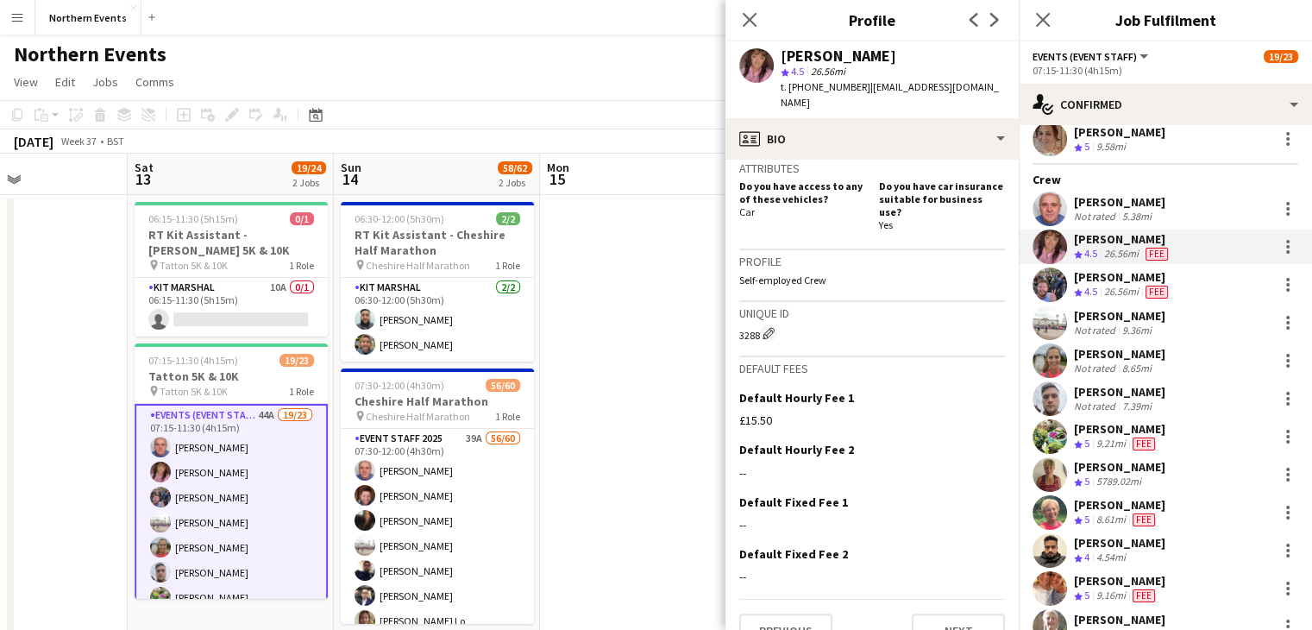
scroll to position [0, 0]
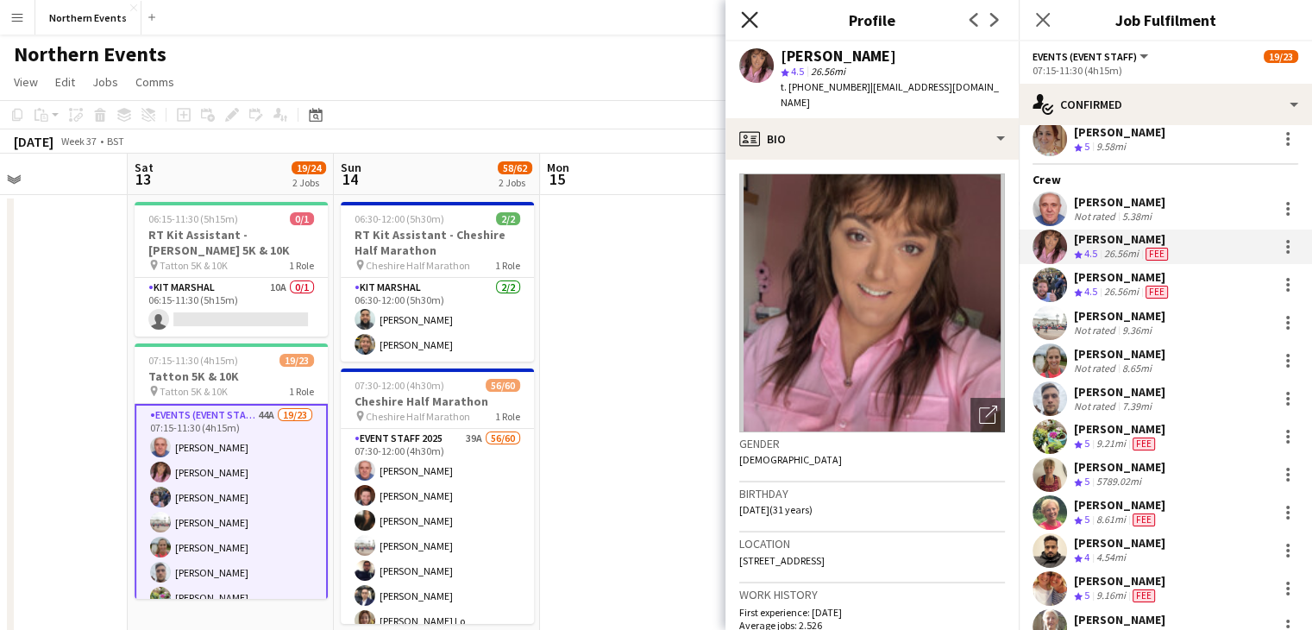
click at [745, 13] on icon "Close pop-in" at bounding box center [749, 19] width 16 height 16
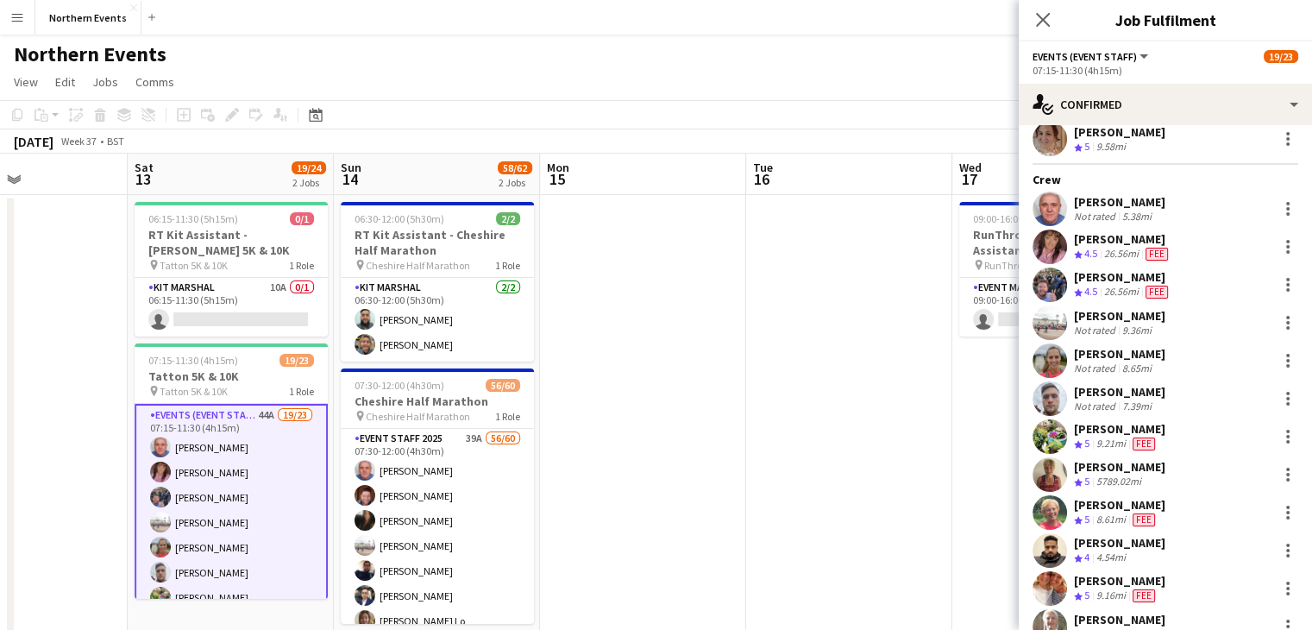
click at [1110, 425] on div "[PERSON_NAME]" at bounding box center [1119, 429] width 91 height 16
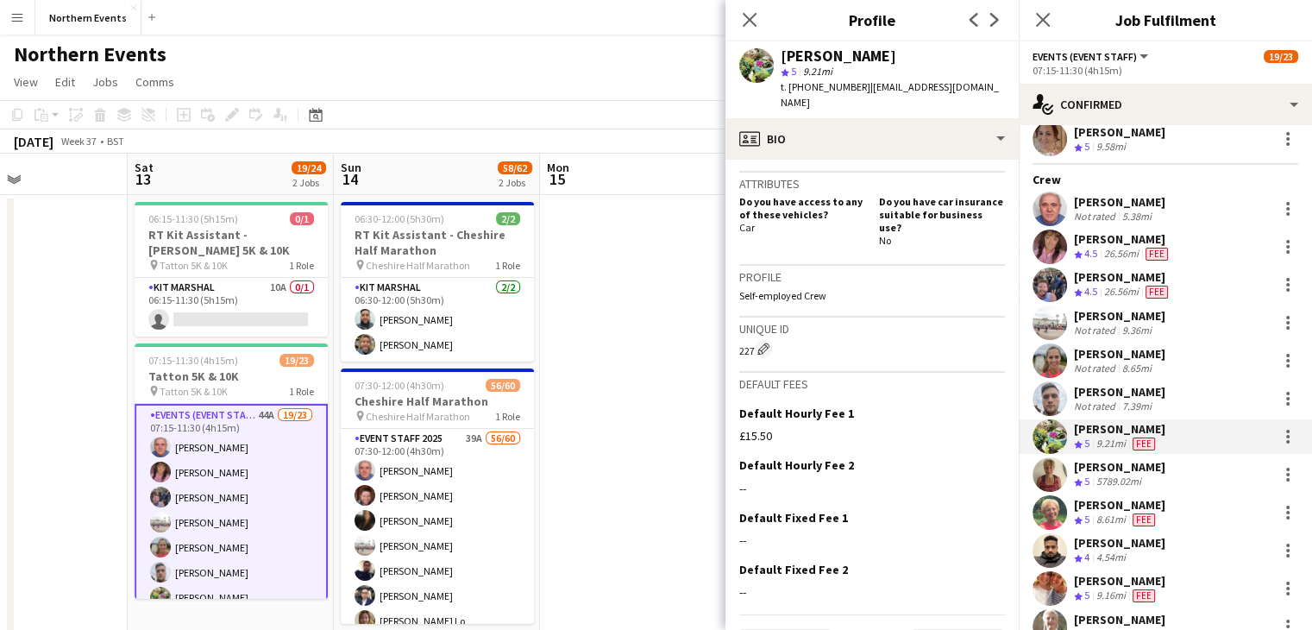
scroll to position [620, 0]
click at [749, 15] on icon "Close pop-in" at bounding box center [749, 19] width 16 height 16
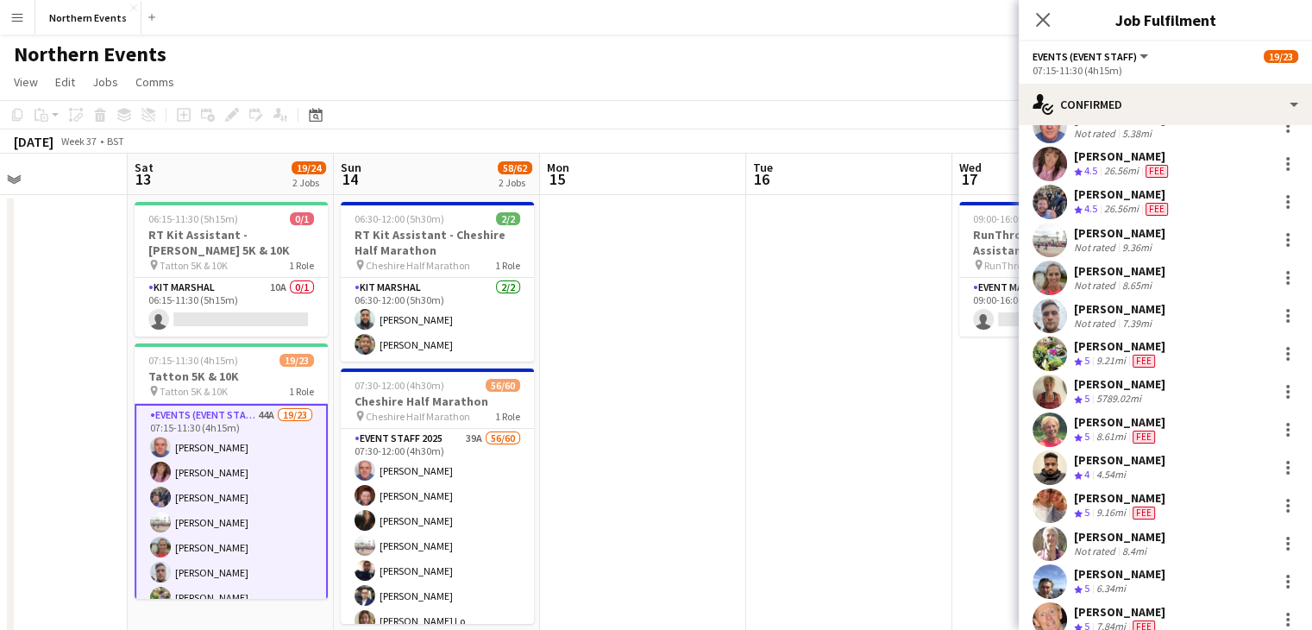
scroll to position [216, 0]
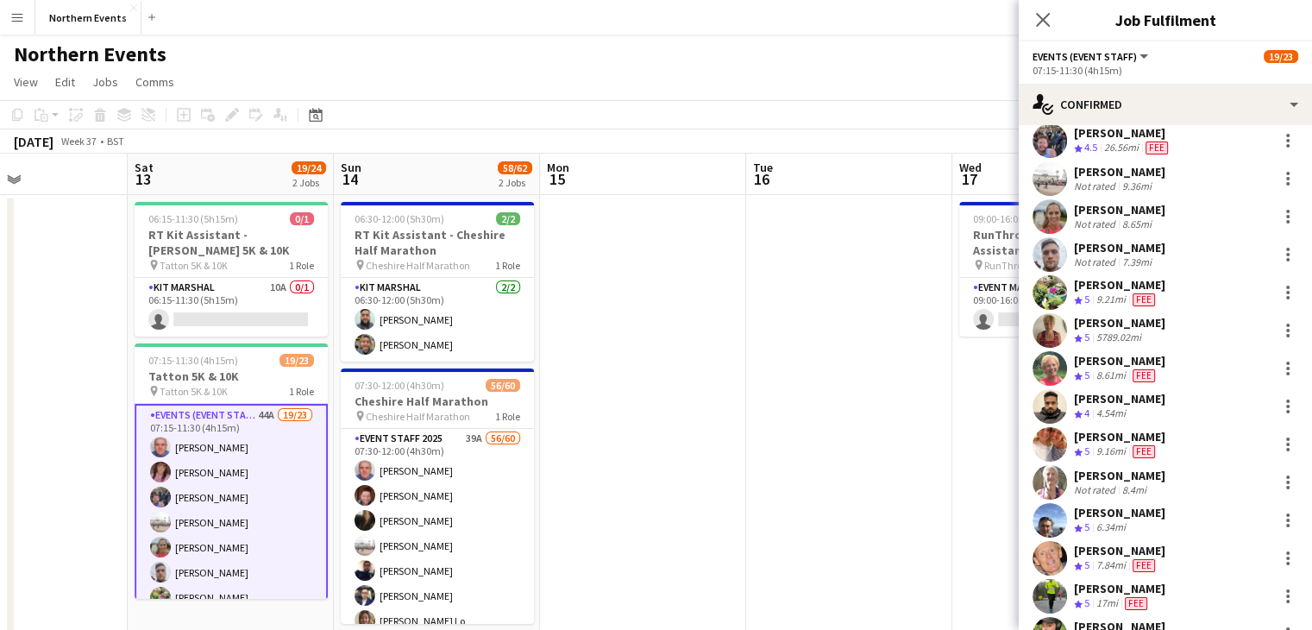
click at [1108, 435] on div "[PERSON_NAME]" at bounding box center [1119, 437] width 91 height 16
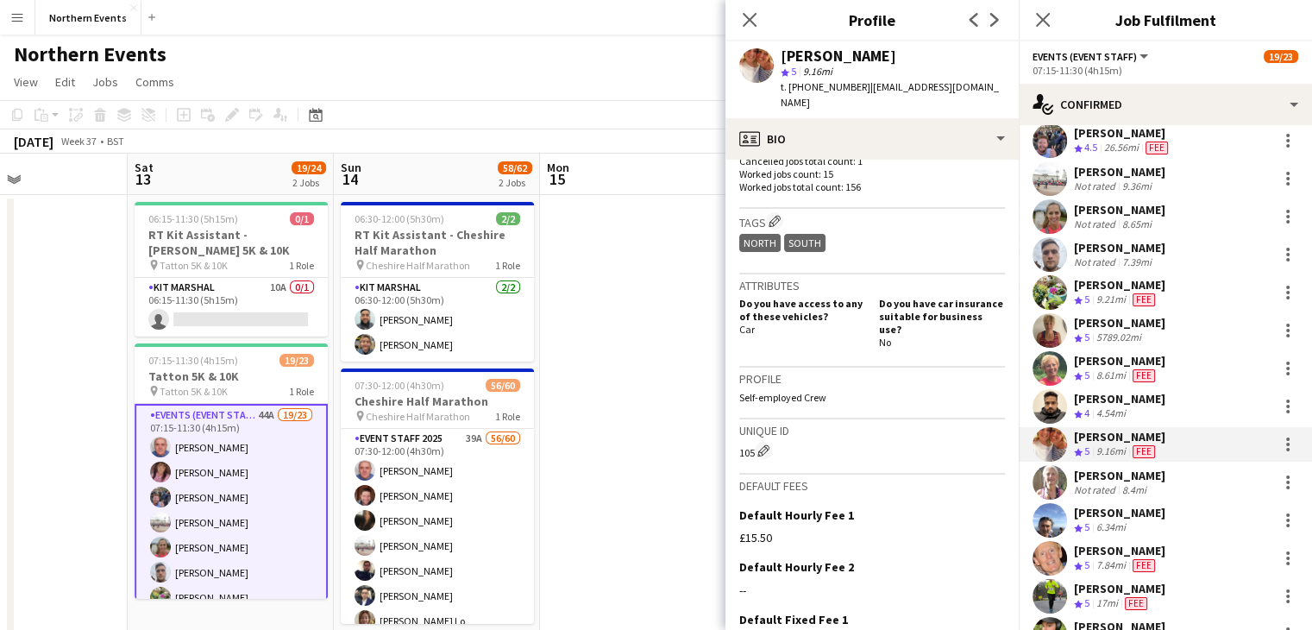
scroll to position [514, 0]
click at [753, 25] on icon "Close pop-in" at bounding box center [749, 19] width 16 height 16
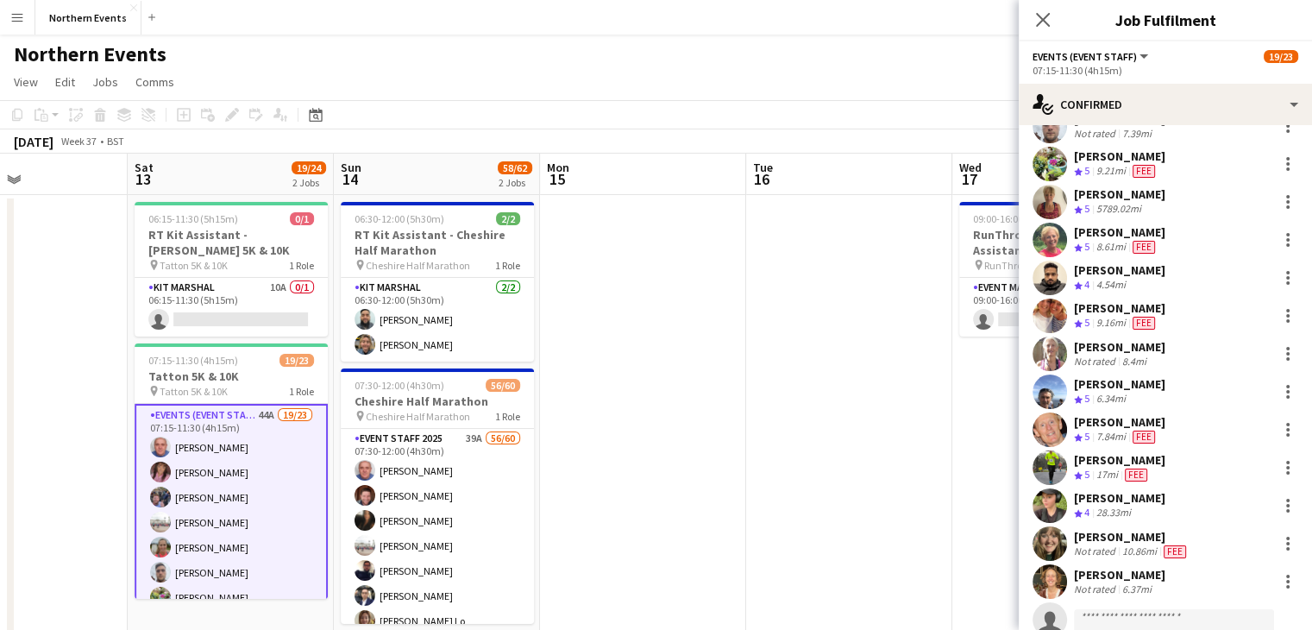
scroll to position [344, 0]
click at [1104, 460] on div "[PERSON_NAME]" at bounding box center [1119, 460] width 91 height 16
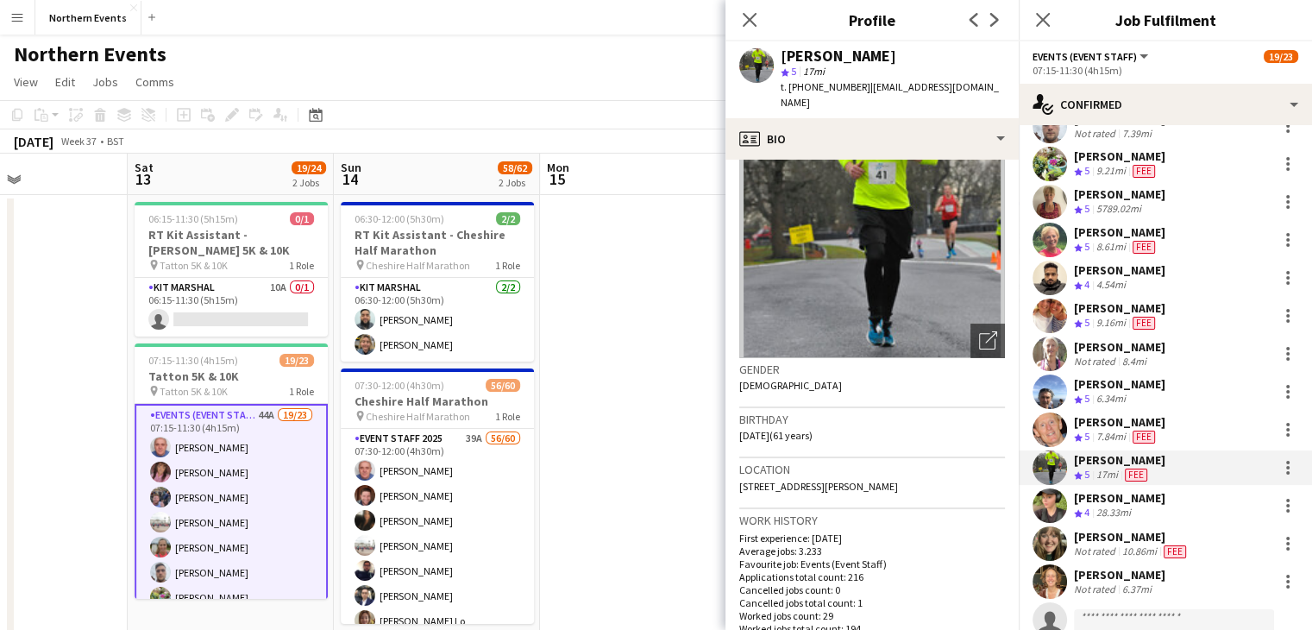
scroll to position [0, 0]
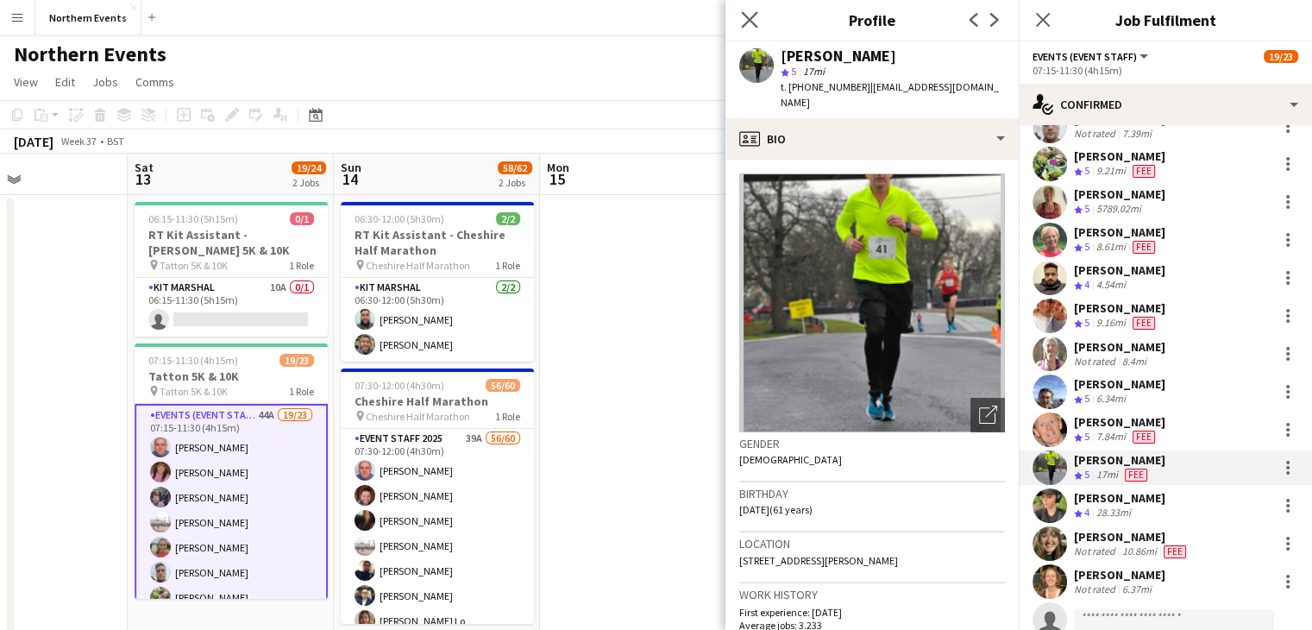
click at [753, 28] on app-icon "Close pop-in" at bounding box center [750, 20] width 25 height 25
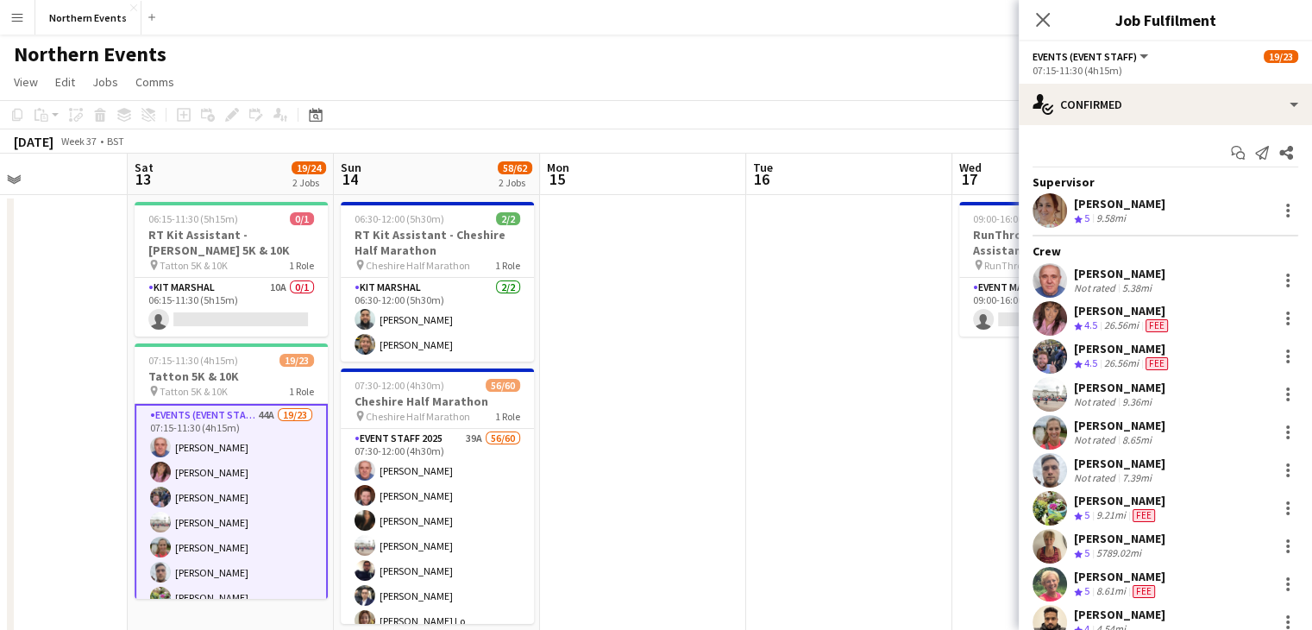
click at [1101, 208] on div "[PERSON_NAME]" at bounding box center [1119, 204] width 91 height 16
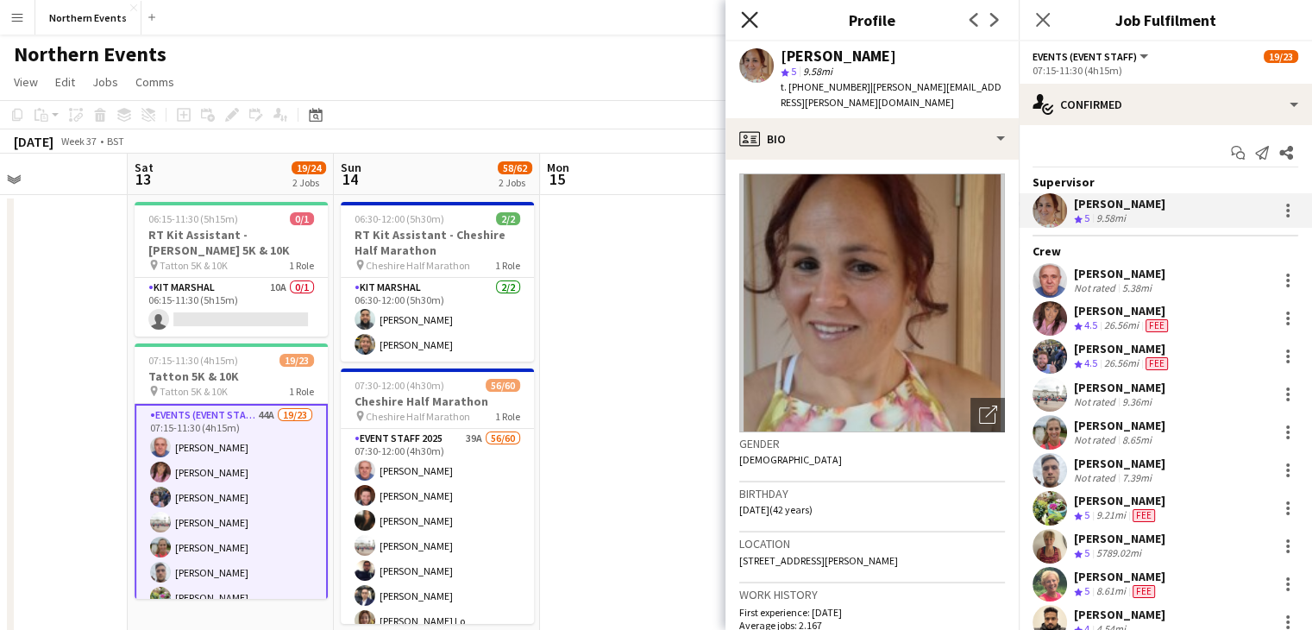
click at [755, 12] on icon "Close pop-in" at bounding box center [749, 19] width 16 height 16
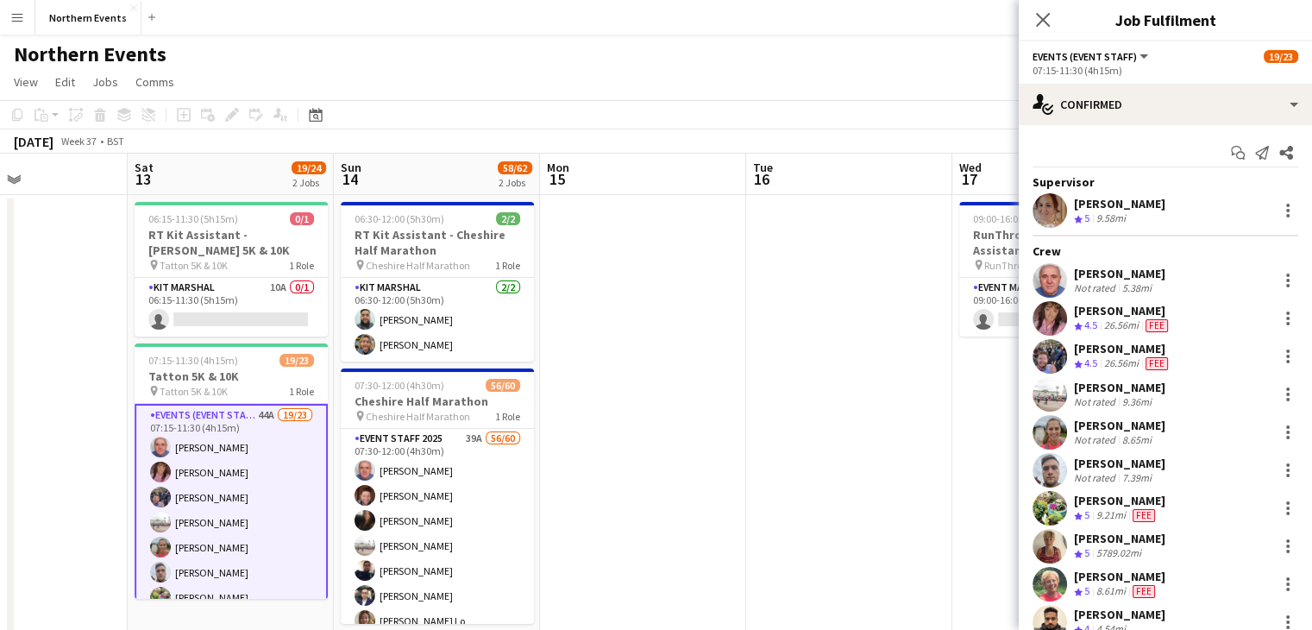
click at [1098, 353] on div "[PERSON_NAME]" at bounding box center [1122, 349] width 97 height 16
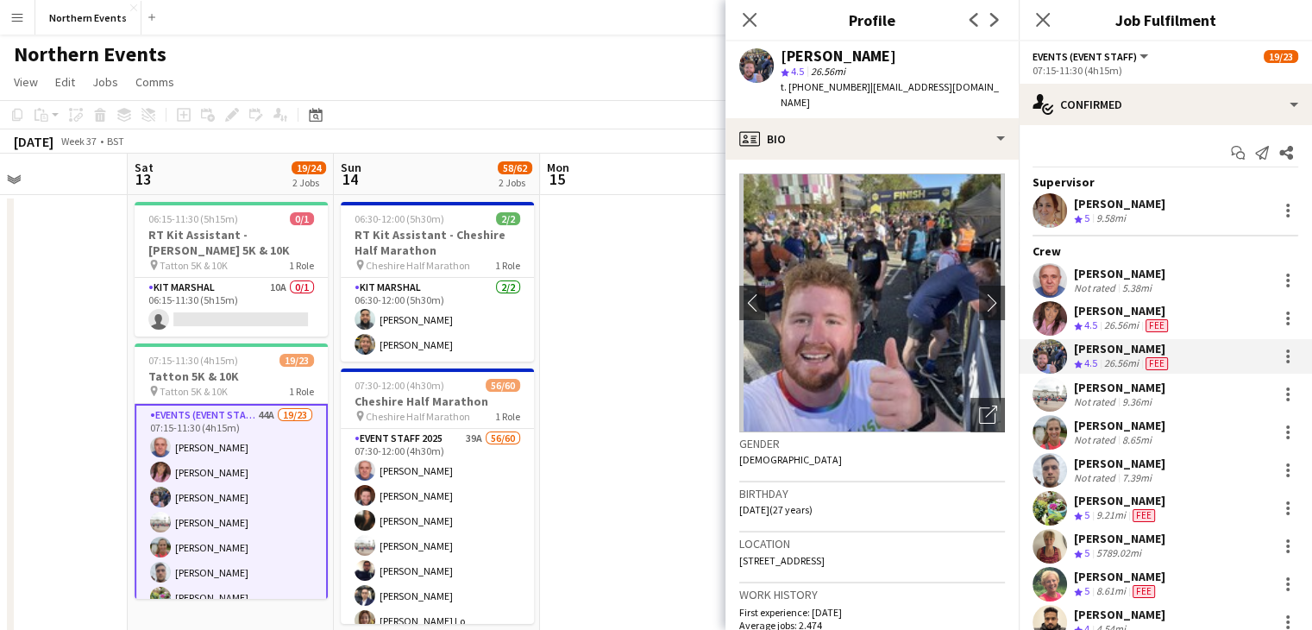
click at [1099, 314] on div "[PERSON_NAME]" at bounding box center [1122, 311] width 97 height 16
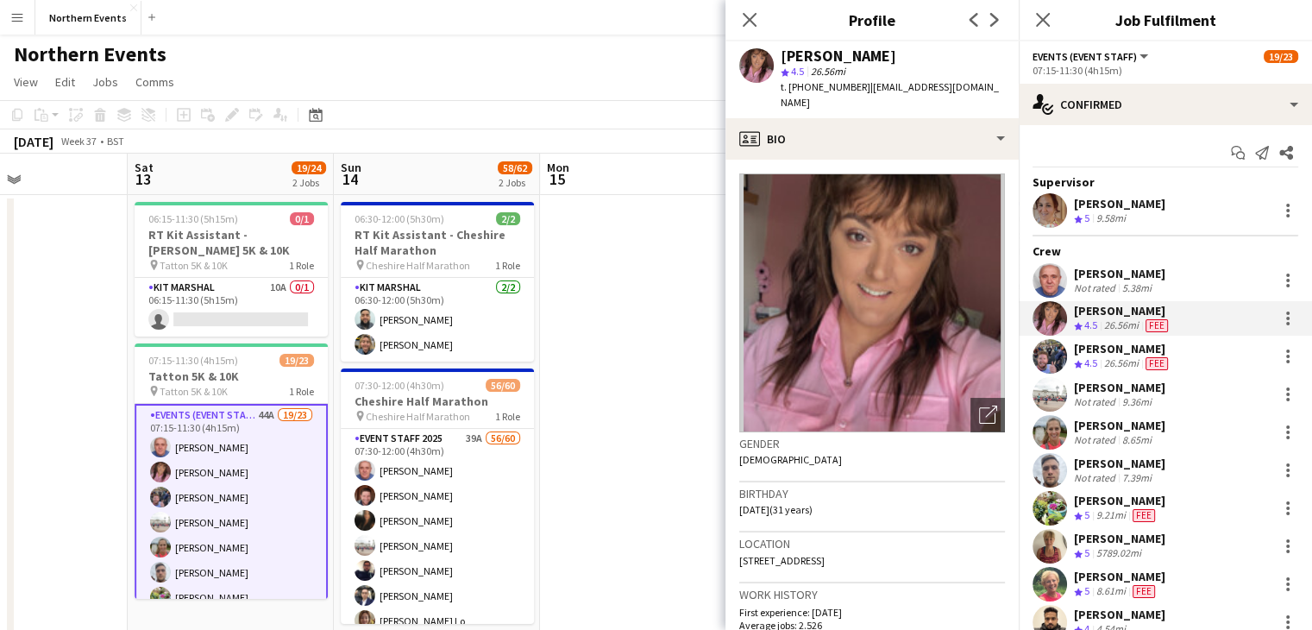
click at [1120, 356] on div "26.56mi" at bounding box center [1121, 363] width 41 height 15
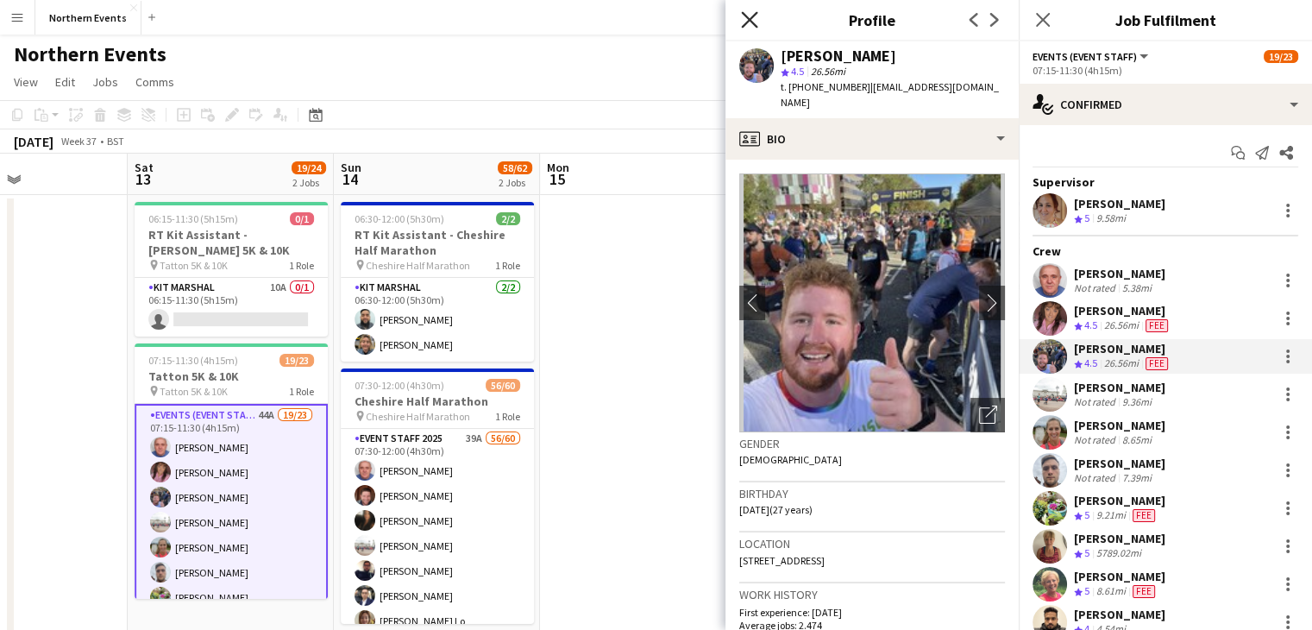
click at [752, 12] on icon "Close pop-in" at bounding box center [749, 19] width 16 height 16
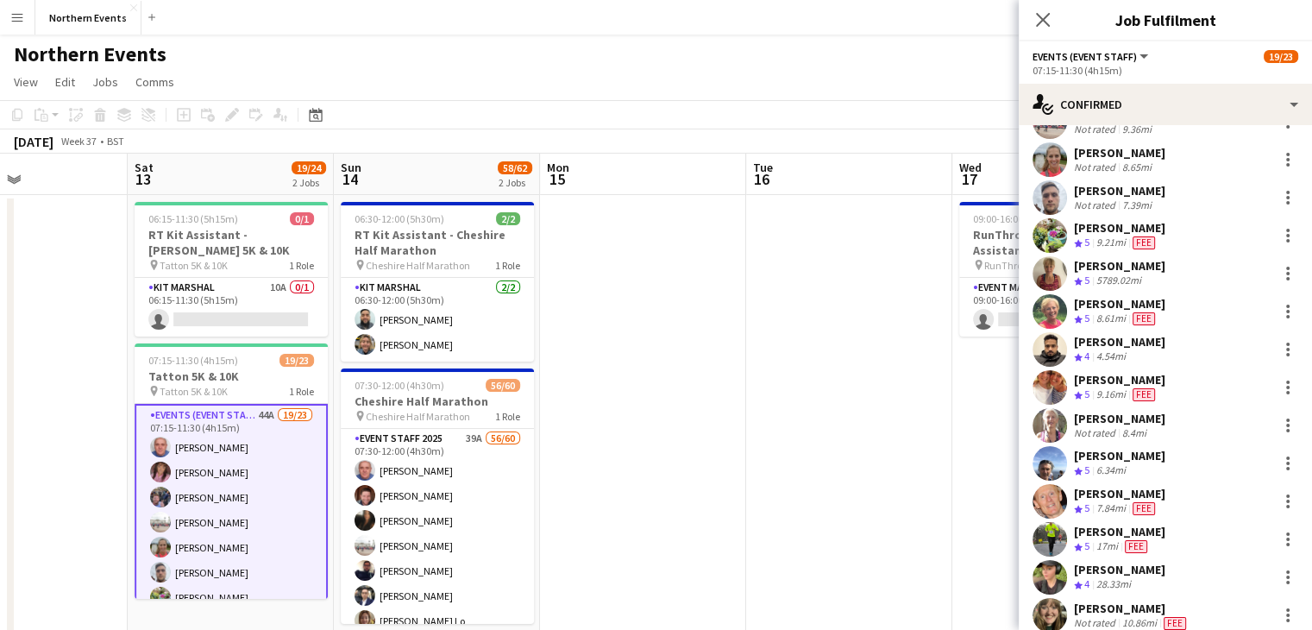
scroll to position [272, 0]
click at [1046, 348] on app-user-avatar at bounding box center [1050, 350] width 35 height 35
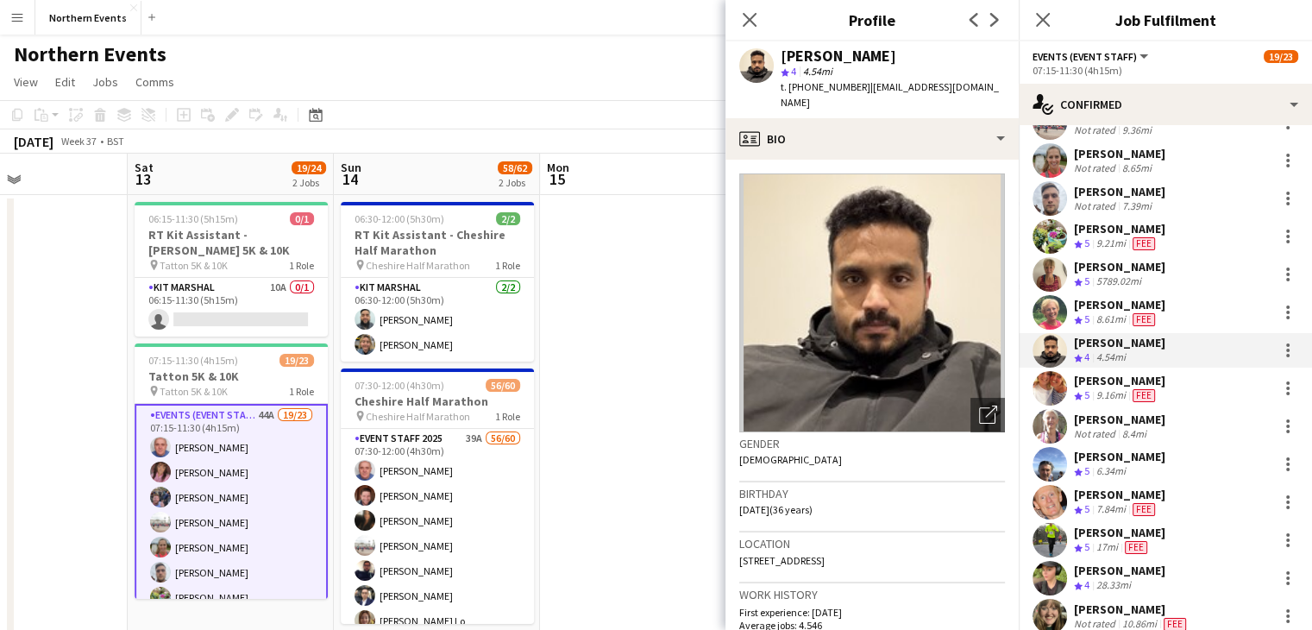
scroll to position [0, 0]
click at [751, 22] on icon at bounding box center [749, 19] width 16 height 16
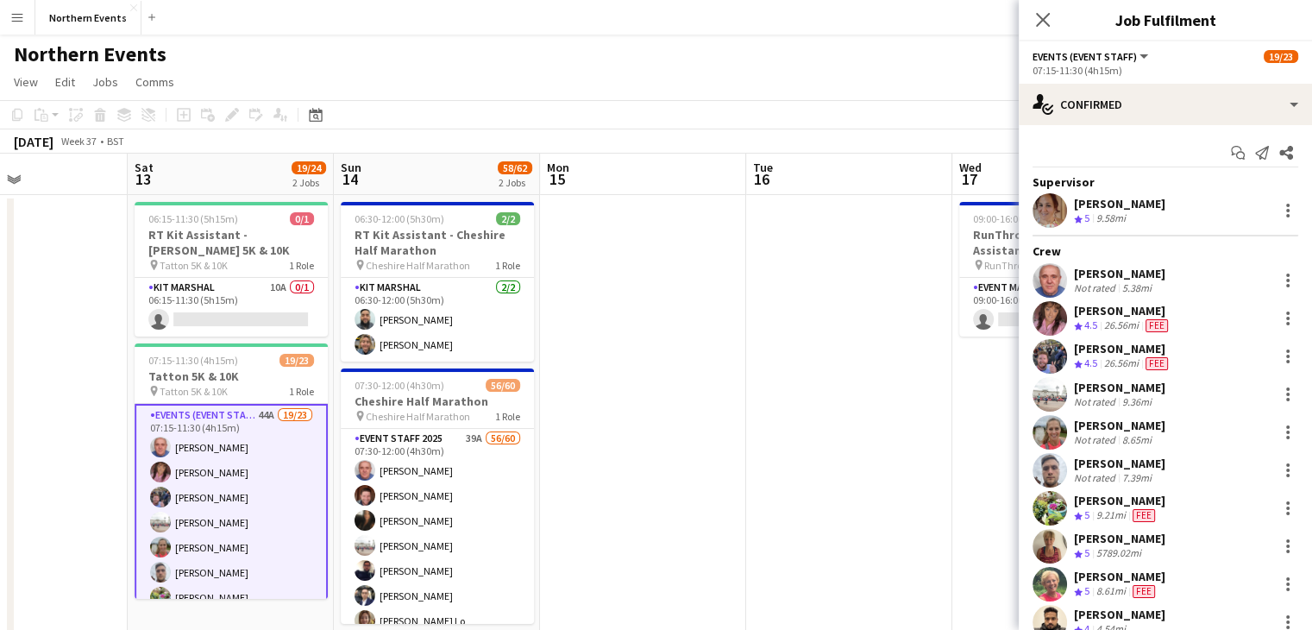
click at [1126, 308] on div "[PERSON_NAME]" at bounding box center [1122, 311] width 97 height 16
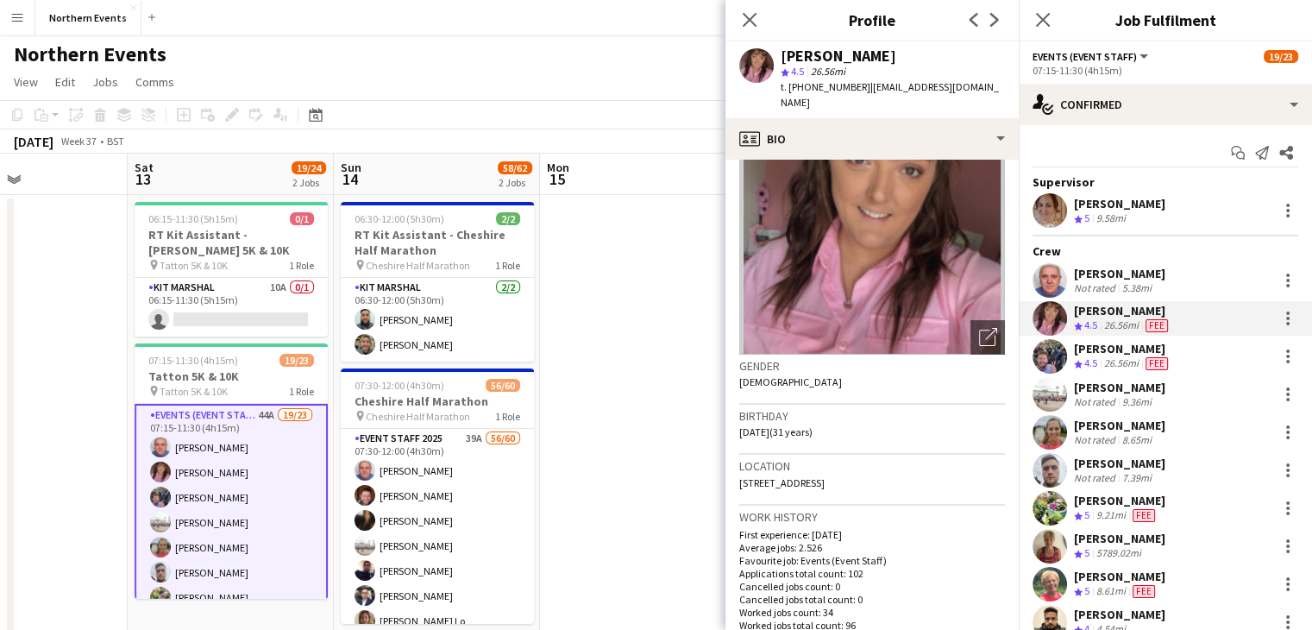
scroll to position [79, 0]
click at [1091, 356] on span "4.5" at bounding box center [1091, 362] width 13 height 13
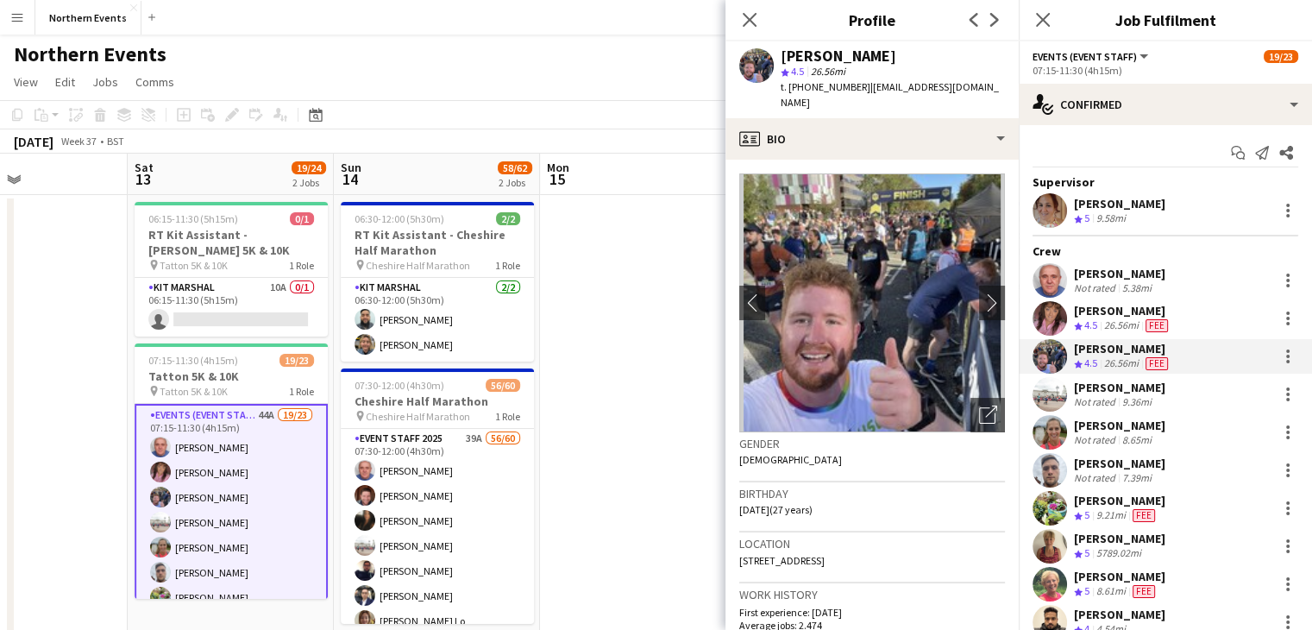
click at [1094, 304] on div "[PERSON_NAME]" at bounding box center [1122, 311] width 97 height 16
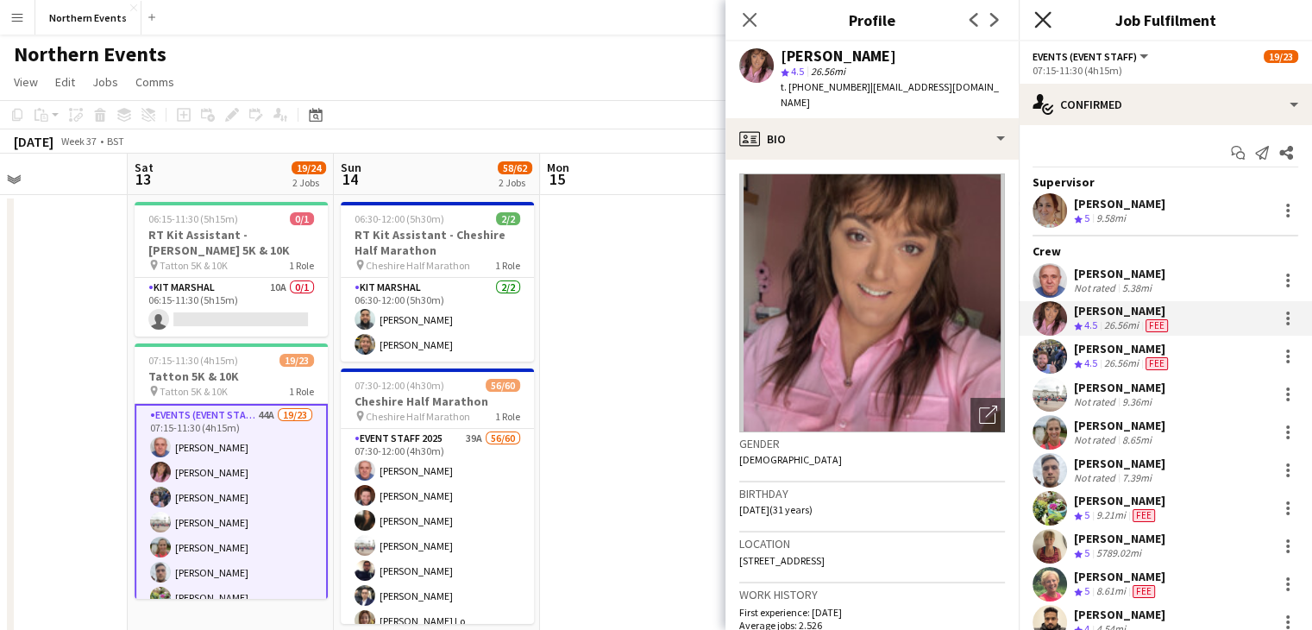
click at [1049, 22] on icon "Close pop-in" at bounding box center [1043, 19] width 16 height 16
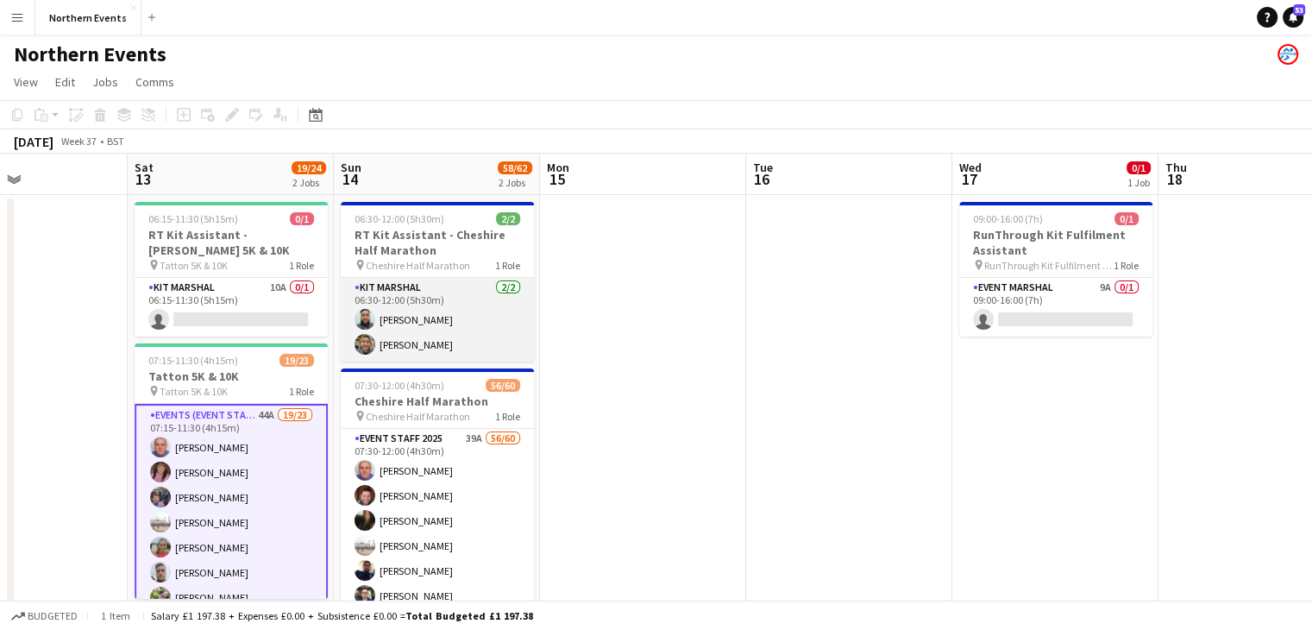
click at [511, 335] on app-card-role "Kit Marshal [DATE] 06:30-12:00 (5h30m) [PERSON_NAME] [PERSON_NAME]" at bounding box center [437, 320] width 193 height 84
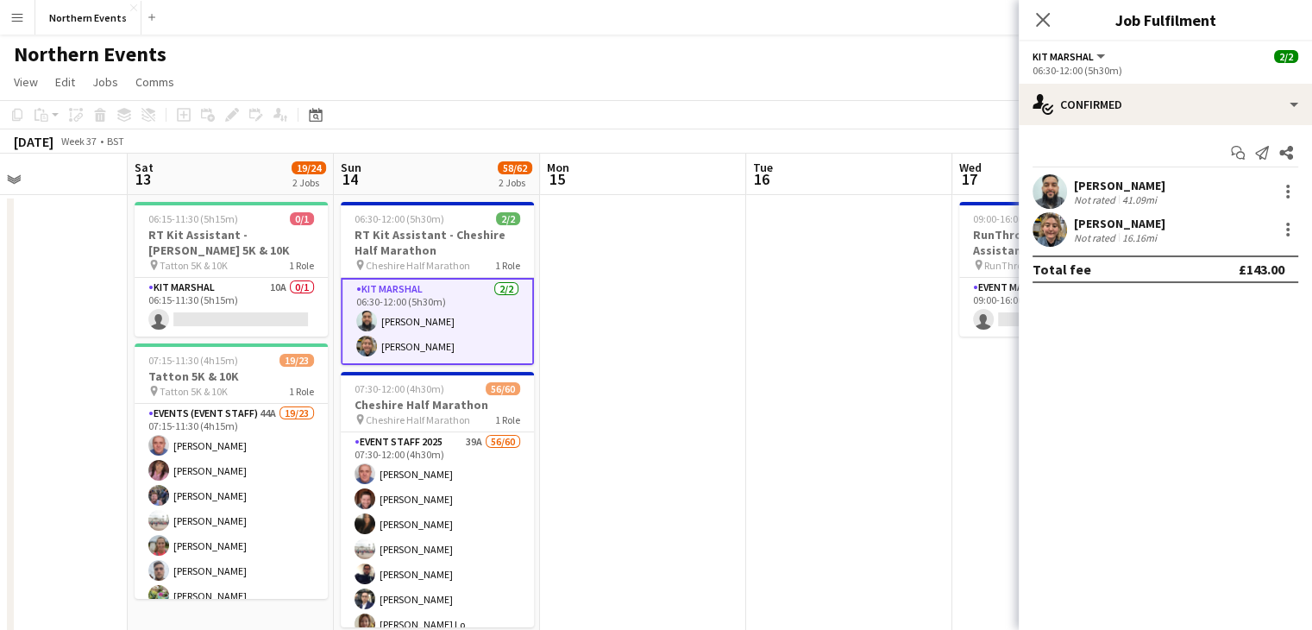
click at [1144, 186] on div "[PERSON_NAME]" at bounding box center [1119, 186] width 91 height 16
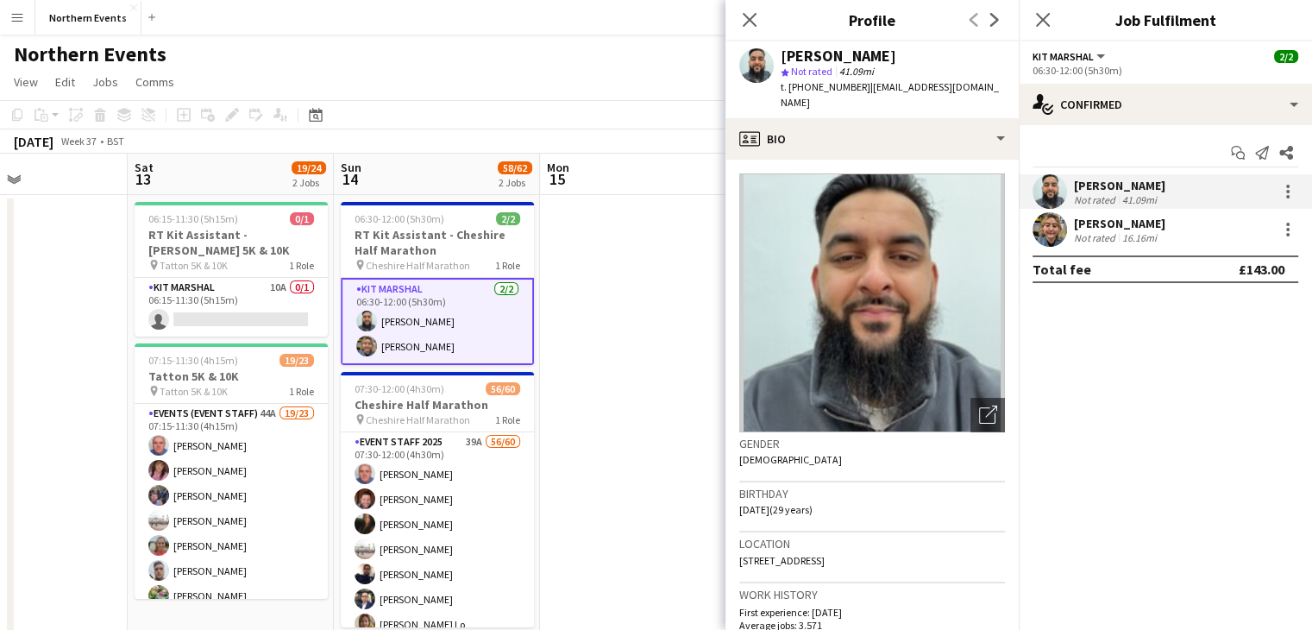
click at [1126, 218] on div "[PERSON_NAME]" at bounding box center [1119, 224] width 91 height 16
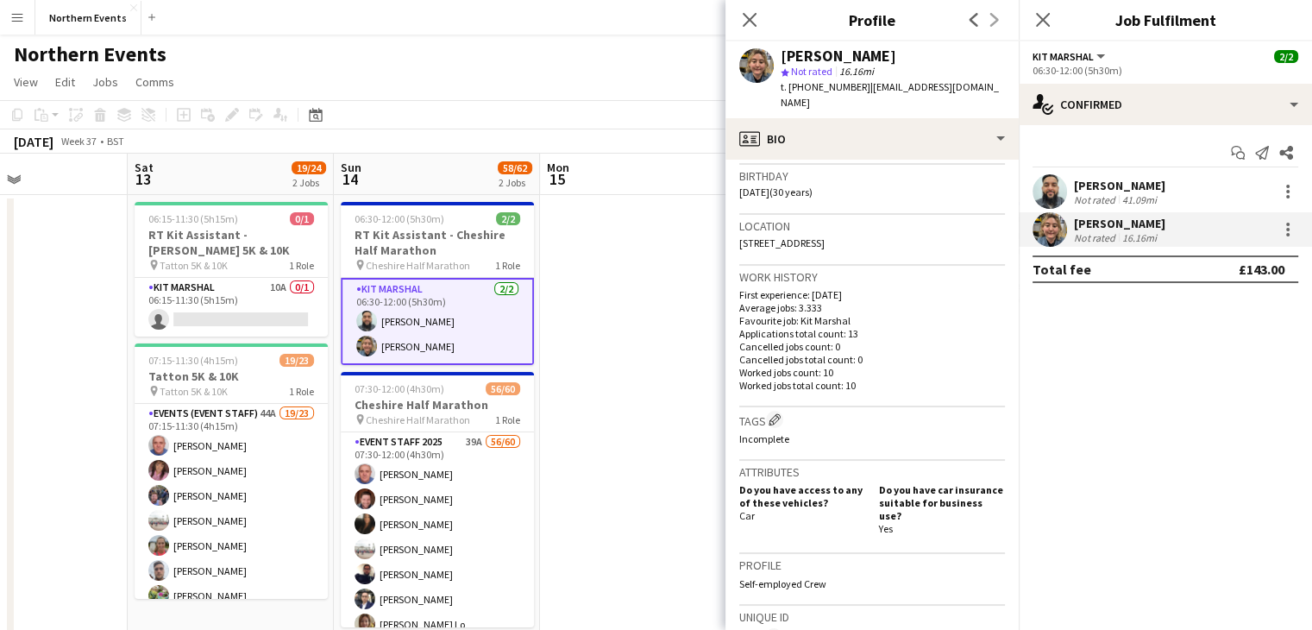
scroll to position [317, 0]
click at [775, 414] on app-icon "Edit crew company tags" at bounding box center [775, 420] width 12 height 12
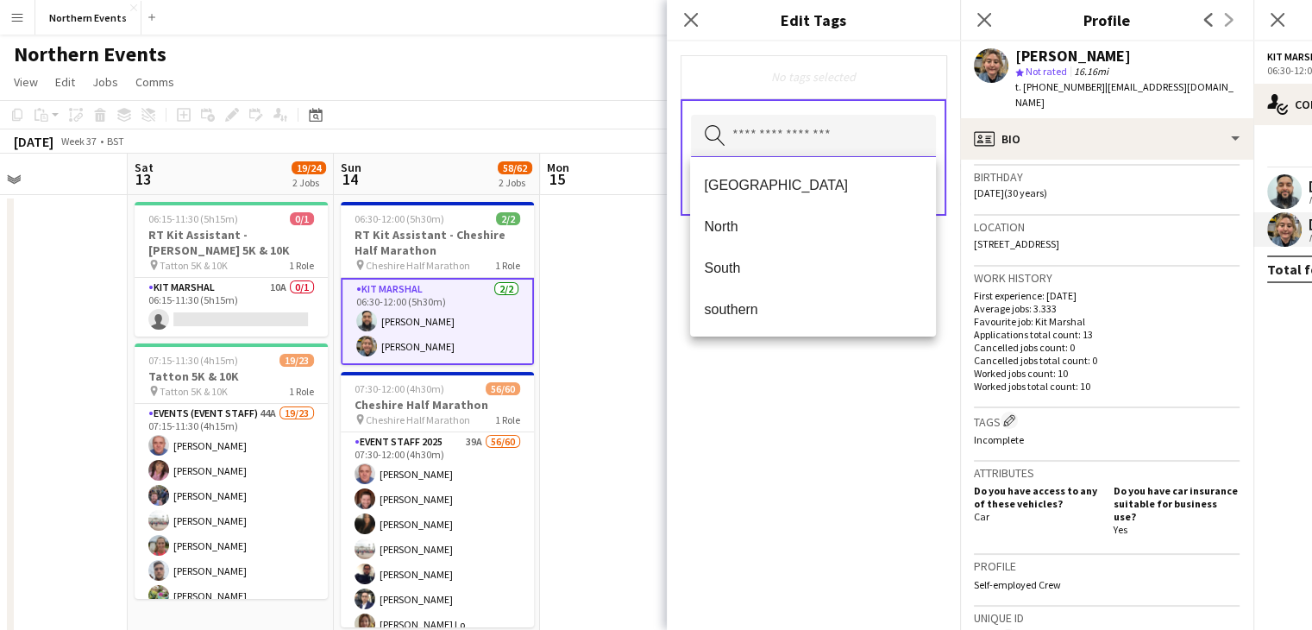
click at [815, 146] on input "text" at bounding box center [813, 136] width 245 height 43
click at [741, 218] on span "North" at bounding box center [813, 226] width 218 height 16
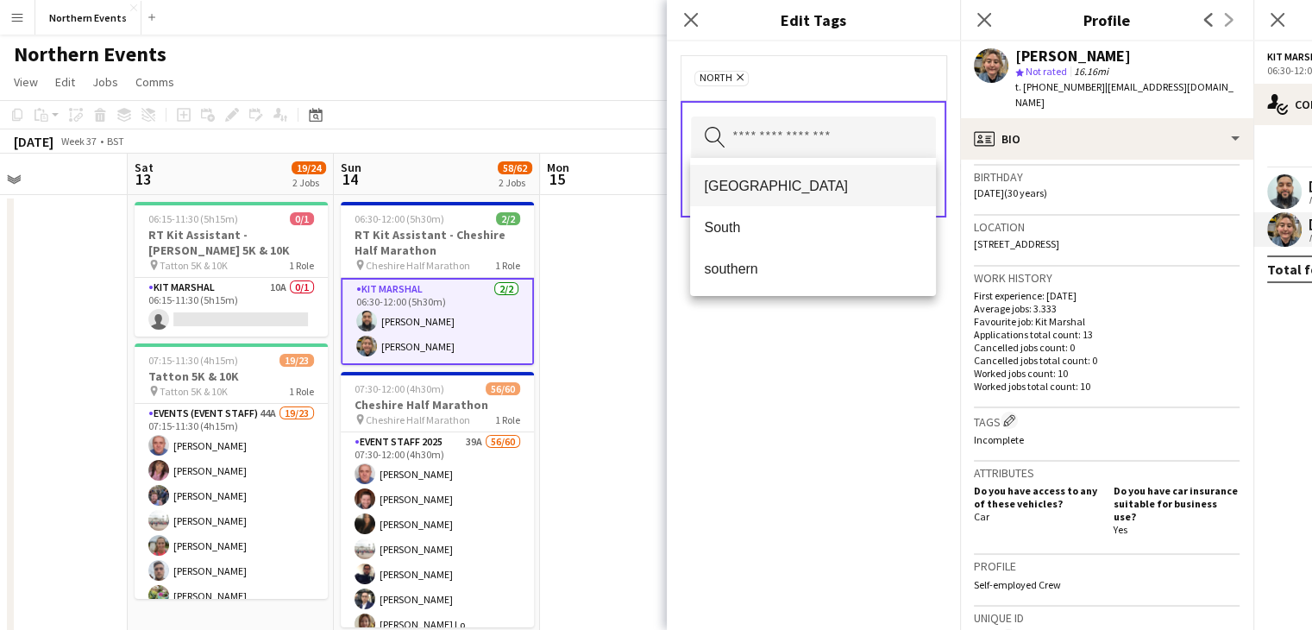
click at [749, 189] on span "[GEOGRAPHIC_DATA]" at bounding box center [813, 186] width 218 height 16
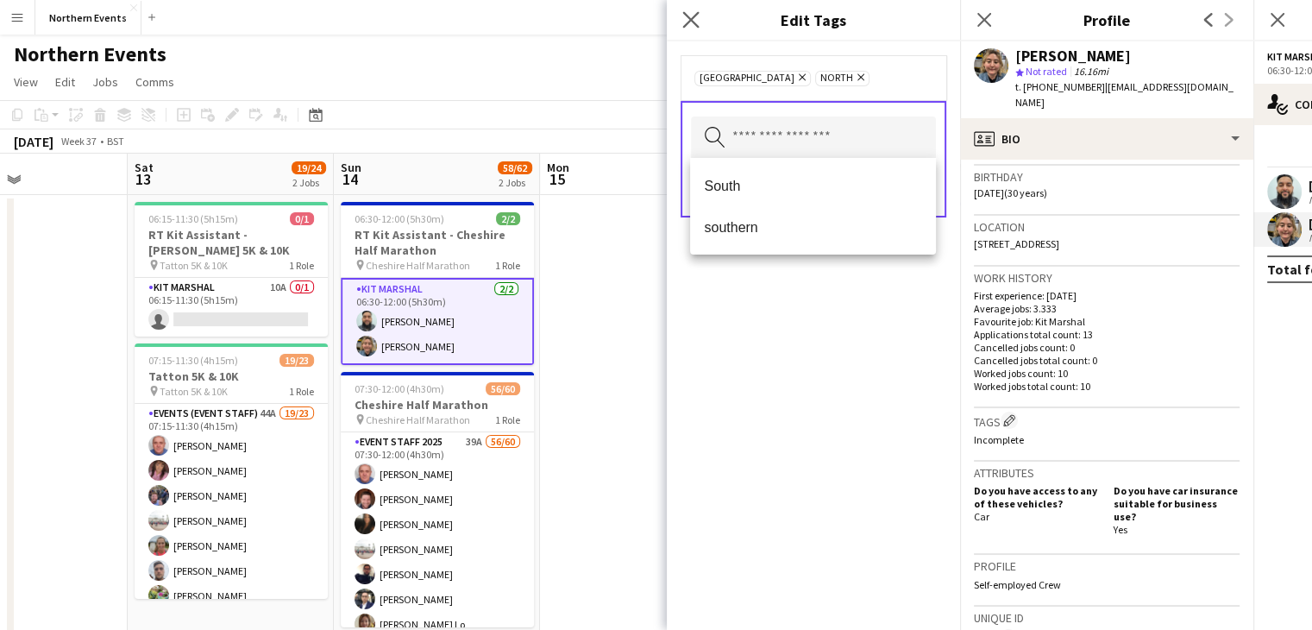
click at [700, 21] on app-icon "Close pop-in" at bounding box center [691, 20] width 25 height 25
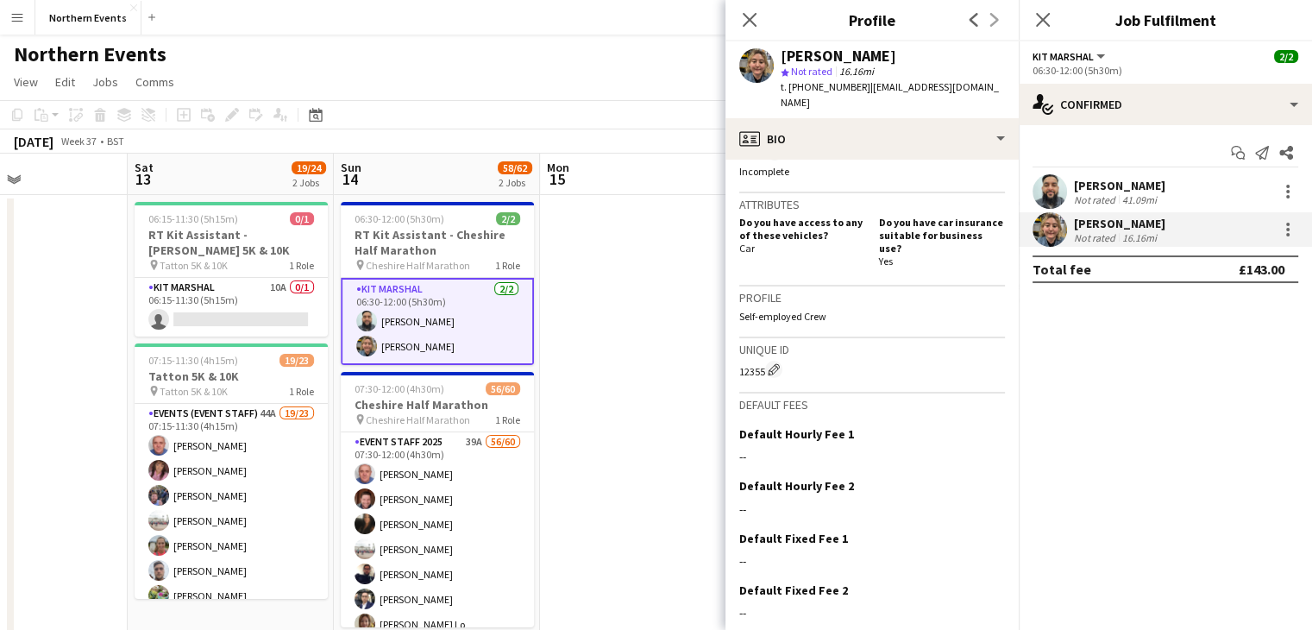
scroll to position [586, 0]
click at [735, 436] on app-crew-profile-bio "Open photos pop-in Gender [DEMOGRAPHIC_DATA] Birthday [DEMOGRAPHIC_DATA] (30 ye…" at bounding box center [872, 395] width 293 height 470
click at [1124, 189] on div "[PERSON_NAME]" at bounding box center [1119, 186] width 91 height 16
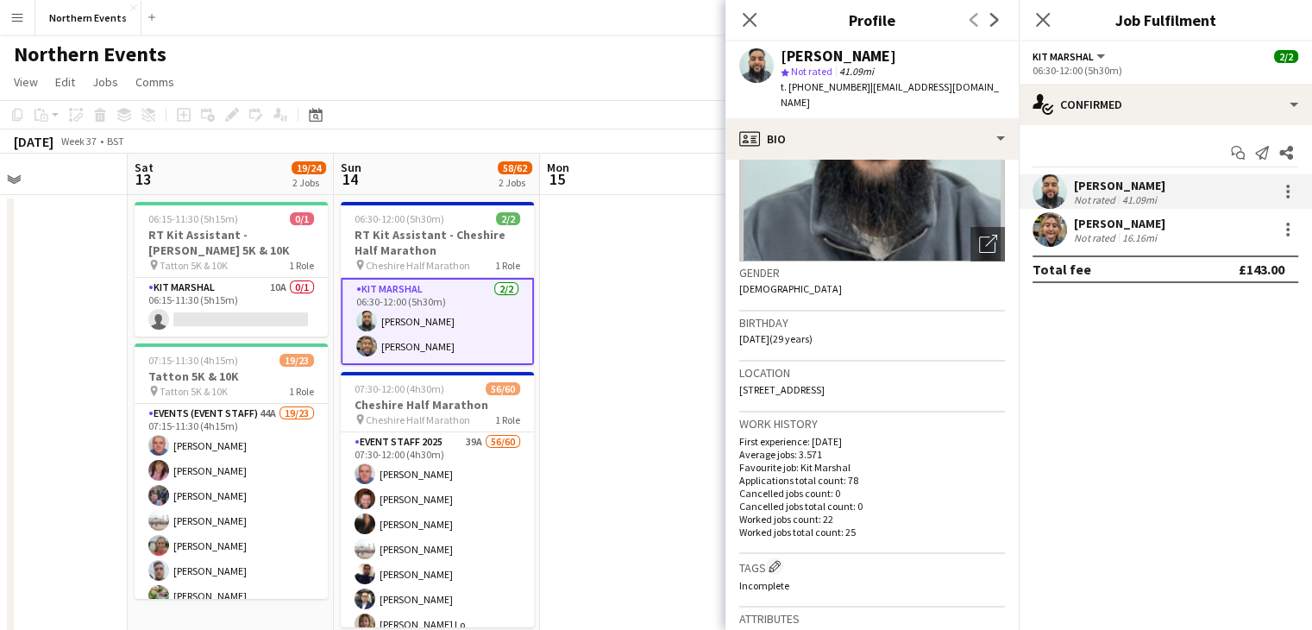
scroll to position [172, 0]
click at [1122, 219] on div "[PERSON_NAME]" at bounding box center [1119, 224] width 91 height 16
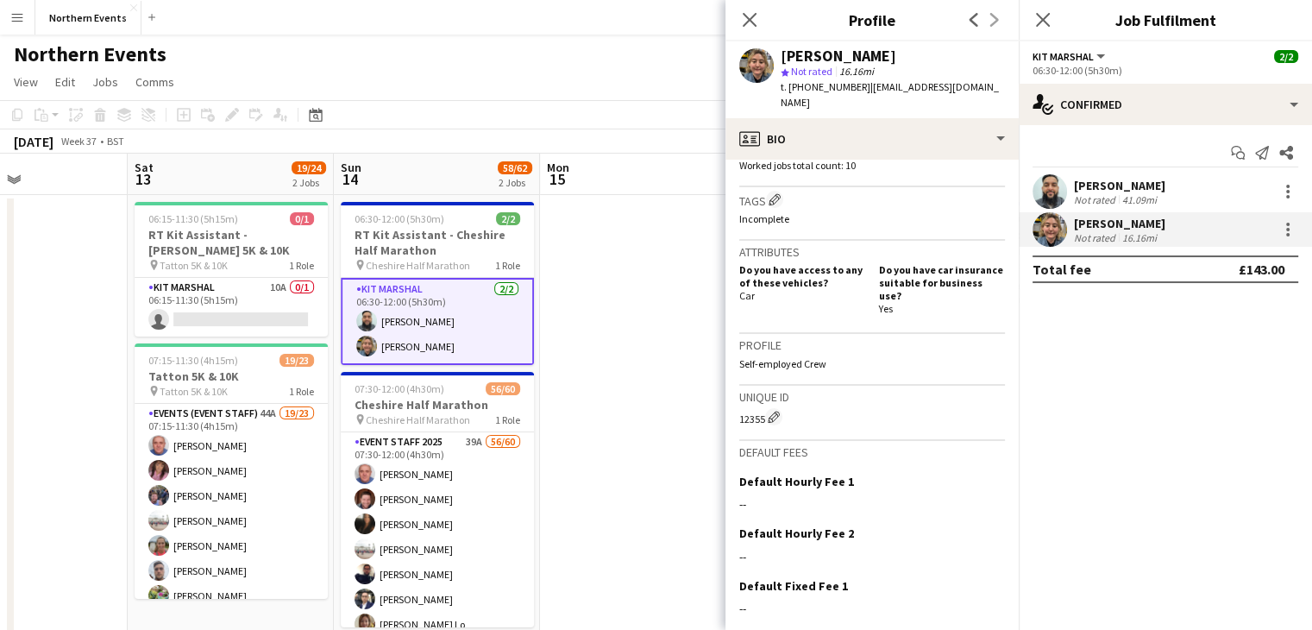
scroll to position [621, 0]
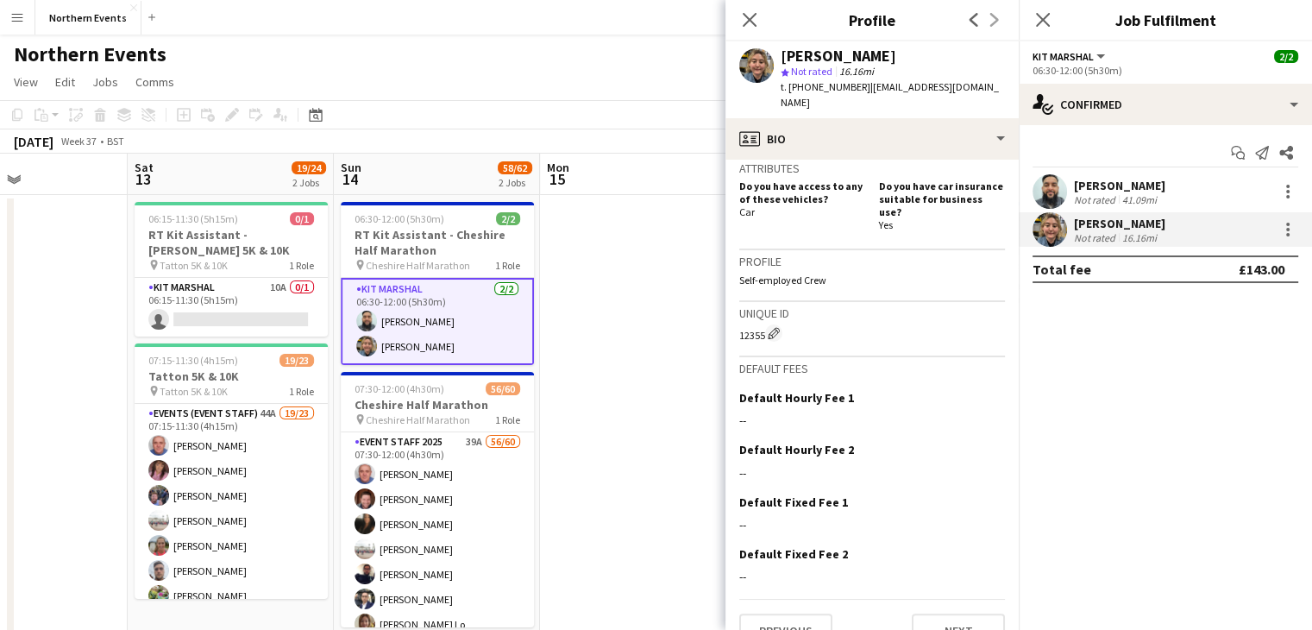
click at [796, 71] on span "Not rated" at bounding box center [811, 71] width 41 height 13
click at [921, 613] on button "Next" at bounding box center [958, 630] width 93 height 35
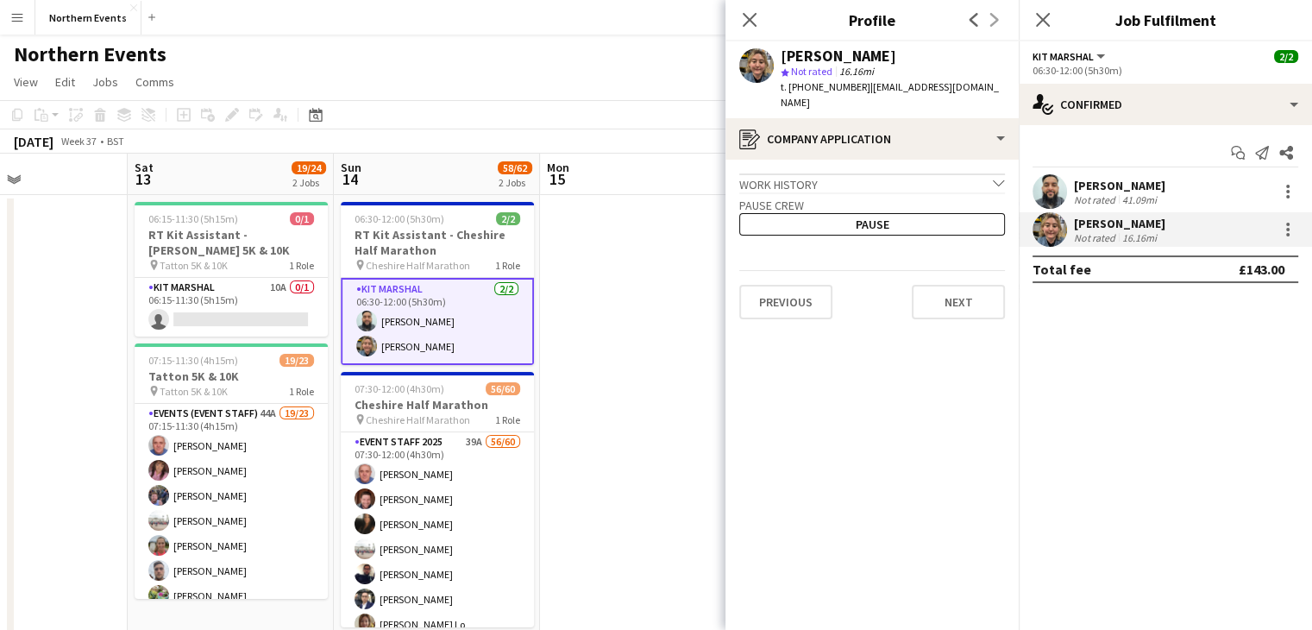
click at [818, 173] on div "Work history chevron-down" at bounding box center [872, 182] width 266 height 19
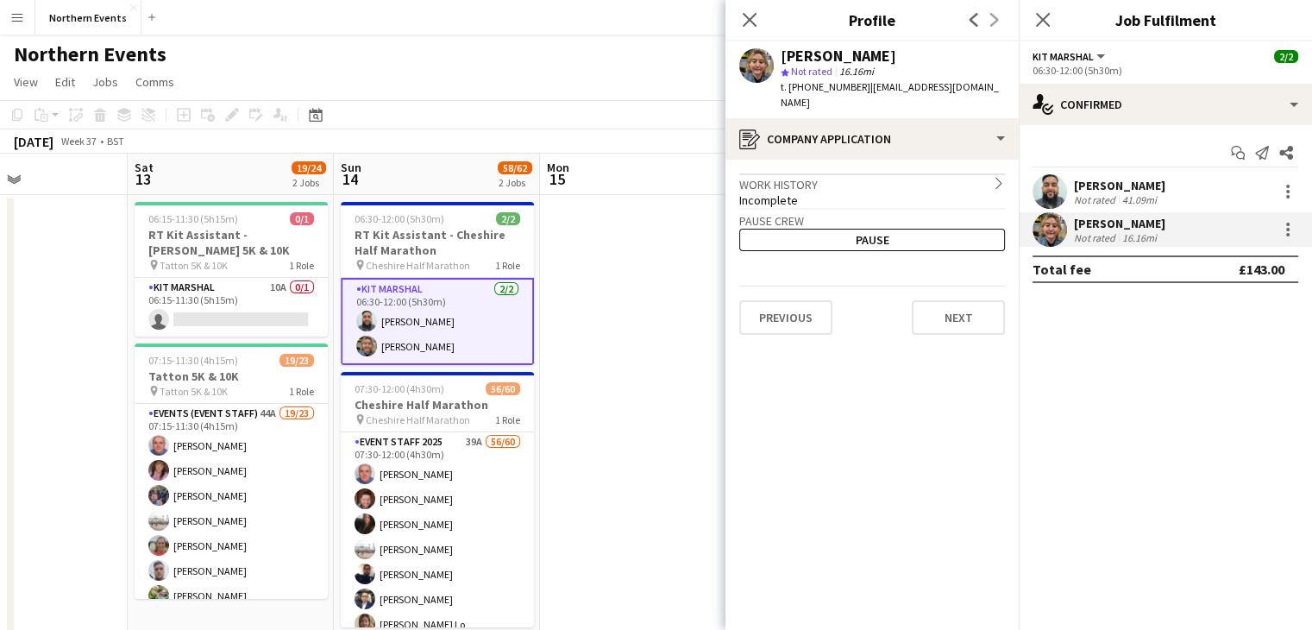
click at [818, 173] on div "Work history chevron-right" at bounding box center [872, 182] width 266 height 19
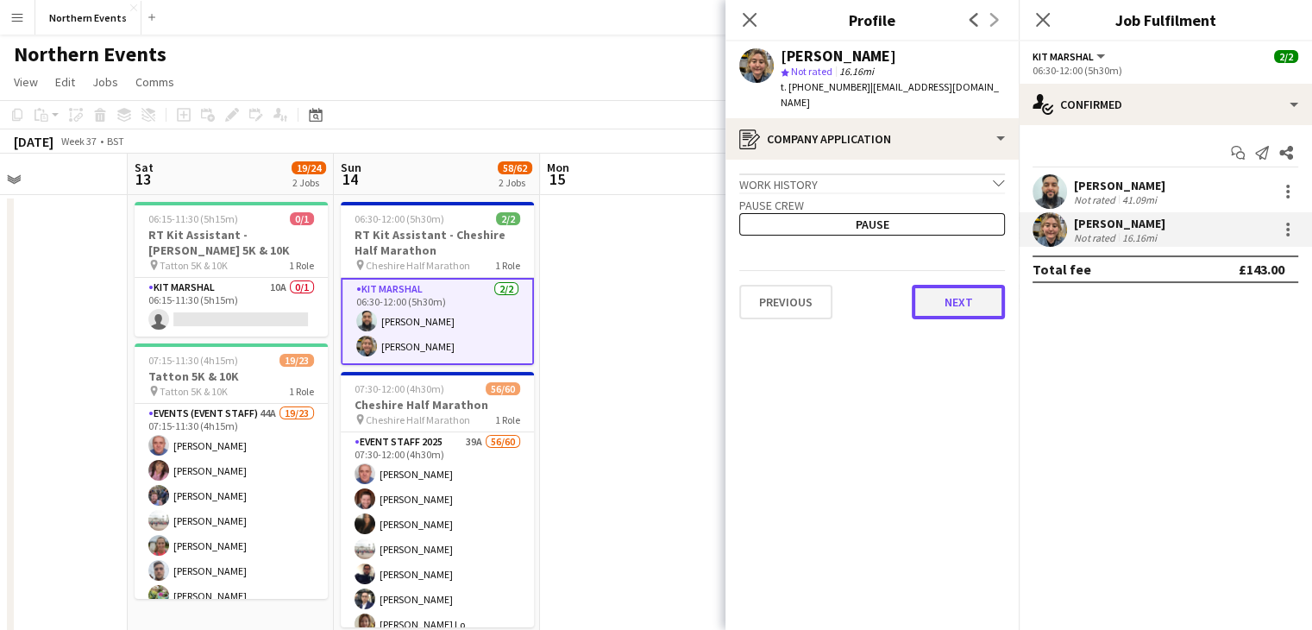
click at [949, 285] on button "Next" at bounding box center [958, 302] width 93 height 35
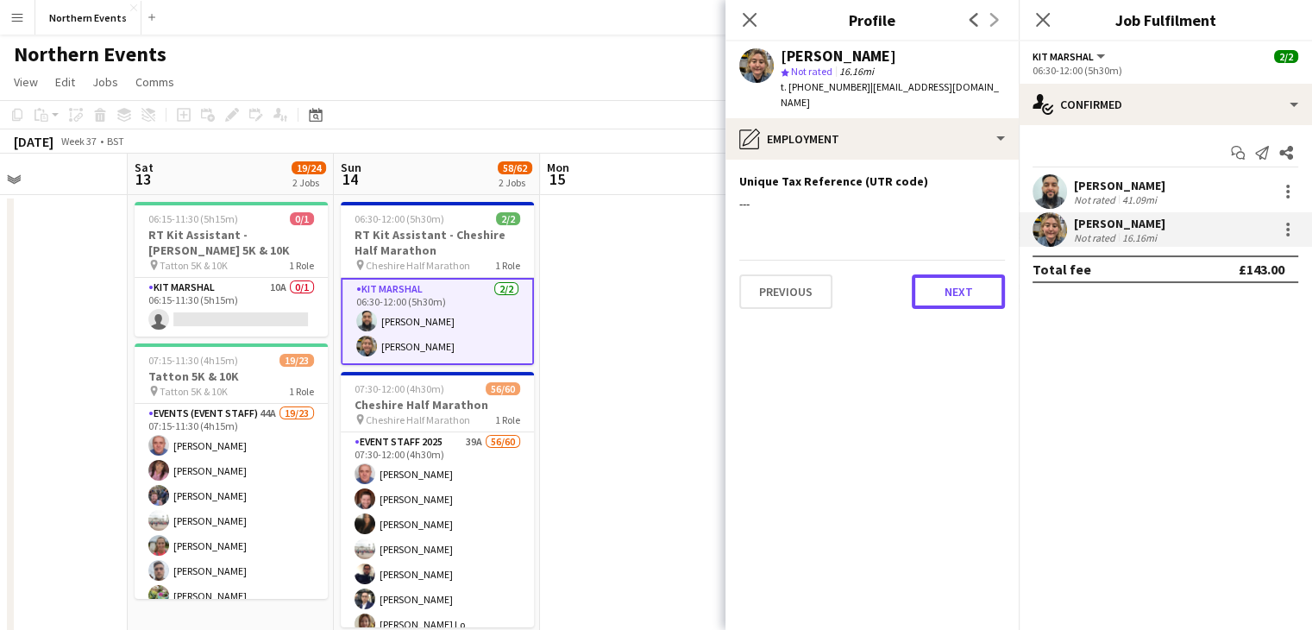
click at [949, 280] on button "Next" at bounding box center [958, 291] width 93 height 35
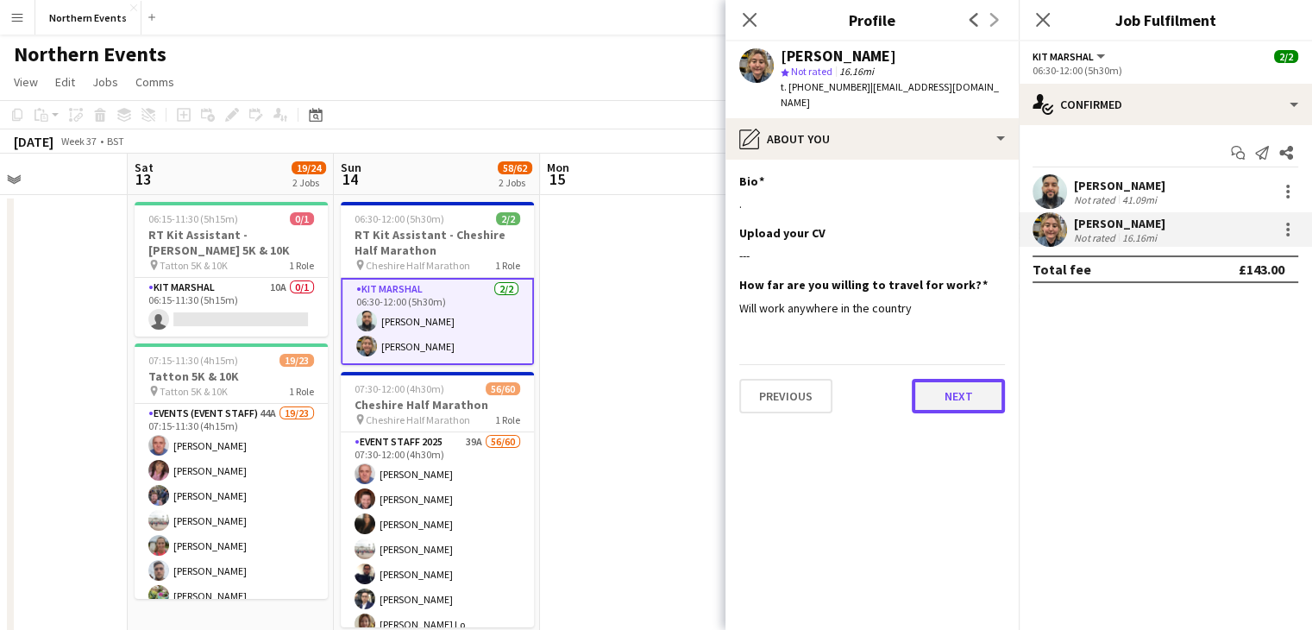
click at [972, 388] on button "Next" at bounding box center [958, 396] width 93 height 35
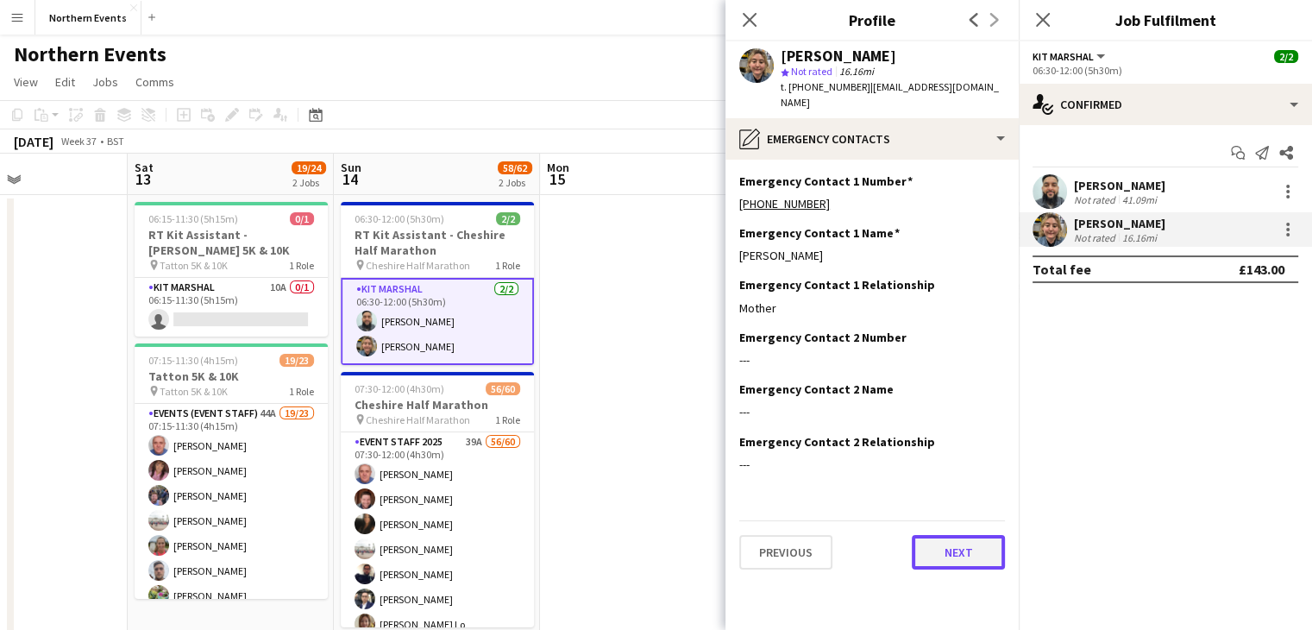
click at [946, 537] on button "Next" at bounding box center [958, 552] width 93 height 35
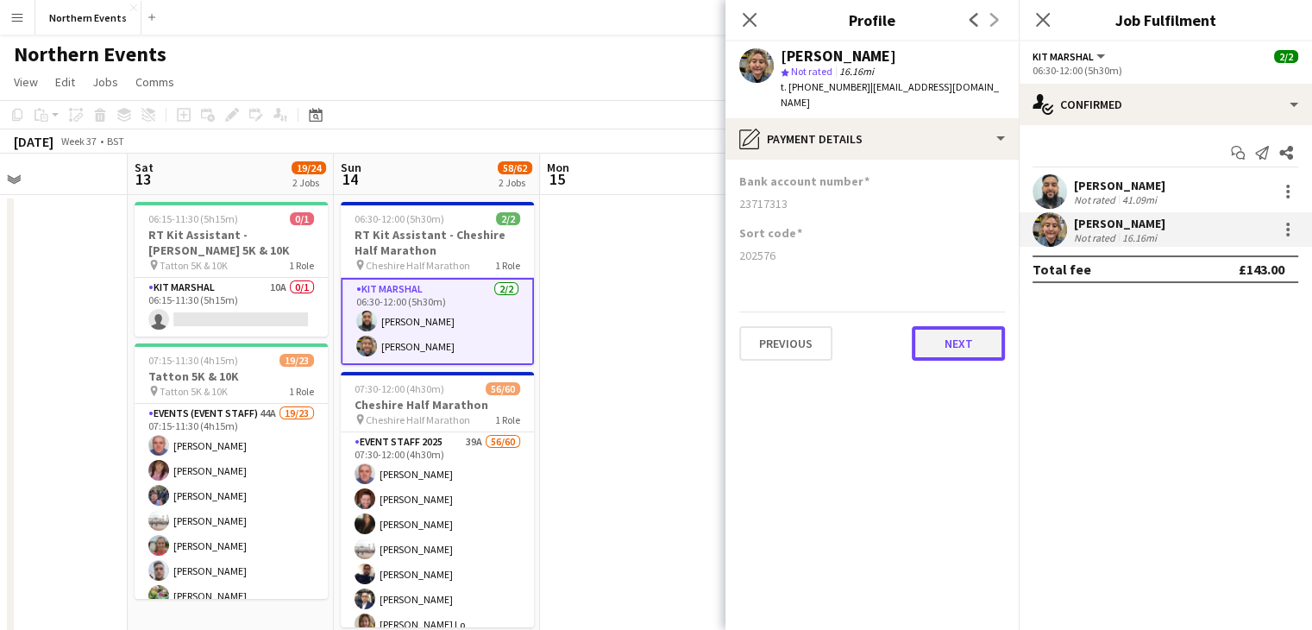
click at [956, 326] on button "Next" at bounding box center [958, 343] width 93 height 35
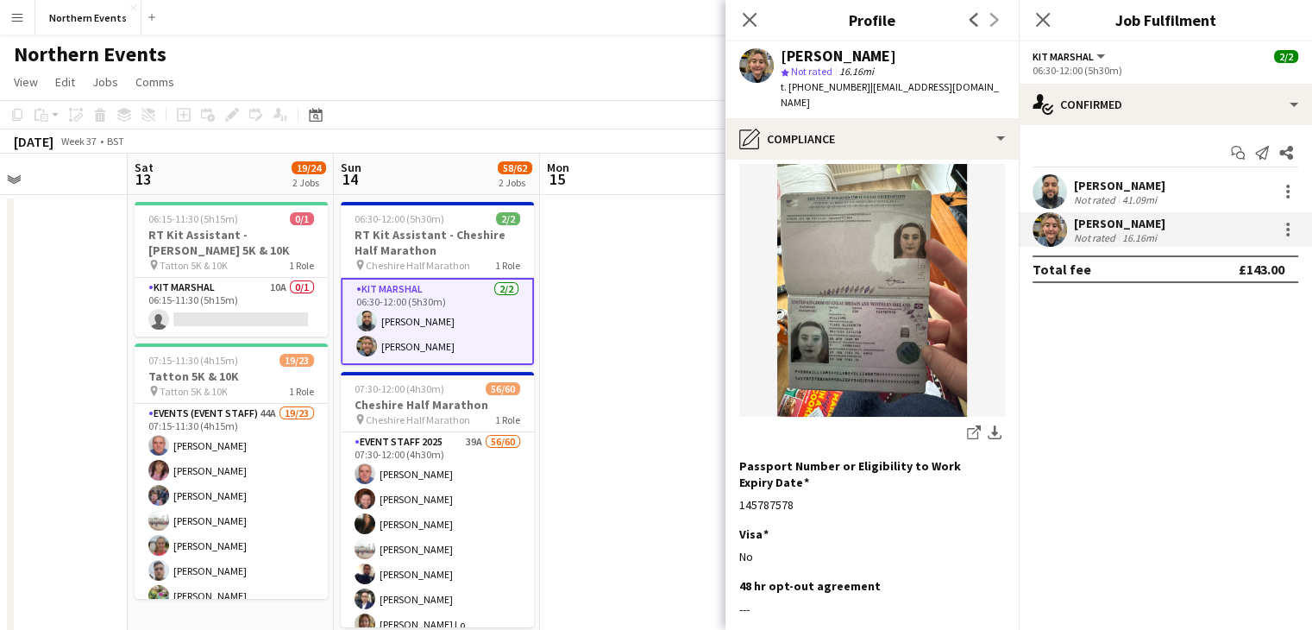
scroll to position [270, 0]
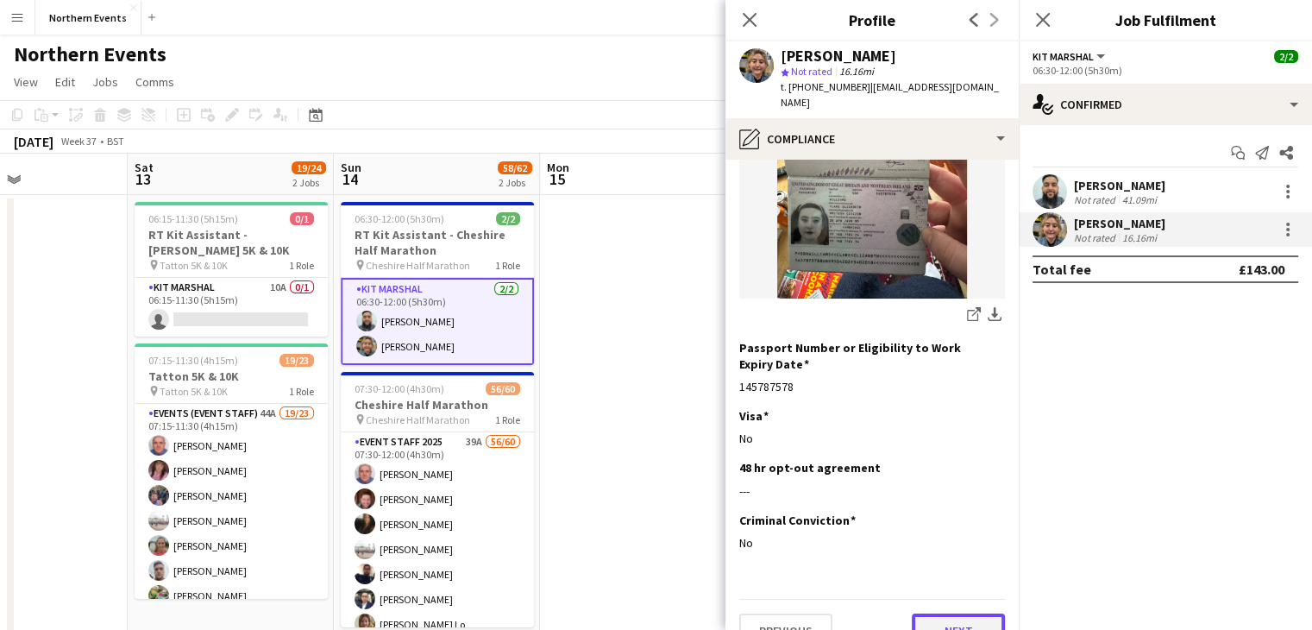
click at [937, 613] on button "Next" at bounding box center [958, 630] width 93 height 35
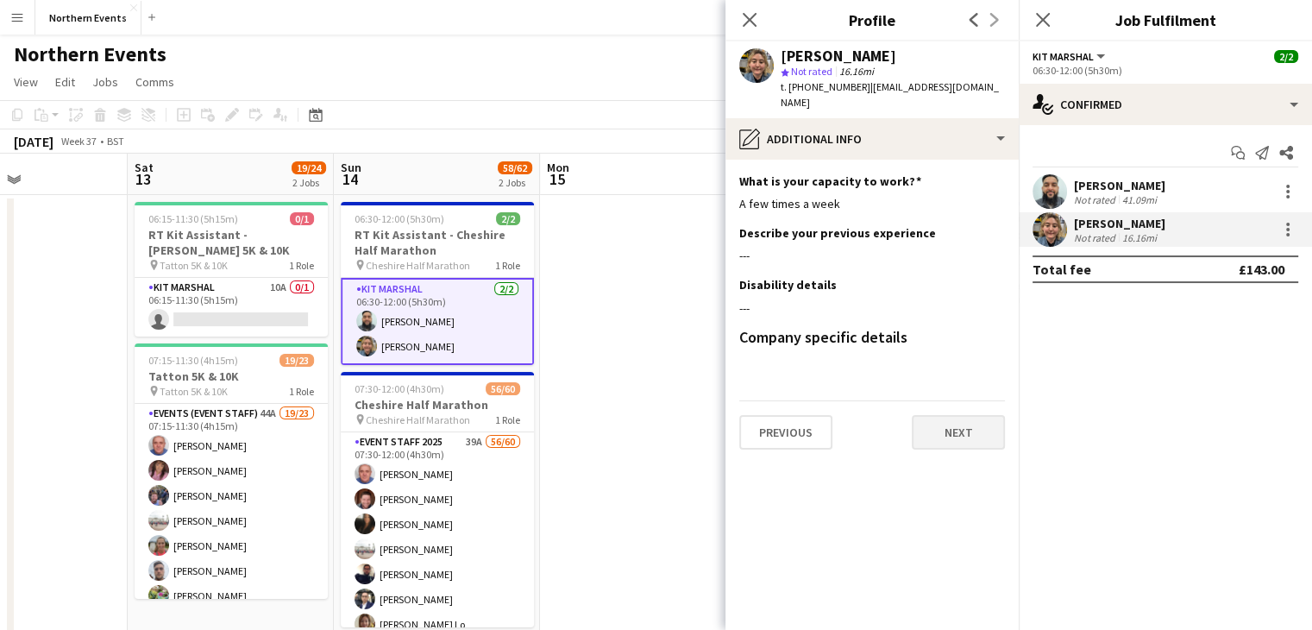
scroll to position [0, 0]
click at [966, 415] on button "Next" at bounding box center [958, 432] width 93 height 35
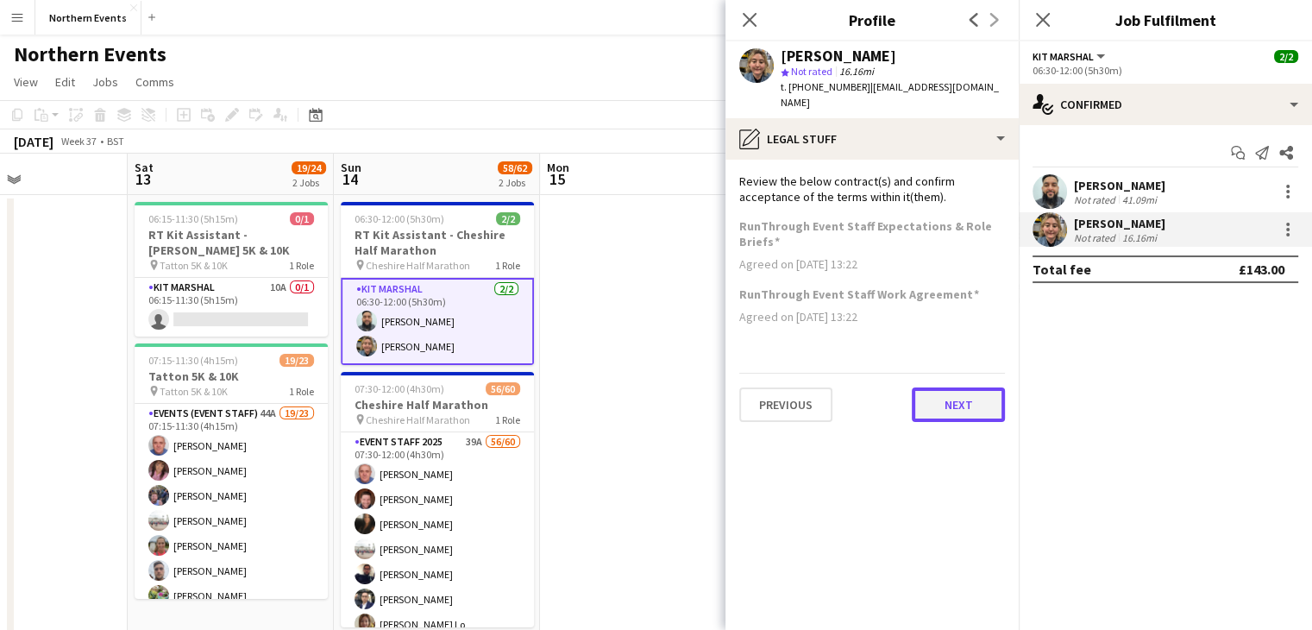
click at [968, 387] on button "Next" at bounding box center [958, 404] width 93 height 35
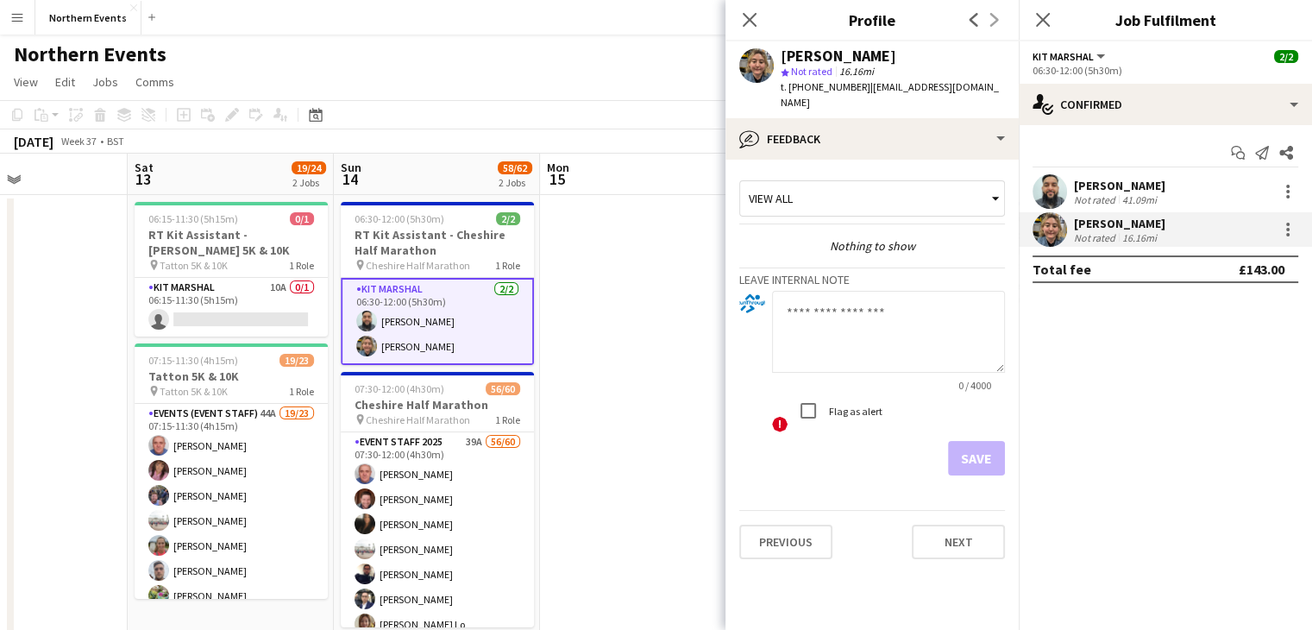
click at [797, 182] on div "View all" at bounding box center [863, 198] width 247 height 33
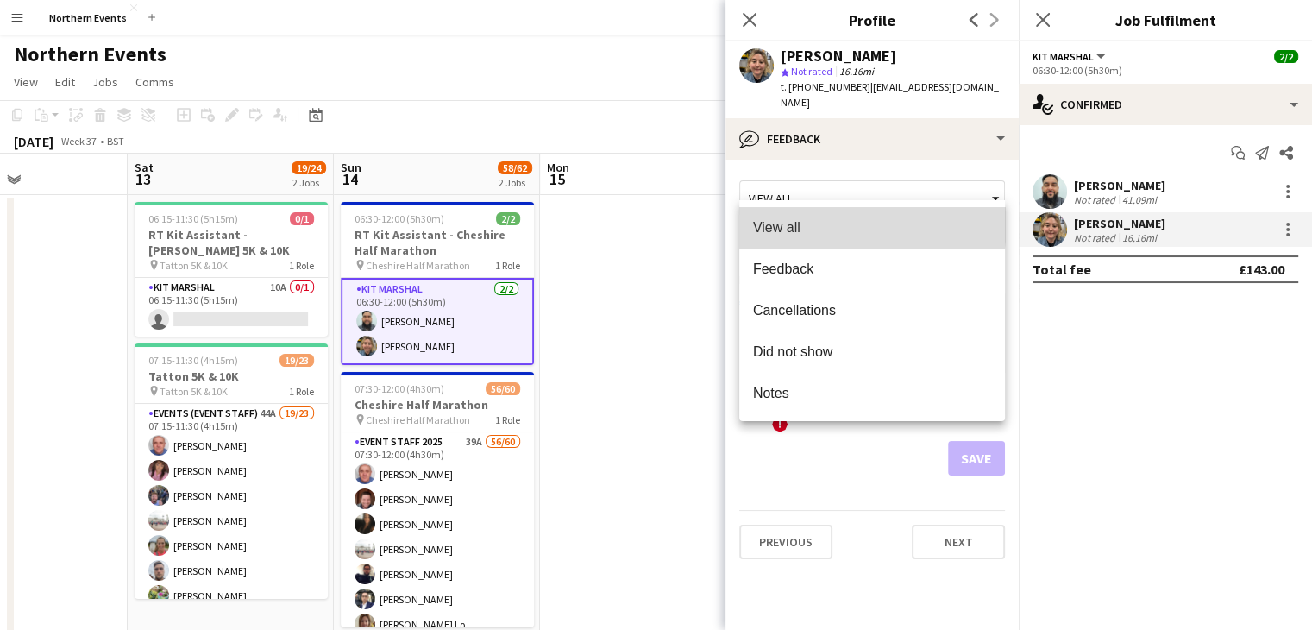
click at [798, 222] on span "View all" at bounding box center [872, 227] width 238 height 16
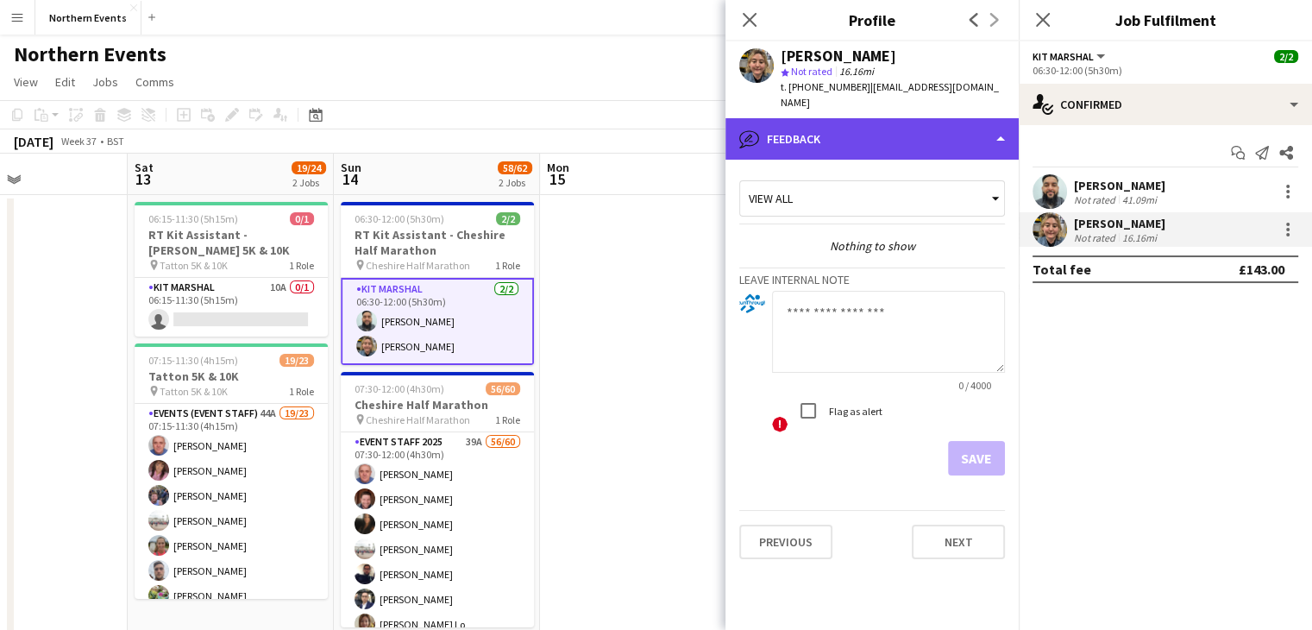
click at [806, 118] on div "bubble-pencil Feedback" at bounding box center [872, 138] width 293 height 41
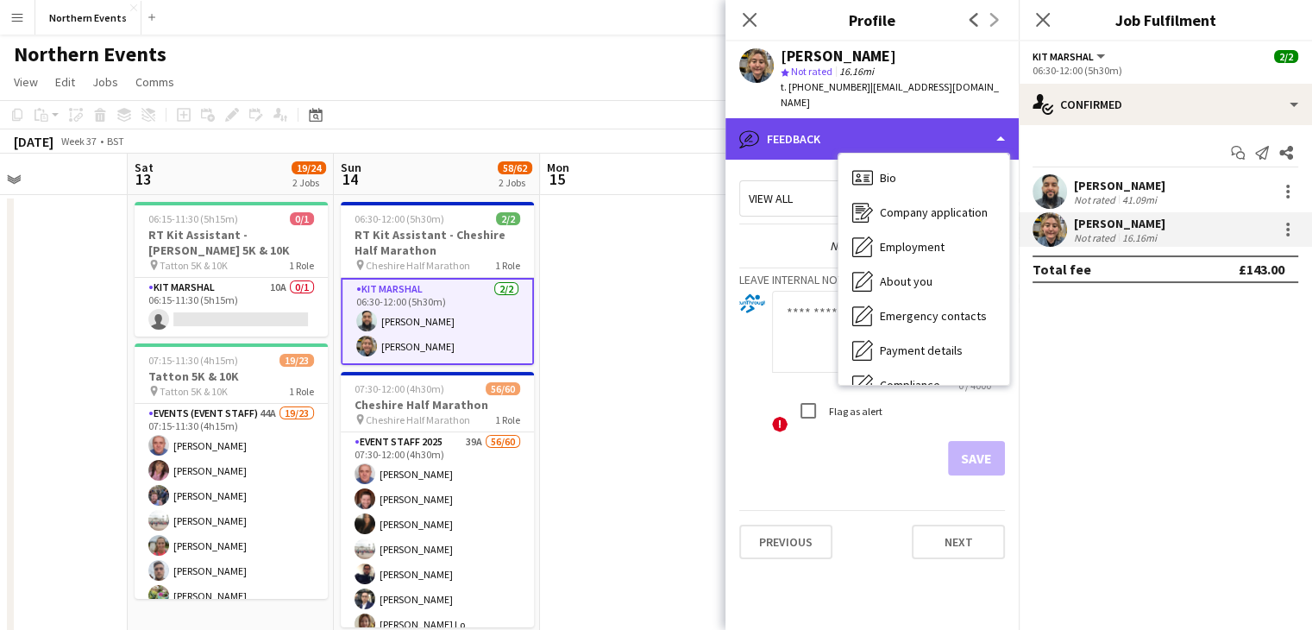
click at [773, 118] on div "bubble-pencil Feedback" at bounding box center [872, 138] width 293 height 41
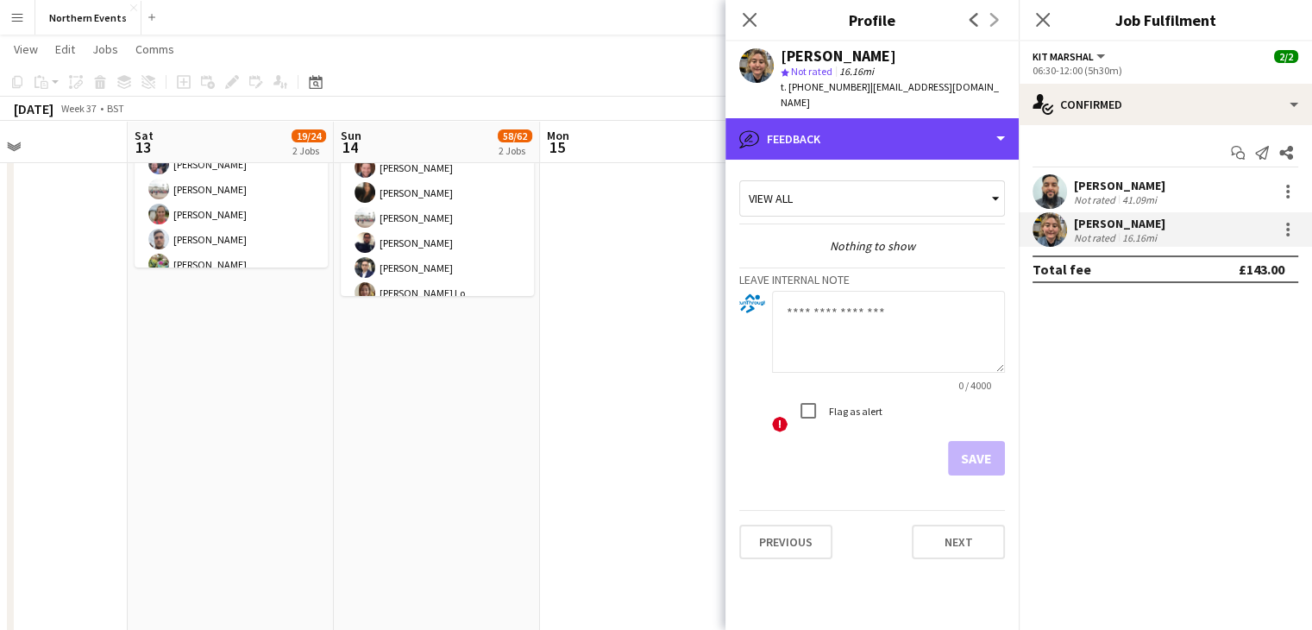
scroll to position [330, 0]
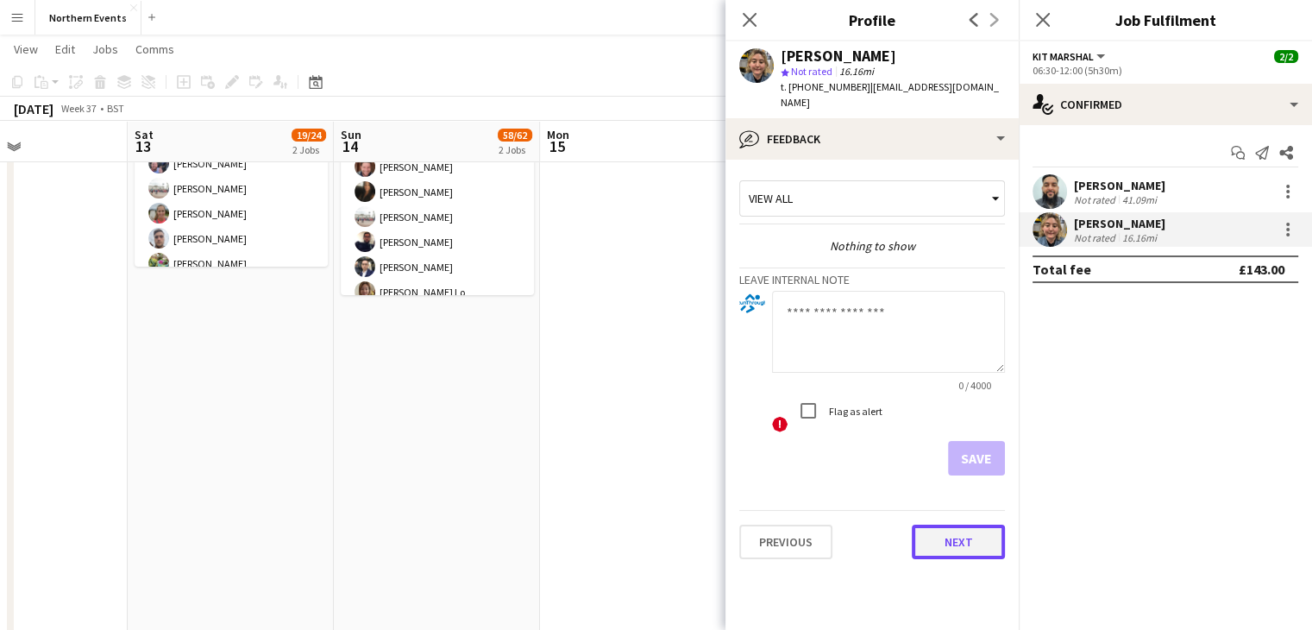
click at [965, 540] on button "Next" at bounding box center [958, 542] width 93 height 35
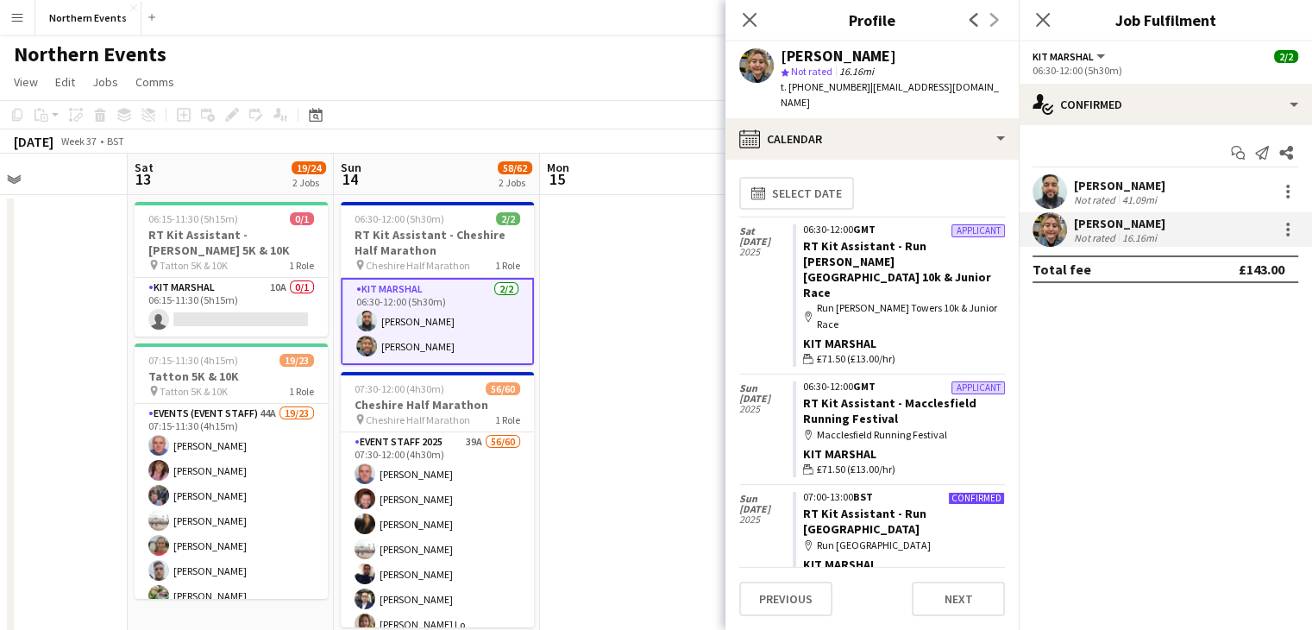
scroll to position [0, 0]
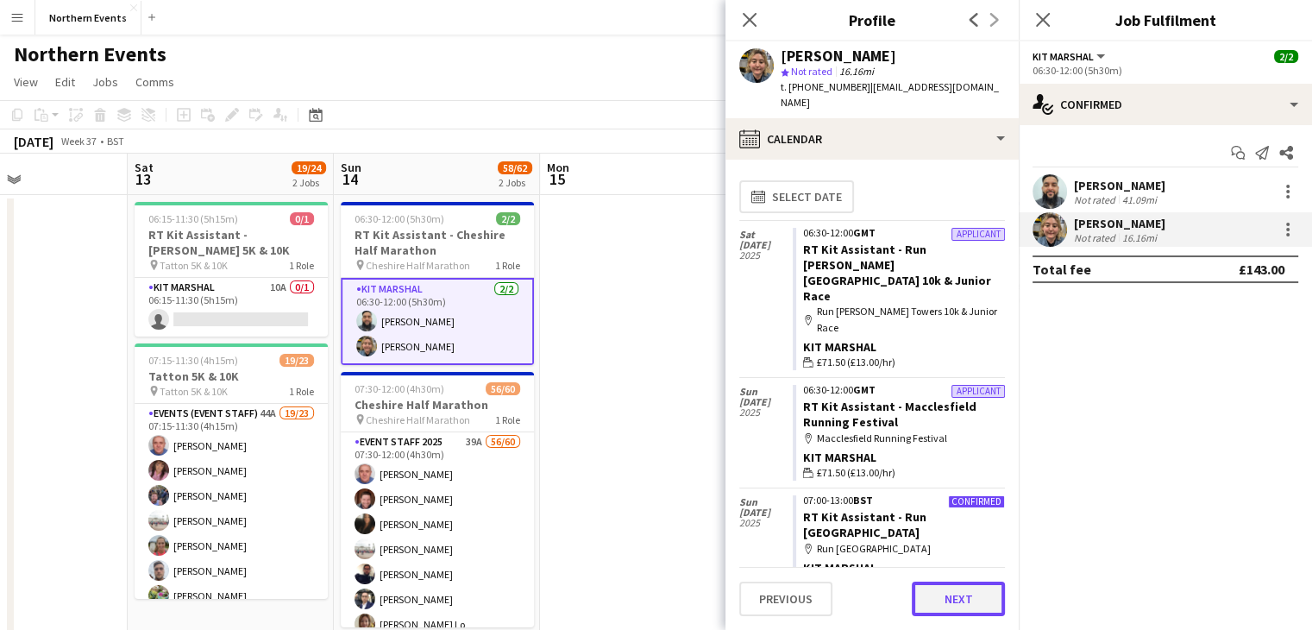
click at [947, 599] on button "Next" at bounding box center [958, 599] width 93 height 35
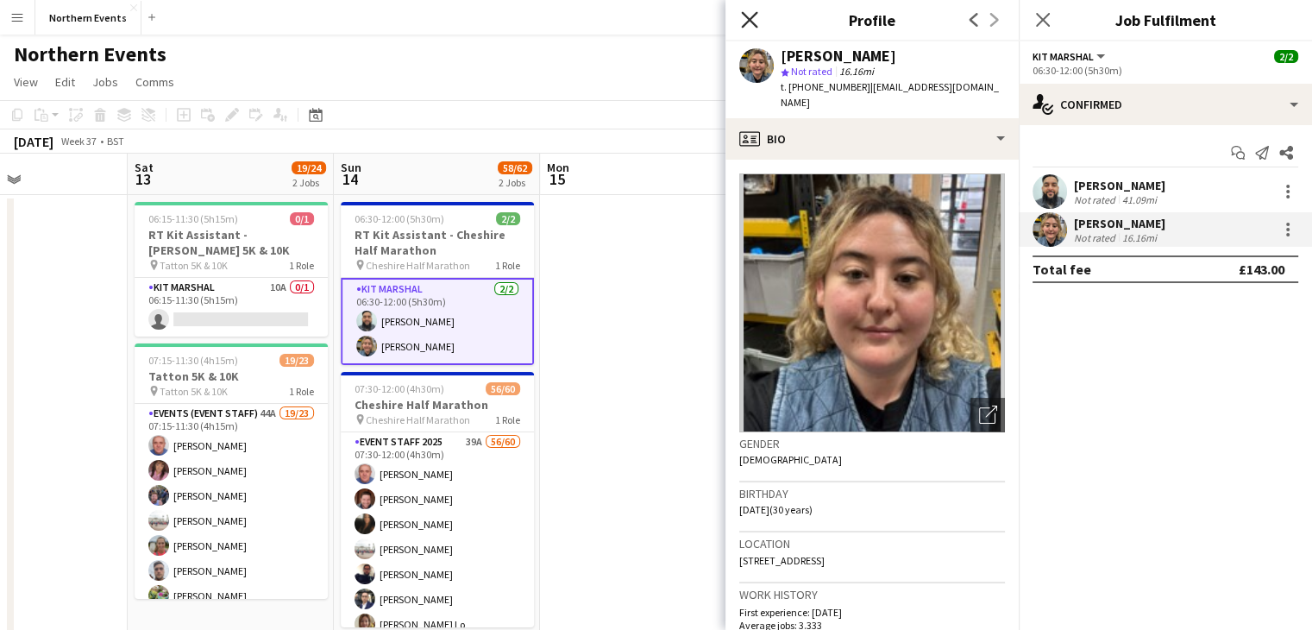
click at [753, 15] on icon at bounding box center [749, 19] width 16 height 16
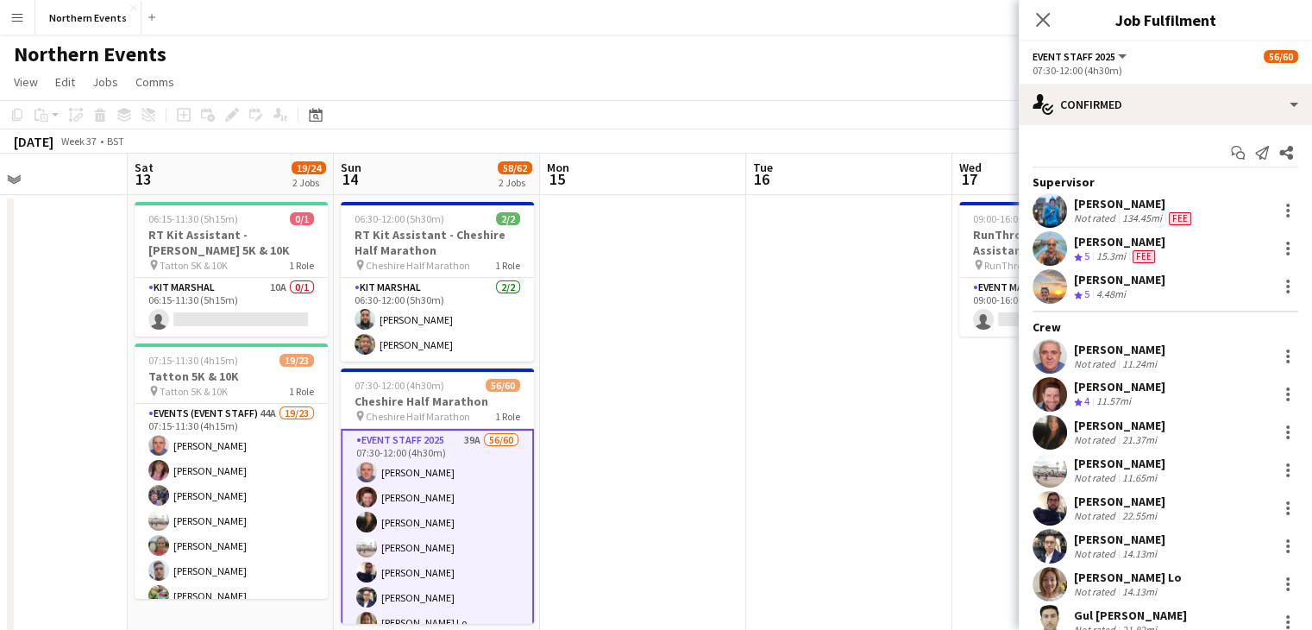
click at [1046, 381] on app-user-avatar at bounding box center [1050, 394] width 35 height 35
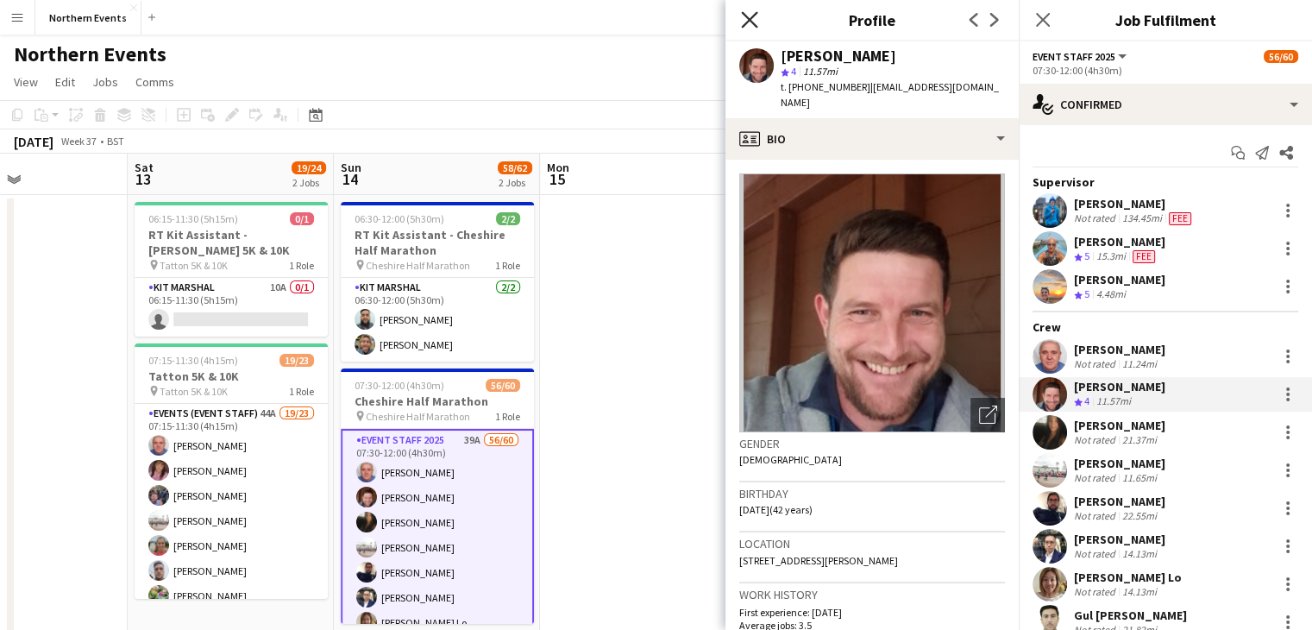
click at [743, 19] on icon "Close pop-in" at bounding box center [749, 19] width 16 height 16
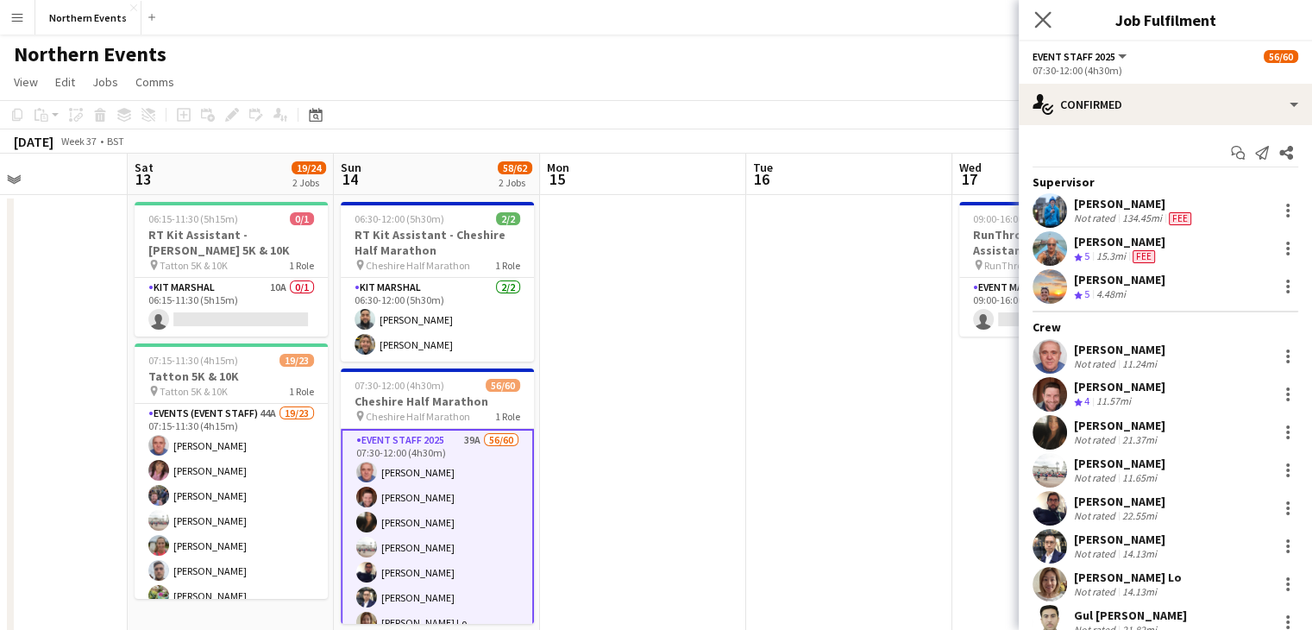
click at [1047, 28] on app-icon "Close pop-in" at bounding box center [1043, 20] width 25 height 25
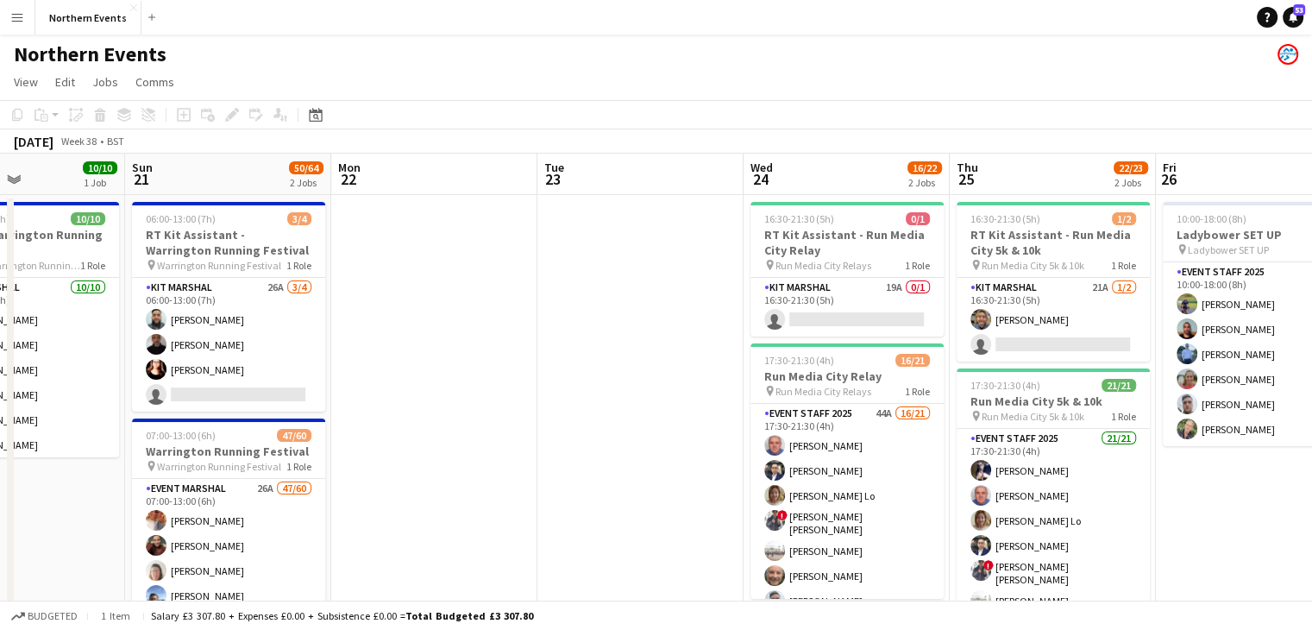
scroll to position [0, 735]
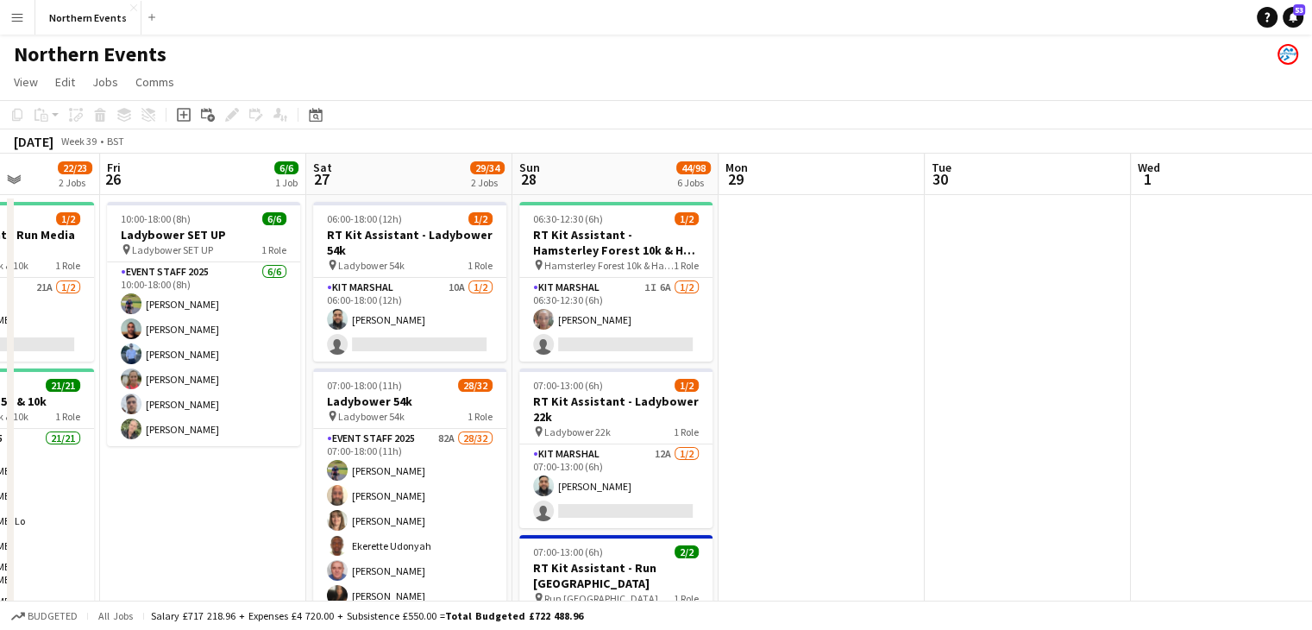
scroll to position [0, 725]
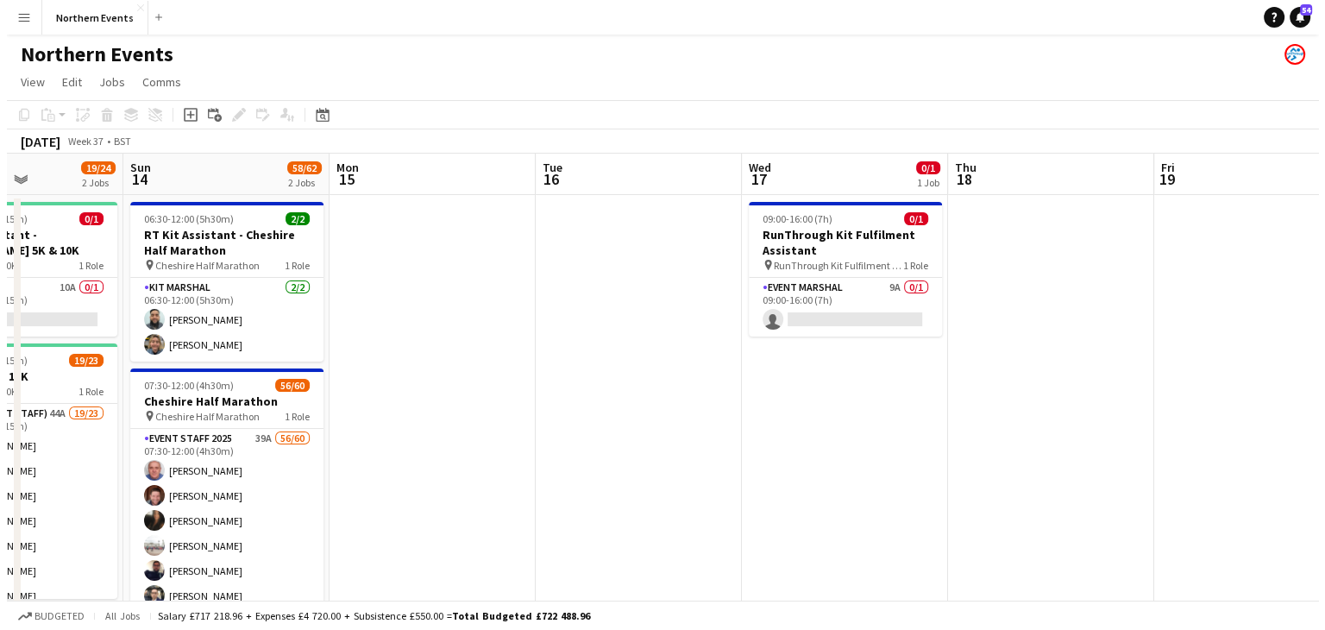
scroll to position [0, 346]
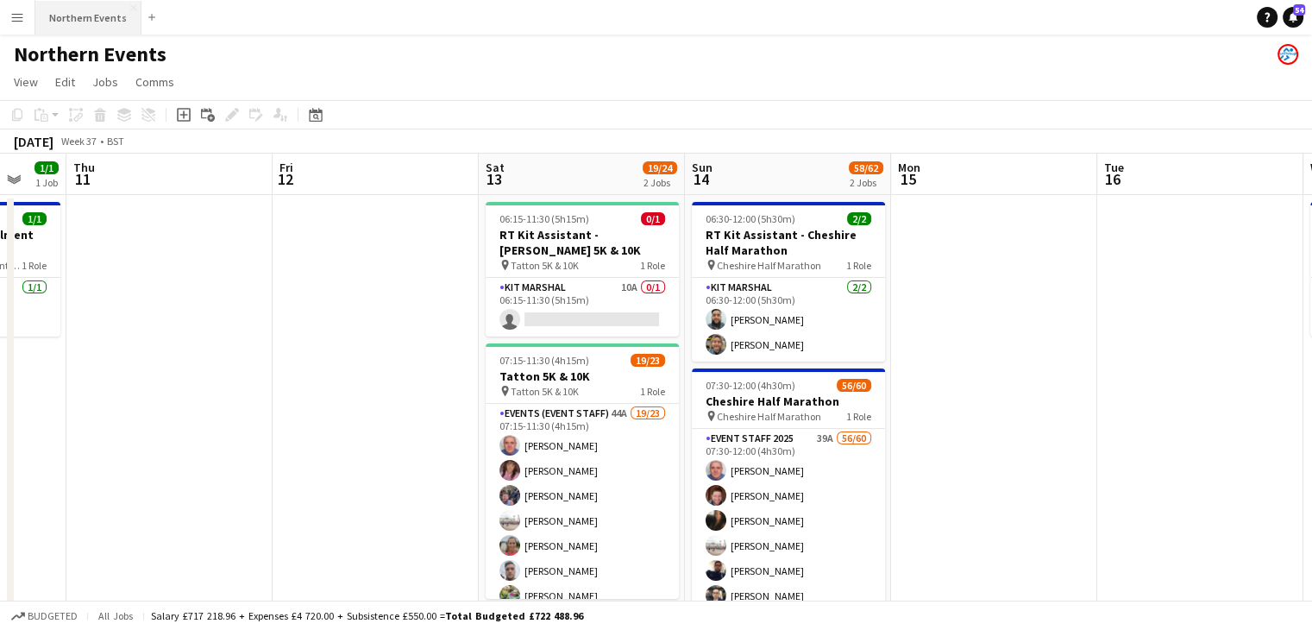
click at [62, 14] on button "Northern Events Close" at bounding box center [88, 18] width 106 height 34
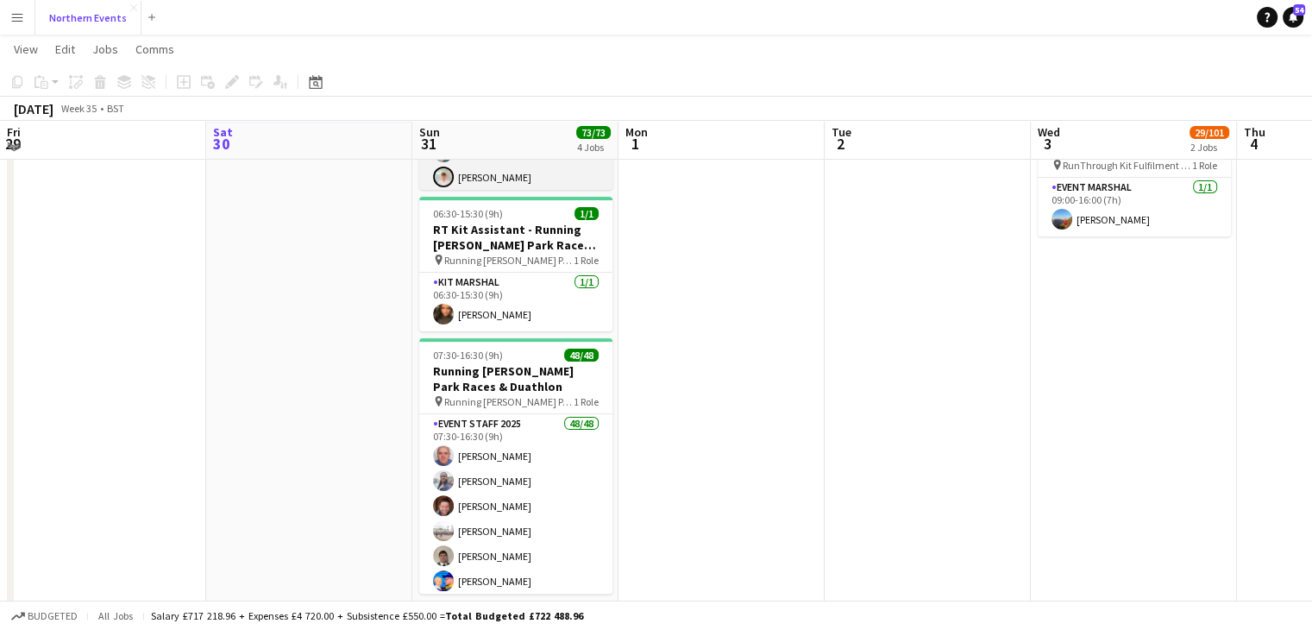
scroll to position [404, 0]
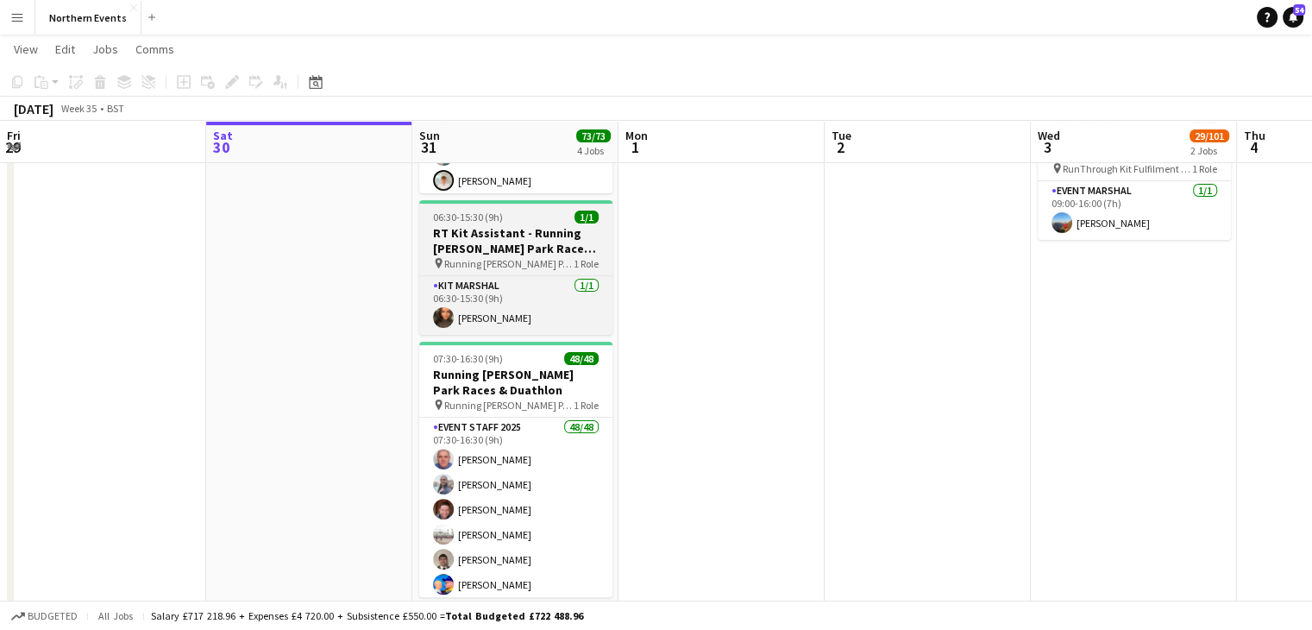
click at [545, 218] on div "06:30-15:30 (9h) 1/1" at bounding box center [515, 217] width 193 height 13
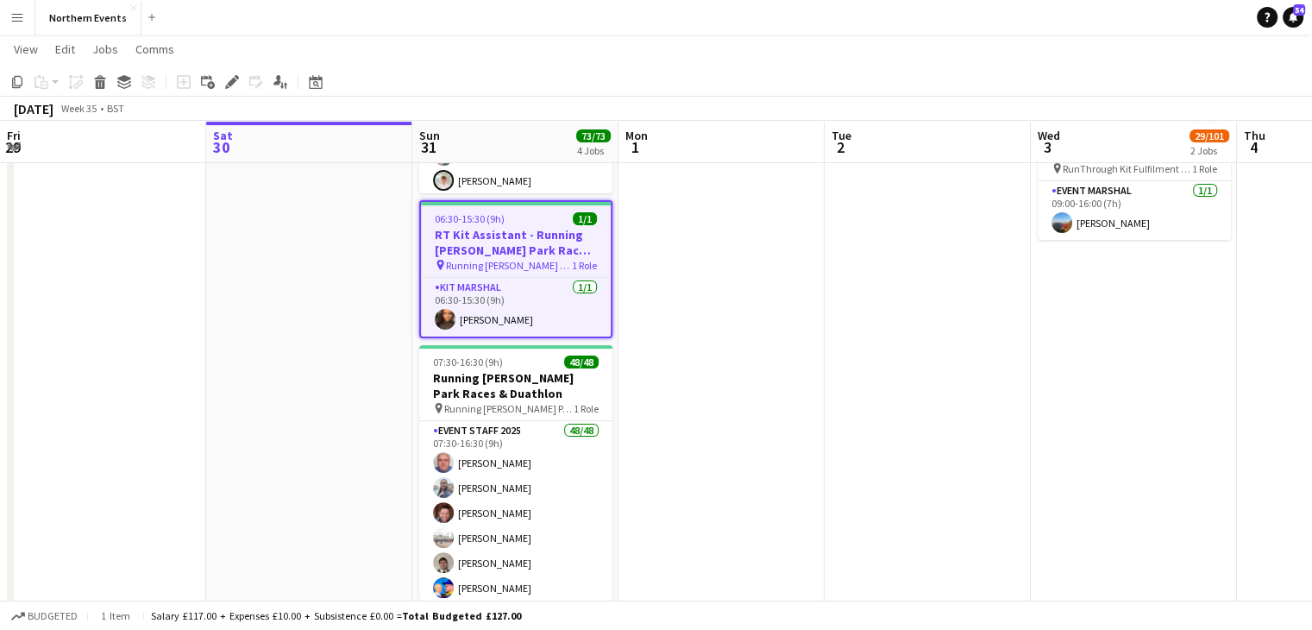
click at [552, 246] on h3 "RT Kit Assistant - Running [PERSON_NAME] Park Races & Duathlon" at bounding box center [516, 242] width 190 height 31
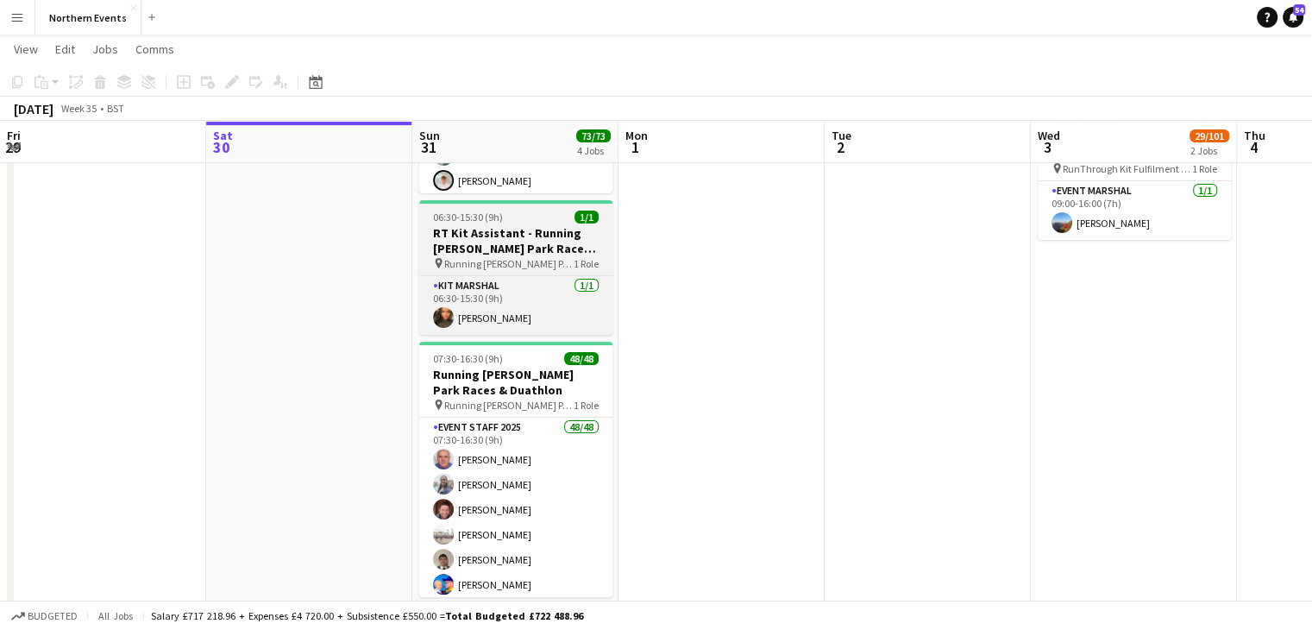
click at [552, 246] on h3 "RT Kit Assistant - Running [PERSON_NAME] Park Races & Duathlon" at bounding box center [515, 240] width 193 height 31
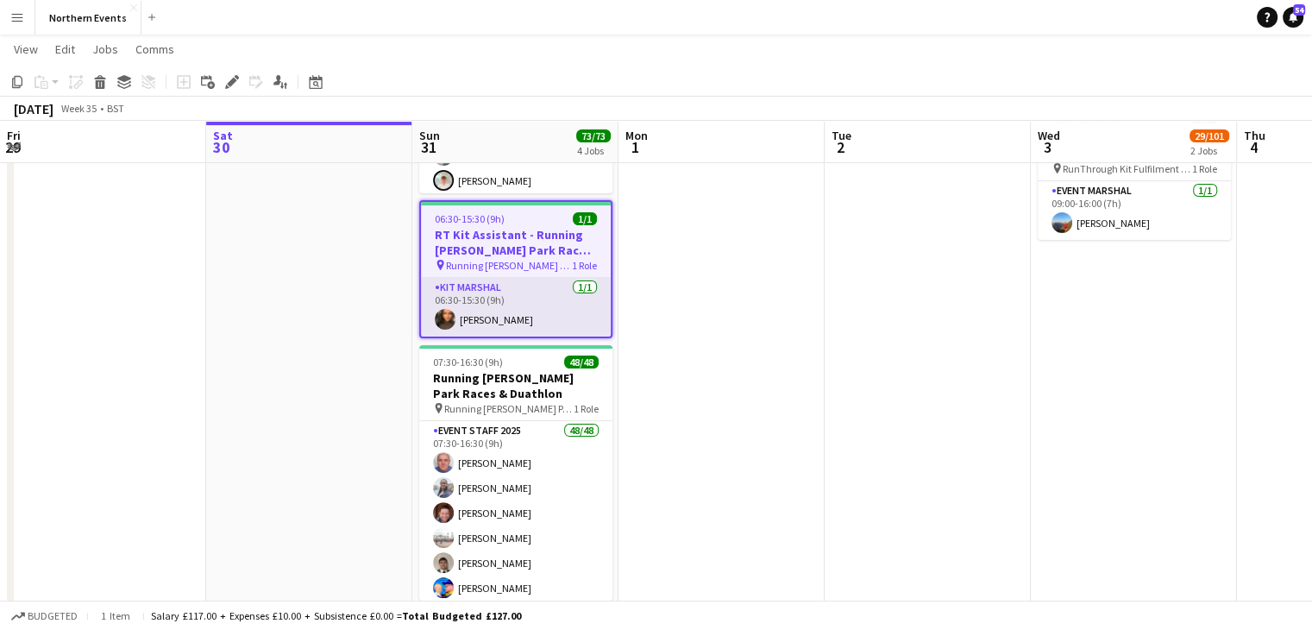
click at [475, 303] on app-card-role "Kit Marshal [DATE] 06:30-15:30 (9h) [PERSON_NAME]" at bounding box center [516, 307] width 190 height 59
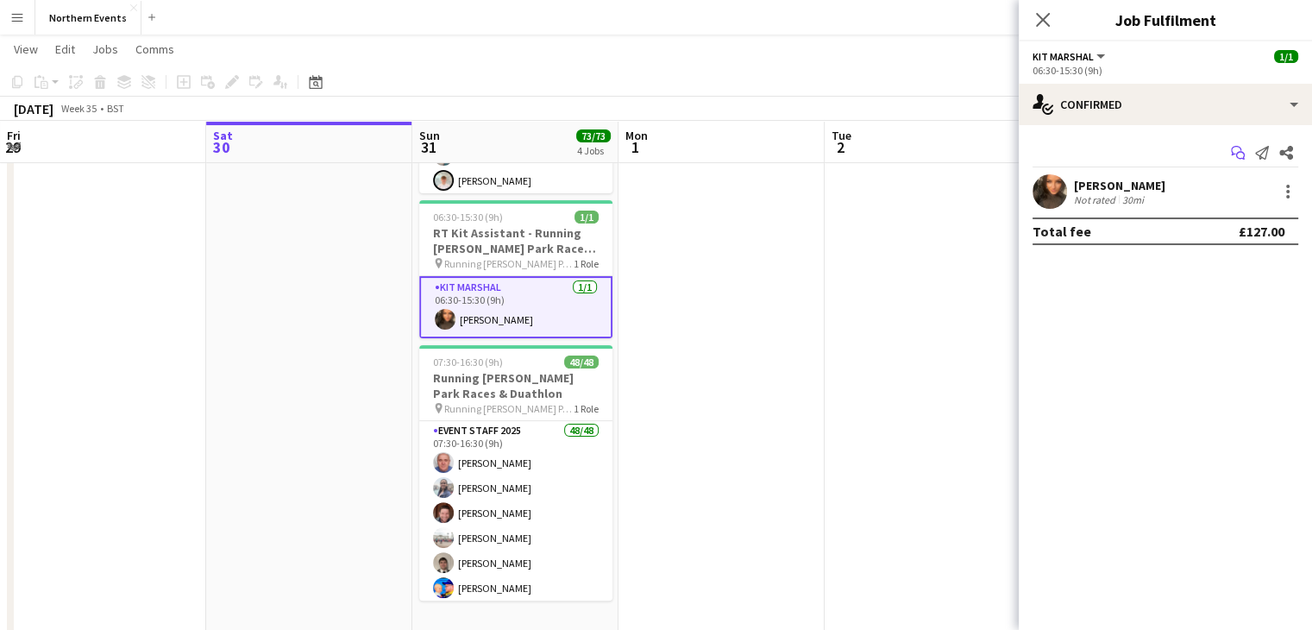
click at [1236, 158] on icon "Start chat" at bounding box center [1238, 153] width 14 height 14
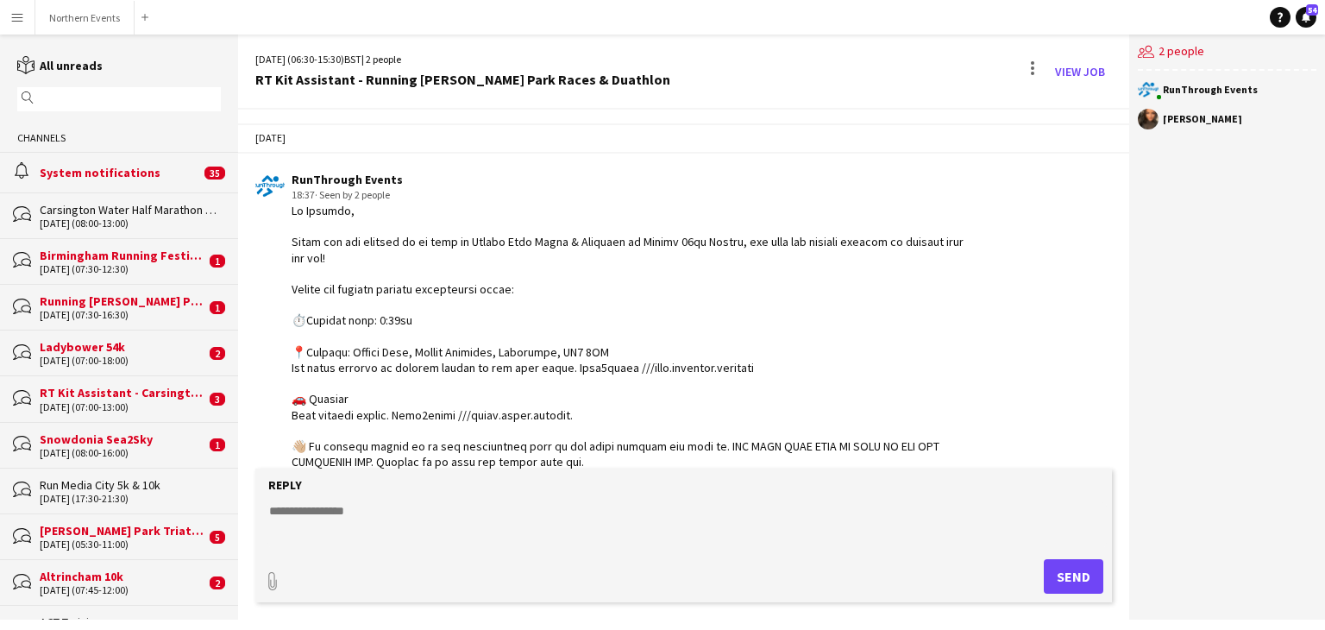
scroll to position [1158, 0]
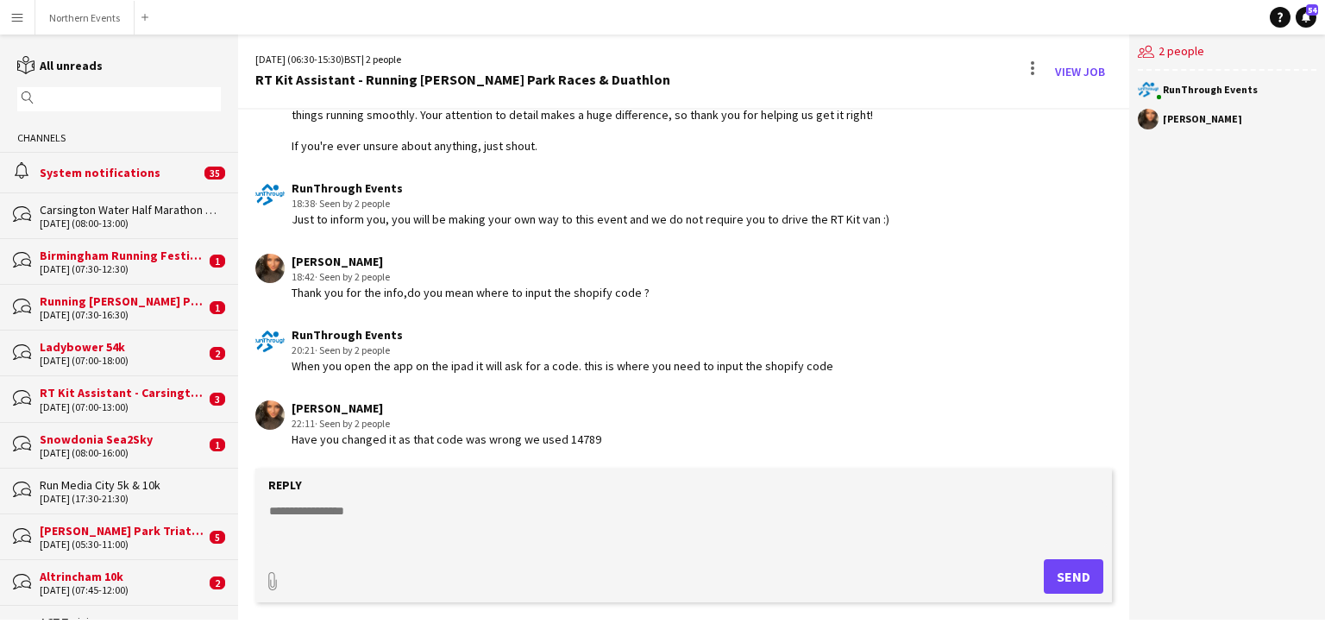
click at [361, 508] on textarea at bounding box center [687, 524] width 840 height 45
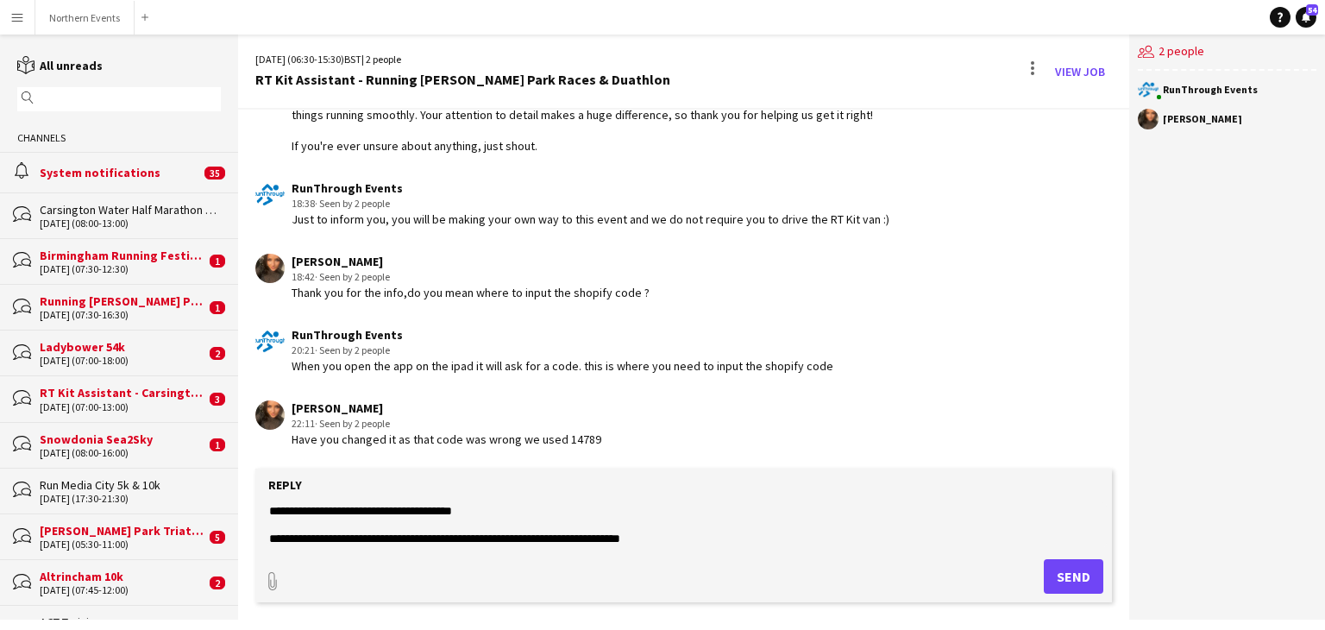
click at [512, 508] on textarea "**********" at bounding box center [687, 524] width 840 height 45
click at [371, 506] on textarea "**********" at bounding box center [687, 524] width 840 height 45
click at [450, 508] on textarea "**********" at bounding box center [687, 524] width 840 height 45
click at [618, 527] on textarea "**********" at bounding box center [687, 524] width 840 height 45
click at [587, 516] on textarea "**********" at bounding box center [687, 524] width 840 height 45
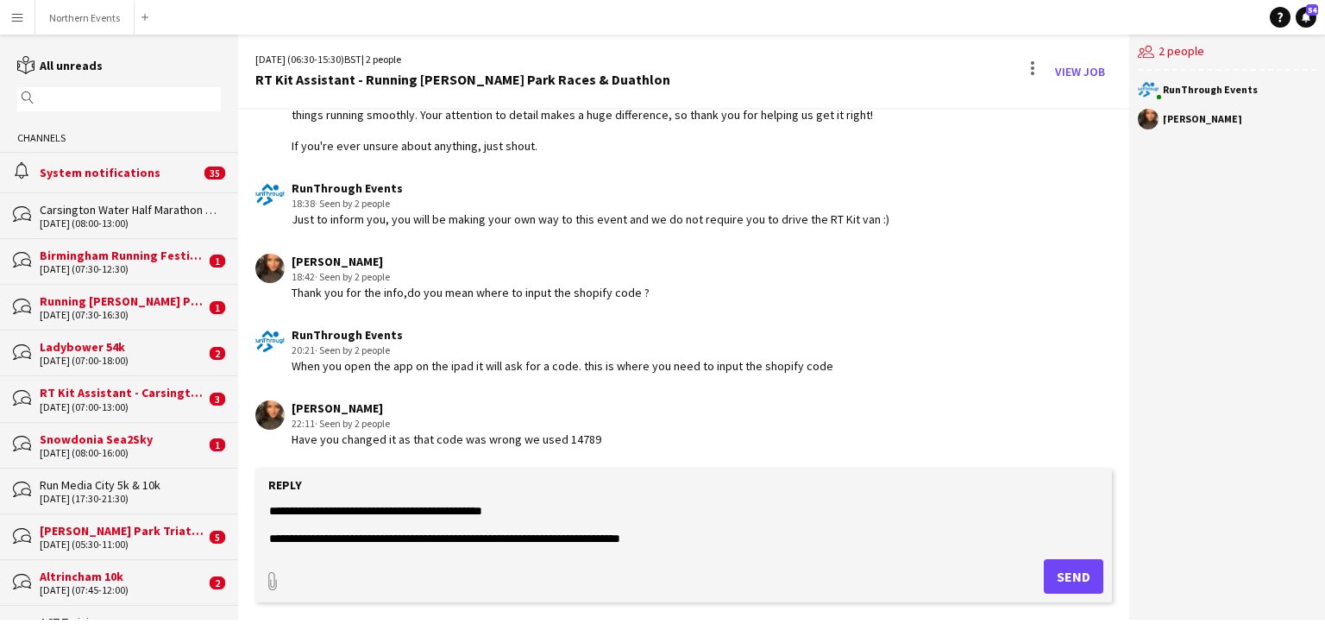
click at [677, 550] on form "**********" at bounding box center [683, 536] width 857 height 134
click at [654, 531] on textarea "**********" at bounding box center [687, 524] width 840 height 45
click at [335, 509] on textarea "**********" at bounding box center [687, 524] width 840 height 45
click at [397, 533] on textarea "**********" at bounding box center [687, 524] width 840 height 45
click at [339, 510] on textarea "**********" at bounding box center [687, 524] width 840 height 45
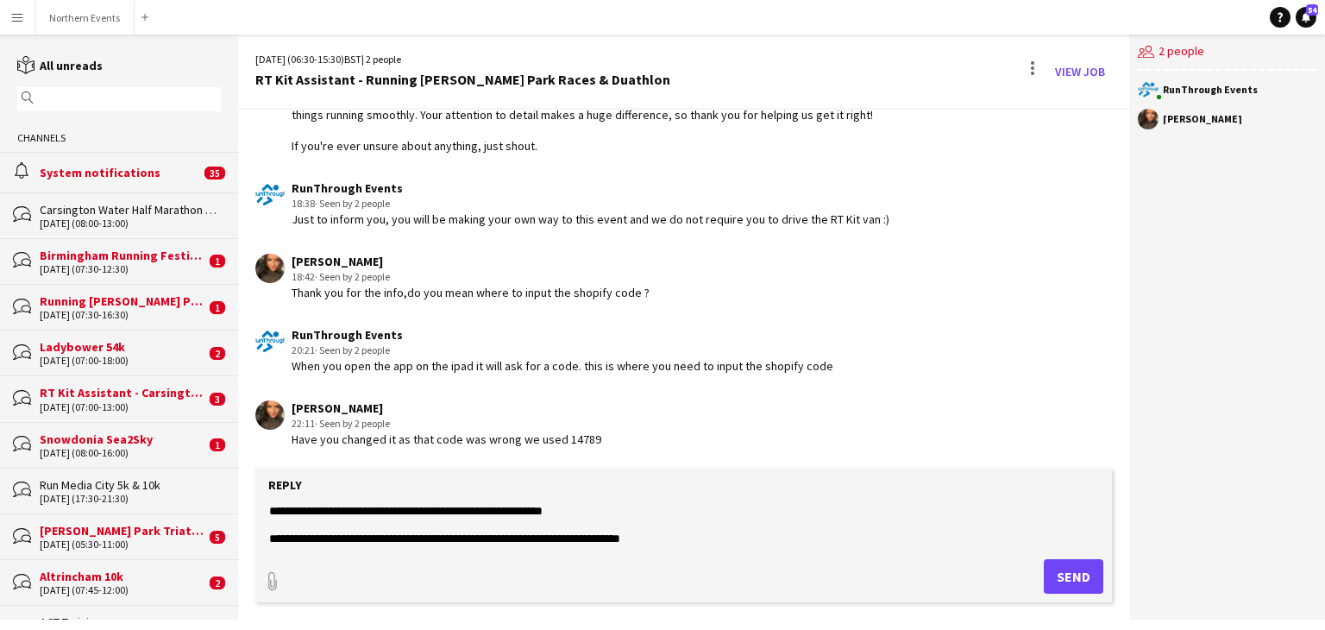
click at [397, 509] on textarea "**********" at bounding box center [687, 524] width 840 height 45
click at [621, 515] on textarea "**********" at bounding box center [687, 524] width 840 height 45
click at [609, 514] on textarea "**********" at bounding box center [687, 524] width 840 height 45
click at [296, 537] on textarea "**********" at bounding box center [687, 524] width 840 height 45
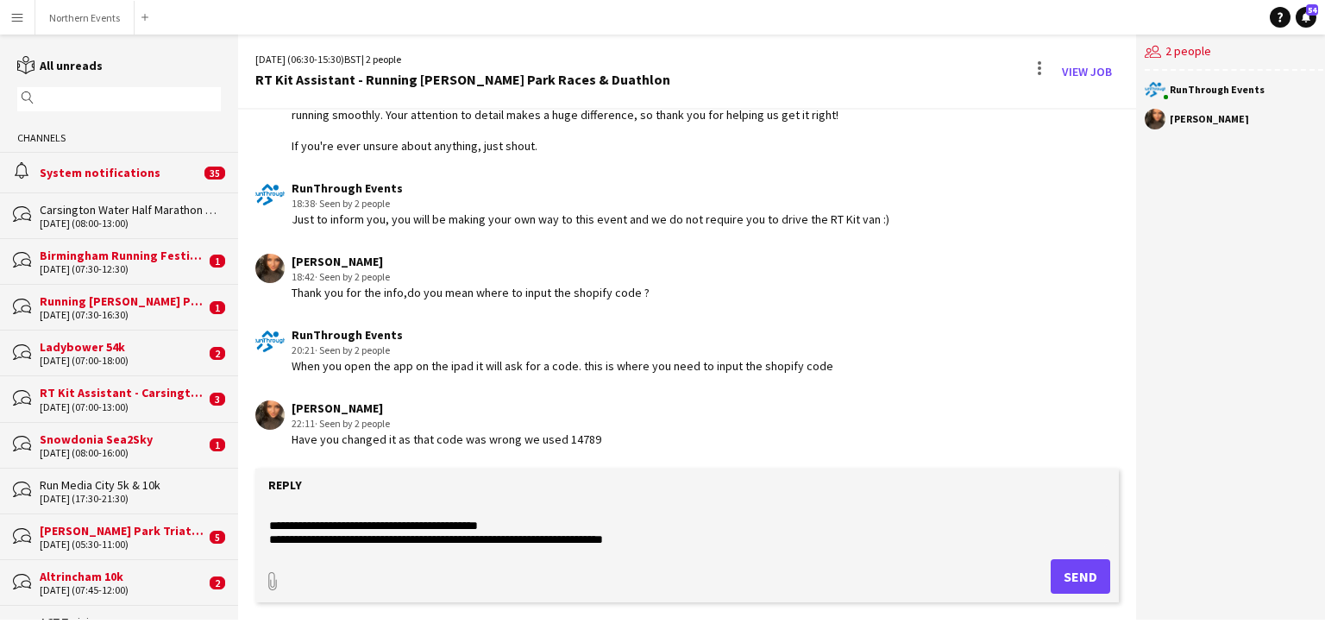
click at [678, 544] on textarea "**********" at bounding box center [687, 524] width 840 height 45
click at [809, 543] on textarea "**********" at bounding box center [687, 524] width 840 height 45
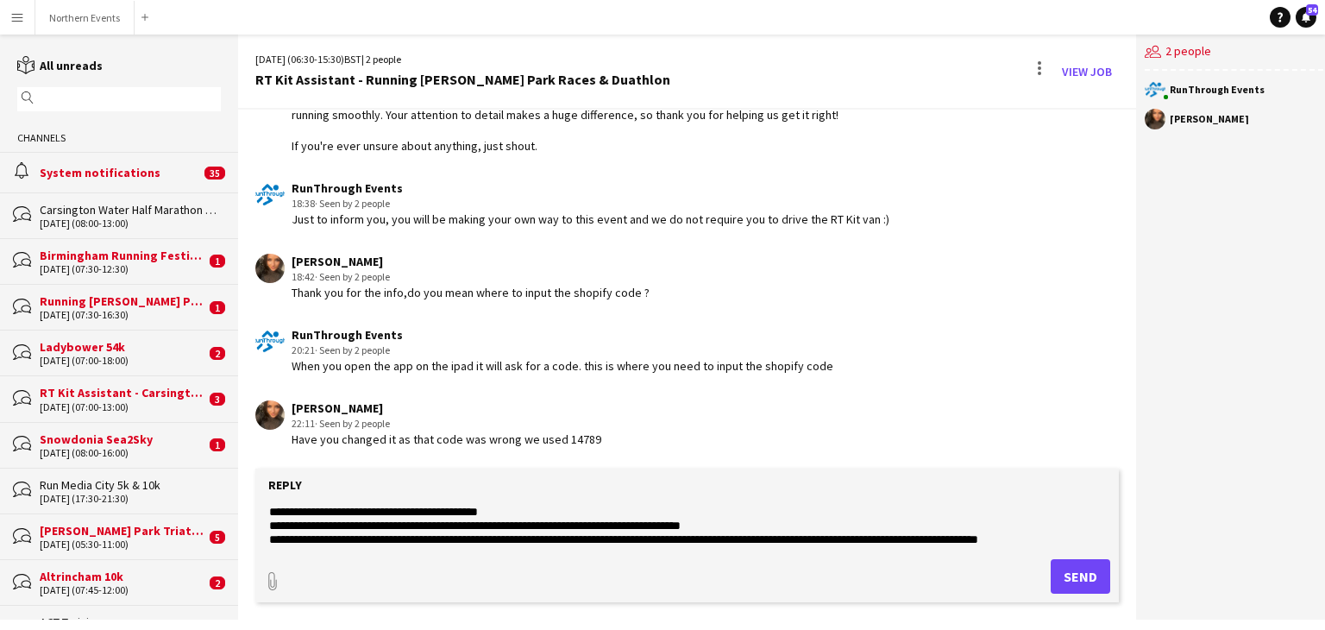
scroll to position [41, 0]
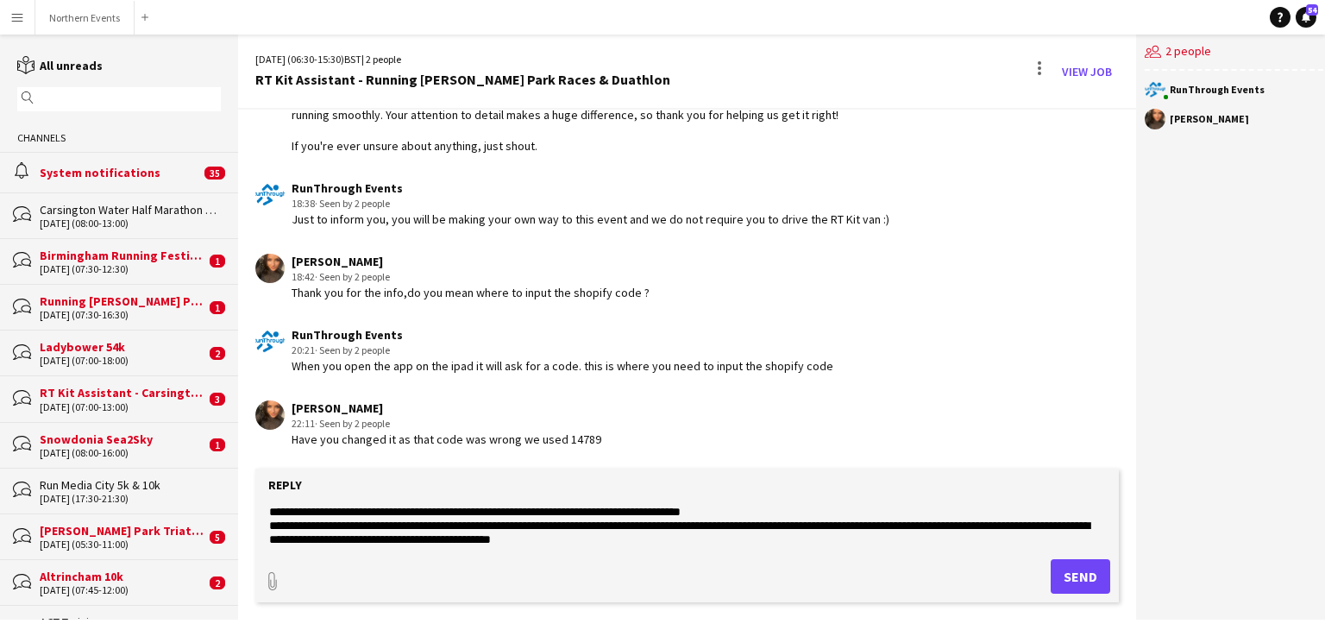
click at [665, 523] on textarea "**********" at bounding box center [687, 524] width 840 height 45
click at [573, 535] on textarea "**********" at bounding box center [687, 524] width 840 height 45
drag, startPoint x: 826, startPoint y: 551, endPoint x: 601, endPoint y: 557, distance: 224.4
click at [601, 557] on form "**********" at bounding box center [687, 536] width 864 height 134
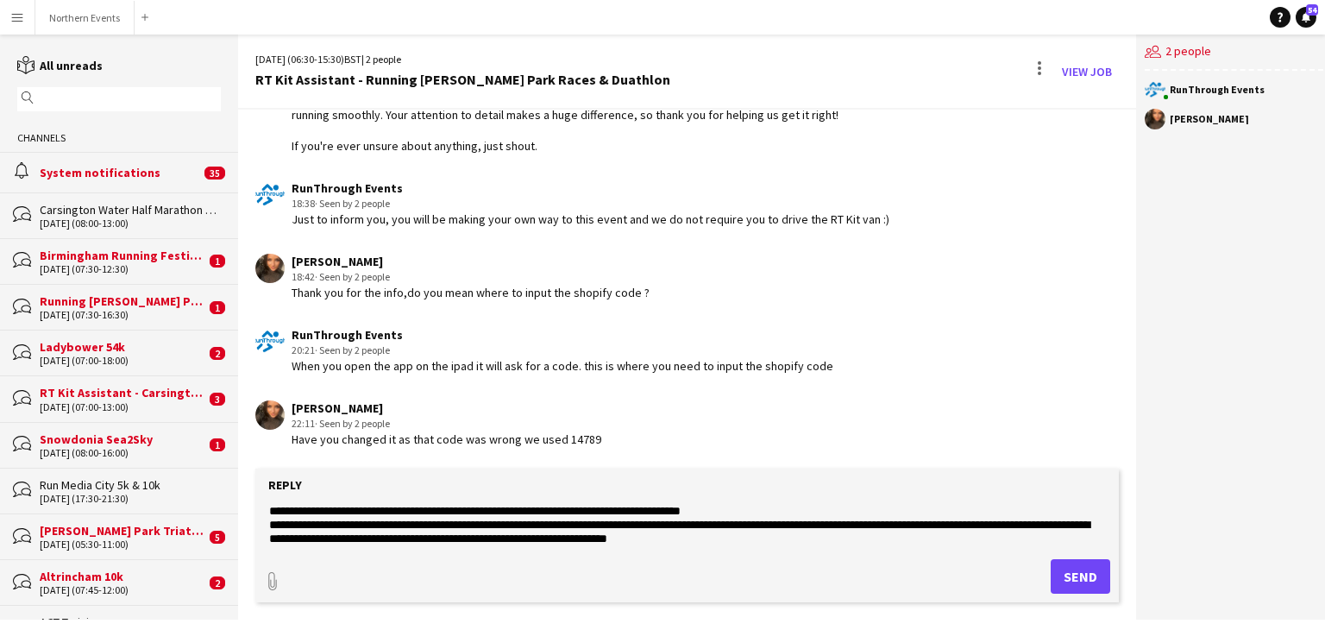
drag, startPoint x: 569, startPoint y: 540, endPoint x: 799, endPoint y: 544, distance: 229.6
click at [799, 544] on textarea "**********" at bounding box center [687, 524] width 840 height 45
click at [610, 526] on textarea "**********" at bounding box center [687, 524] width 840 height 45
click at [621, 538] on textarea "**********" at bounding box center [687, 524] width 840 height 45
click at [796, 526] on textarea "**********" at bounding box center [687, 524] width 840 height 45
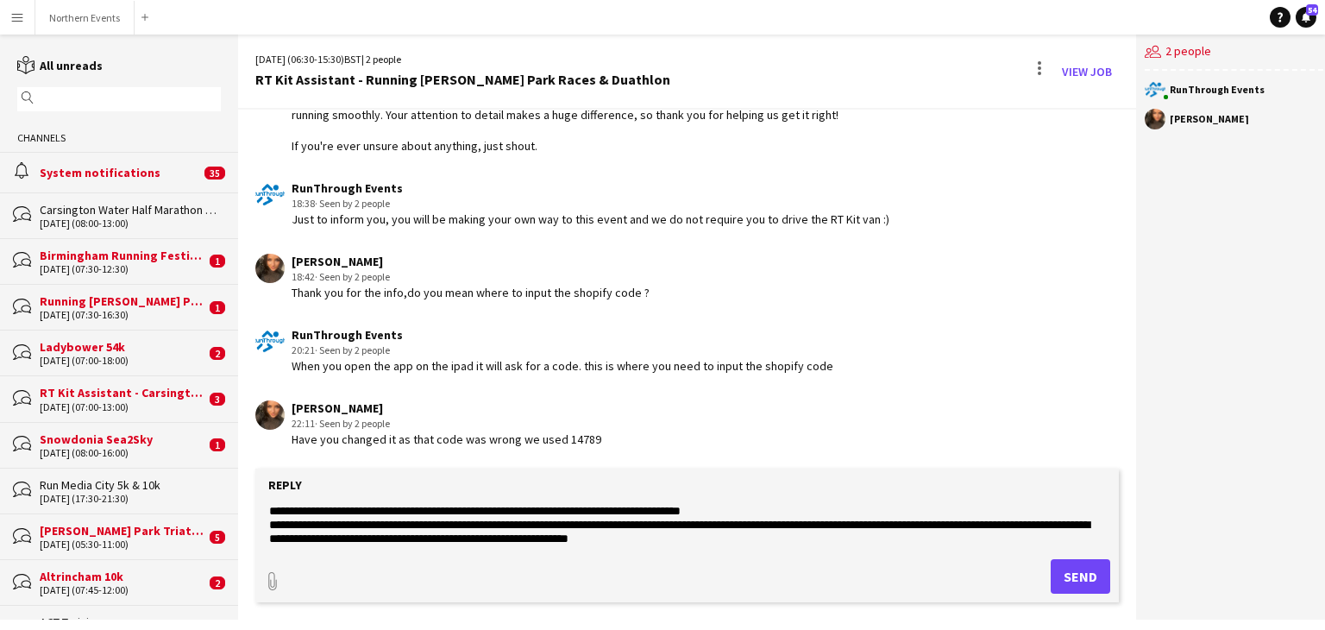
click at [804, 524] on textarea "**********" at bounding box center [687, 524] width 840 height 45
click at [594, 539] on textarea "**********" at bounding box center [687, 524] width 840 height 45
click at [599, 538] on textarea "**********" at bounding box center [687, 524] width 840 height 45
click at [780, 538] on textarea "**********" at bounding box center [687, 524] width 840 height 45
click at [954, 539] on textarea "**********" at bounding box center [687, 524] width 840 height 45
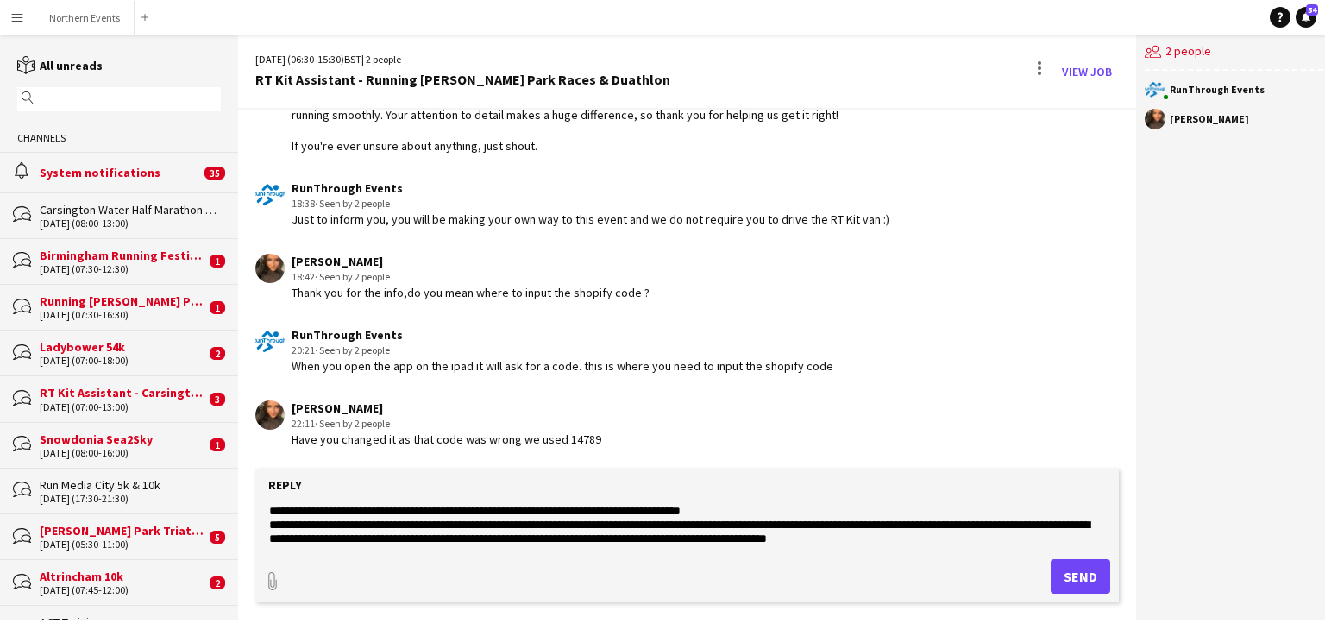
click at [946, 536] on textarea "**********" at bounding box center [687, 524] width 840 height 45
click at [1074, 536] on textarea "**********" at bounding box center [687, 524] width 840 height 45
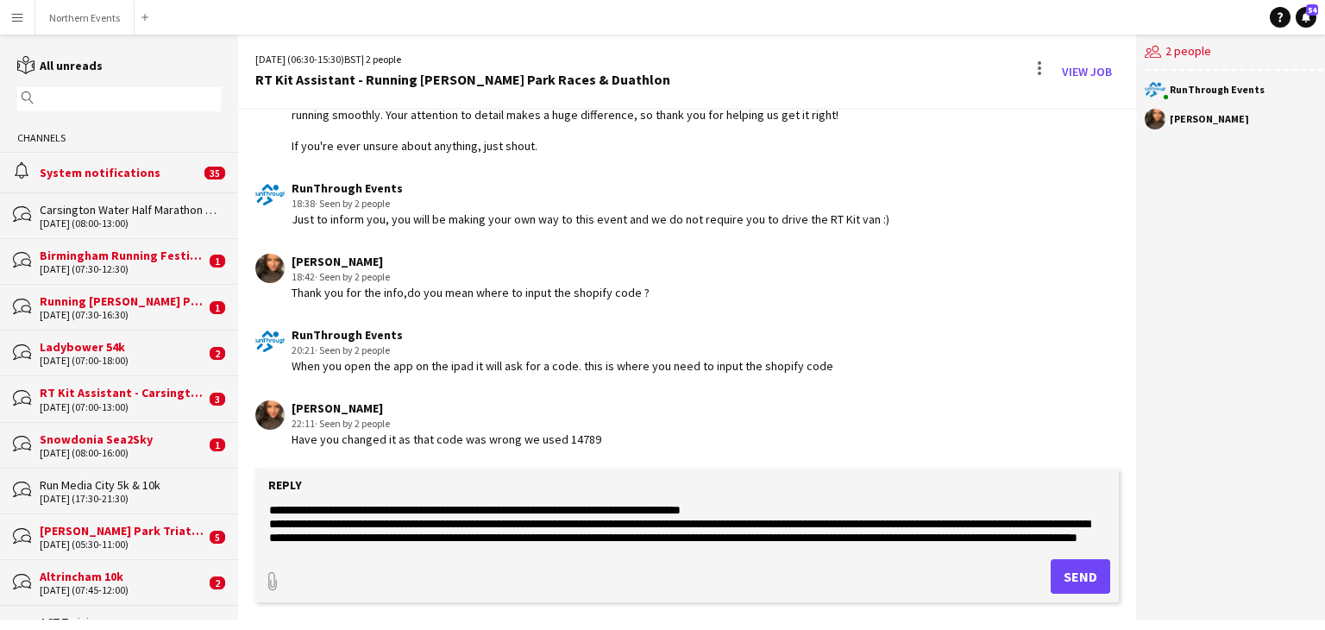
click at [797, 506] on textarea "**********" at bounding box center [687, 524] width 840 height 45
click at [571, 536] on textarea "**********" at bounding box center [687, 524] width 840 height 45
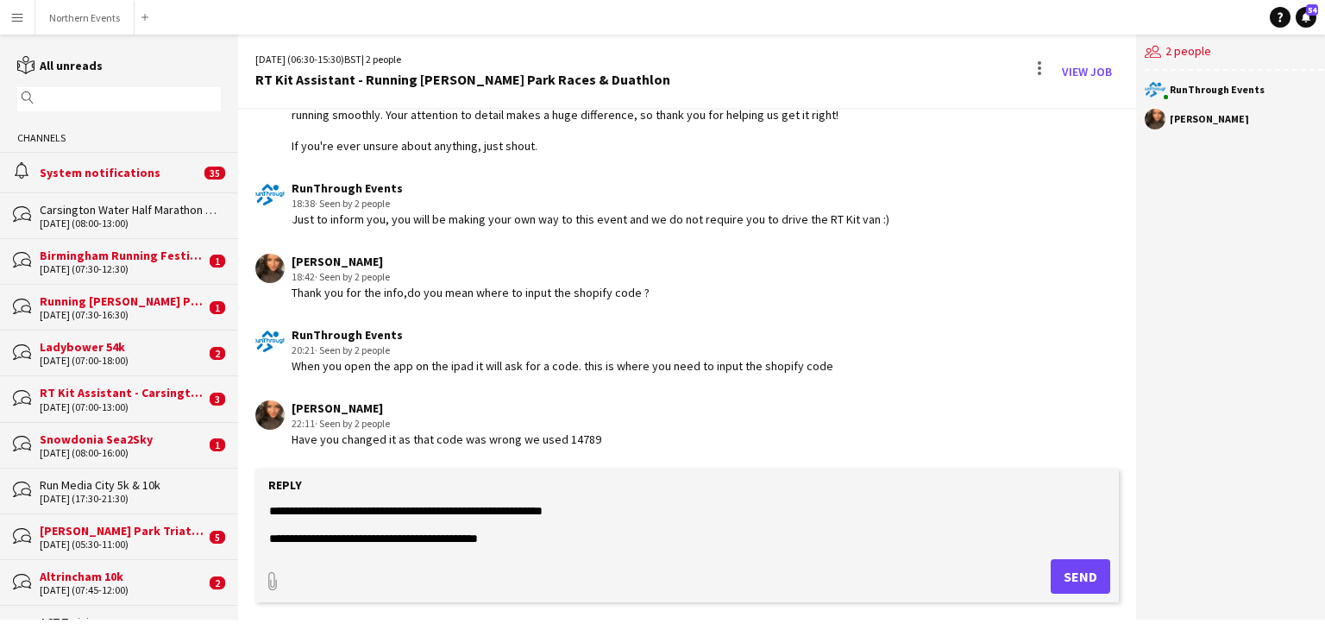
click at [397, 510] on textarea "**********" at bounding box center [687, 524] width 840 height 45
click at [618, 508] on textarea "**********" at bounding box center [687, 524] width 840 height 45
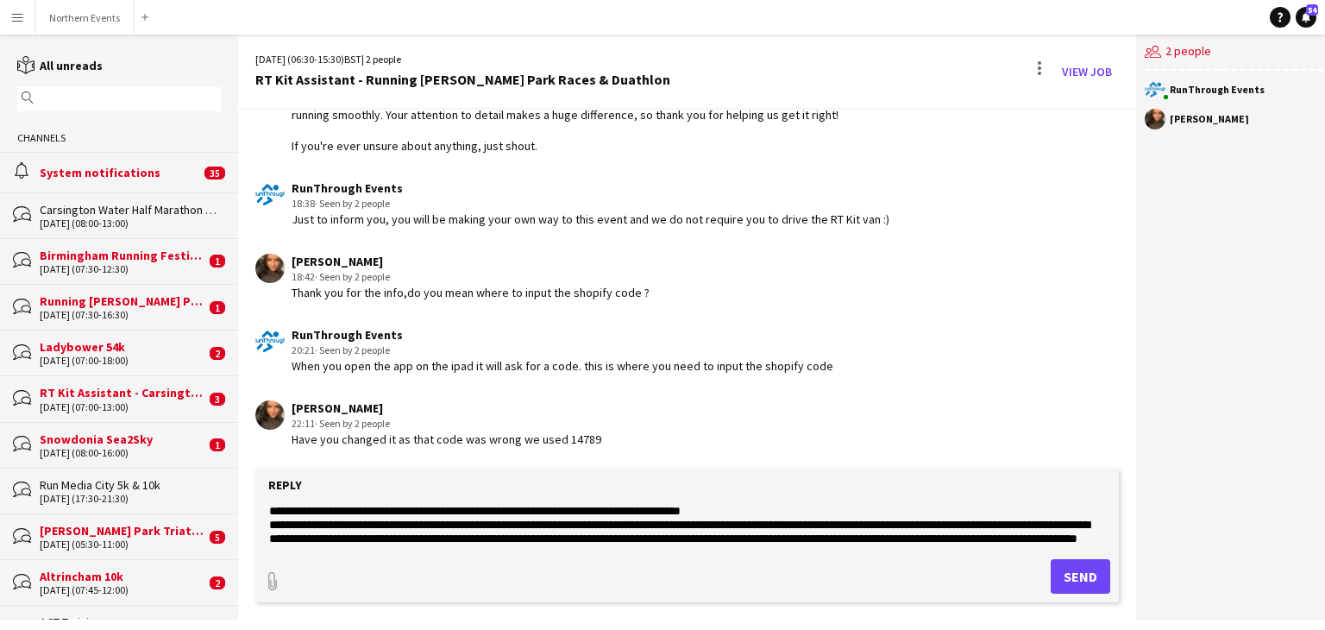
scroll to position [10, 0]
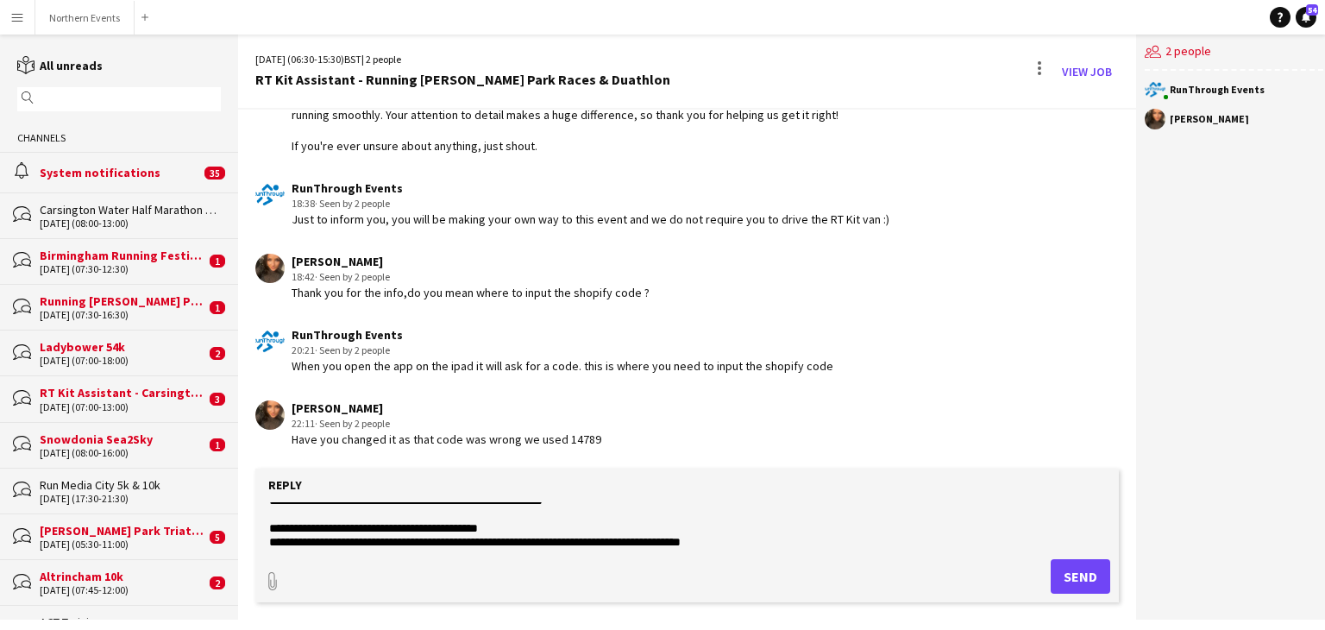
click at [497, 522] on textarea "**********" at bounding box center [687, 524] width 840 height 45
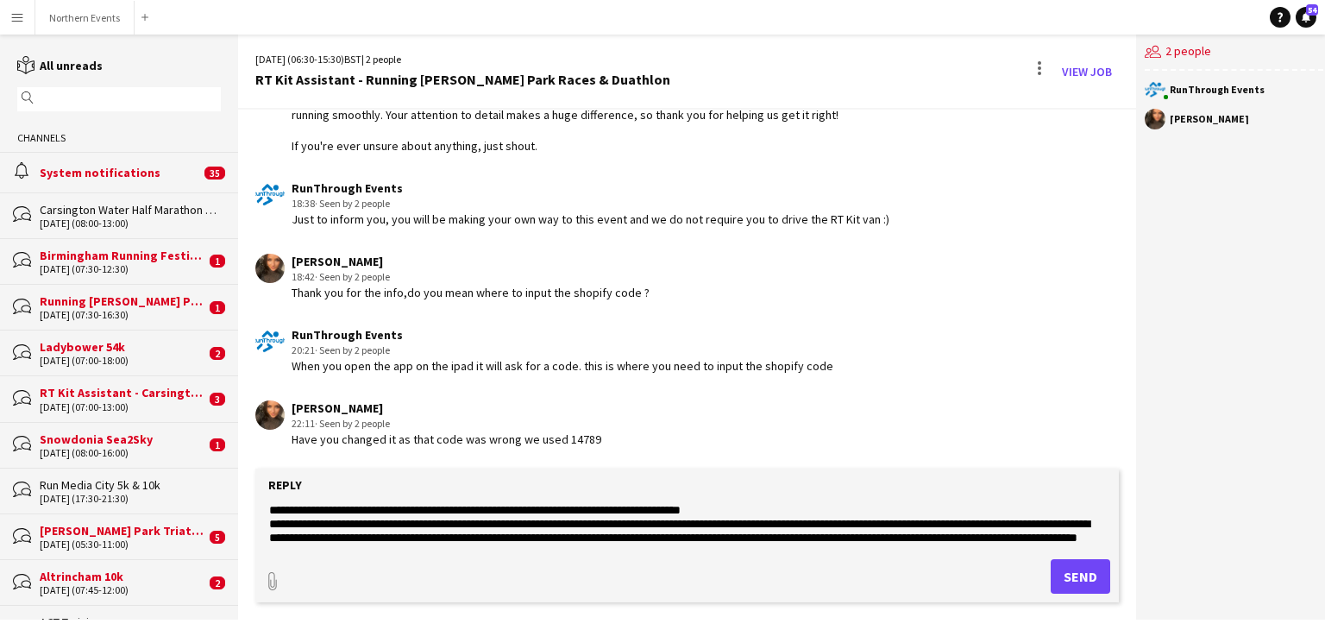
scroll to position [44, 0]
click at [761, 506] on textarea "**********" at bounding box center [687, 524] width 840 height 45
click at [715, 521] on textarea "**********" at bounding box center [687, 524] width 840 height 45
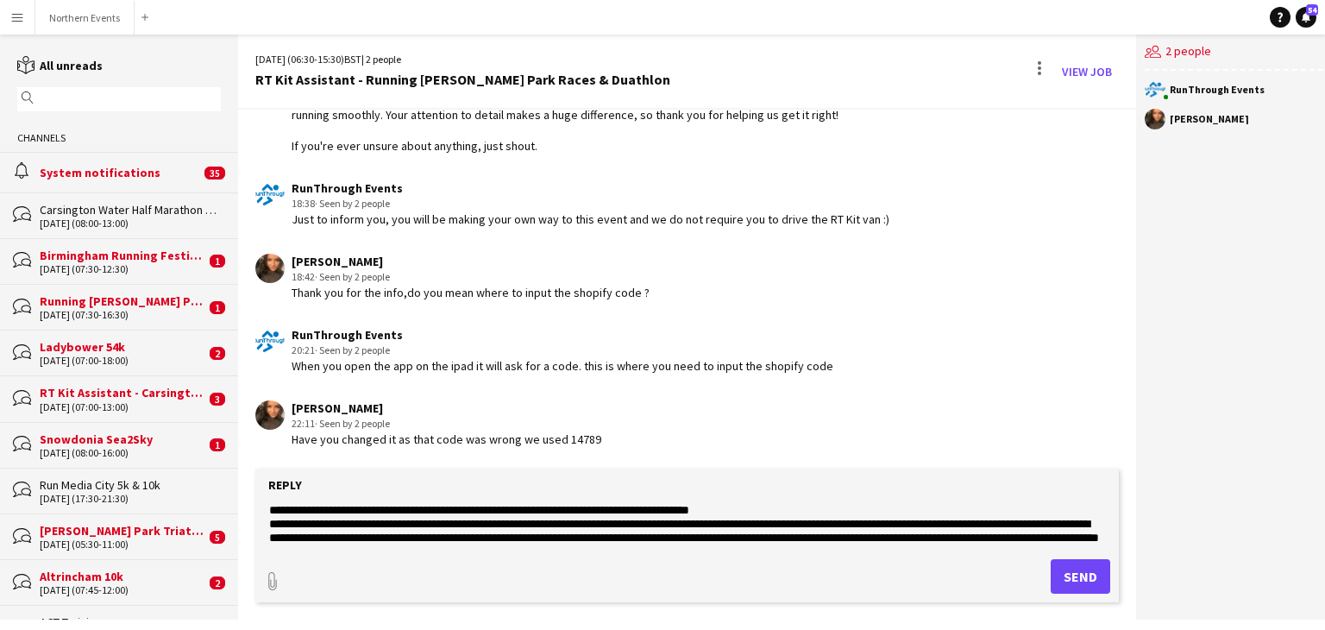
click at [789, 518] on textarea "**********" at bounding box center [687, 524] width 840 height 45
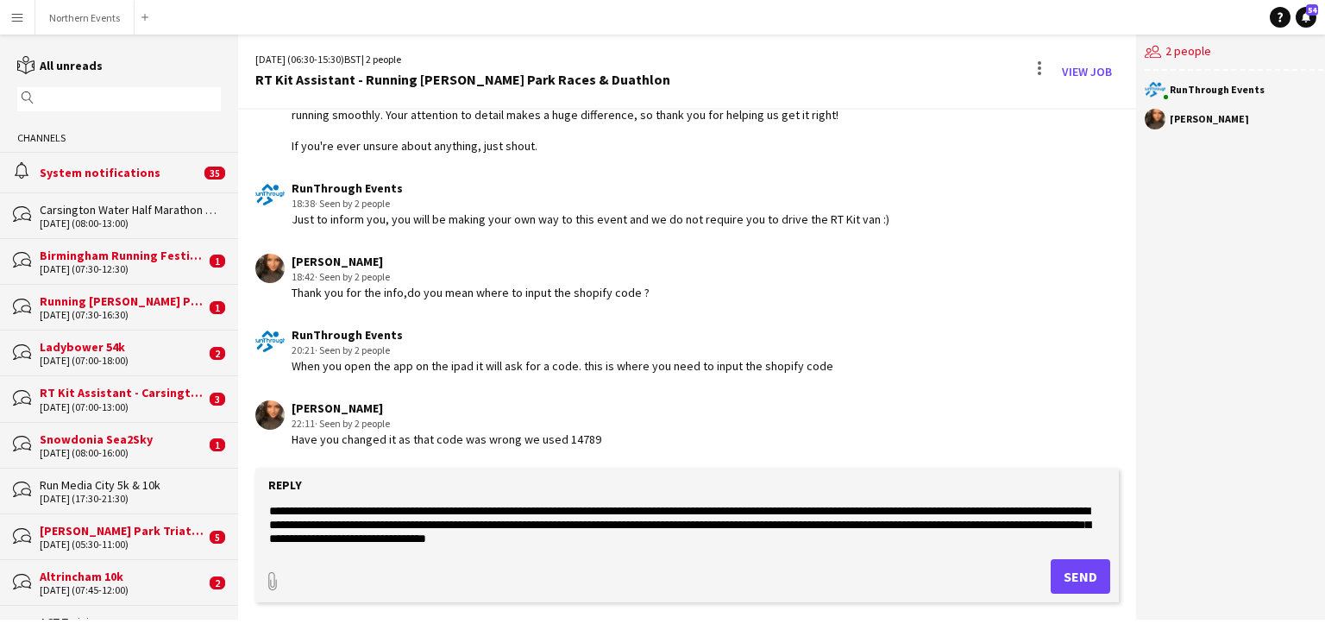
click at [815, 550] on form "**********" at bounding box center [687, 536] width 864 height 134
click at [757, 533] on textarea "**********" at bounding box center [687, 524] width 840 height 45
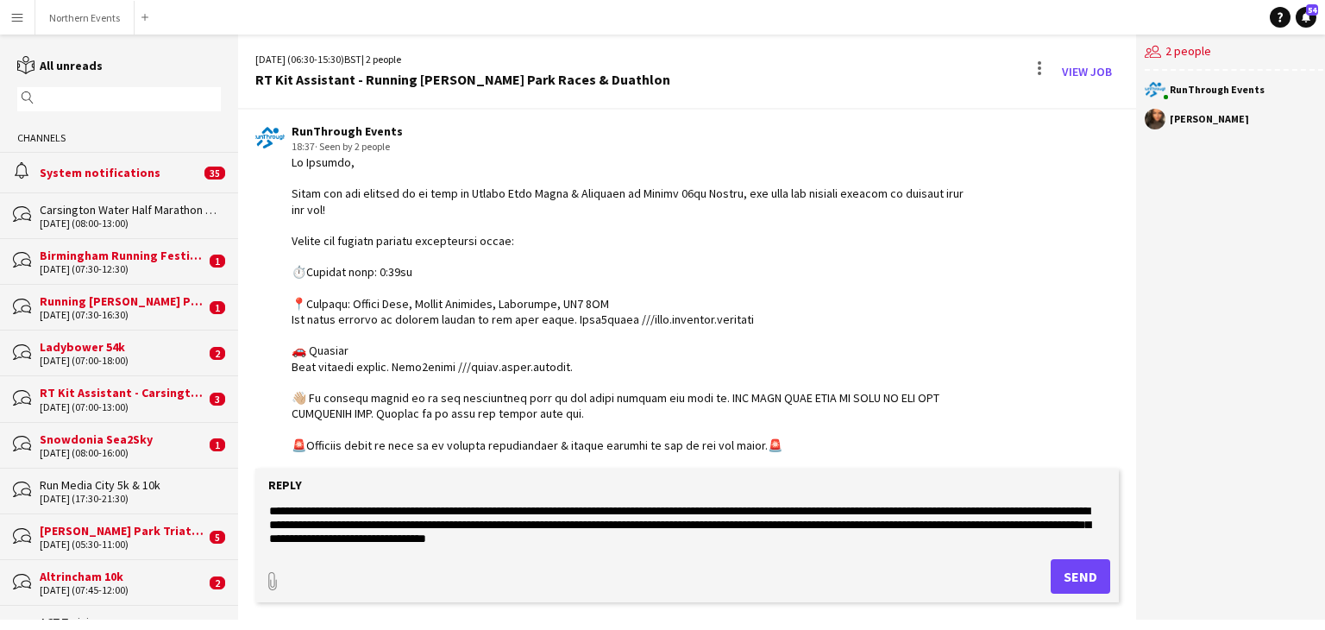
scroll to position [48, 0]
click at [582, 426] on div at bounding box center [633, 570] width 682 height 833
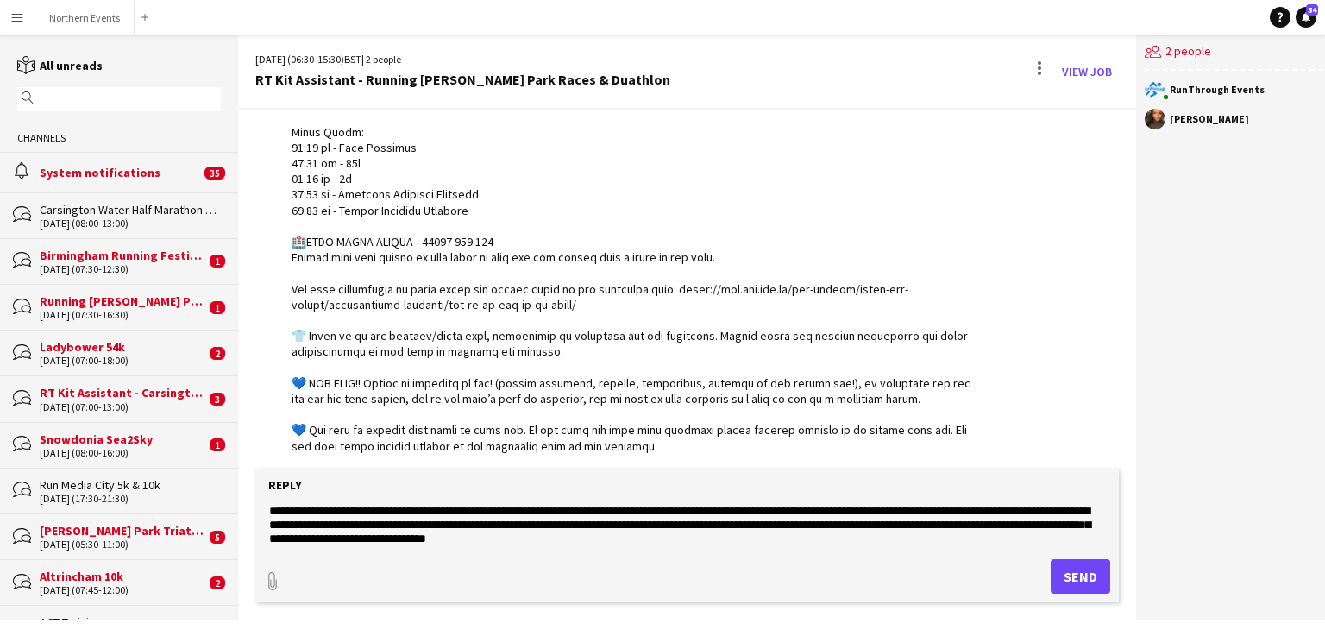
scroll to position [1158, 0]
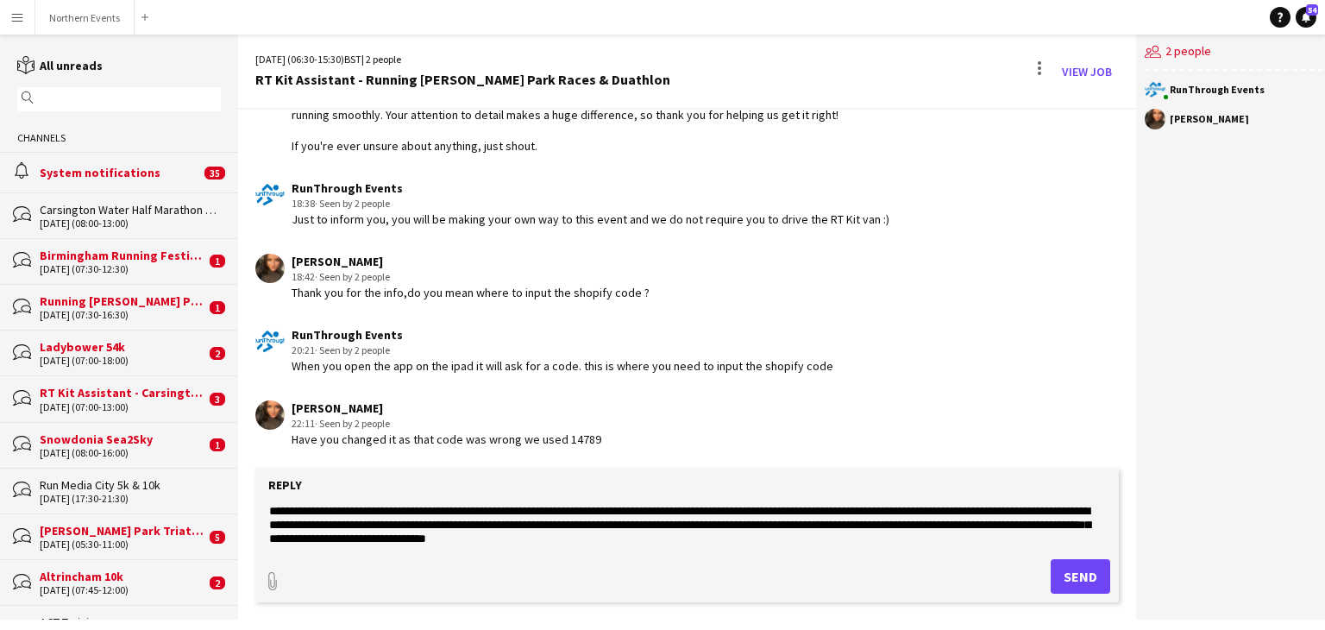
click at [773, 540] on textarea "**********" at bounding box center [687, 524] width 840 height 45
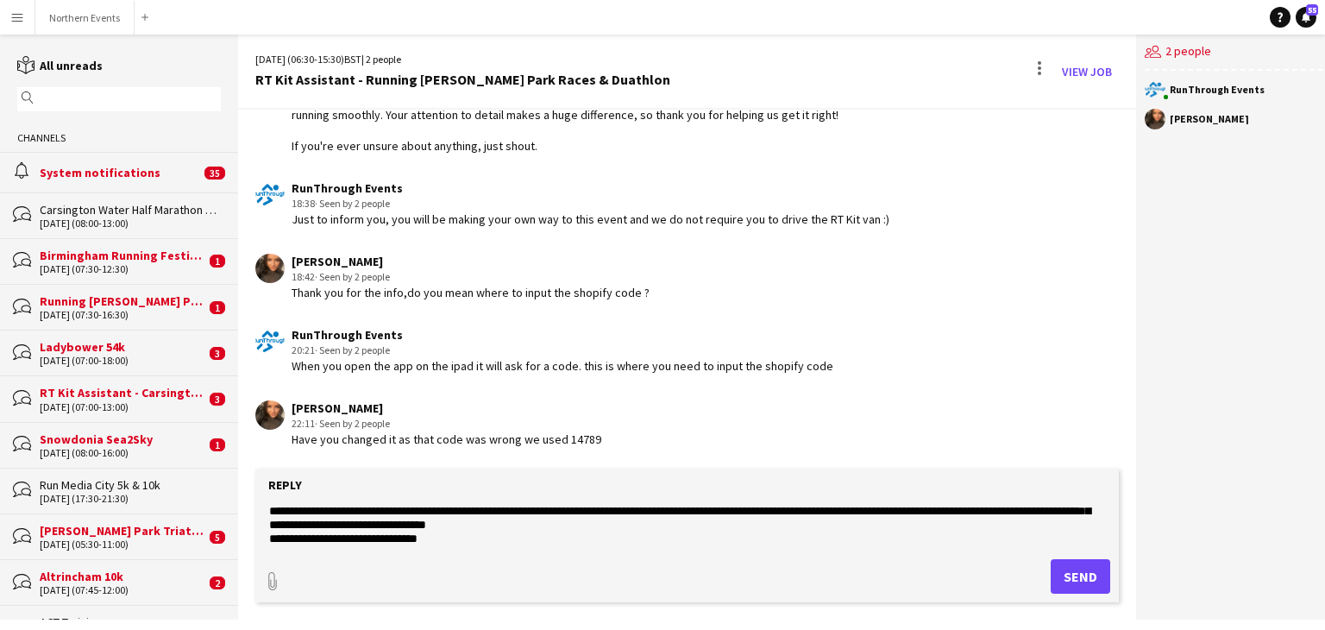
click at [354, 537] on textarea "**********" at bounding box center [687, 524] width 840 height 45
click at [468, 622] on div "Menu Boards Boards Boards All jobs Status Workforce Workforce My Workforce Recr…" at bounding box center [662, 315] width 1325 height 630
drag, startPoint x: 462, startPoint y: 542, endPoint x: 425, endPoint y: 529, distance: 40.1
click at [425, 529] on textarea "**********" at bounding box center [687, 524] width 840 height 45
click at [359, 538] on textarea "**********" at bounding box center [687, 524] width 840 height 45
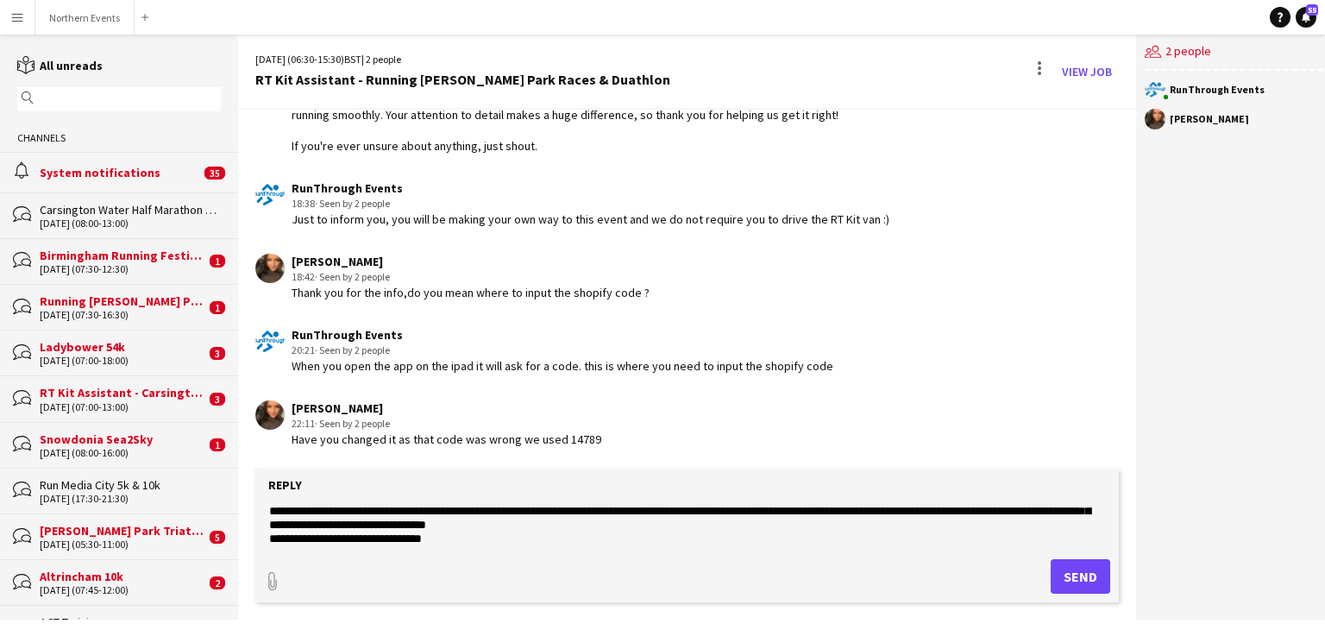
click at [454, 539] on textarea "**********" at bounding box center [687, 524] width 840 height 45
drag, startPoint x: 588, startPoint y: 540, endPoint x: 357, endPoint y: 539, distance: 230.4
click at [357, 539] on textarea "**********" at bounding box center [687, 524] width 840 height 45
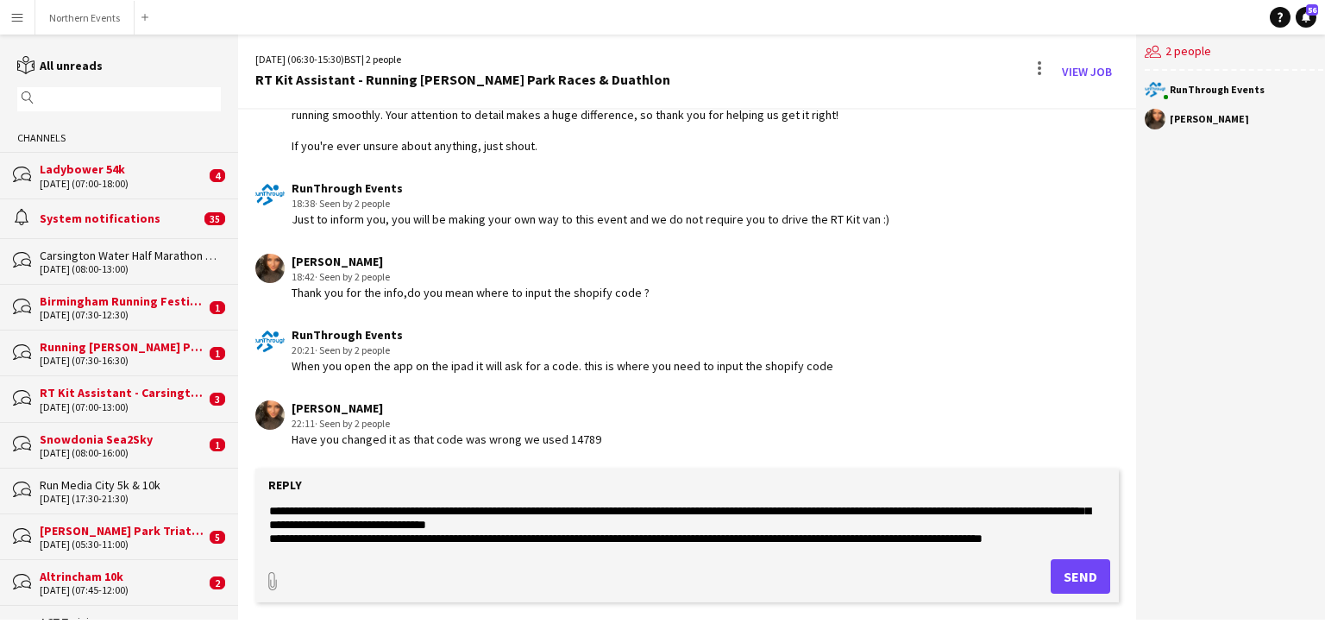
scroll to position [0, 0]
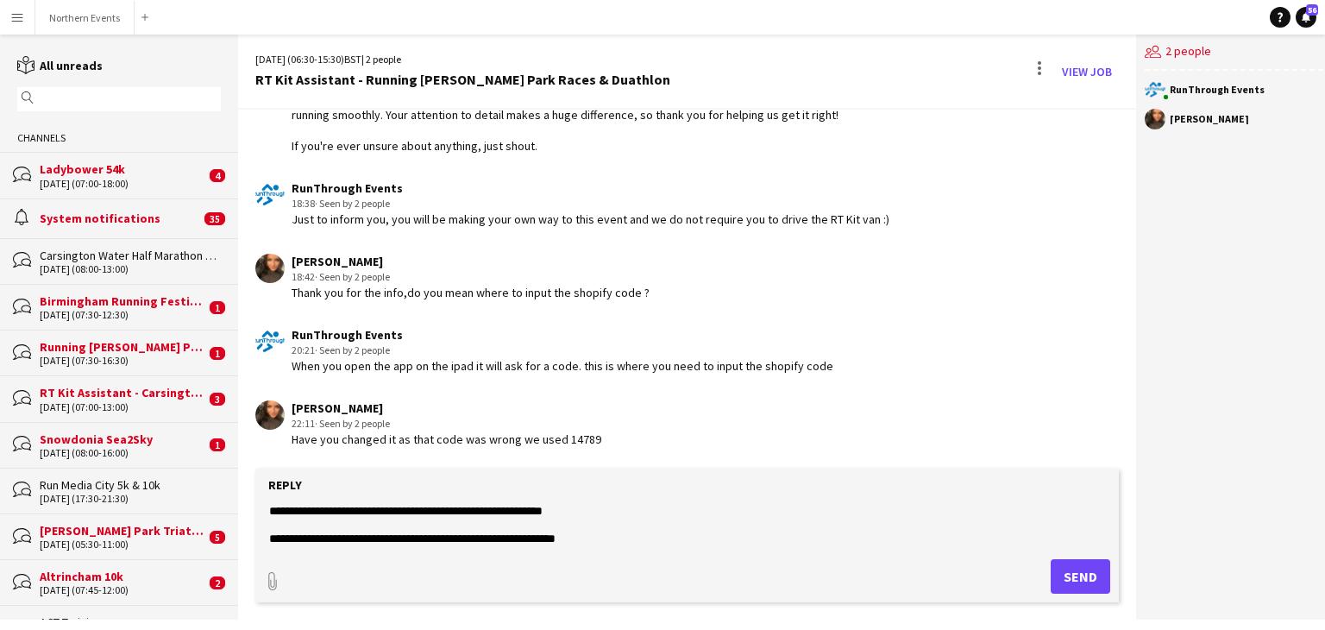
click at [567, 539] on textarea "**********" at bounding box center [687, 524] width 840 height 45
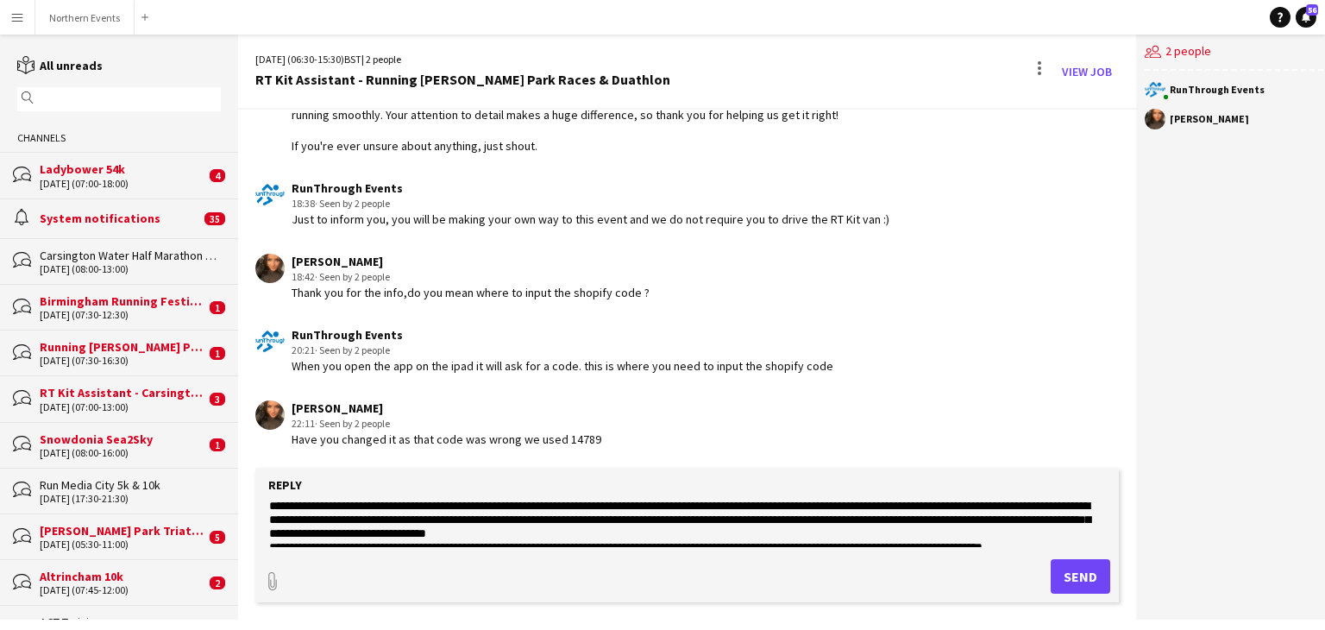
scroll to position [38, 0]
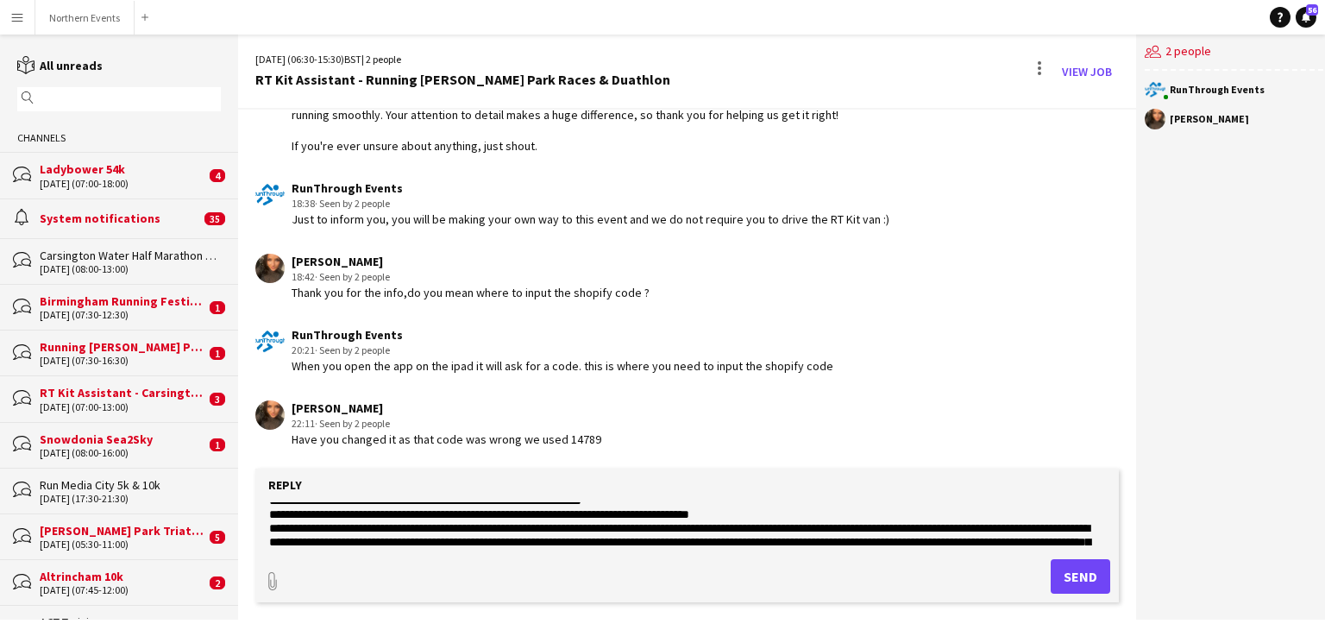
click at [825, 529] on textarea "**********" at bounding box center [687, 524] width 840 height 45
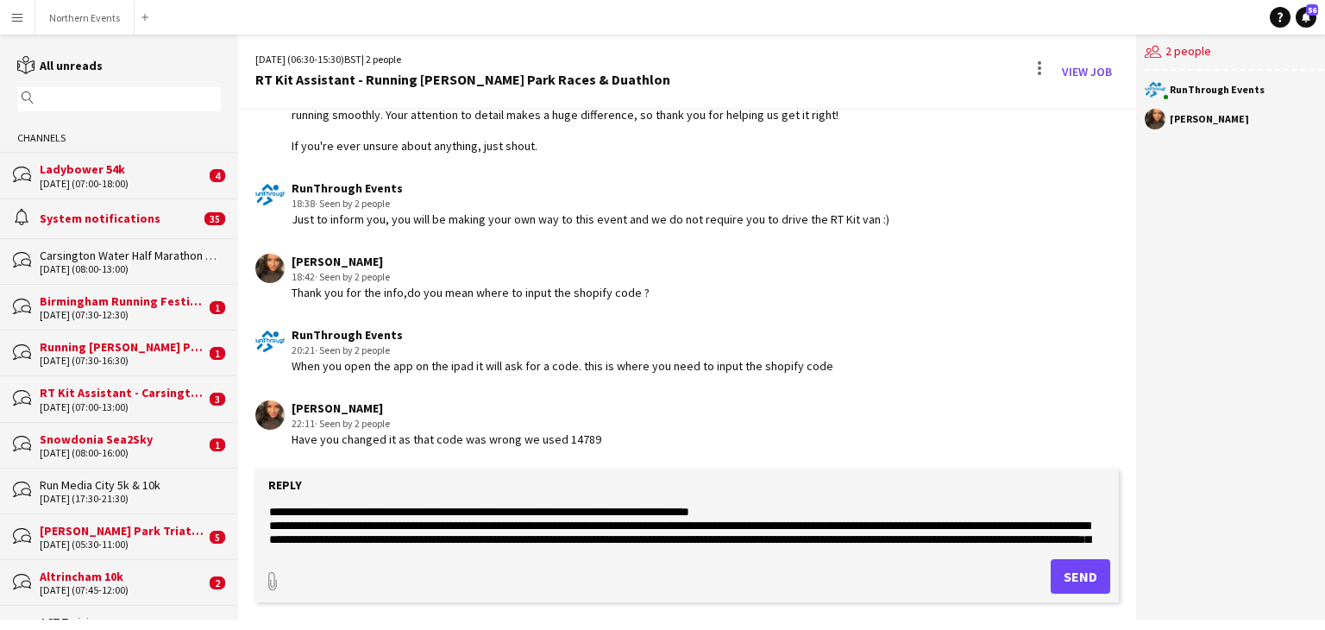
scroll to position [69, 0]
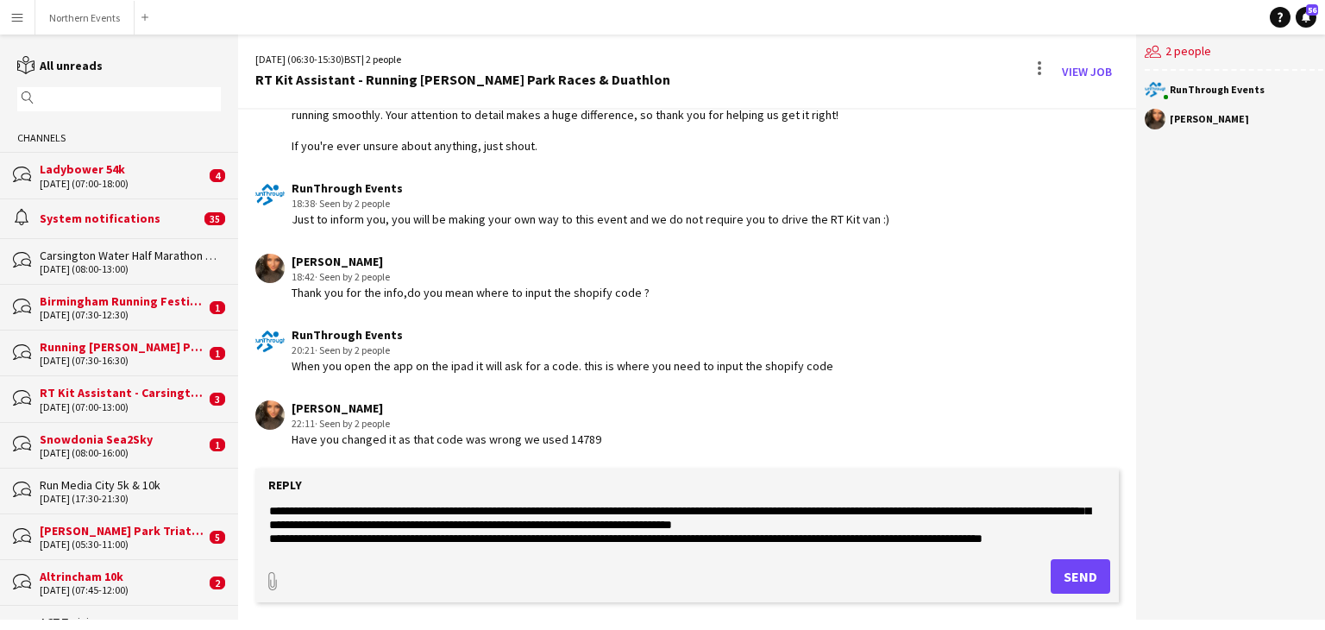
click at [1036, 529] on textarea "**********" at bounding box center [687, 524] width 840 height 45
click at [1023, 522] on textarea "**********" at bounding box center [687, 524] width 840 height 45
click at [1028, 523] on textarea "**********" at bounding box center [687, 524] width 840 height 45
click at [533, 539] on textarea "**********" at bounding box center [687, 524] width 840 height 45
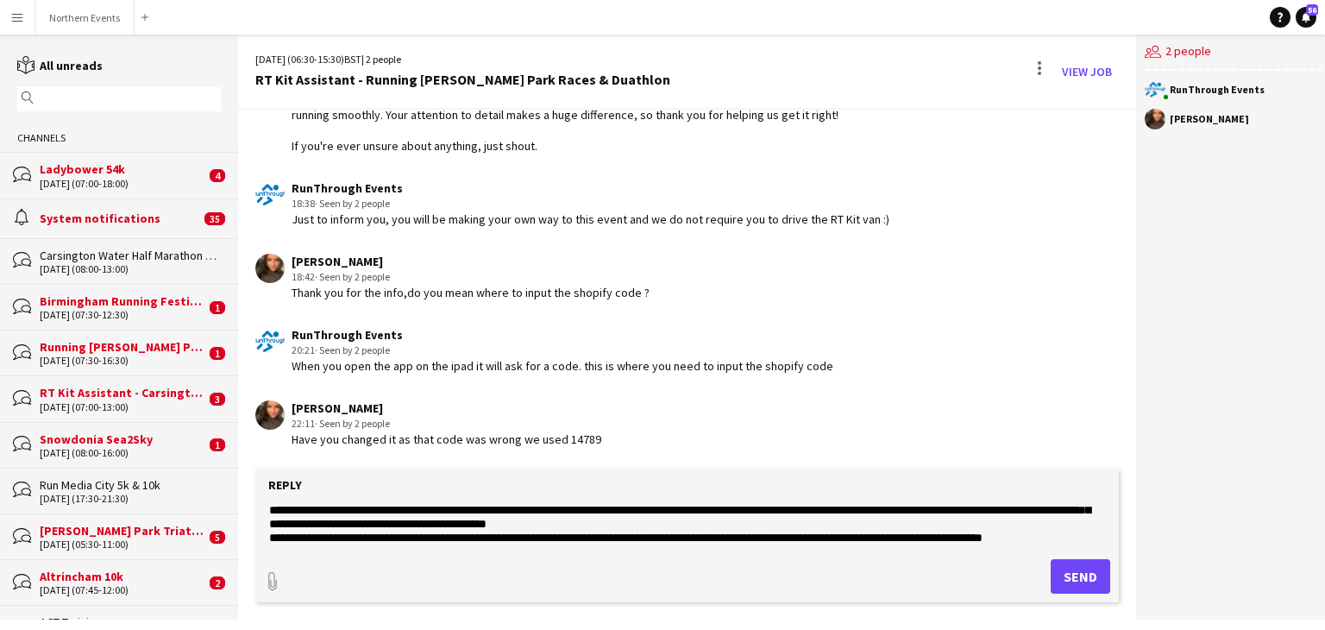
scroll to position [83, 0]
click at [393, 539] on textarea "**********" at bounding box center [687, 524] width 840 height 45
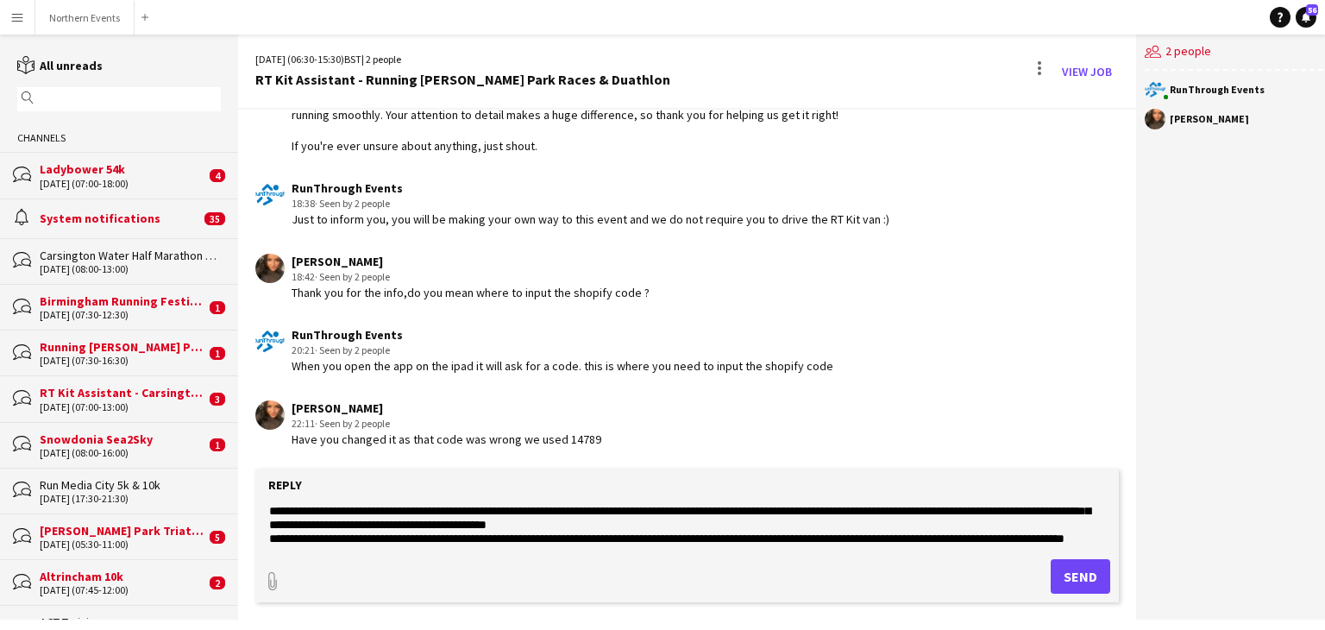
click at [683, 536] on textarea at bounding box center [687, 524] width 840 height 45
click at [330, 541] on textarea at bounding box center [687, 524] width 840 height 45
click at [379, 531] on textarea at bounding box center [687, 524] width 840 height 45
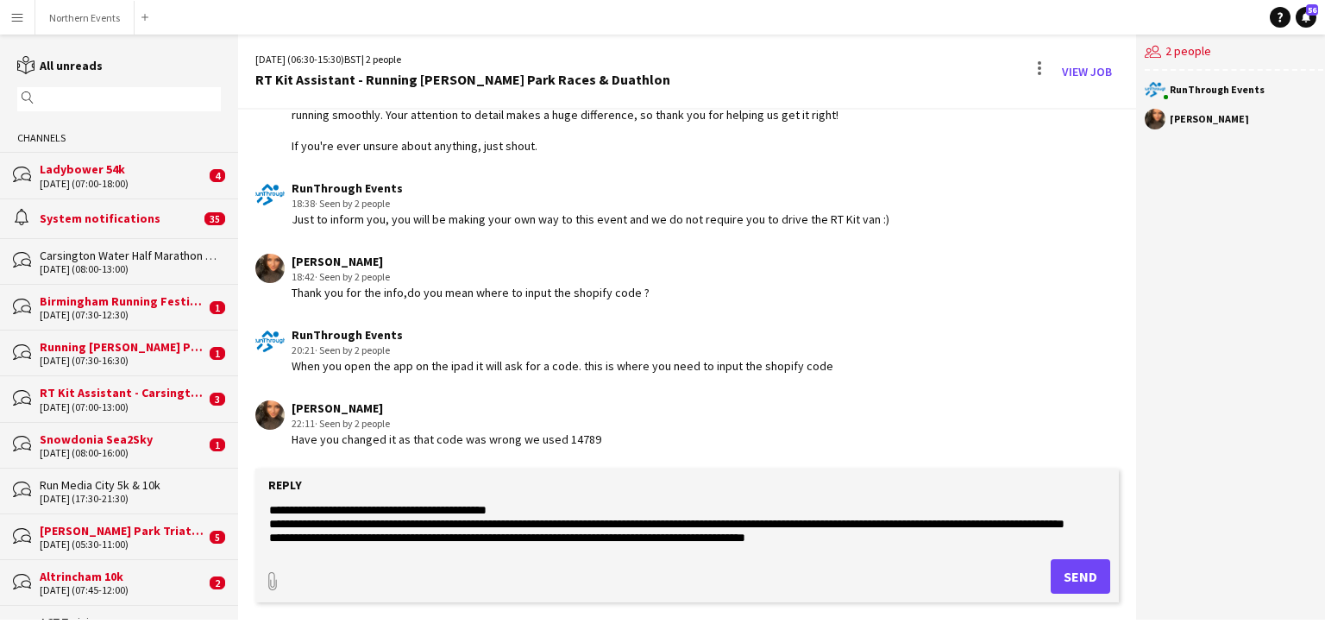
scroll to position [138, 0]
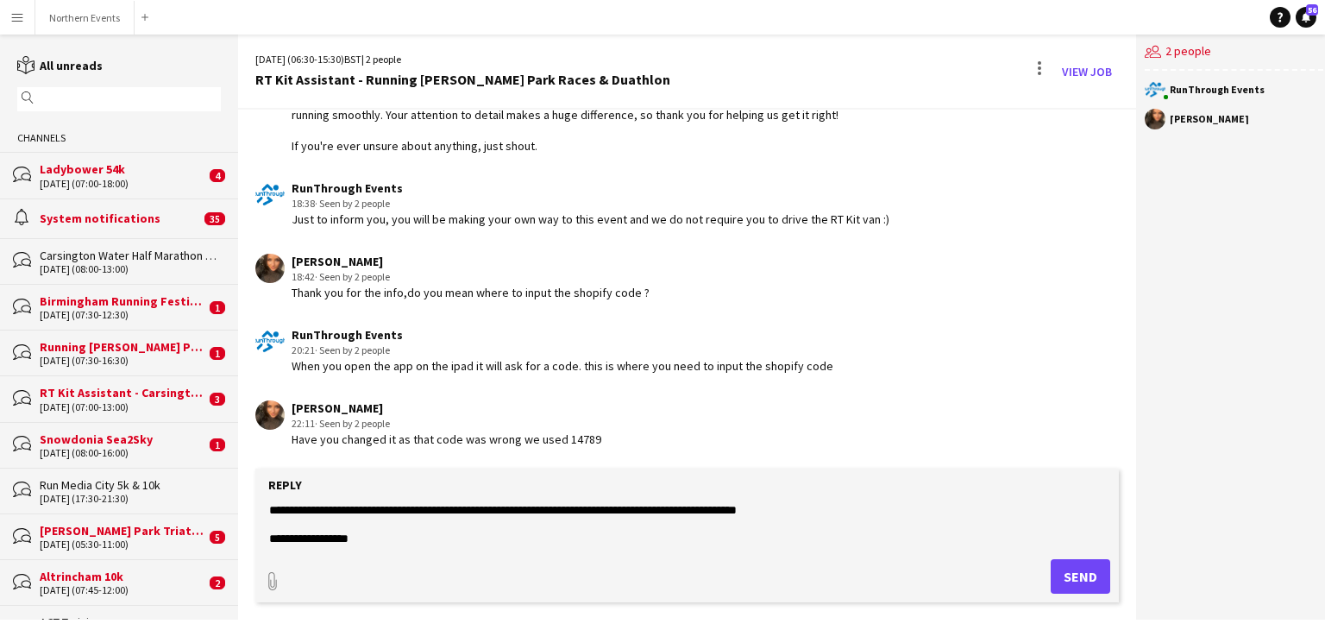
type textarea "**********"
click at [1076, 581] on button "Send" at bounding box center [1081, 576] width 60 height 35
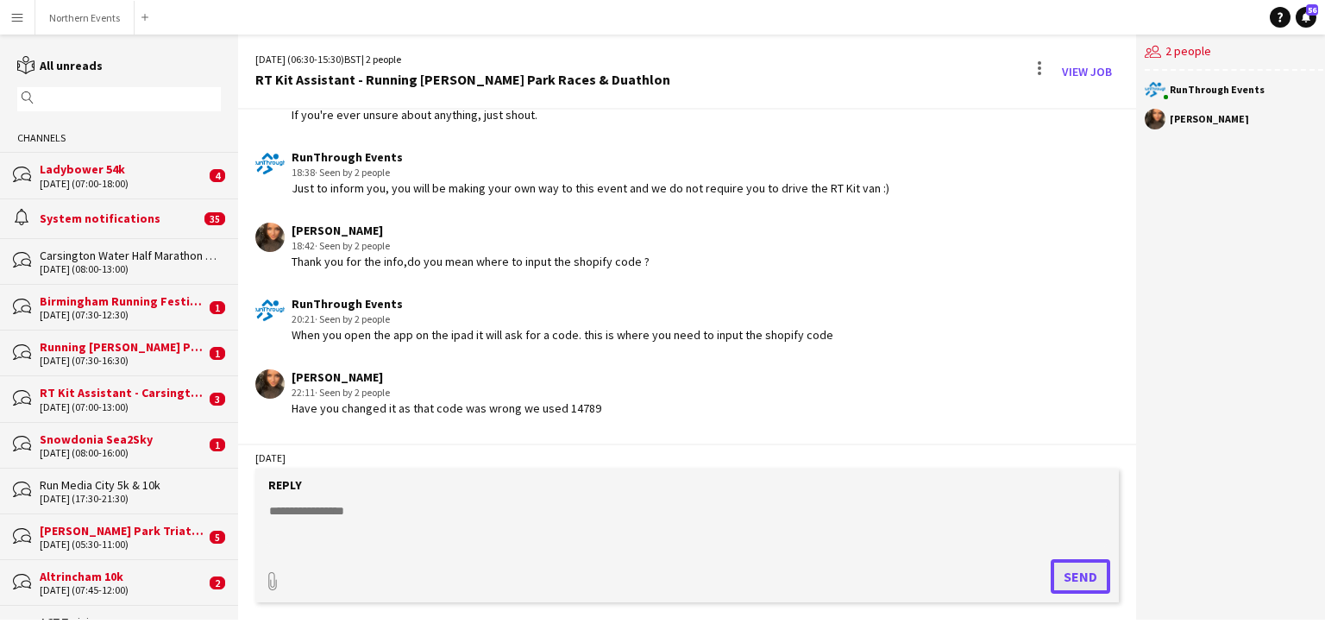
scroll to position [1467, 0]
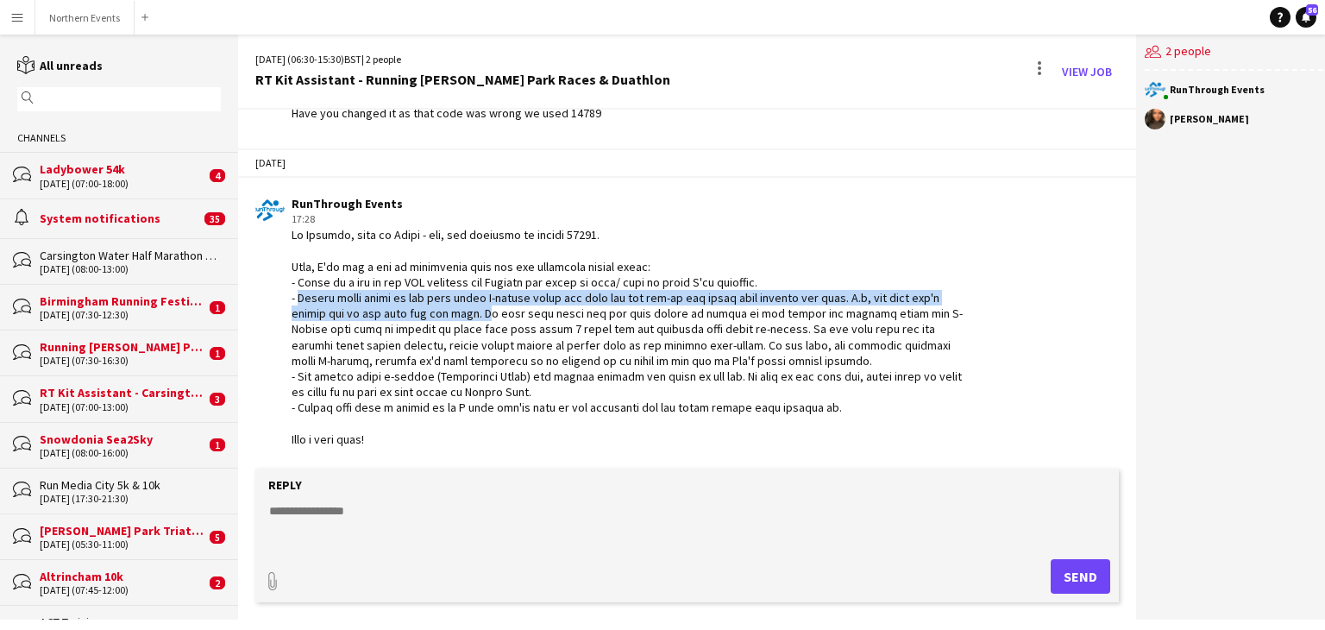
drag, startPoint x: 294, startPoint y: 308, endPoint x: 470, endPoint y: 324, distance: 176.8
click at [470, 324] on div at bounding box center [633, 337] width 682 height 220
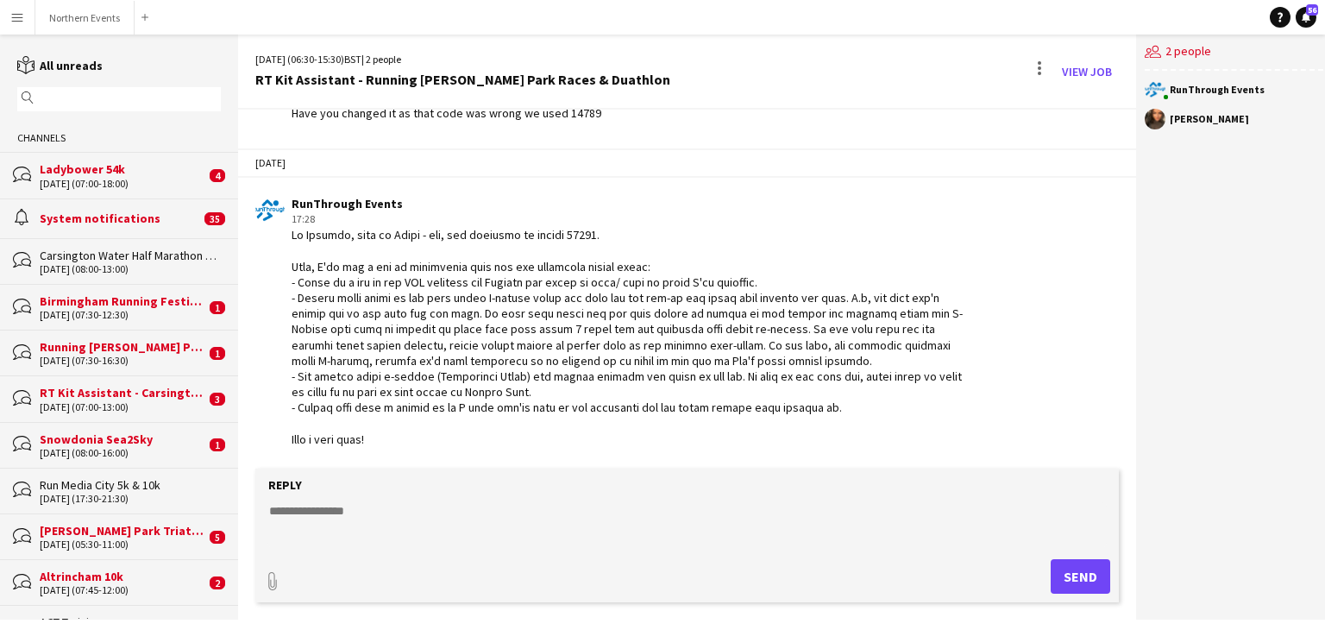
click at [401, 349] on div at bounding box center [633, 337] width 682 height 220
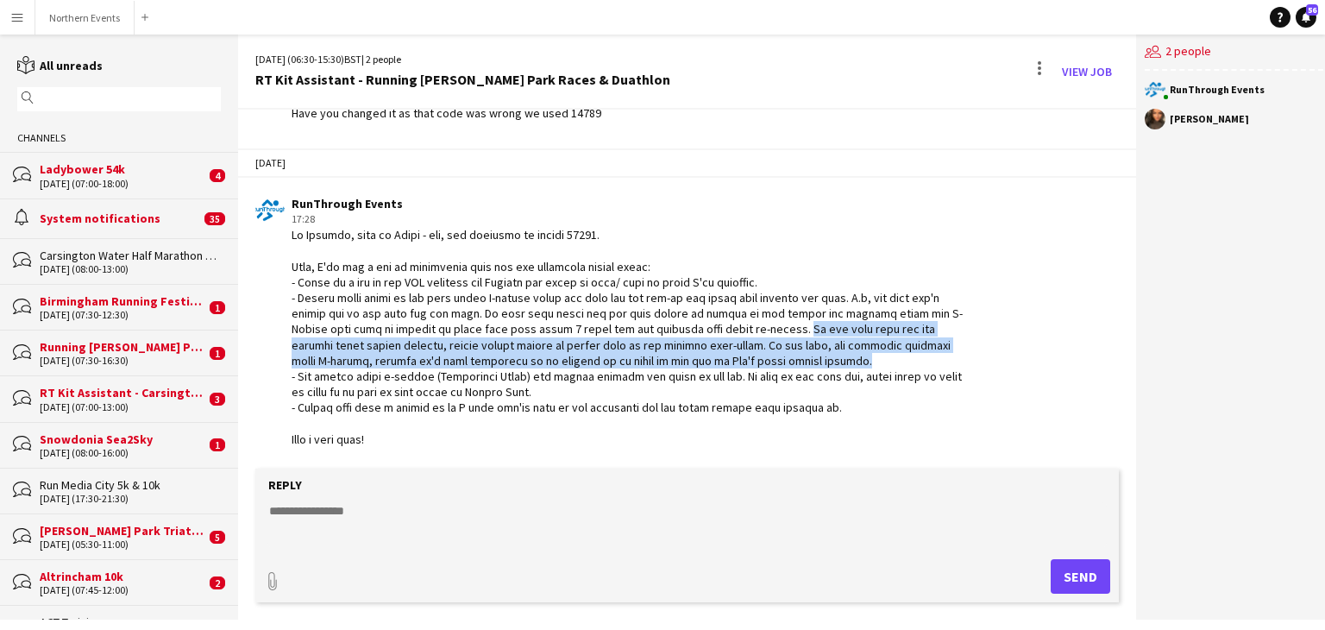
drag, startPoint x: 745, startPoint y: 341, endPoint x: 721, endPoint y: 354, distance: 26.7
click at [721, 354] on div at bounding box center [633, 337] width 682 height 220
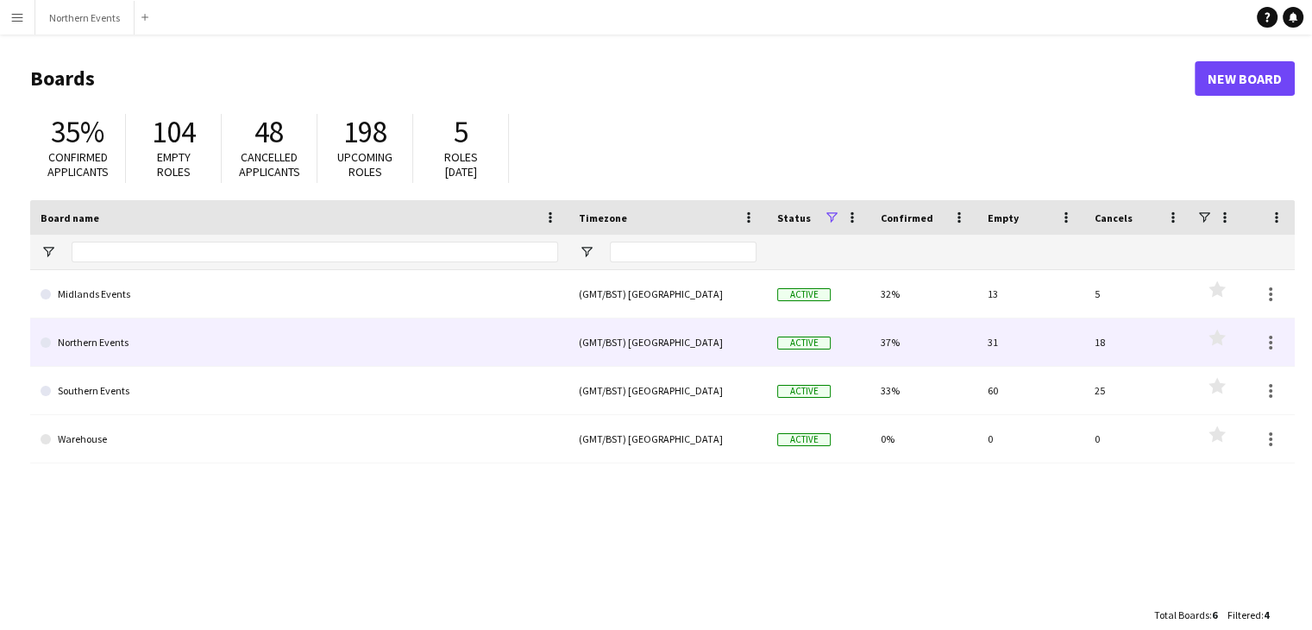
click at [116, 341] on link "Northern Events" at bounding box center [300, 342] width 518 height 48
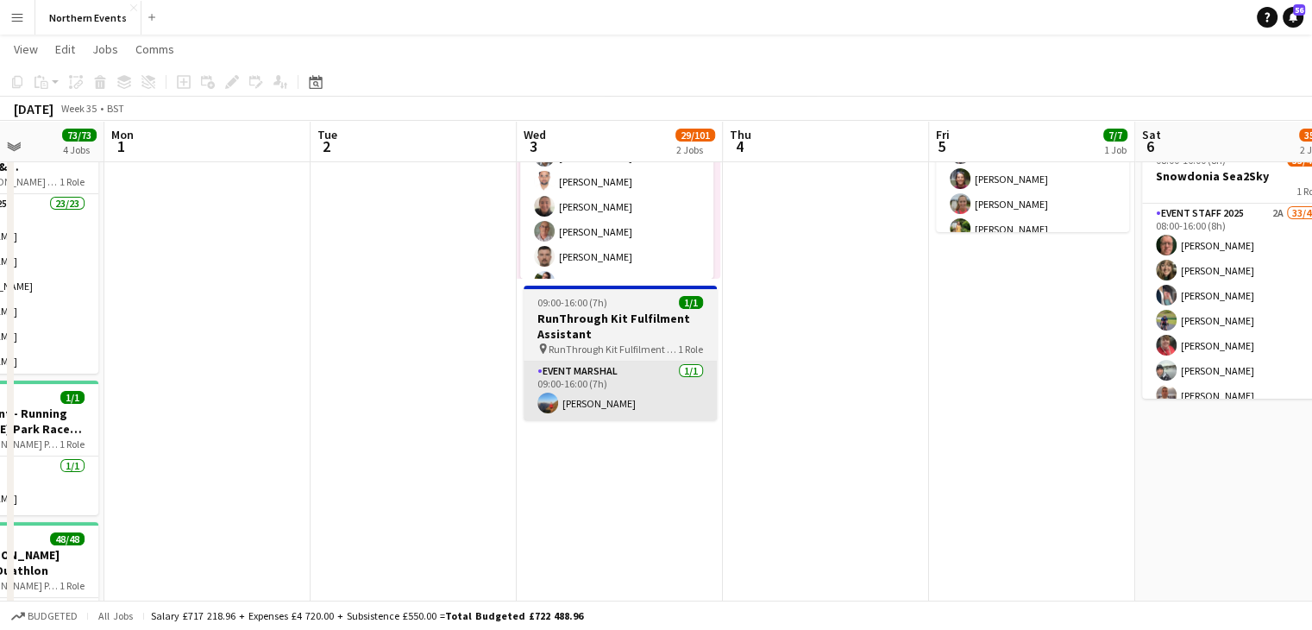
scroll to position [0, 724]
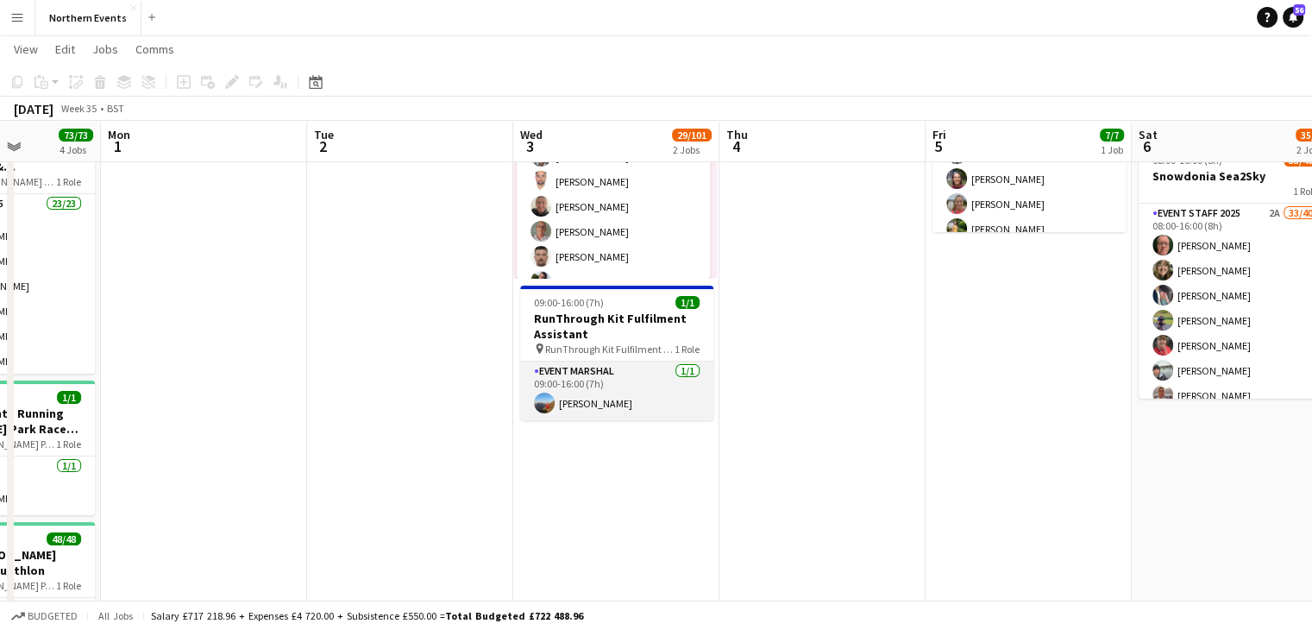
click at [626, 398] on app-card-role "Event Marshal [DATE] 09:00-16:00 (7h) [PERSON_NAME]" at bounding box center [616, 391] width 193 height 59
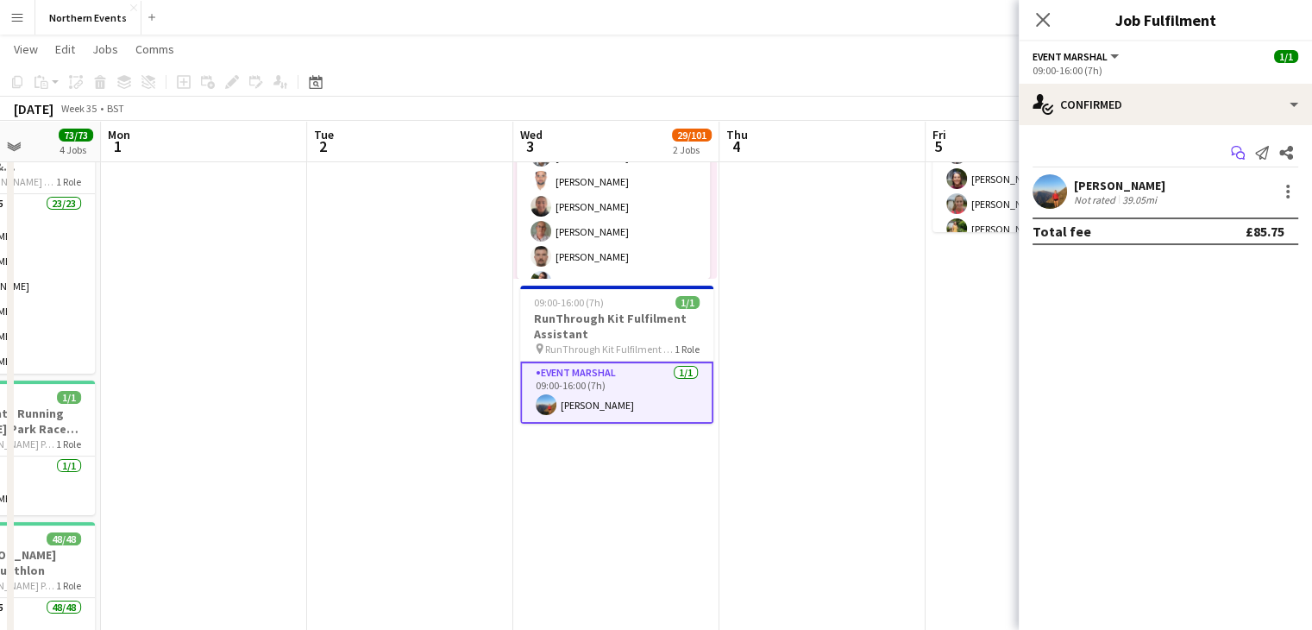
click at [1240, 156] on icon "Start chat" at bounding box center [1238, 153] width 14 height 14
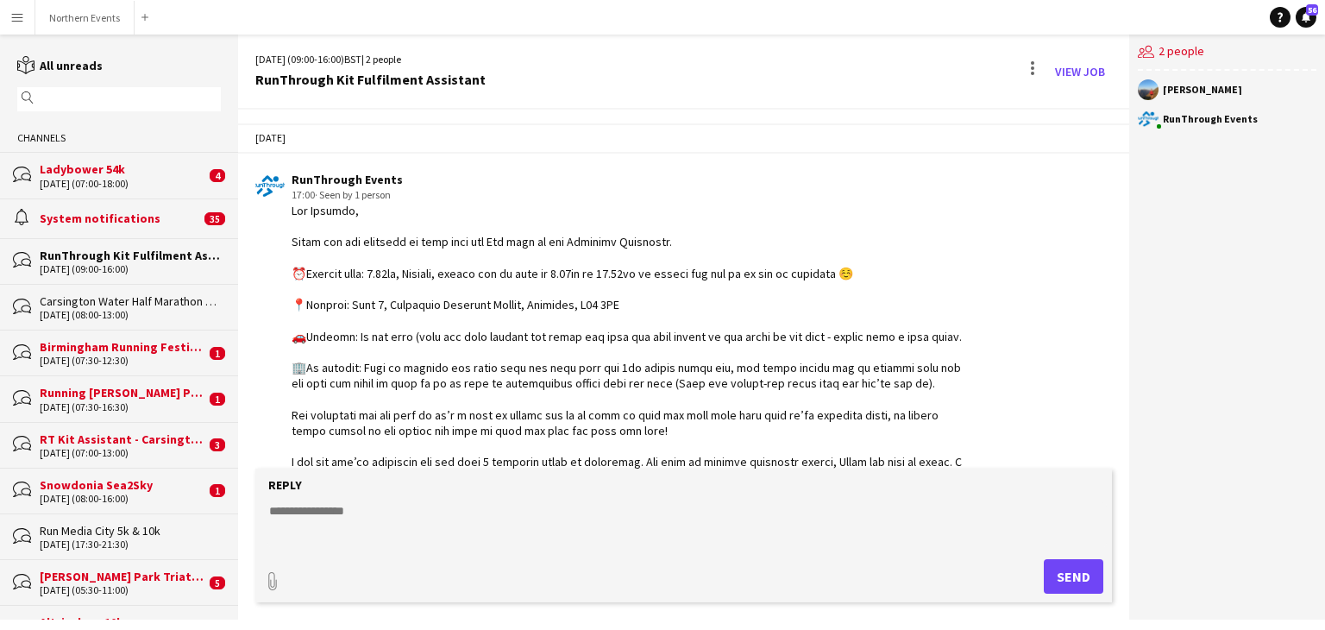
scroll to position [163, 0]
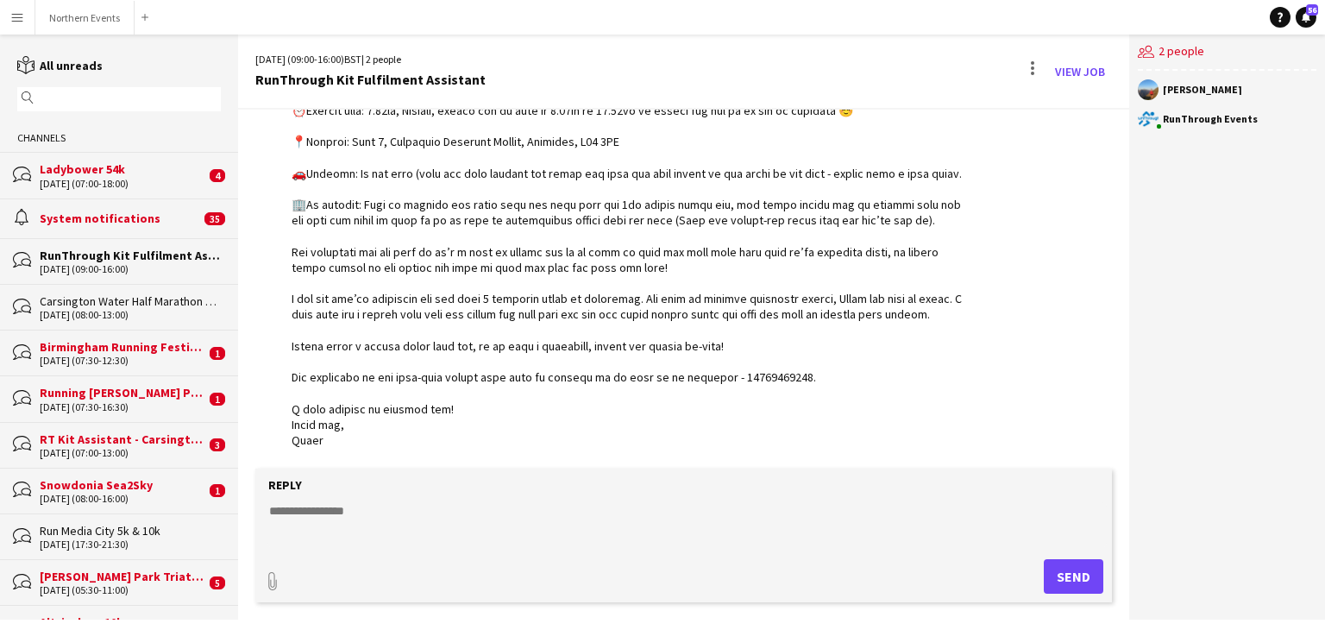
click at [293, 525] on textarea at bounding box center [687, 524] width 840 height 45
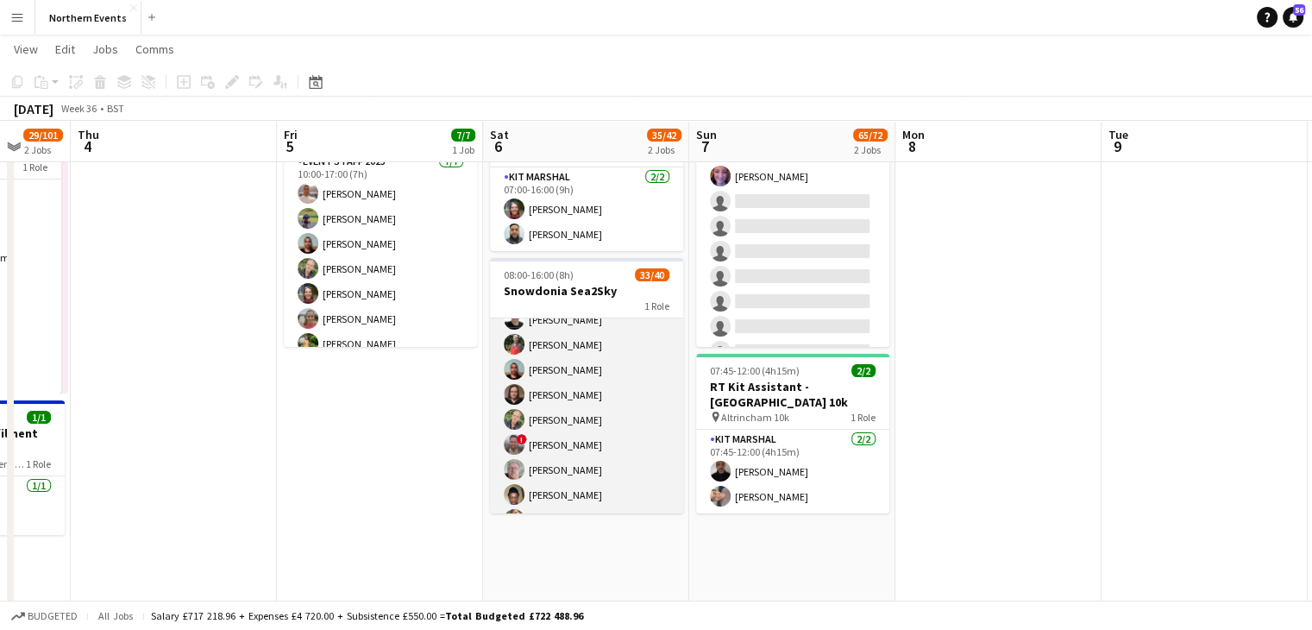
scroll to position [266, 0]
click at [511, 446] on app-user-avatar at bounding box center [514, 444] width 21 height 21
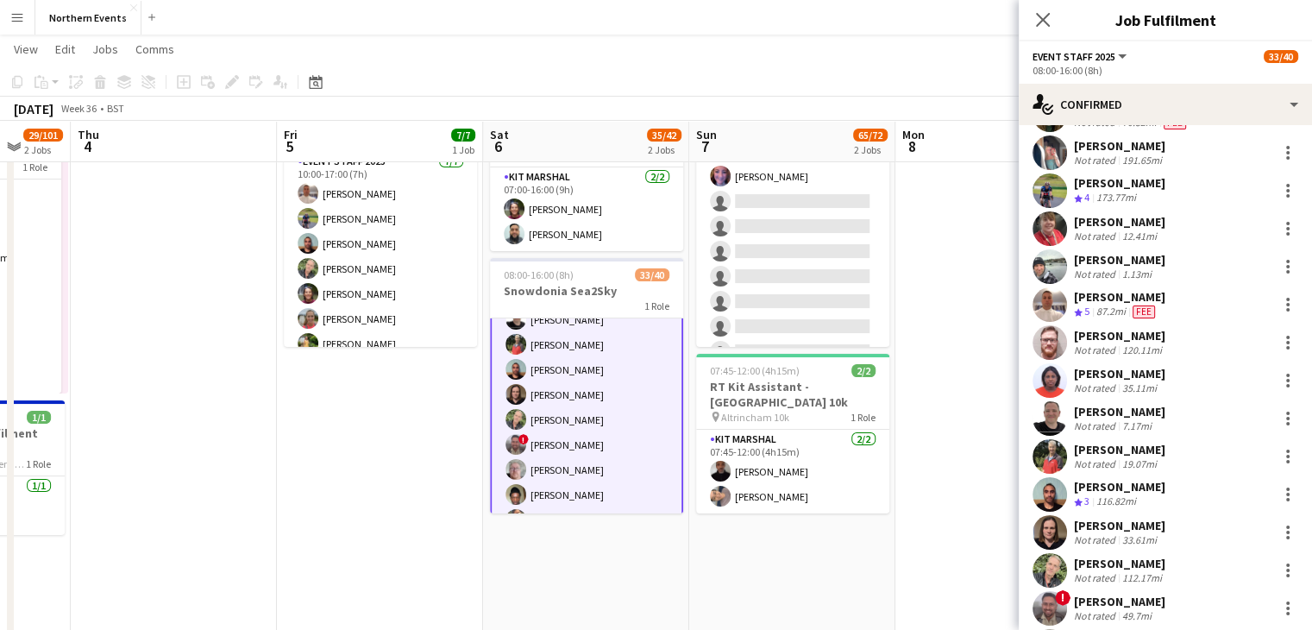
scroll to position [269, 0]
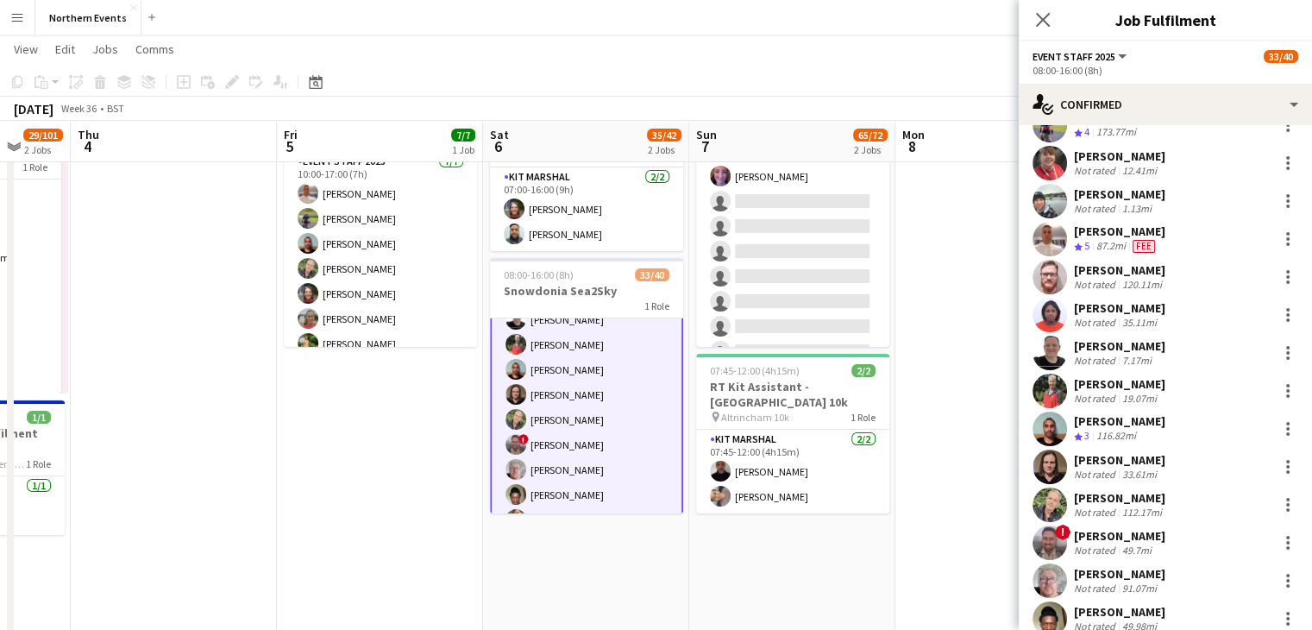
click at [1045, 546] on app-user-avatar at bounding box center [1050, 542] width 35 height 35
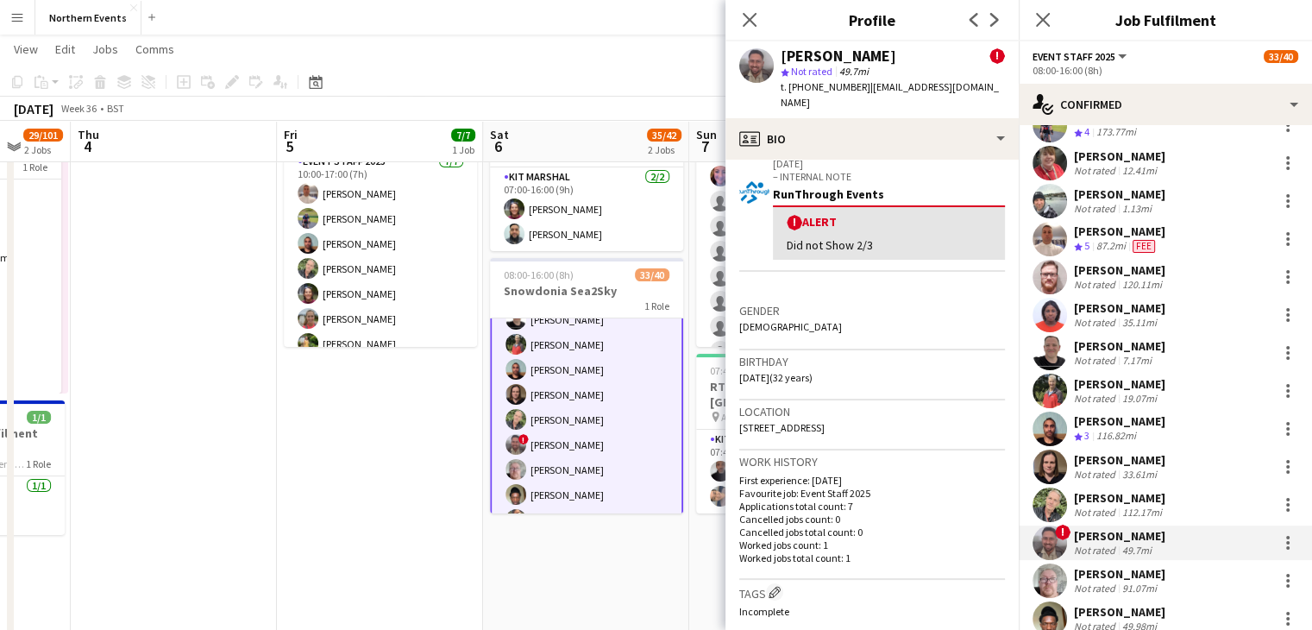
scroll to position [307, 0]
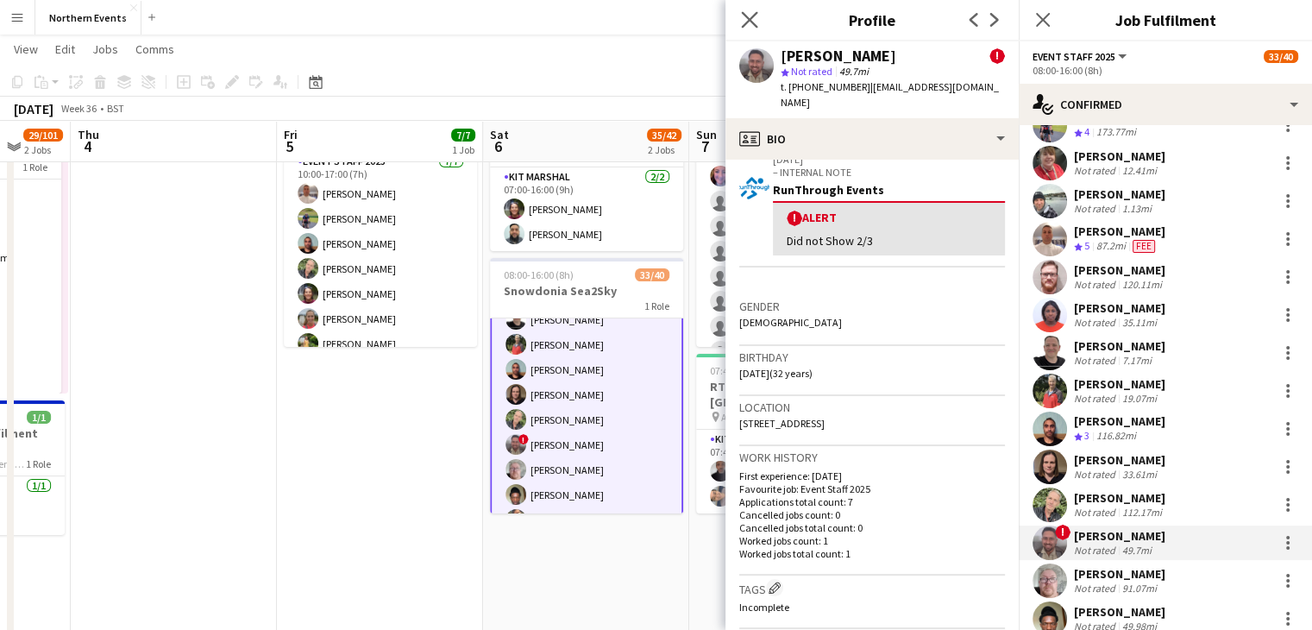
drag, startPoint x: 749, startPoint y: 4, endPoint x: 751, endPoint y: 31, distance: 26.8
click at [751, 31] on div "Close pop-in" at bounding box center [750, 20] width 48 height 40
click at [751, 31] on app-icon "Close pop-in" at bounding box center [750, 20] width 25 height 25
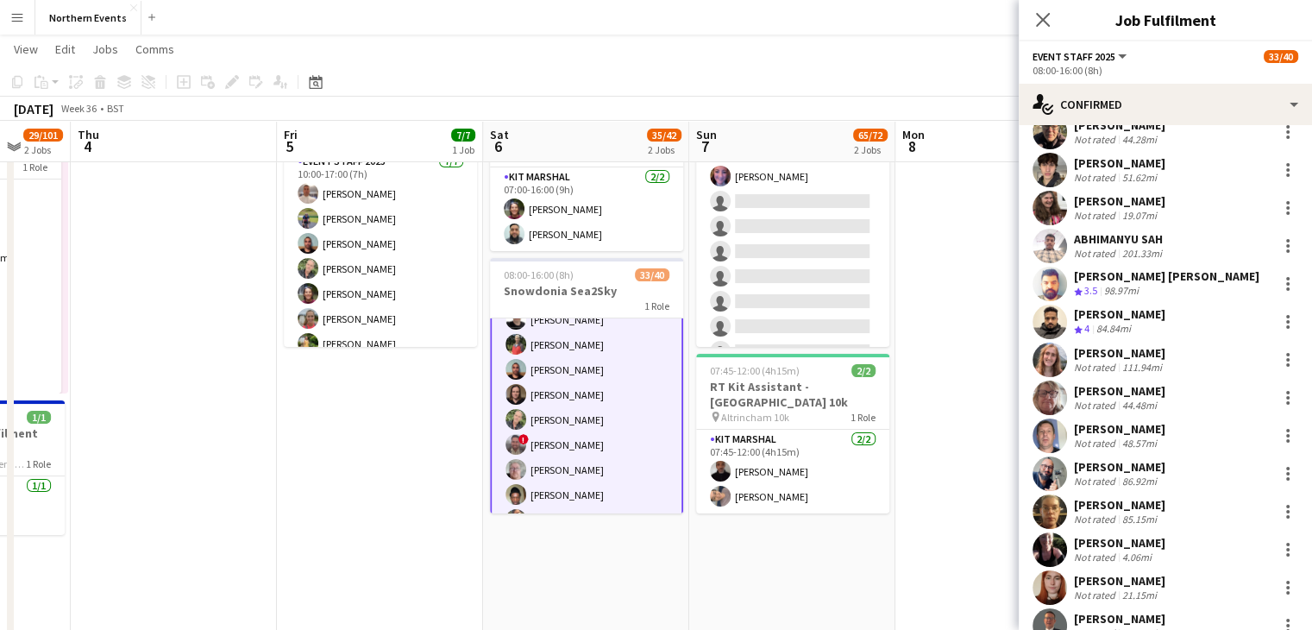
scroll to position [1160, 0]
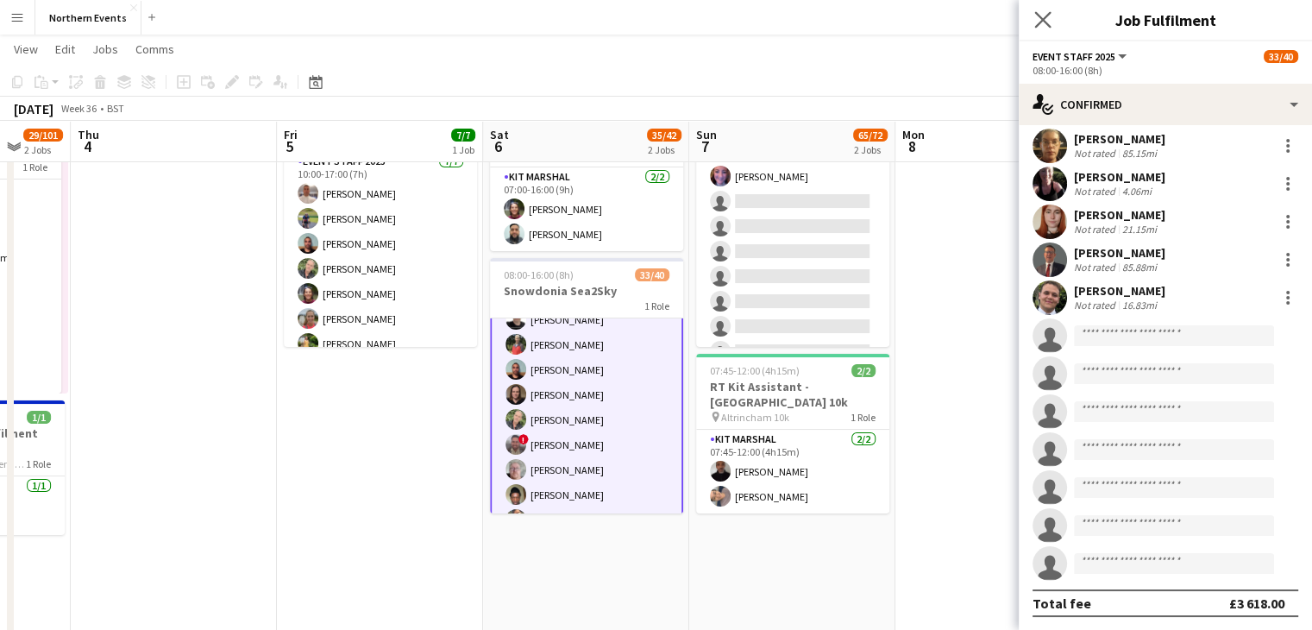
click at [1043, 9] on app-icon "Close pop-in" at bounding box center [1043, 20] width 25 height 25
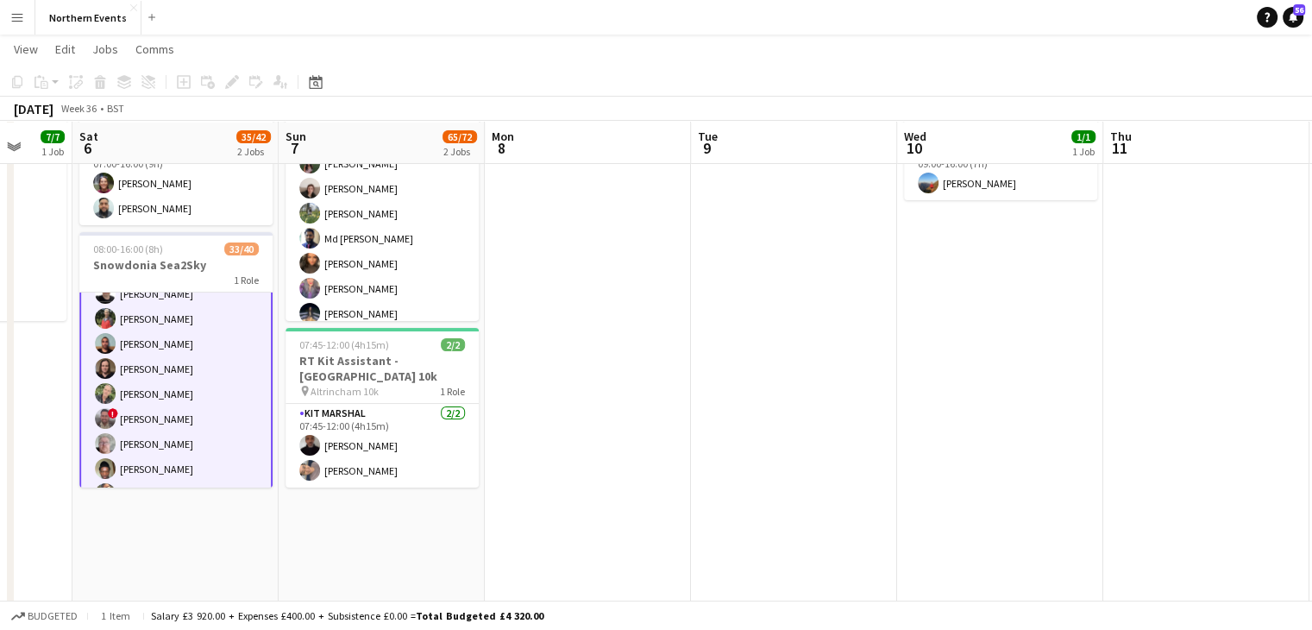
scroll to position [136, 0]
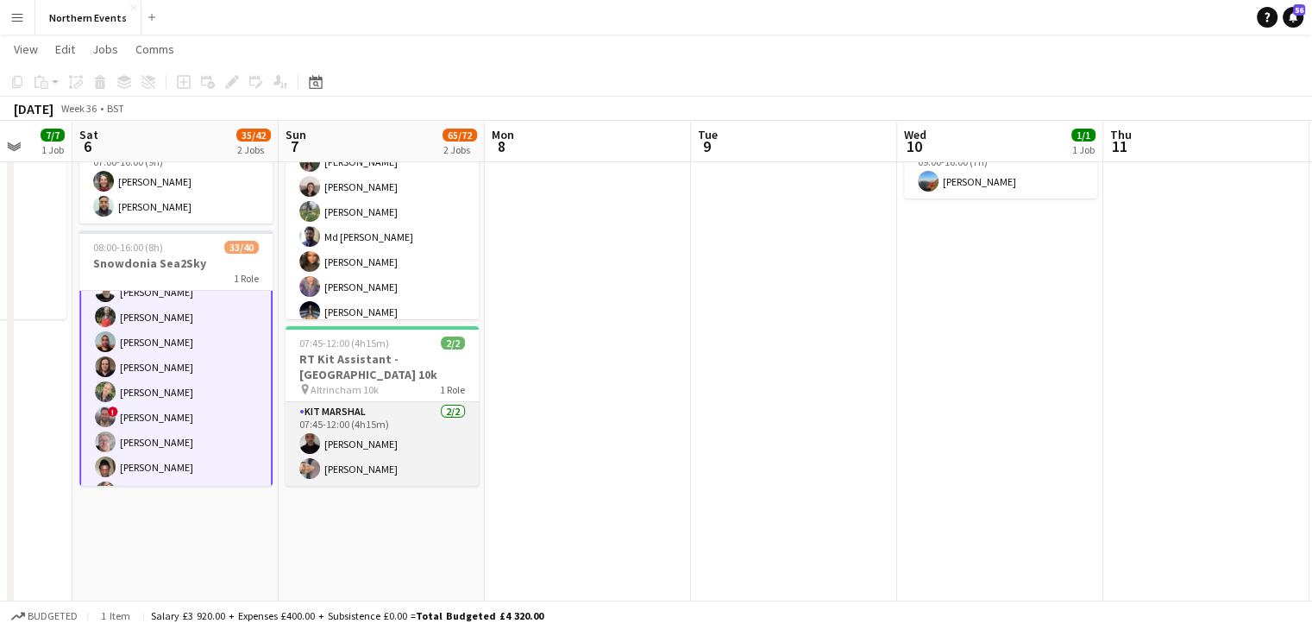
click at [297, 469] on app-card-role "Kit Marshal 2/2 07:45-12:00 (4h15m) Raymond Bell Yin Qi Gan" at bounding box center [382, 444] width 193 height 84
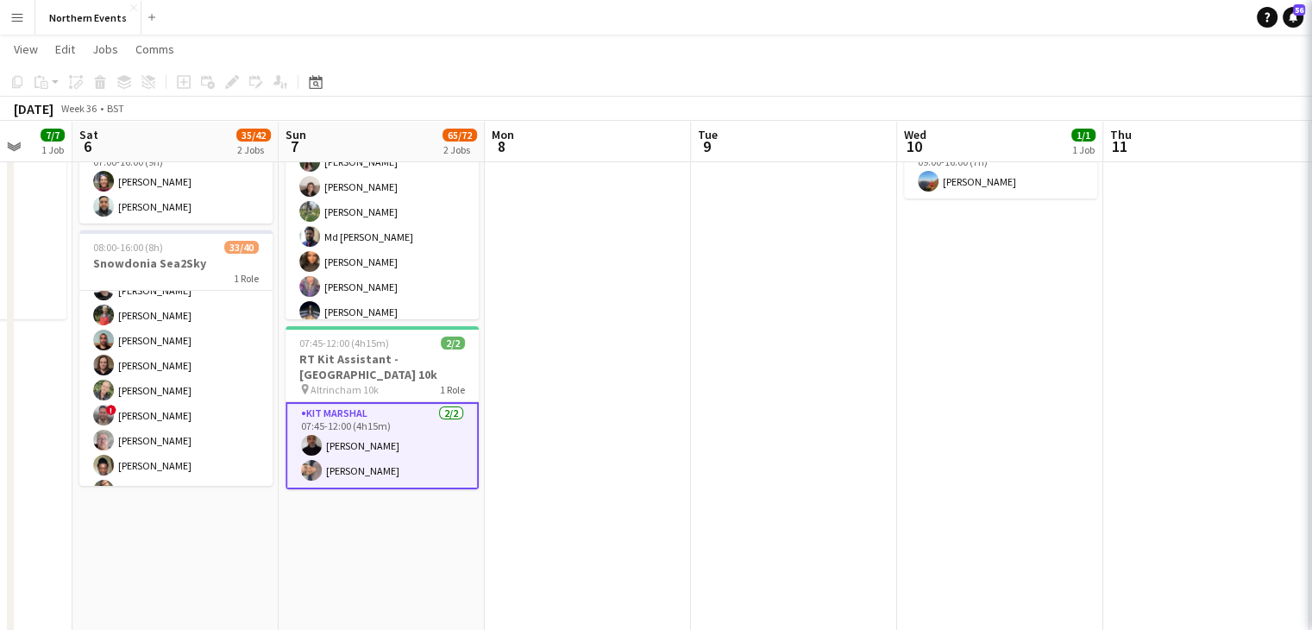
scroll to position [266, 0]
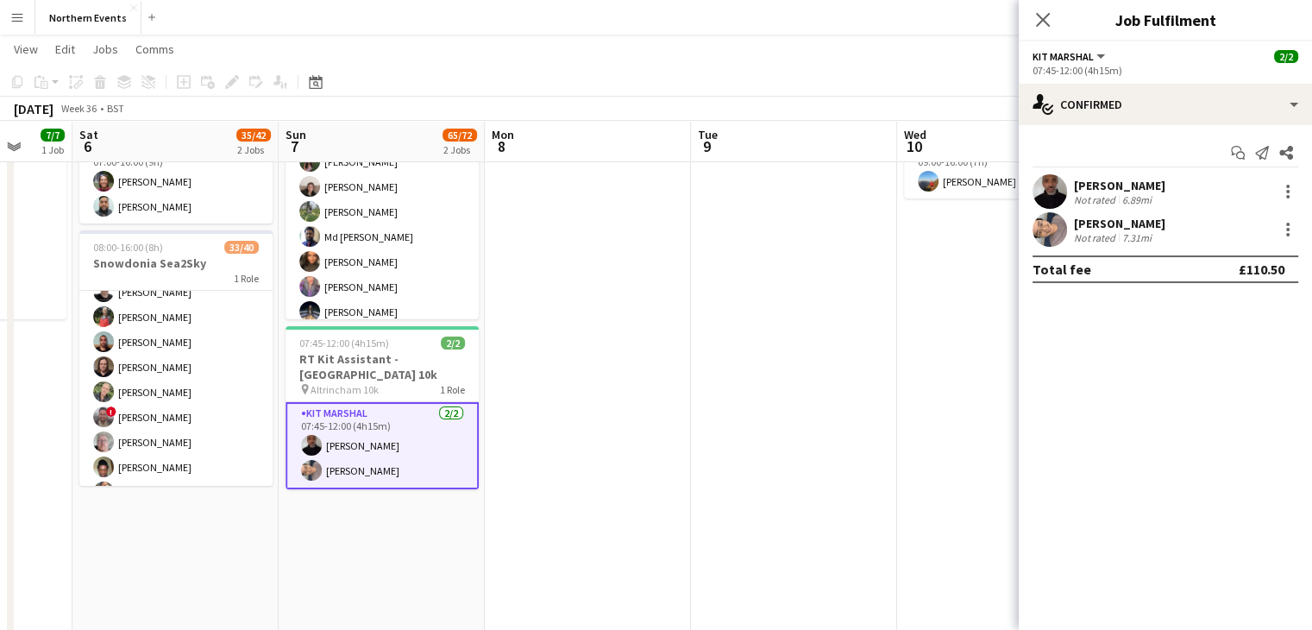
click at [1047, 232] on app-user-avatar at bounding box center [1050, 229] width 35 height 35
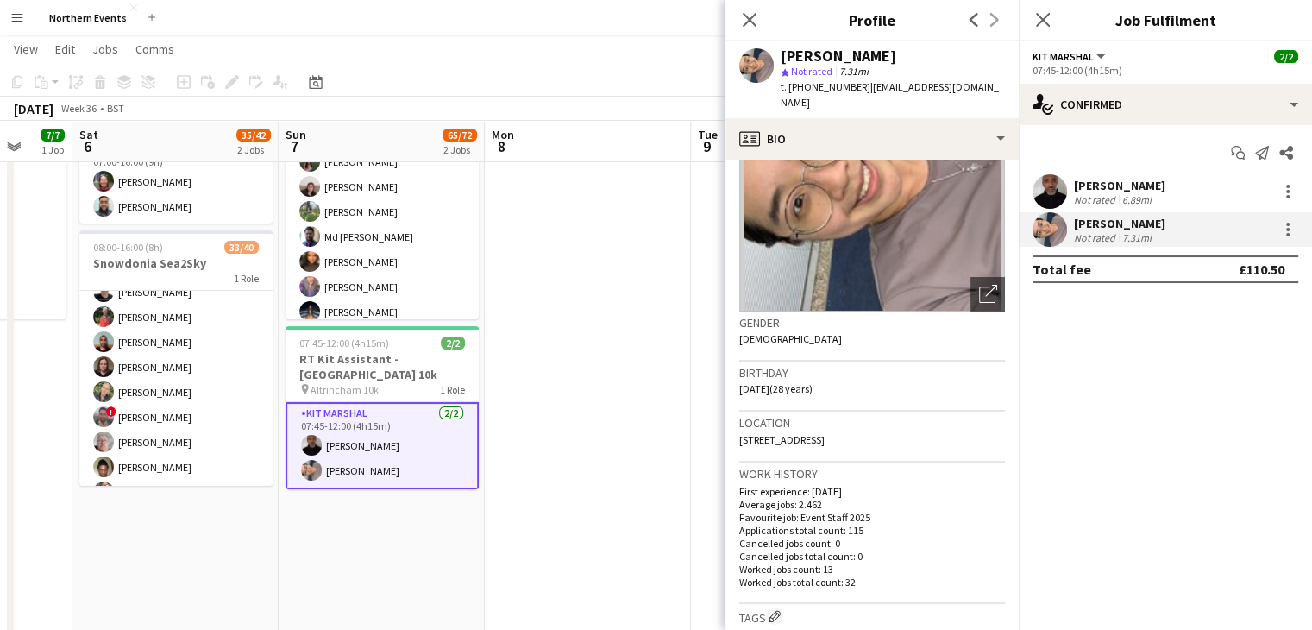
scroll to position [123, 0]
click at [855, 363] on h3 "Birthday" at bounding box center [872, 371] width 266 height 16
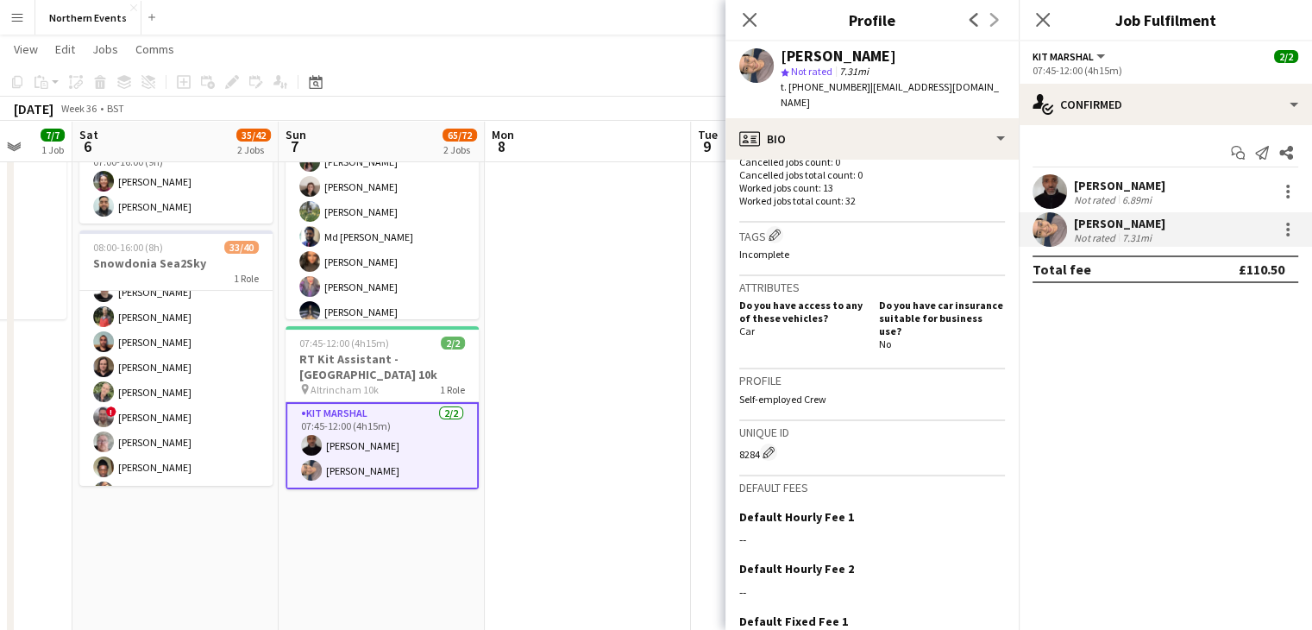
scroll to position [504, 0]
drag, startPoint x: 752, startPoint y: 7, endPoint x: 754, endPoint y: 35, distance: 27.7
click at [754, 35] on div "Close pop-in" at bounding box center [750, 20] width 48 height 40
click at [748, 11] on icon "Close pop-in" at bounding box center [749, 19] width 16 height 16
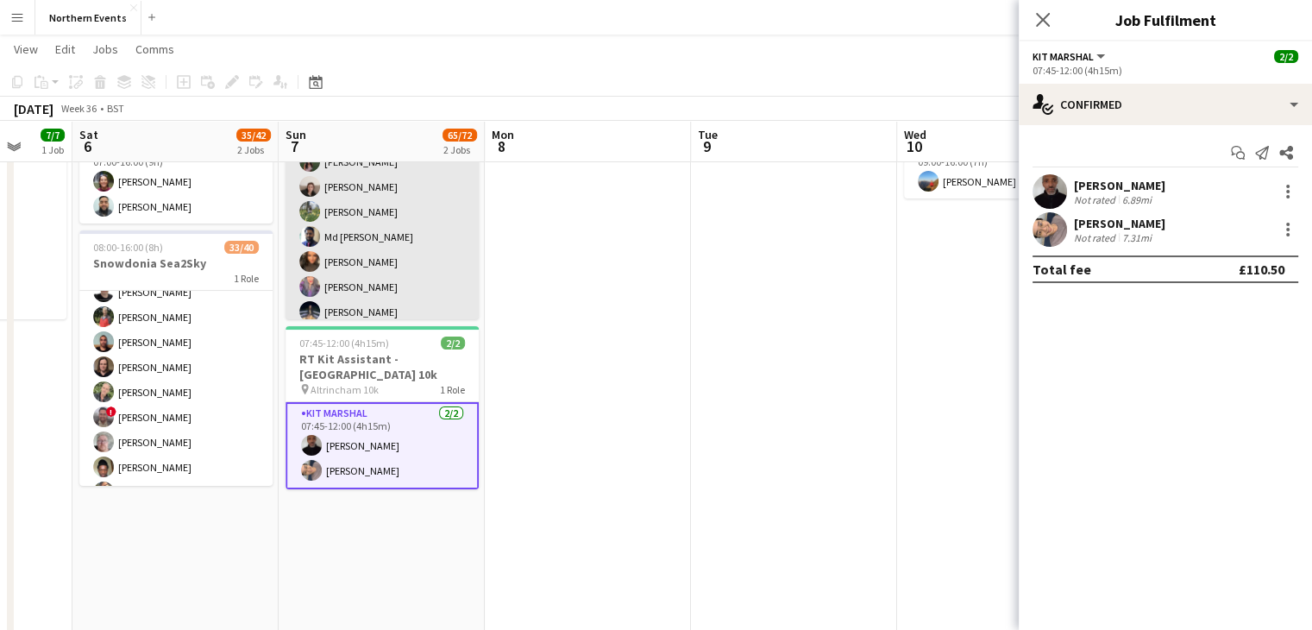
drag, startPoint x: 1047, startPoint y: 23, endPoint x: 410, endPoint y: 163, distance: 652.8
click at [410, 163] on body "Menu Boards Boards Boards All jobs Status Workforce Workforce My Workforce Recr…" at bounding box center [656, 477] width 1312 height 1226
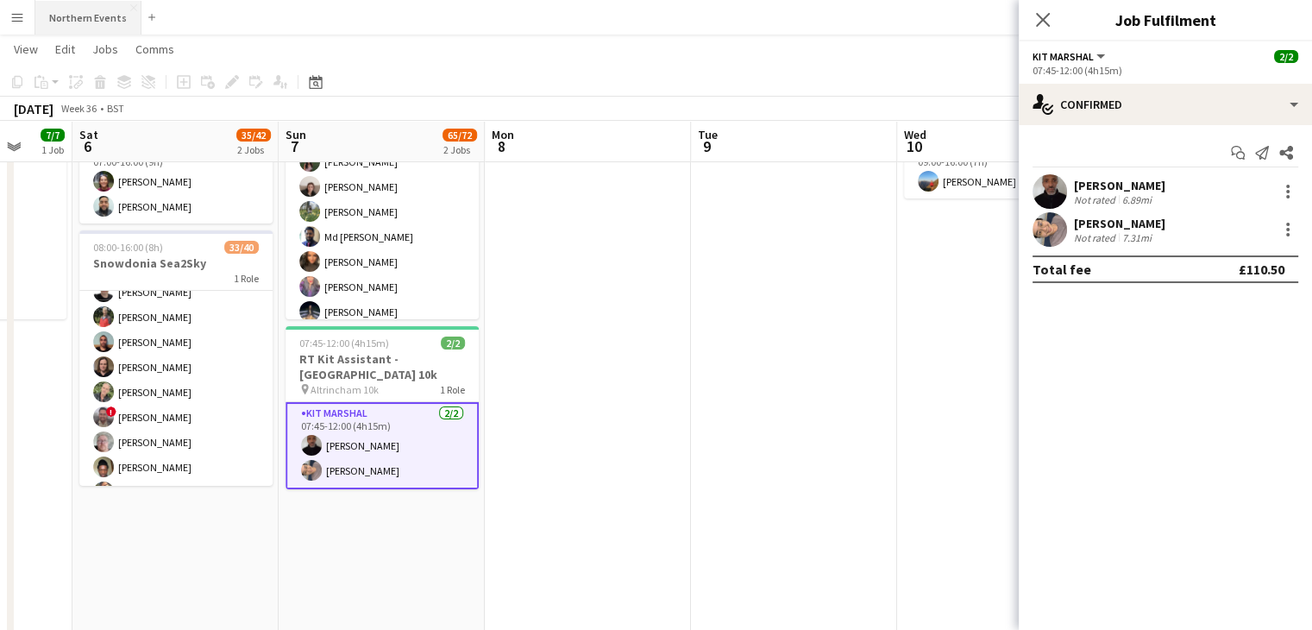
click at [87, 9] on button "Northern Events Close" at bounding box center [88, 18] width 106 height 34
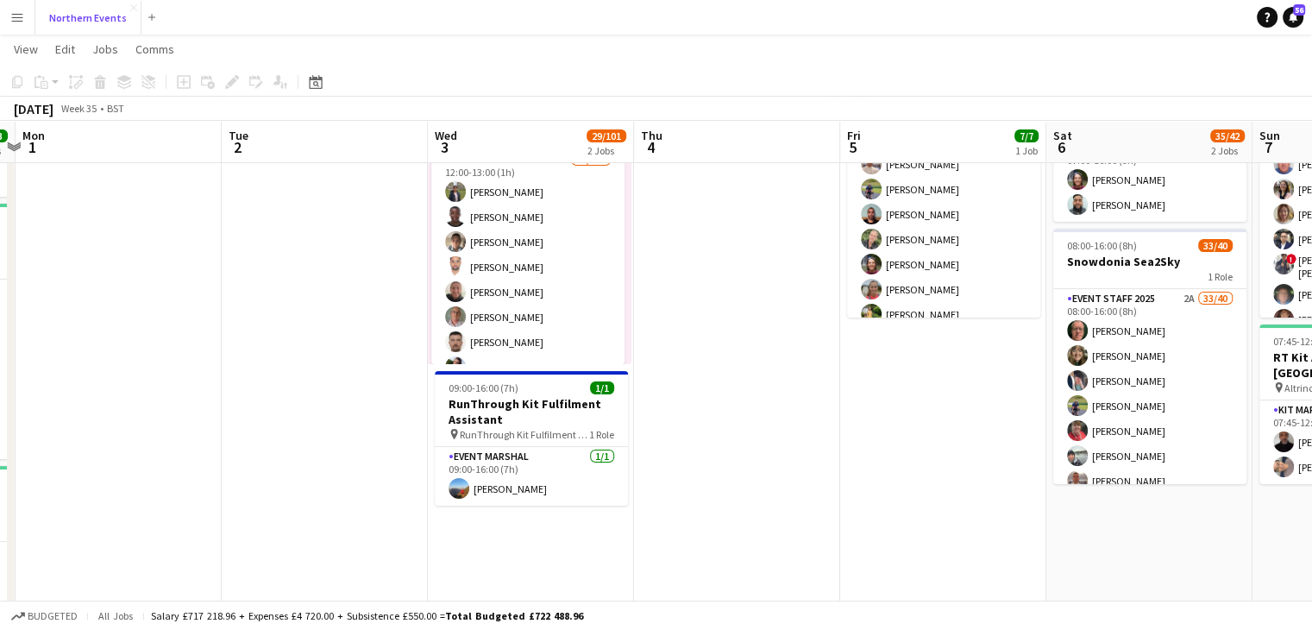
scroll to position [140, 0]
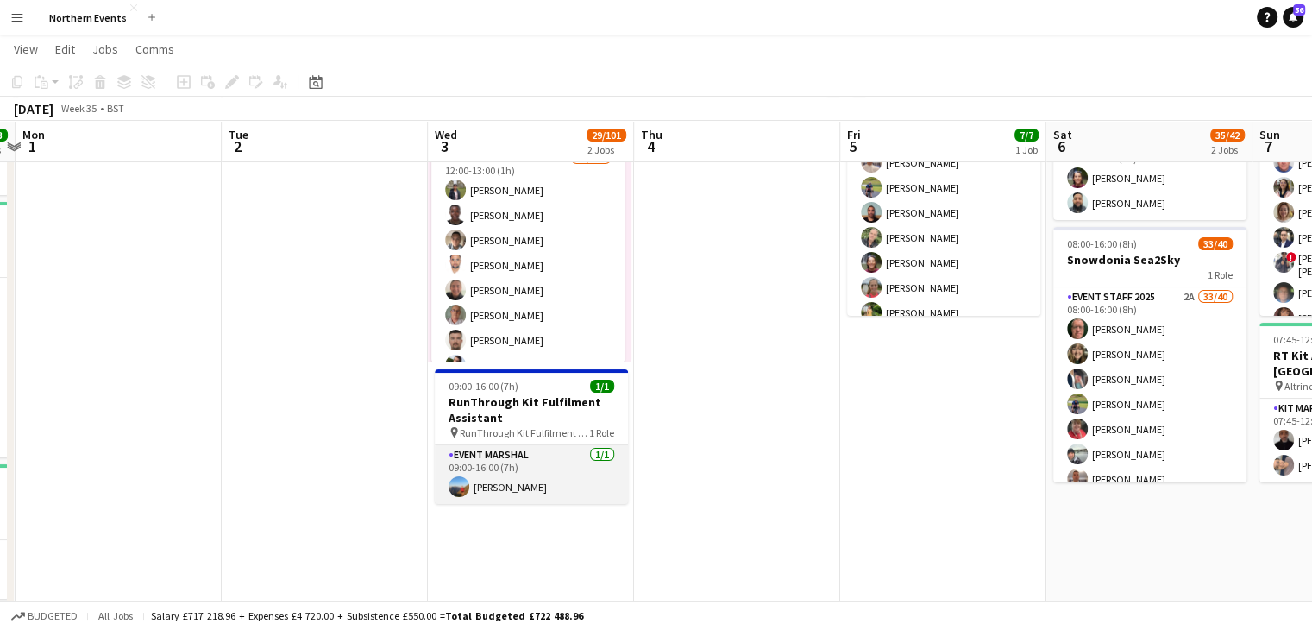
click at [555, 476] on app-card-role "Event Marshal [DATE] 09:00-16:00 (7h) [PERSON_NAME]" at bounding box center [531, 474] width 193 height 59
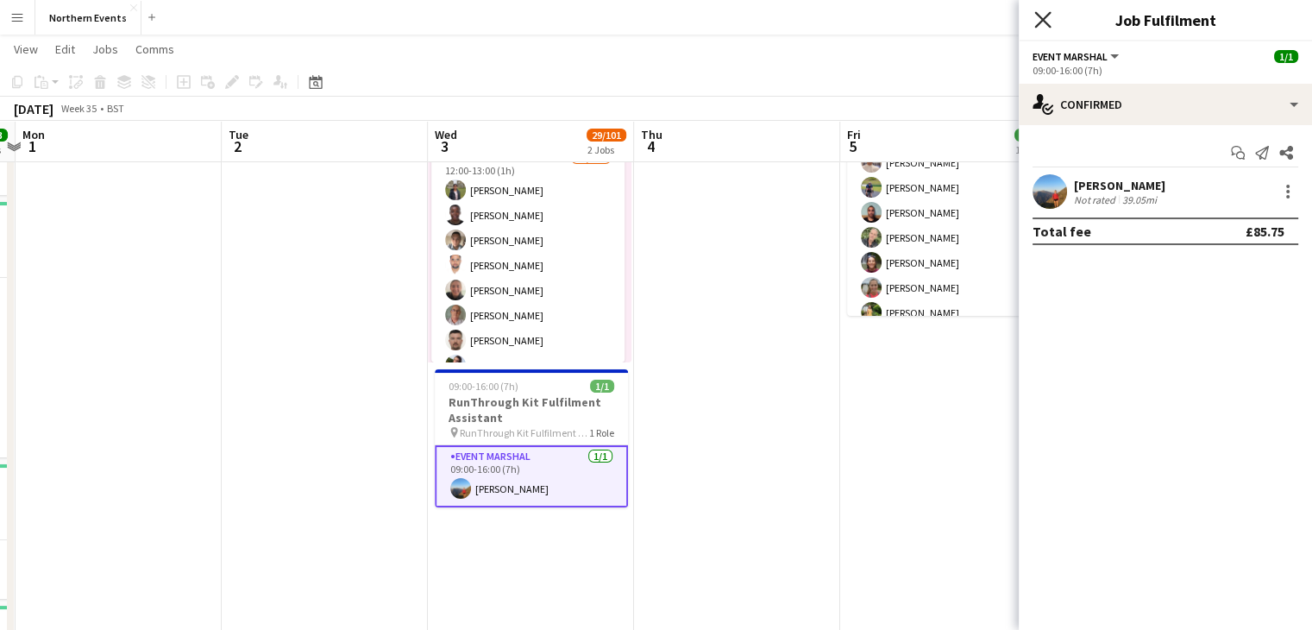
click at [1045, 17] on icon at bounding box center [1043, 19] width 16 height 16
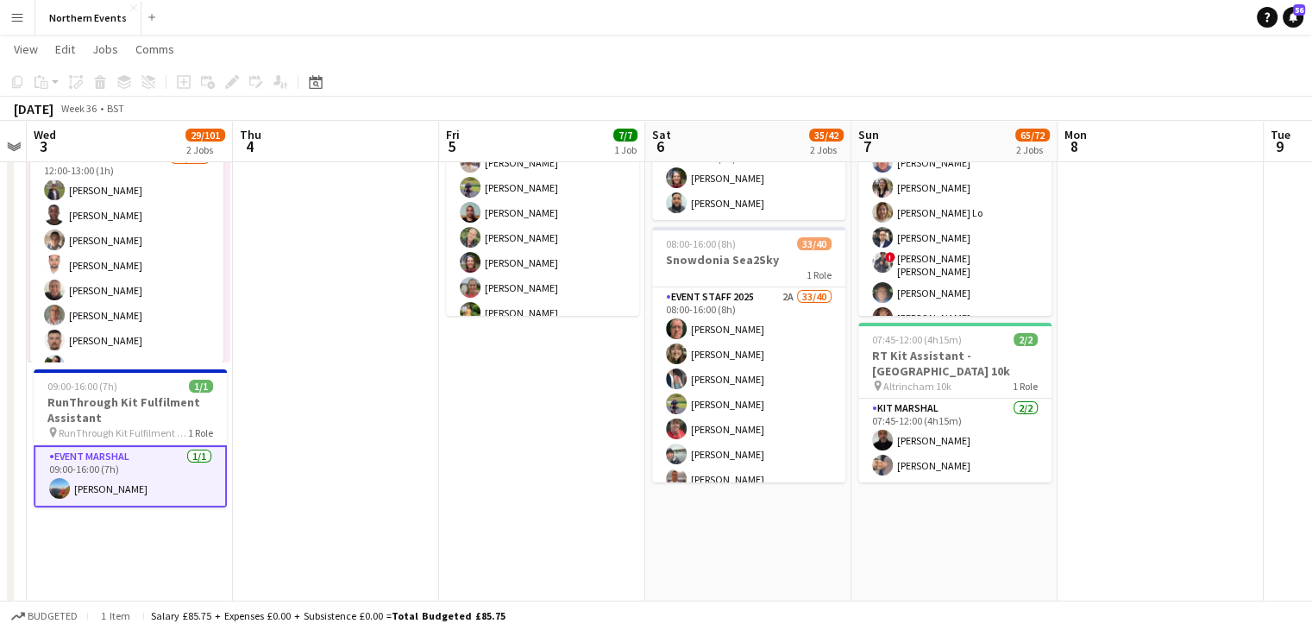
scroll to position [0, 599]
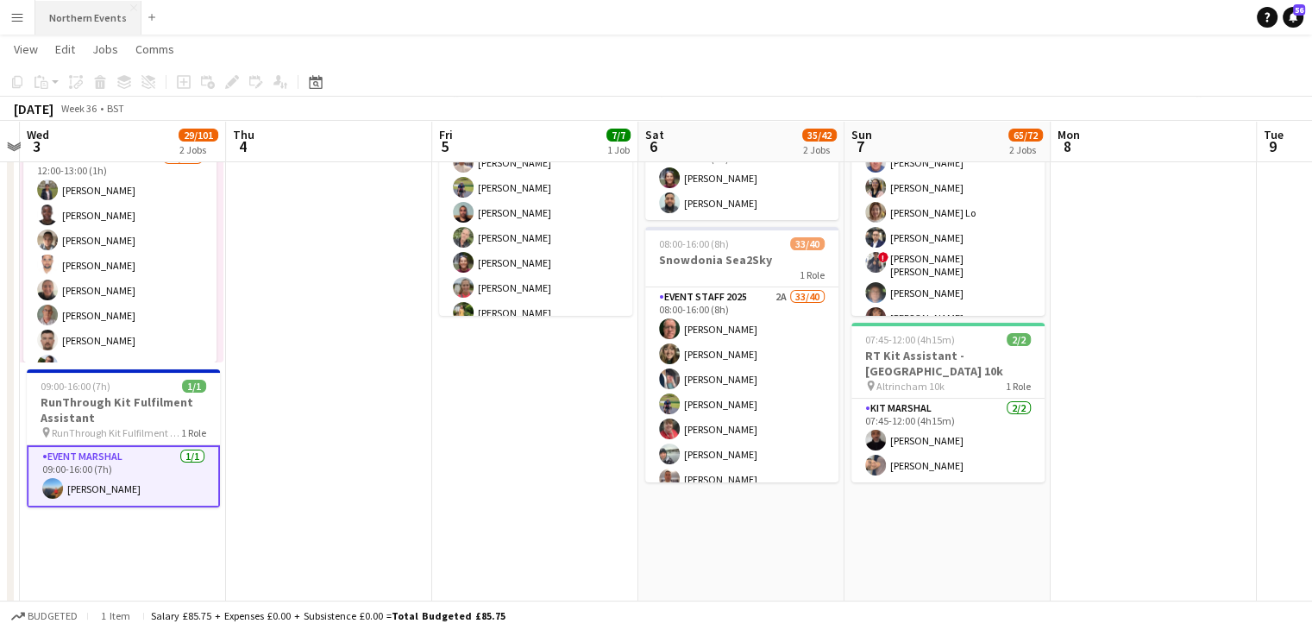
click at [66, 4] on button "Northern Events Close" at bounding box center [88, 18] width 106 height 34
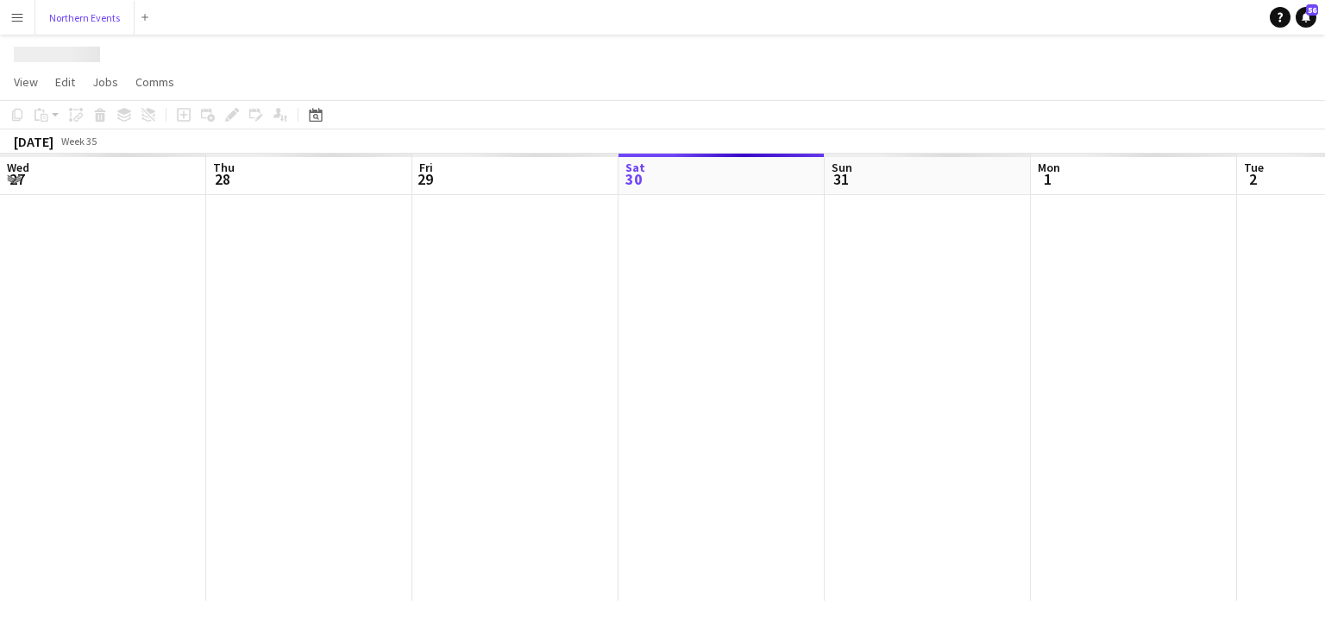
scroll to position [0, 412]
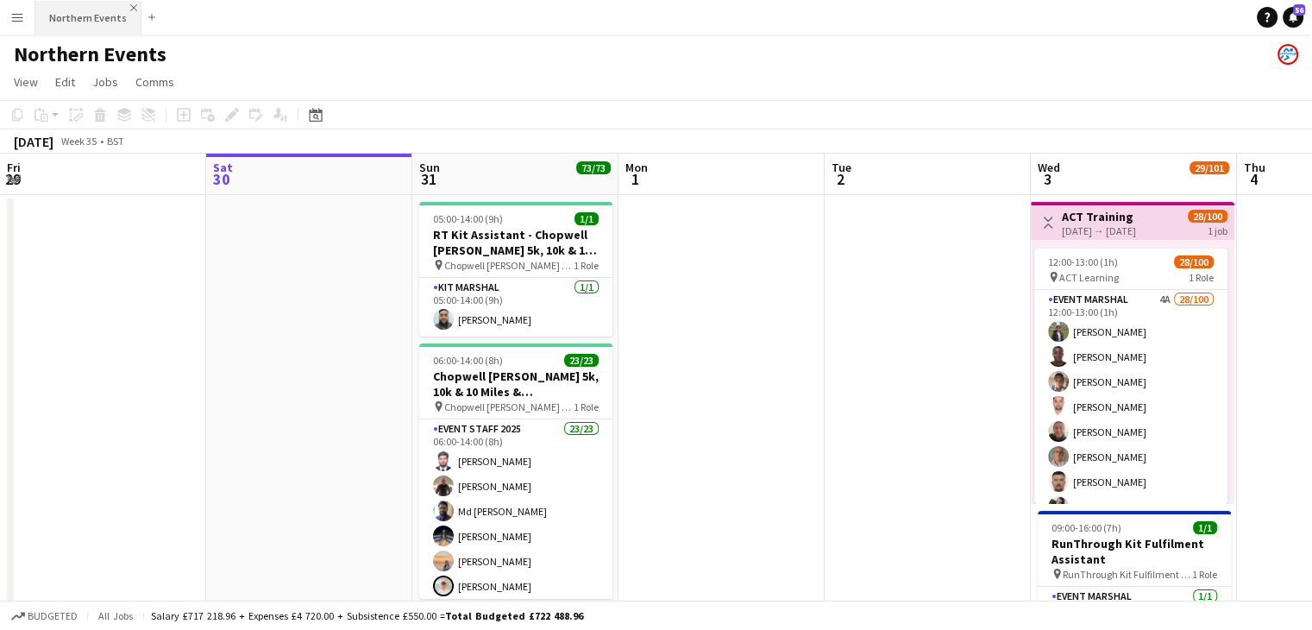
click at [130, 7] on app-icon "Close" at bounding box center [133, 7] width 7 height 7
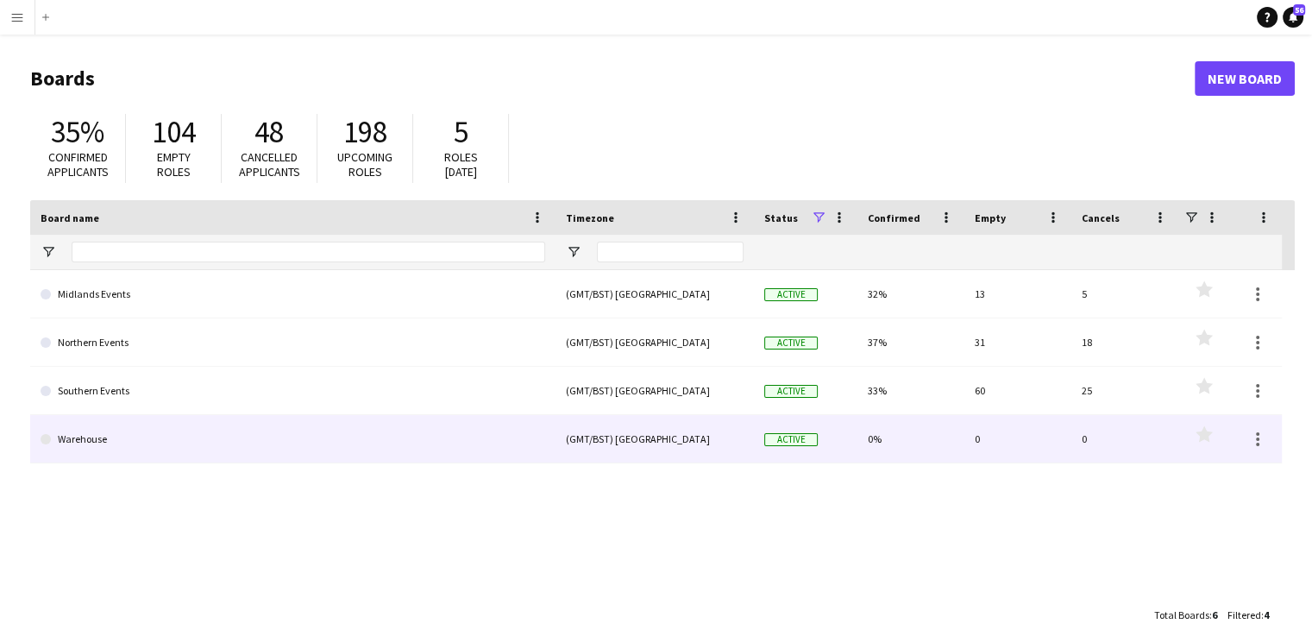
click at [151, 420] on link "Warehouse" at bounding box center [293, 439] width 505 height 48
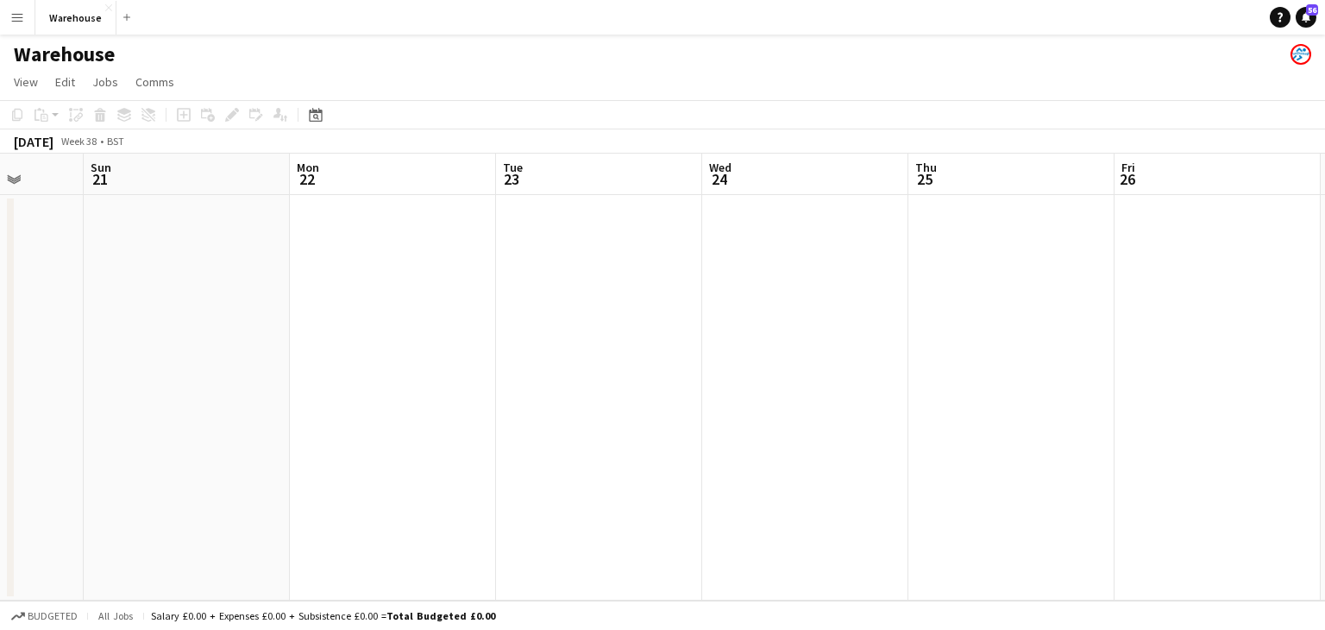
scroll to position [0, 638]
click at [100, 52] on h1 "Warehouse" at bounding box center [64, 54] width 101 height 26
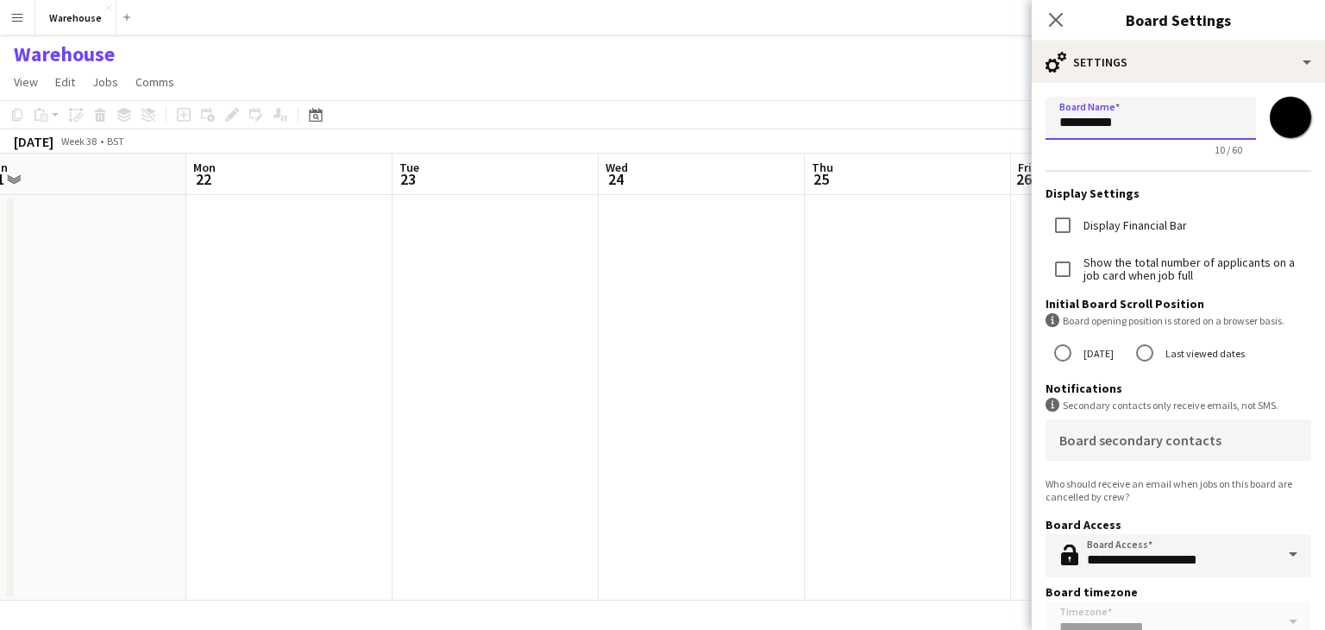
click at [1152, 118] on input "*********" at bounding box center [1151, 118] width 211 height 43
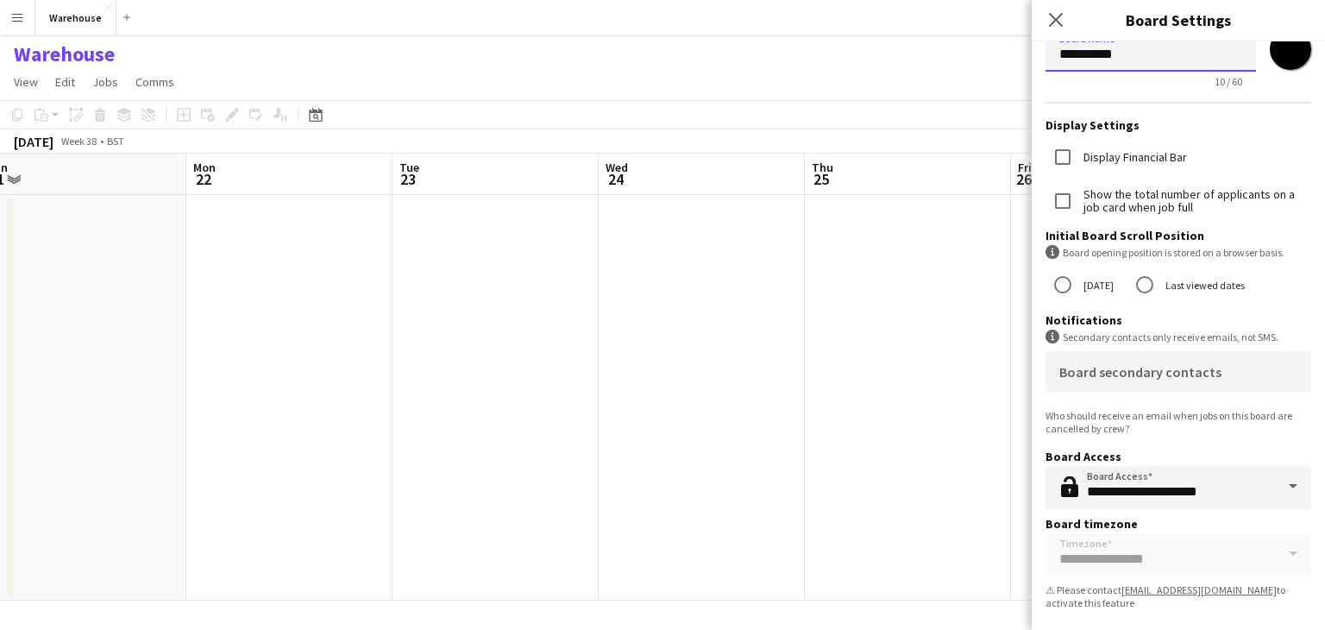
scroll to position [0, 0]
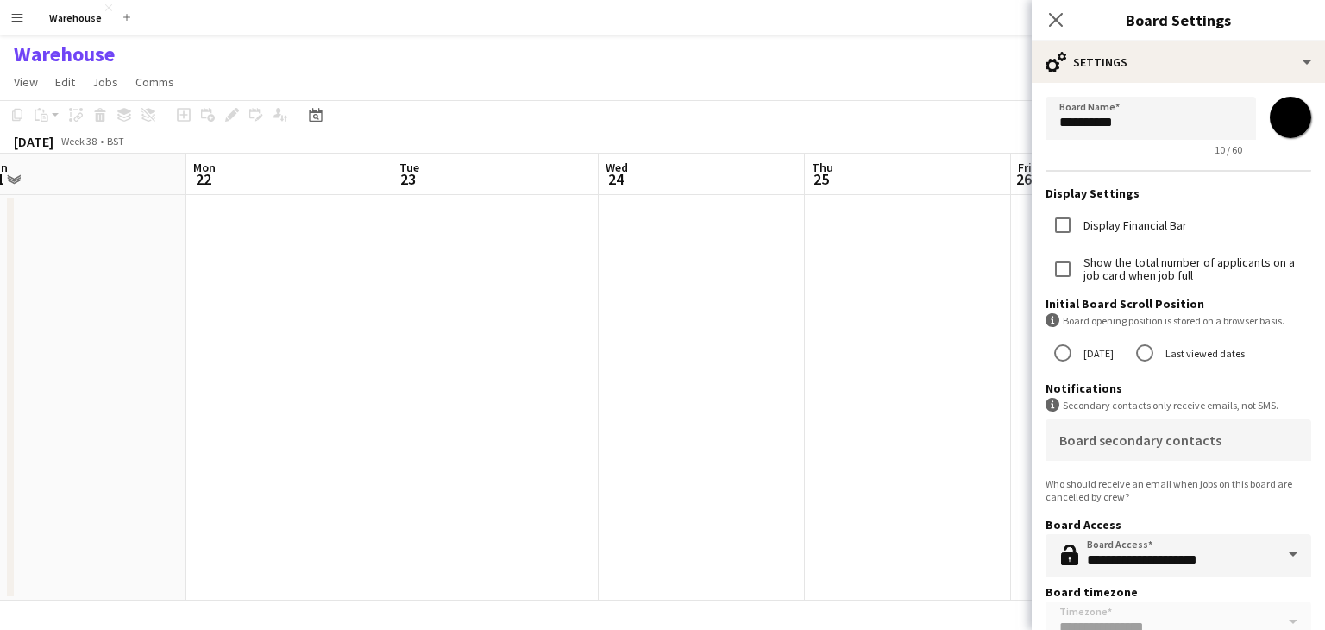
click at [1057, 5] on div "Close pop-in" at bounding box center [1056, 20] width 48 height 40
click at [1060, 22] on icon "Close pop-in" at bounding box center [1055, 19] width 16 height 16
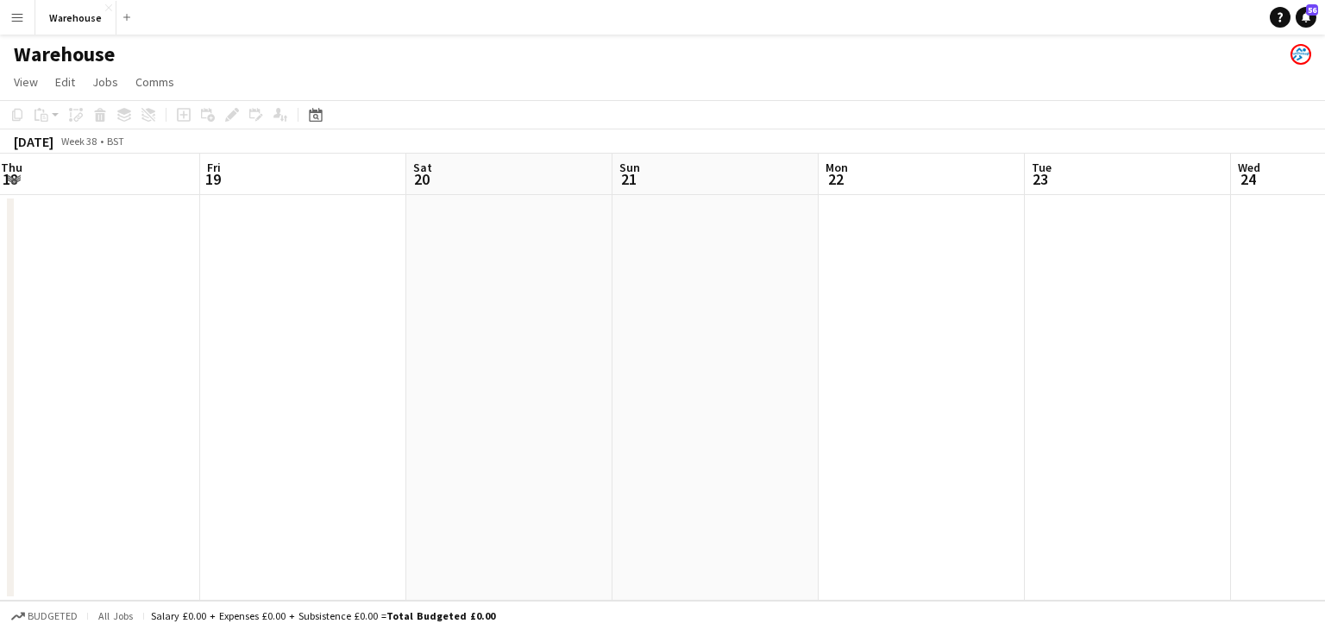
scroll to position [0, 516]
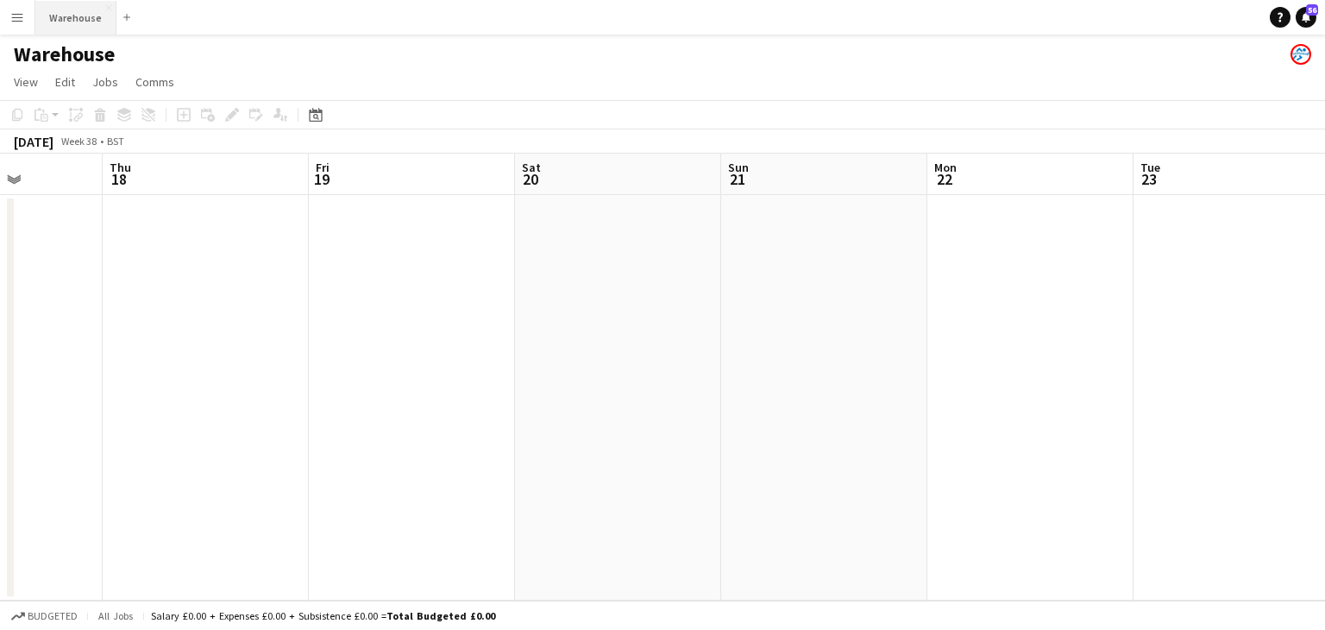
click at [110, 8] on button "Warehouse Close" at bounding box center [75, 18] width 81 height 34
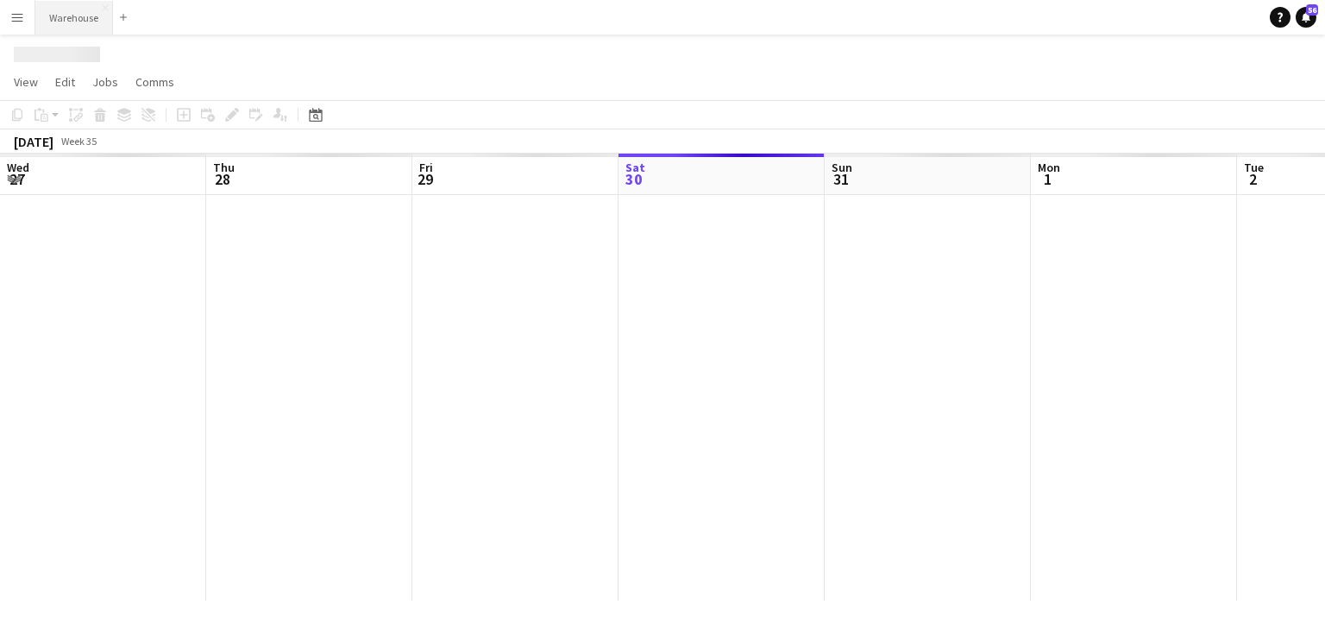
scroll to position [0, 412]
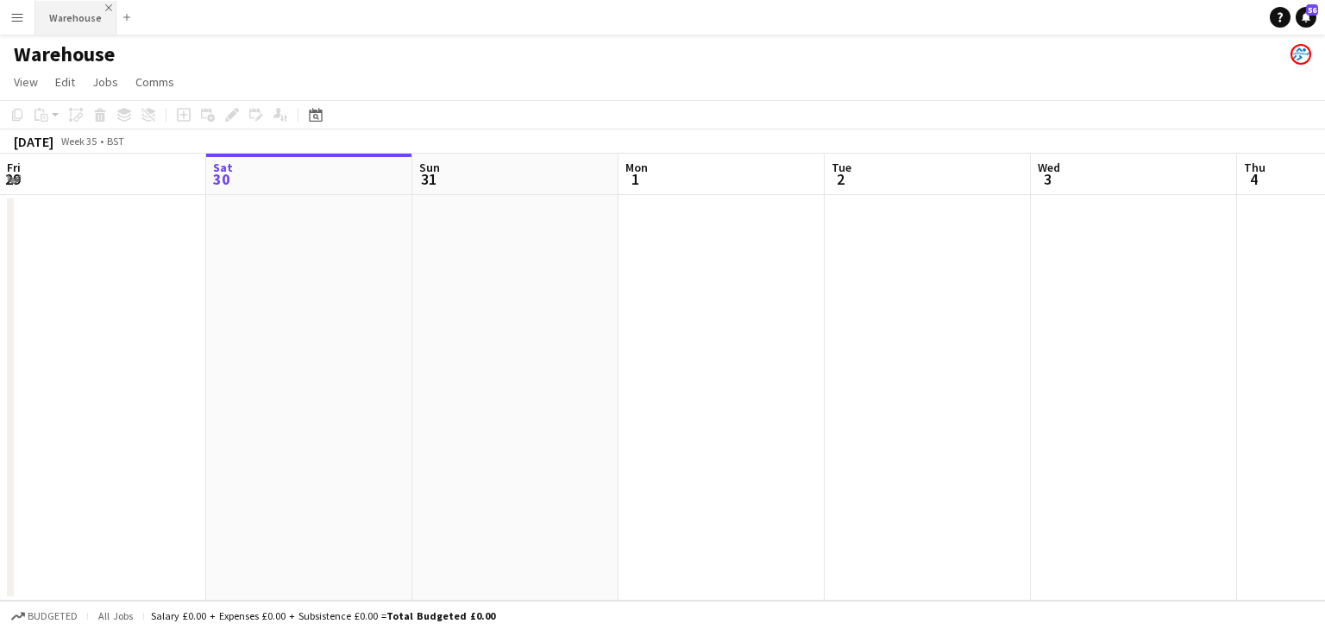
click at [105, 5] on app-icon "Close" at bounding box center [108, 7] width 7 height 7
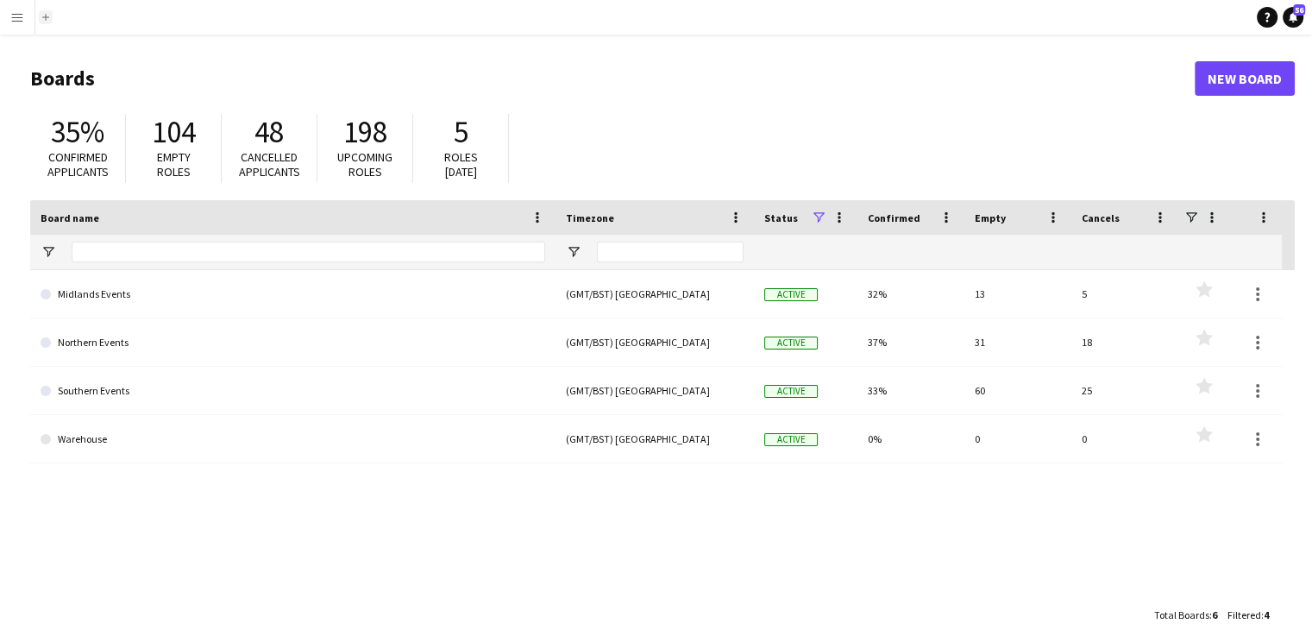
click at [47, 19] on app-icon "Add" at bounding box center [45, 17] width 7 height 7
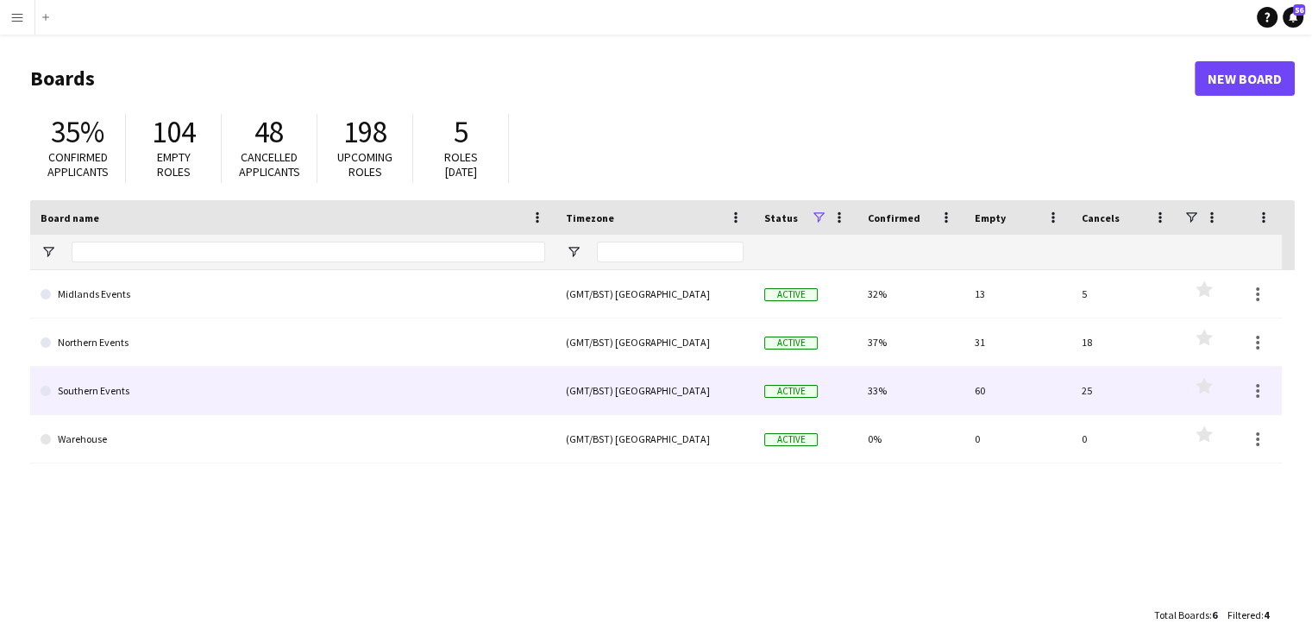
click at [116, 385] on link "Southern Events" at bounding box center [293, 391] width 505 height 48
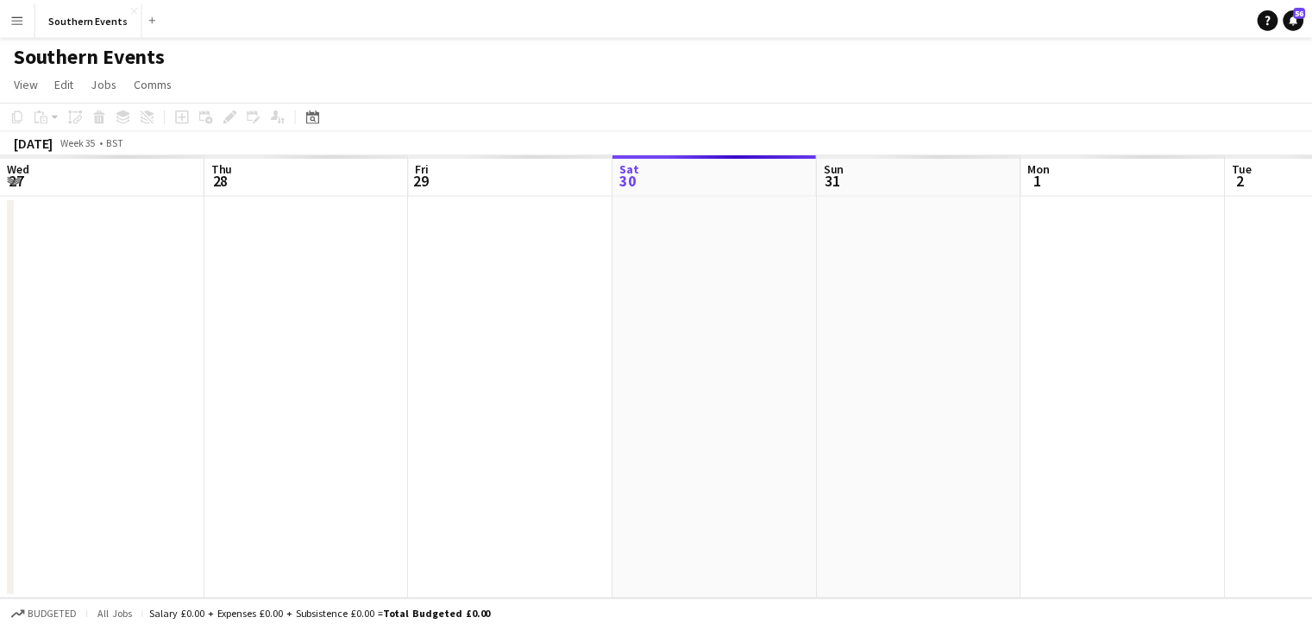
scroll to position [0, 412]
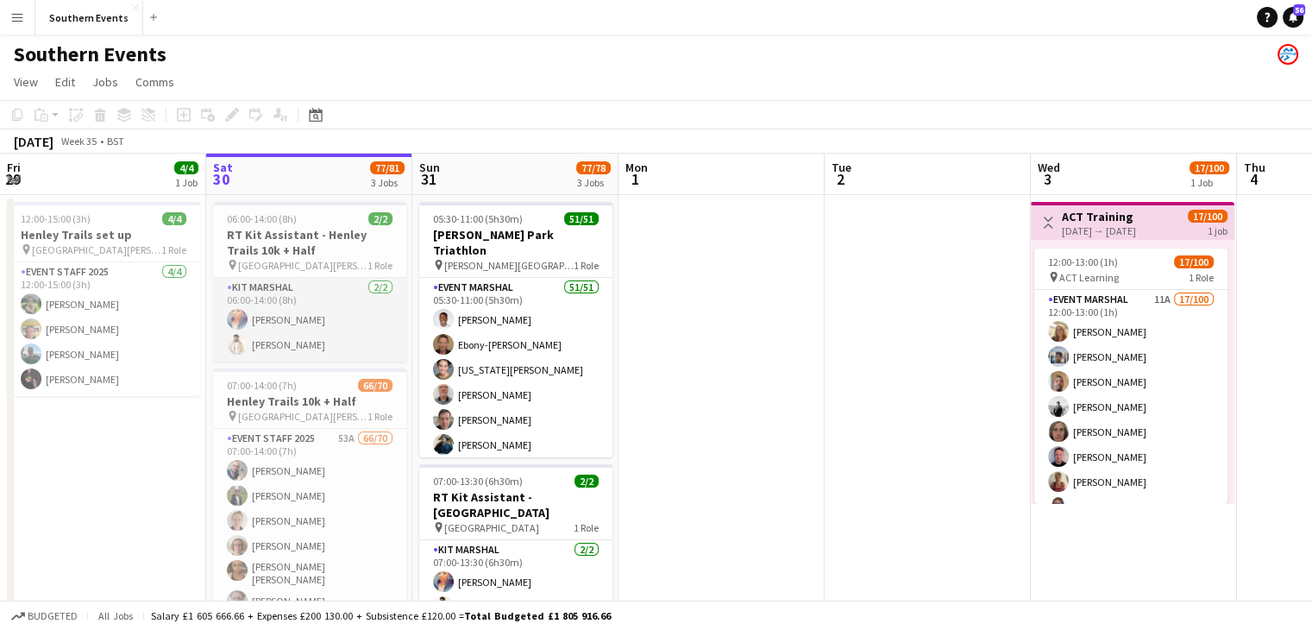
click at [325, 336] on app-card-role "Kit Marshal 2/2 06:00-14:00 (8h) Chimere Bell Jaydon Young" at bounding box center [309, 320] width 193 height 84
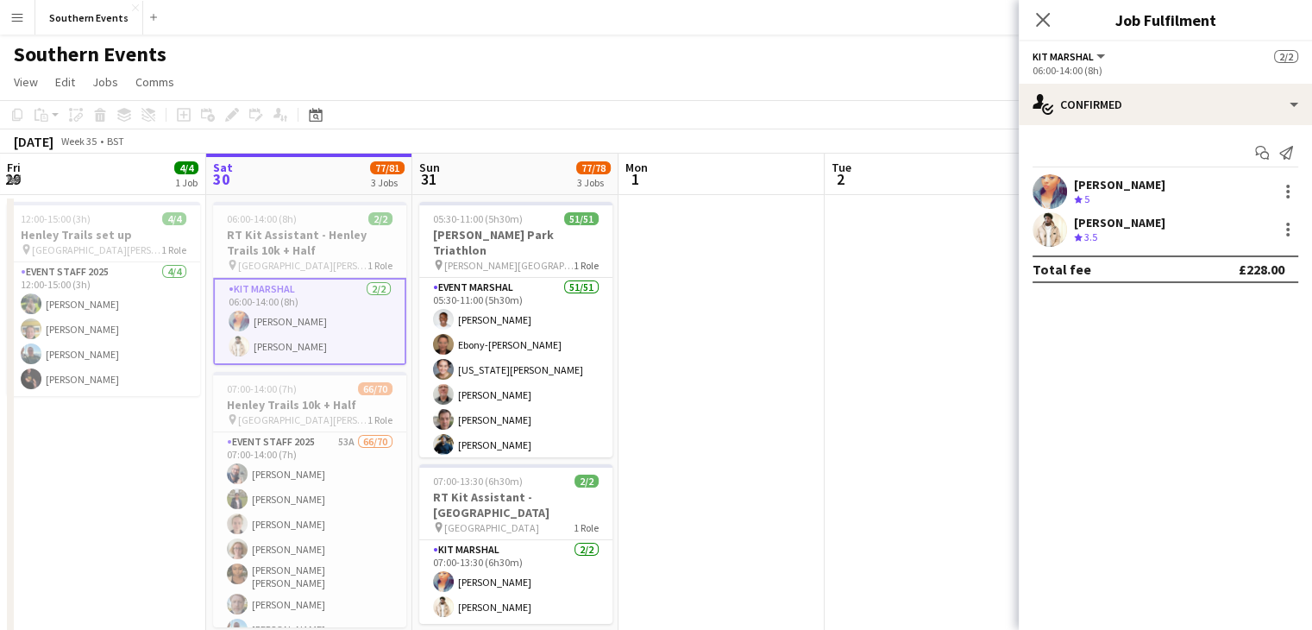
click at [1116, 185] on div "Chimere Bell" at bounding box center [1119, 185] width 91 height 16
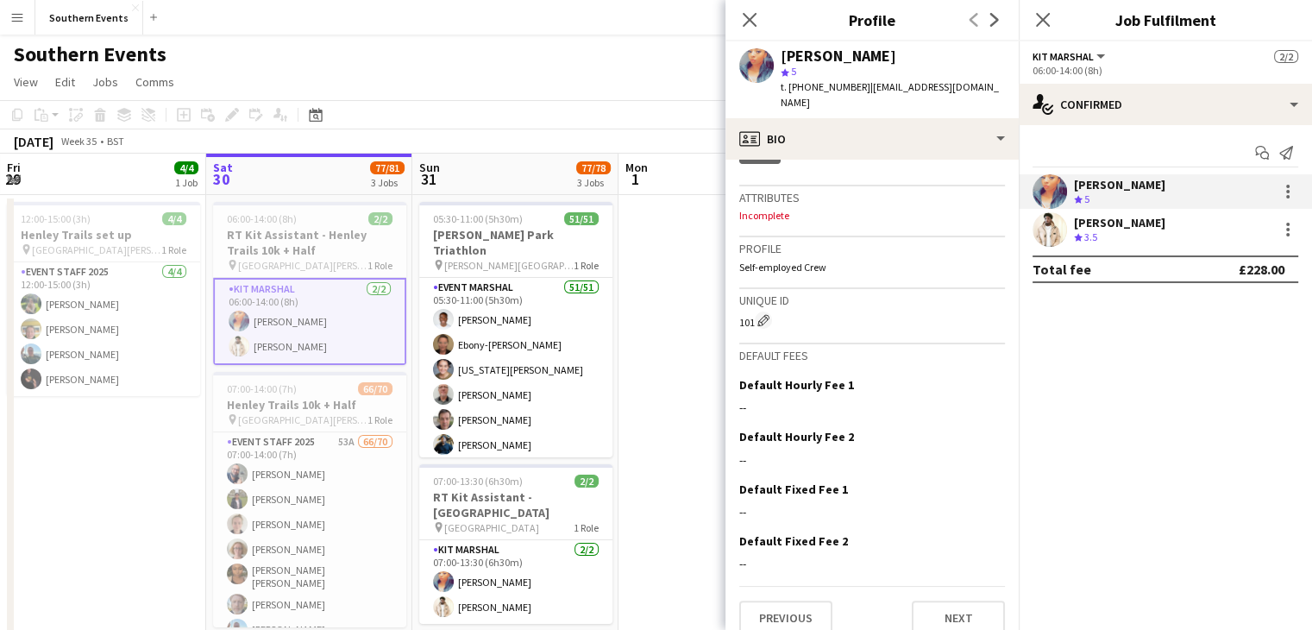
scroll to position [0, 0]
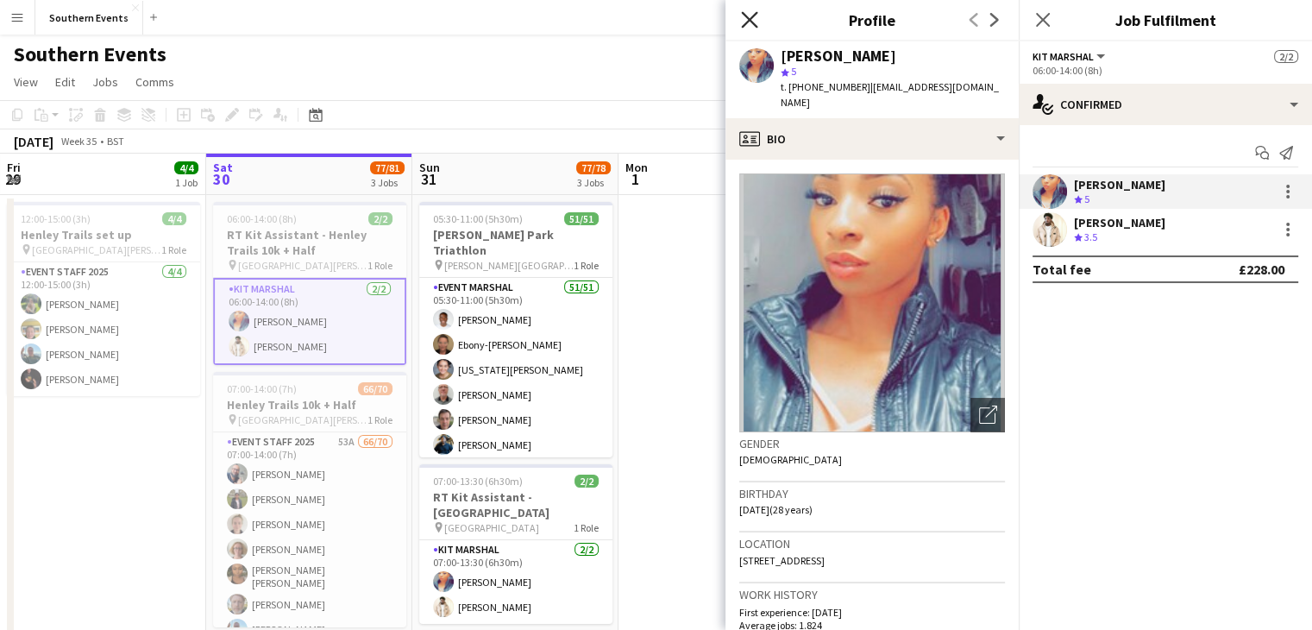
click at [755, 18] on icon "Close pop-in" at bounding box center [749, 19] width 16 height 16
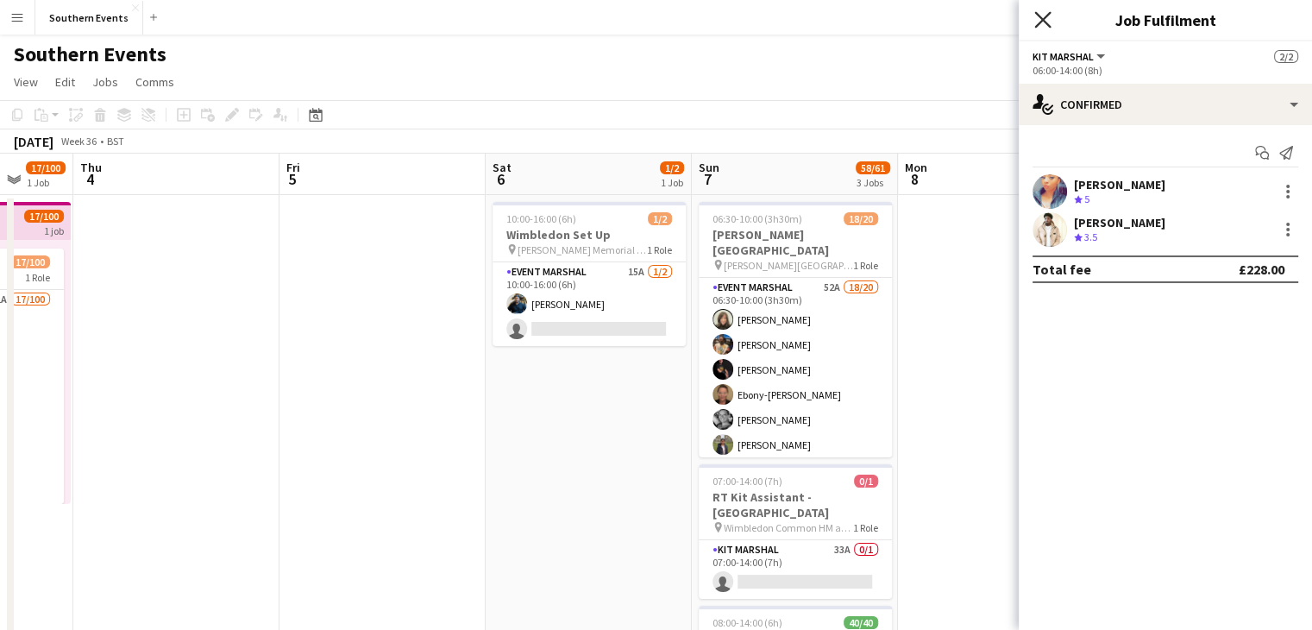
click at [1041, 14] on icon "Close pop-in" at bounding box center [1043, 19] width 16 height 16
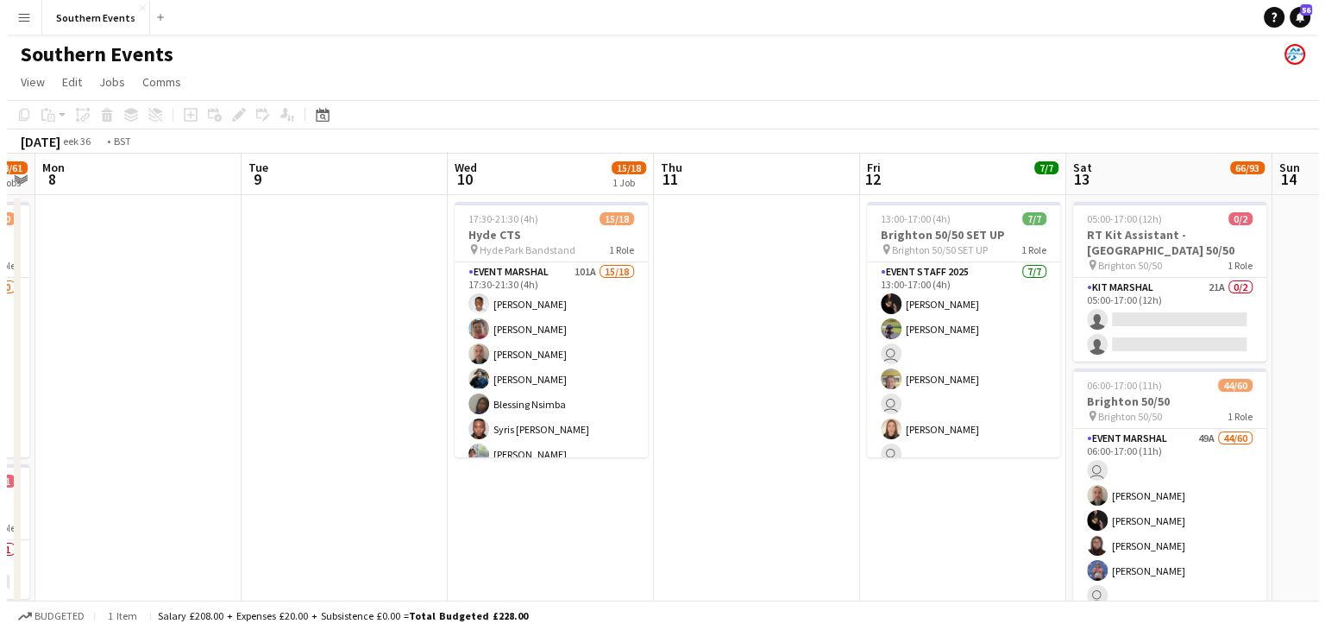
scroll to position [0, 437]
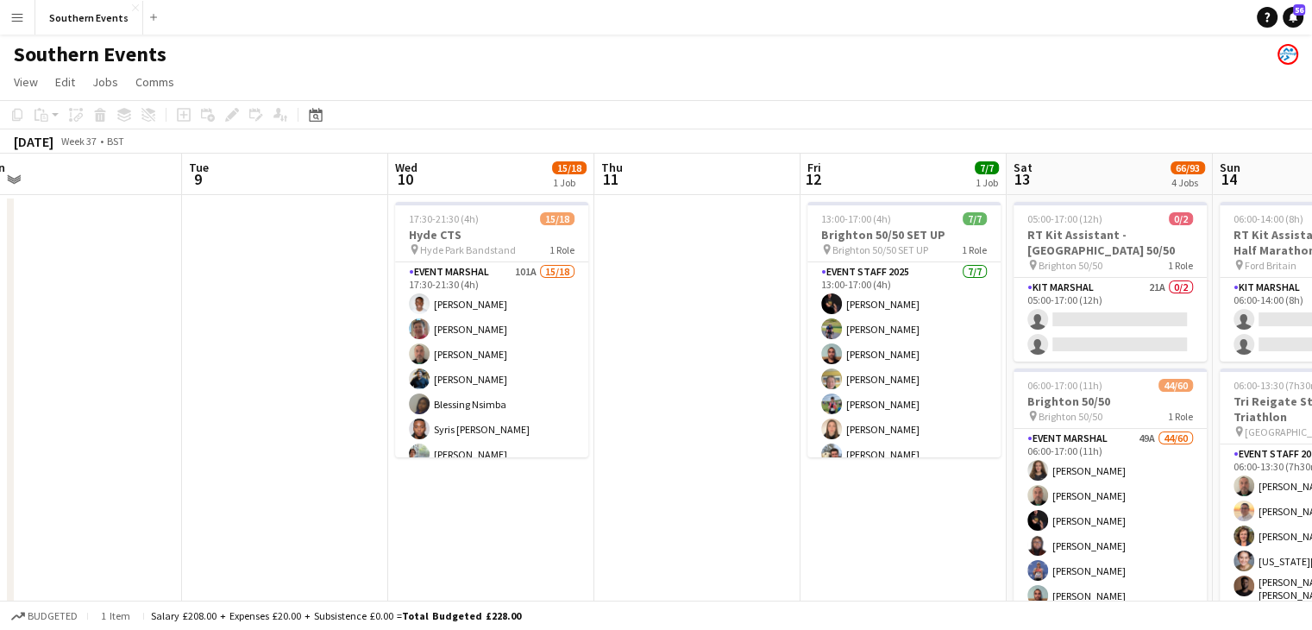
click at [1291, 49] on app-user-avatar at bounding box center [1288, 54] width 21 height 21
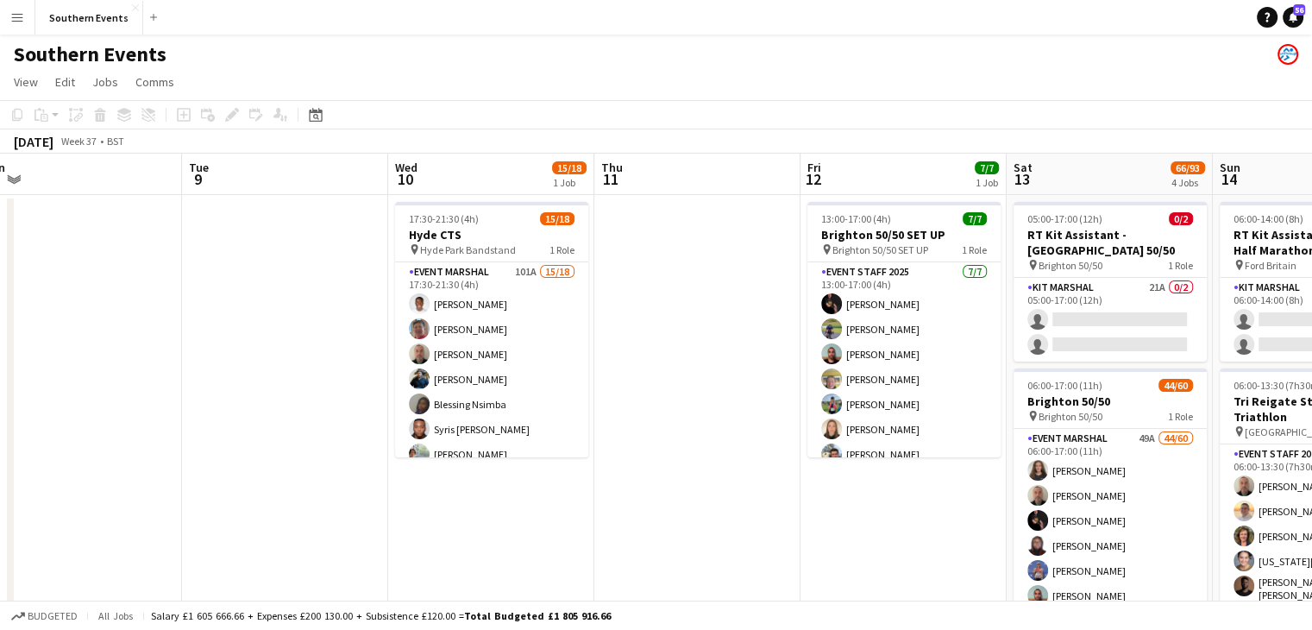
click at [17, 11] on app-icon "Menu" at bounding box center [17, 17] width 14 height 14
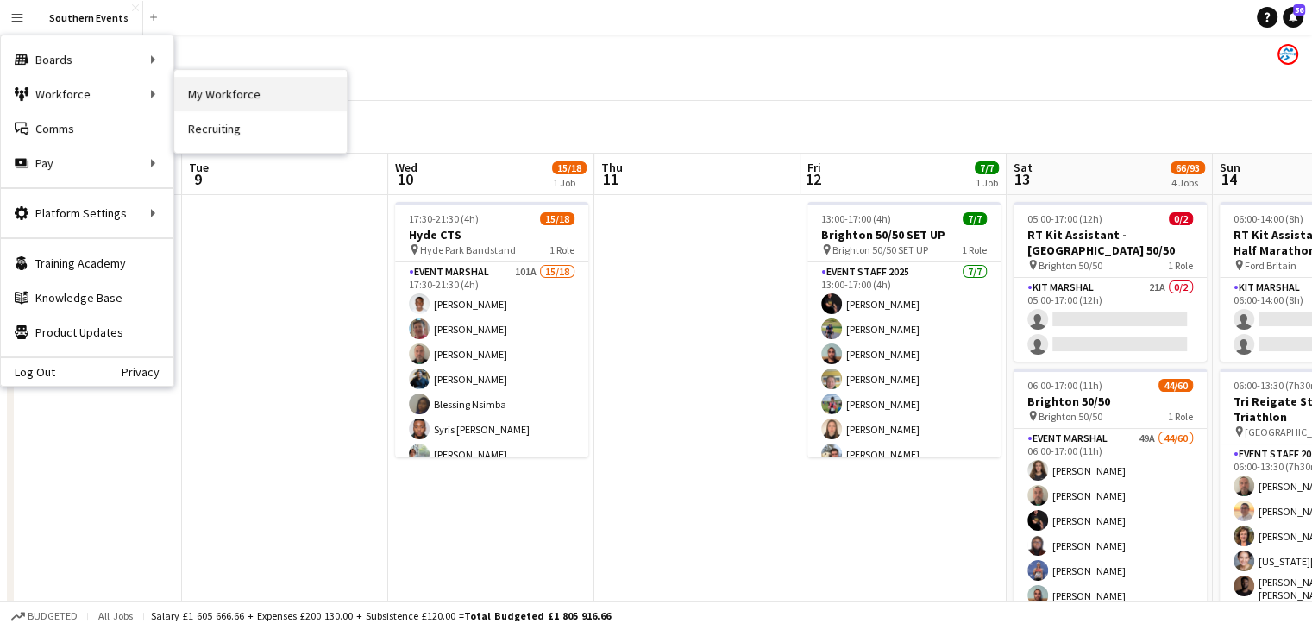
click at [229, 102] on link "My Workforce" at bounding box center [260, 94] width 173 height 35
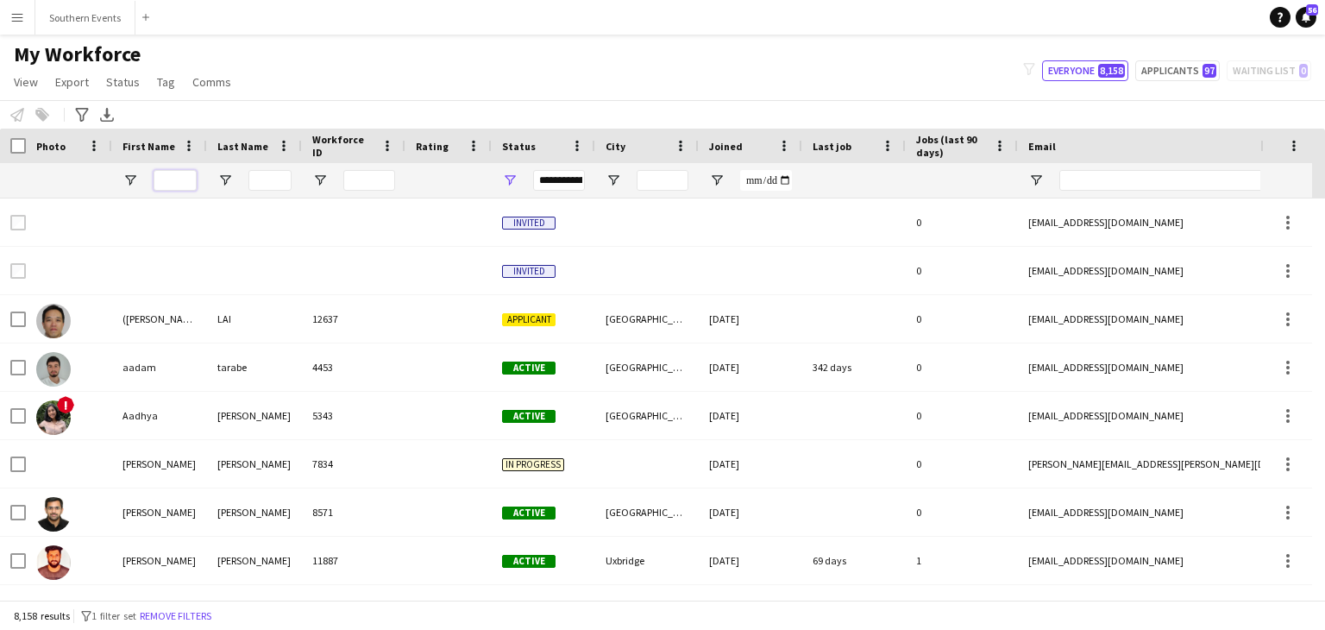
click at [174, 180] on input "First Name Filter Input" at bounding box center [175, 180] width 43 height 21
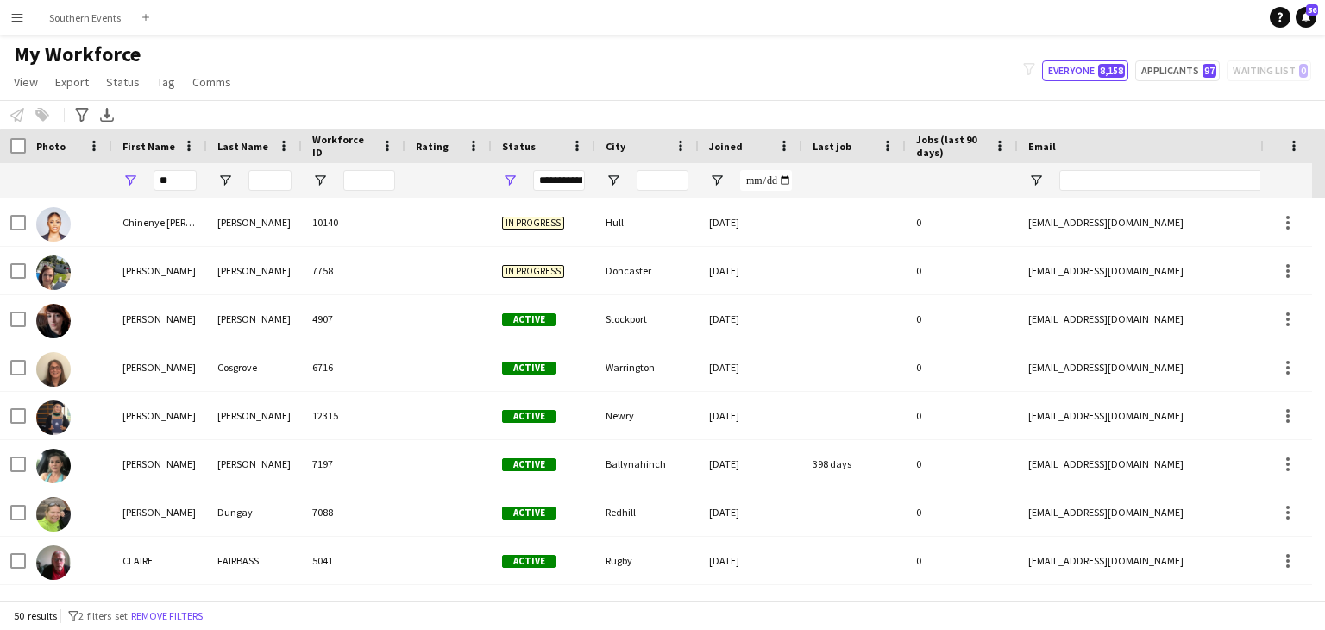
click at [252, 101] on div "Notify workforce Add to tag Select at least one crew to tag him or her. Advance…" at bounding box center [662, 114] width 1325 height 28
click at [184, 183] on input "**" at bounding box center [175, 180] width 43 height 21
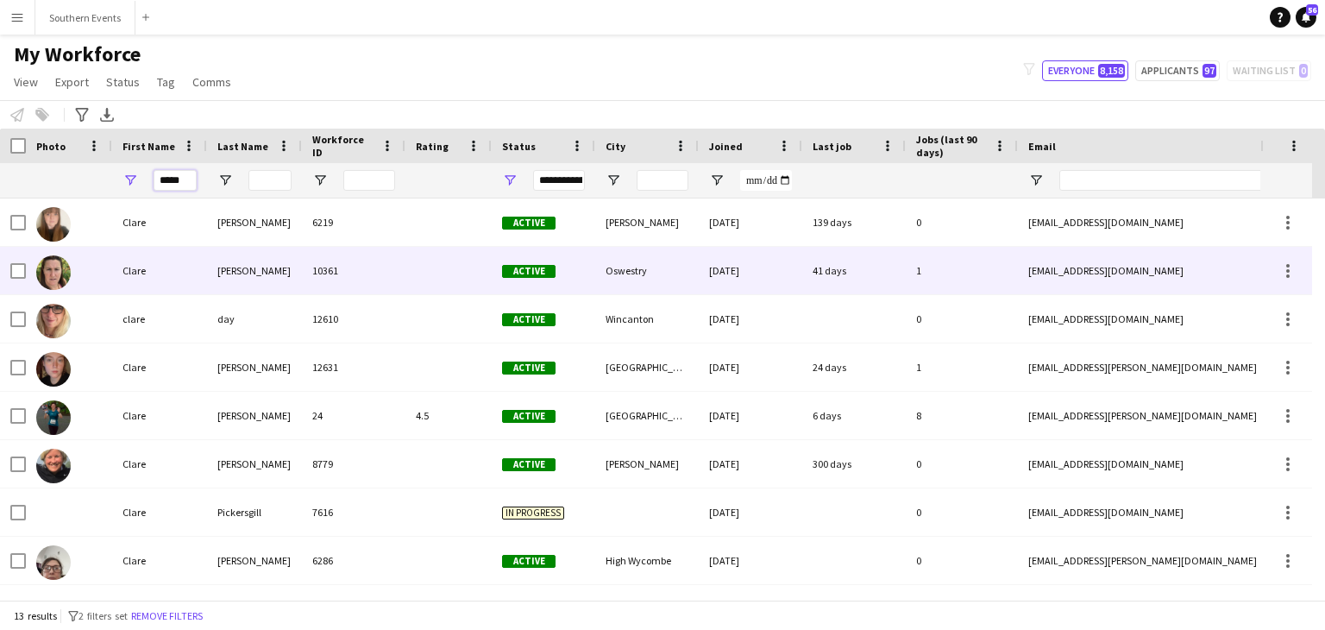
type input "*****"
click at [93, 277] on div at bounding box center [69, 270] width 86 height 47
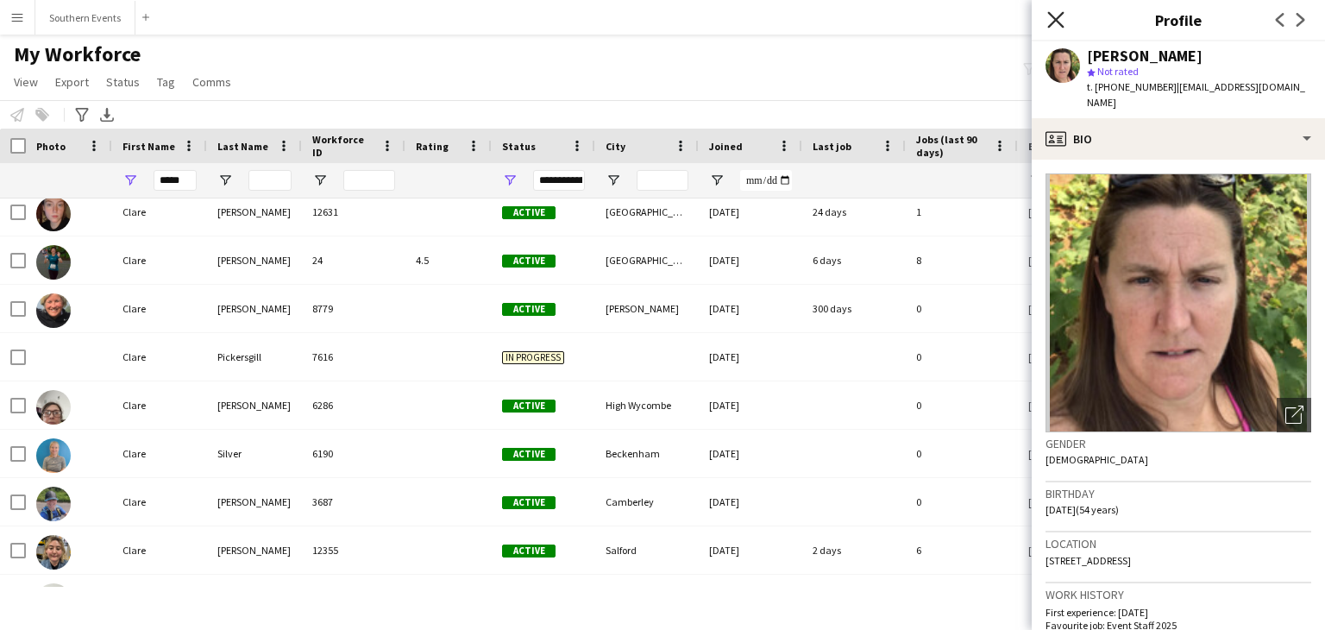
click at [1054, 16] on icon "Close pop-in" at bounding box center [1055, 19] width 16 height 16
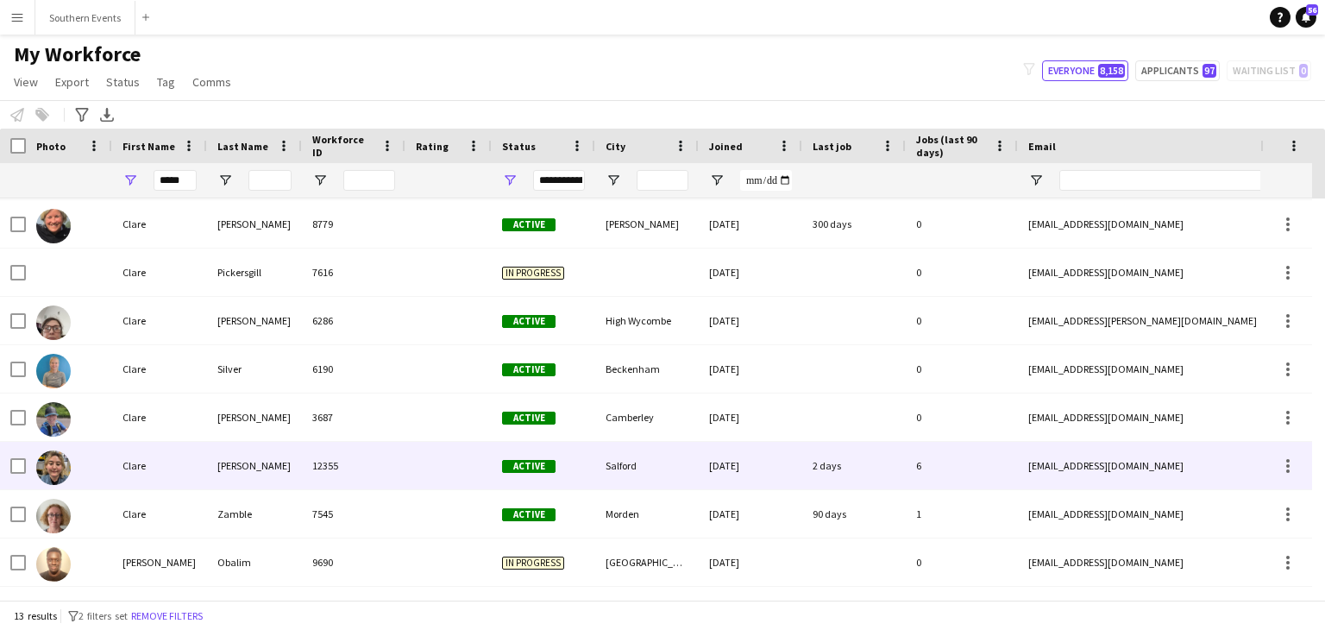
click at [101, 472] on div at bounding box center [69, 465] width 86 height 47
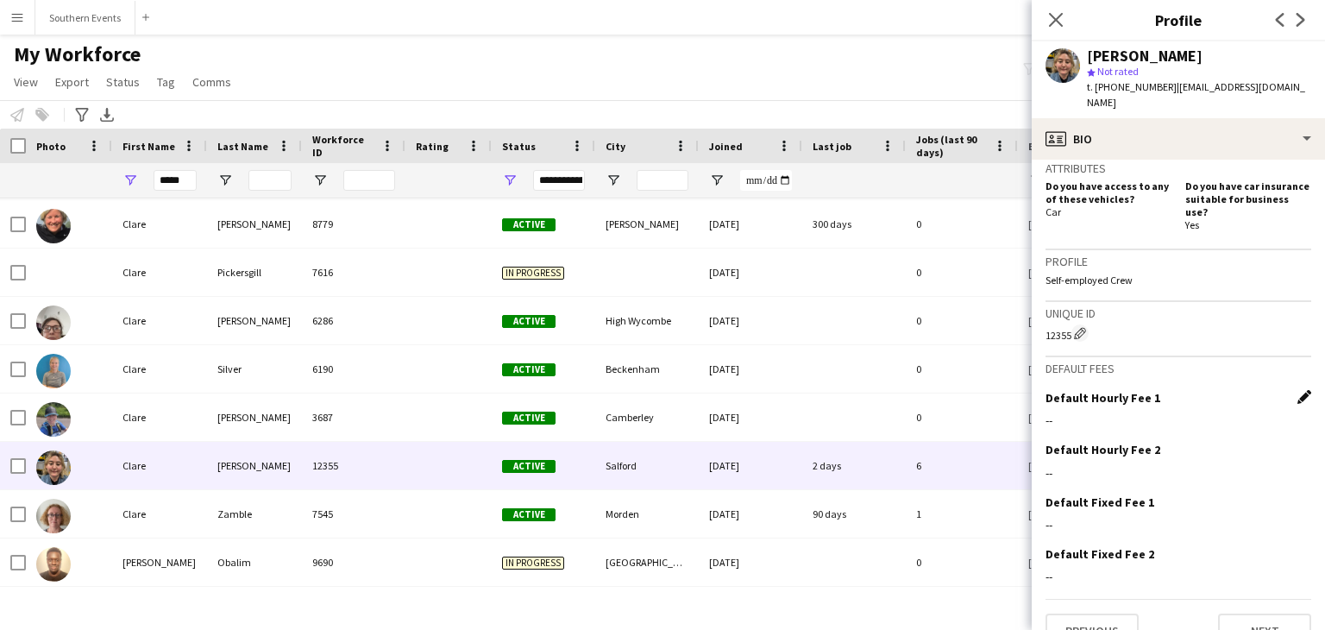
click at [1298, 390] on app-icon "Edit this field" at bounding box center [1305, 397] width 14 height 14
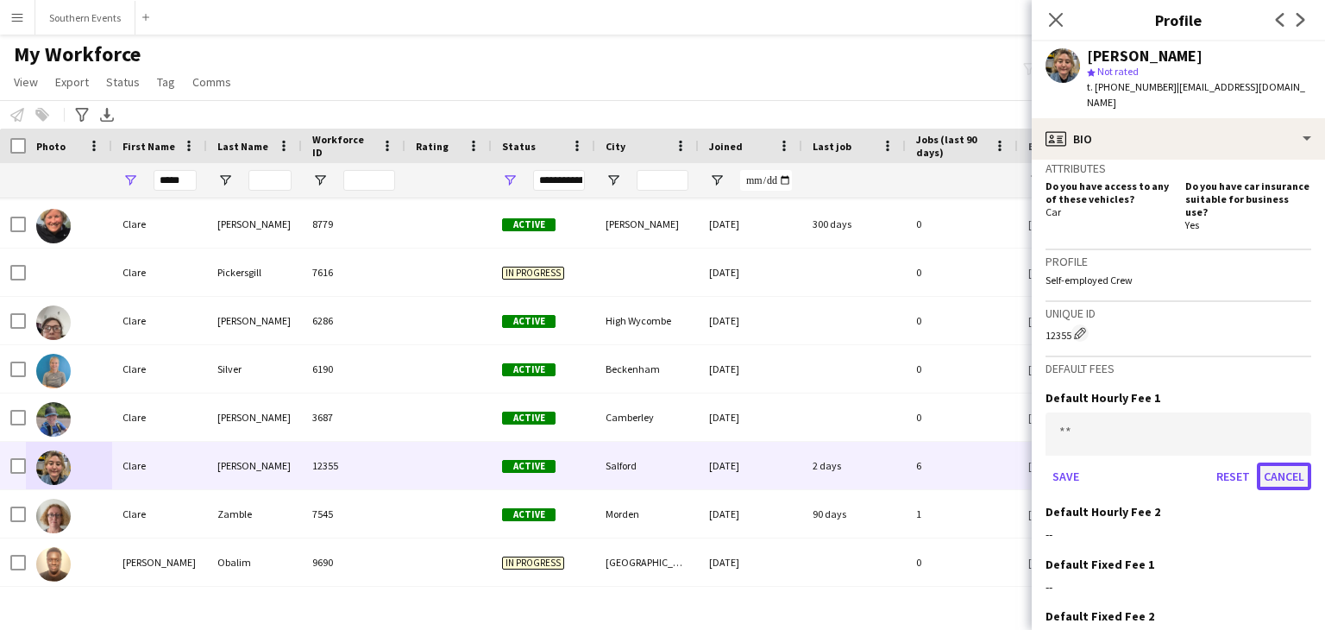
click at [1274, 462] on button "Cancel" at bounding box center [1284, 476] width 54 height 28
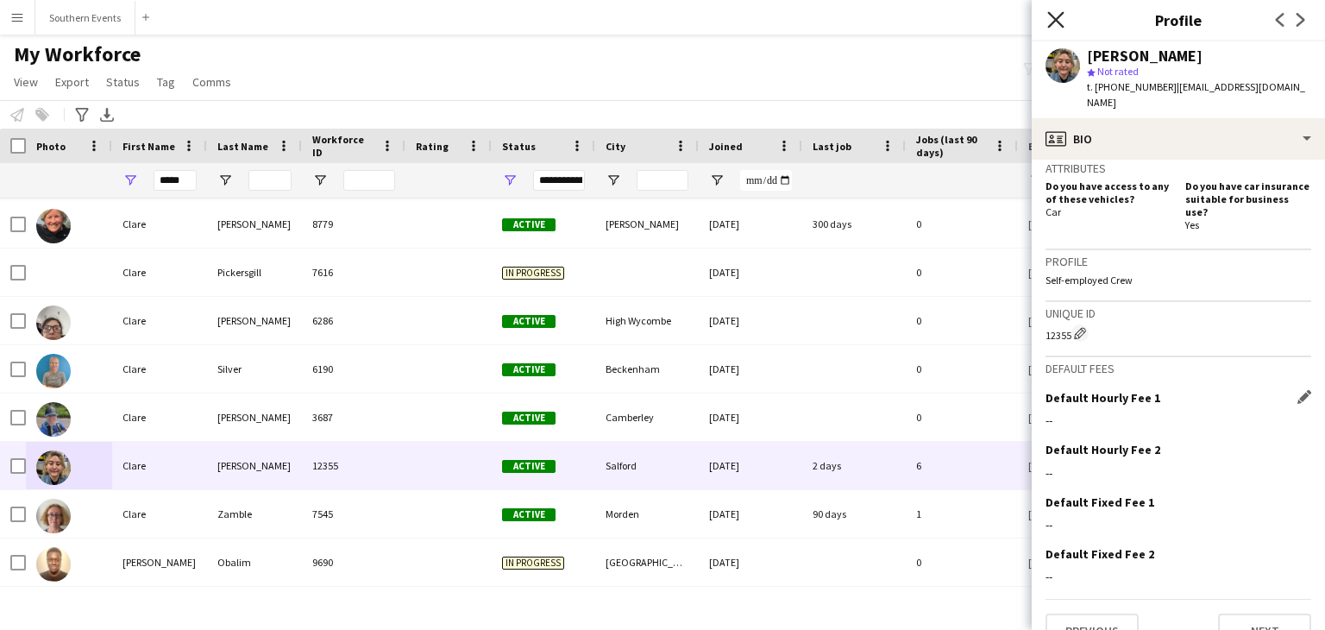
click at [1054, 25] on icon "Close pop-in" at bounding box center [1055, 19] width 16 height 16
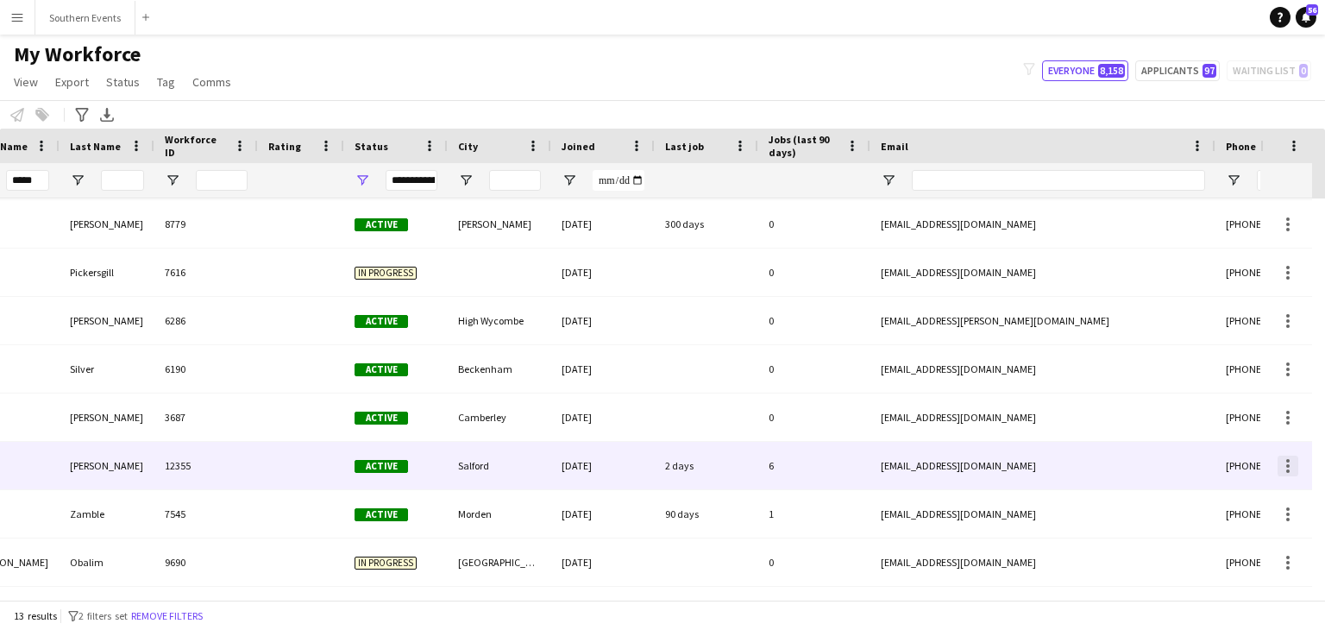
click at [1287, 471] on div at bounding box center [1287, 470] width 3 height 3
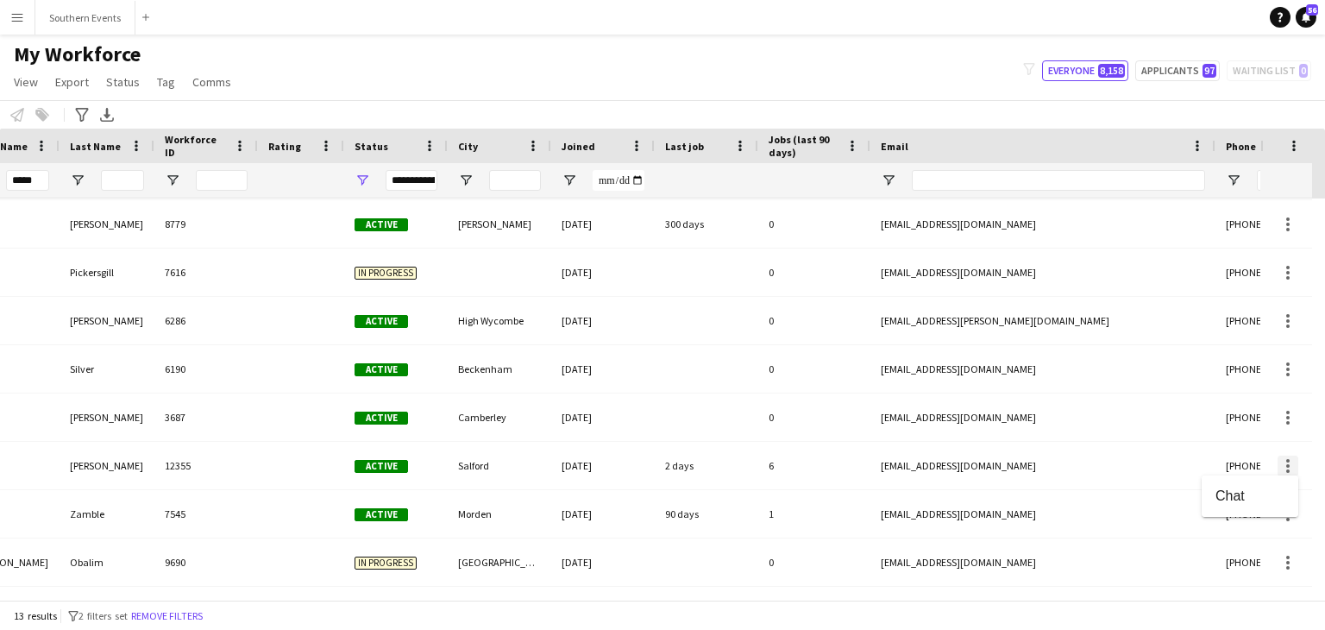
click at [1287, 471] on div at bounding box center [662, 315] width 1325 height 630
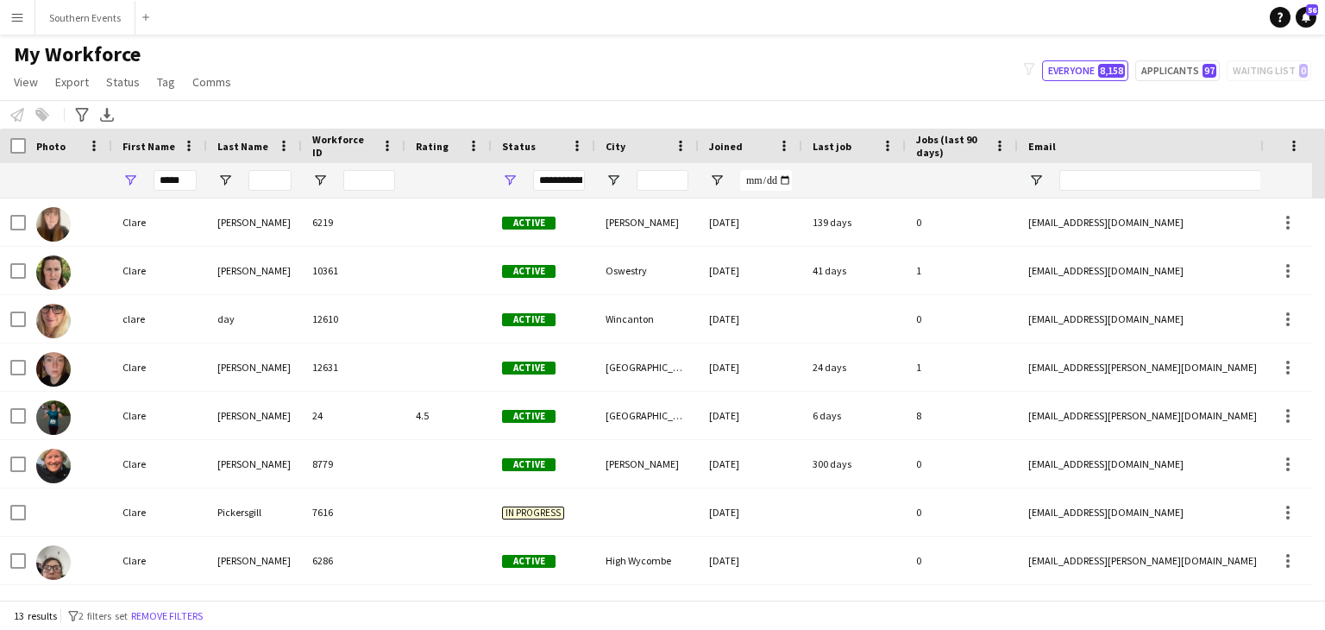
click at [35, 52] on span "My Workforce" at bounding box center [77, 54] width 127 height 26
